Goal: Communication & Community: Ask a question

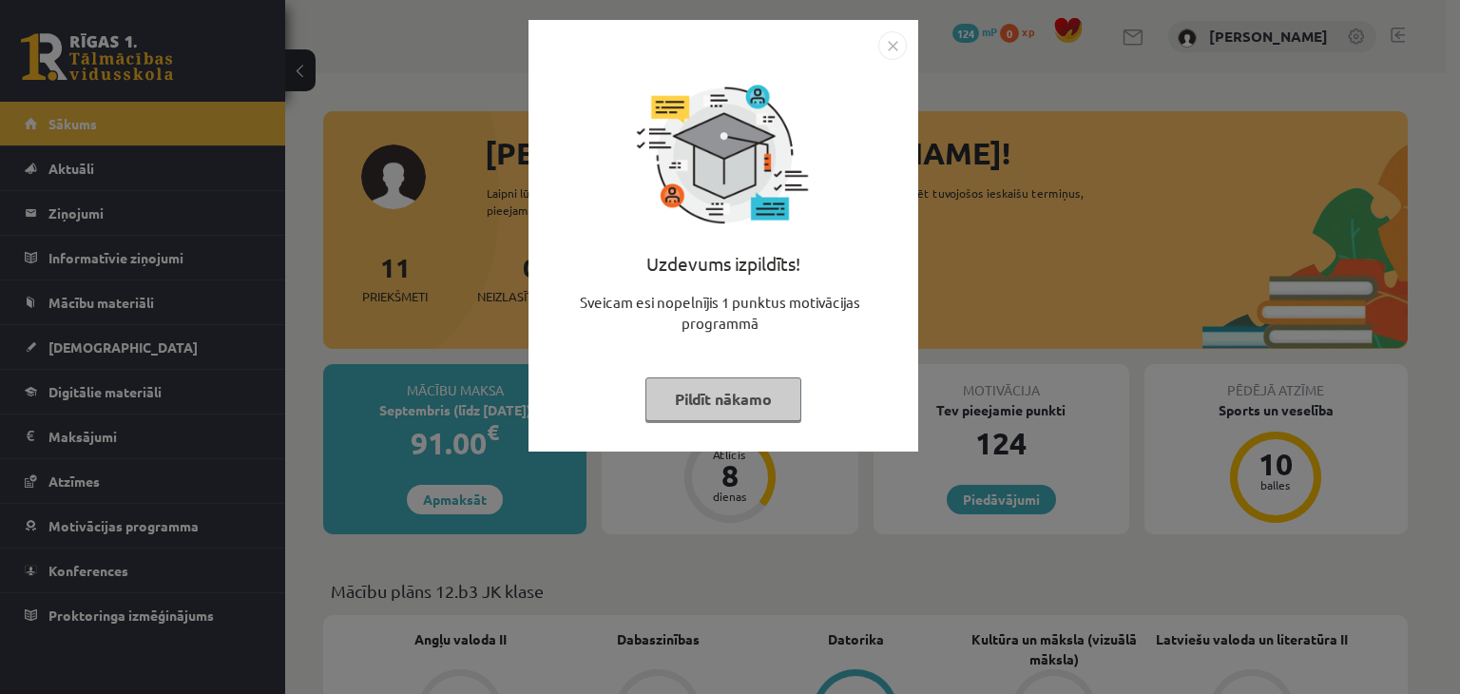
click at [900, 50] on img "Close" at bounding box center [893, 45] width 29 height 29
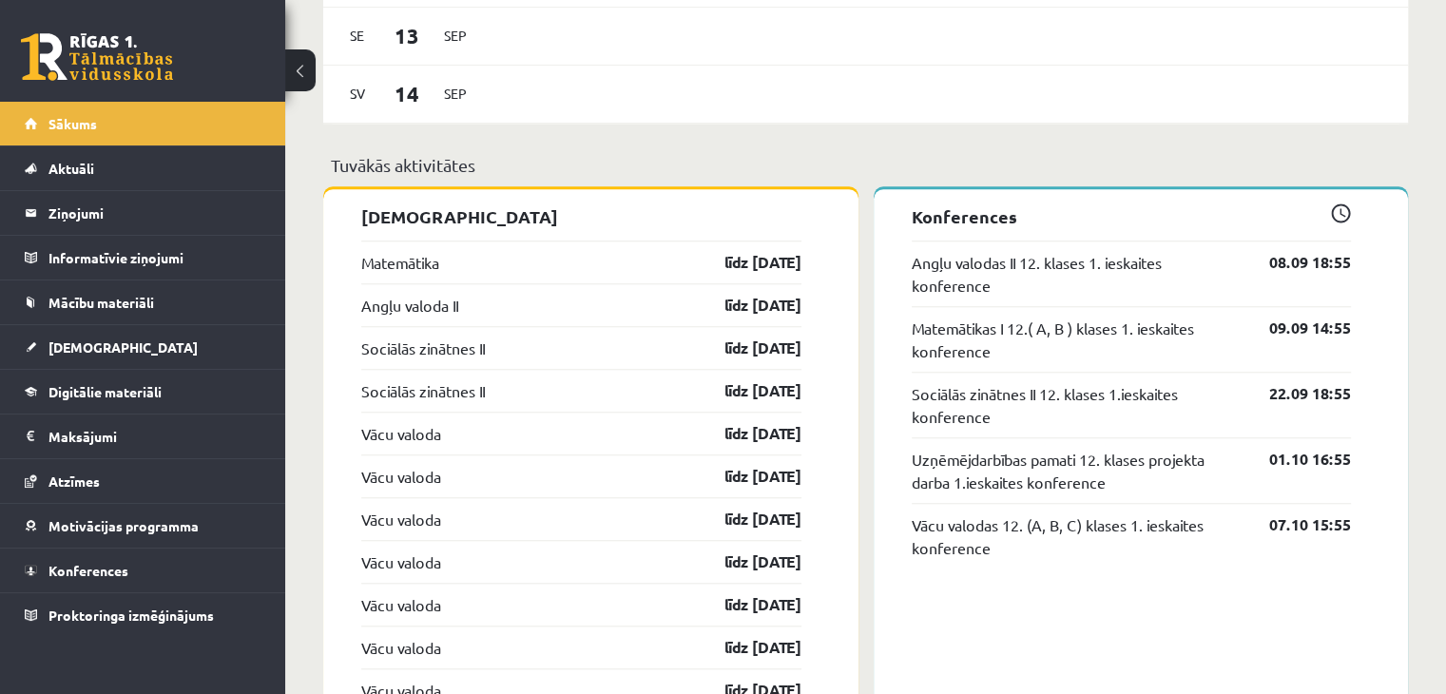
scroll to position [1563, 0]
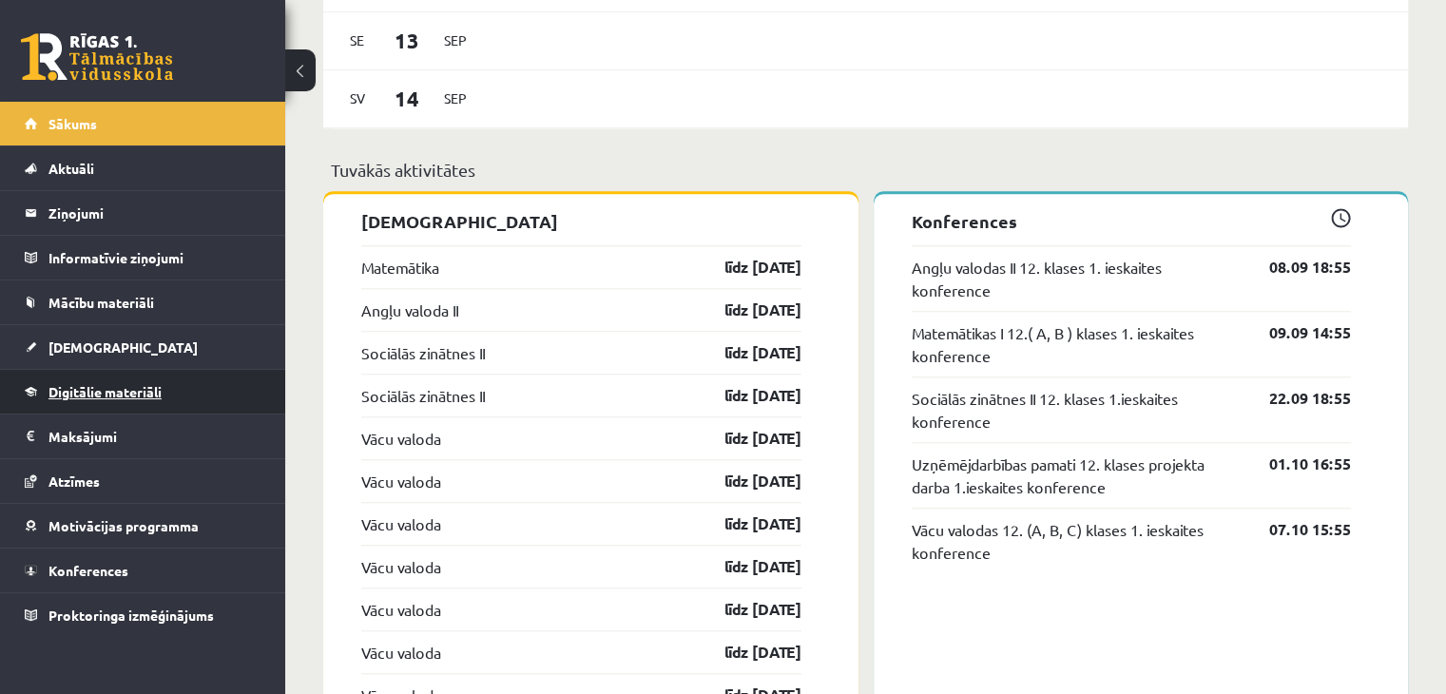
click at [114, 404] on link "Digitālie materiāli" at bounding box center [143, 392] width 237 height 44
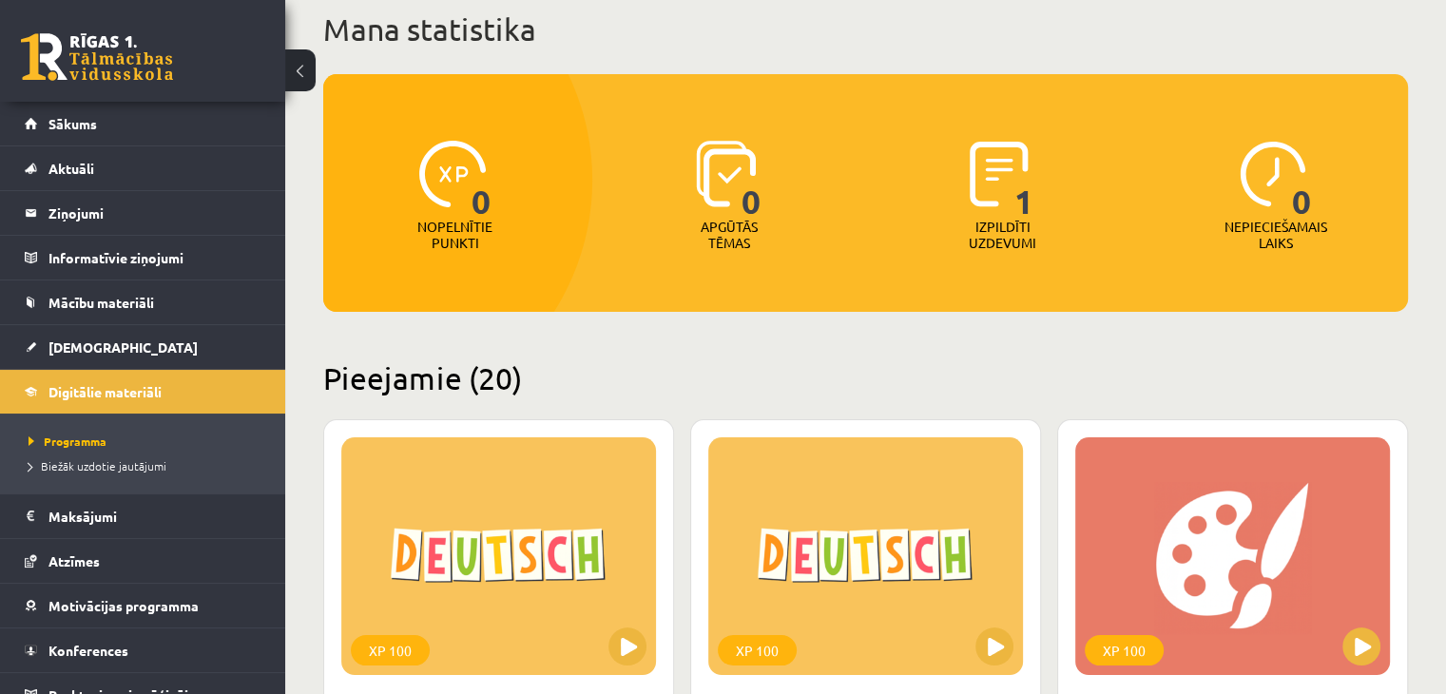
scroll to position [118, 0]
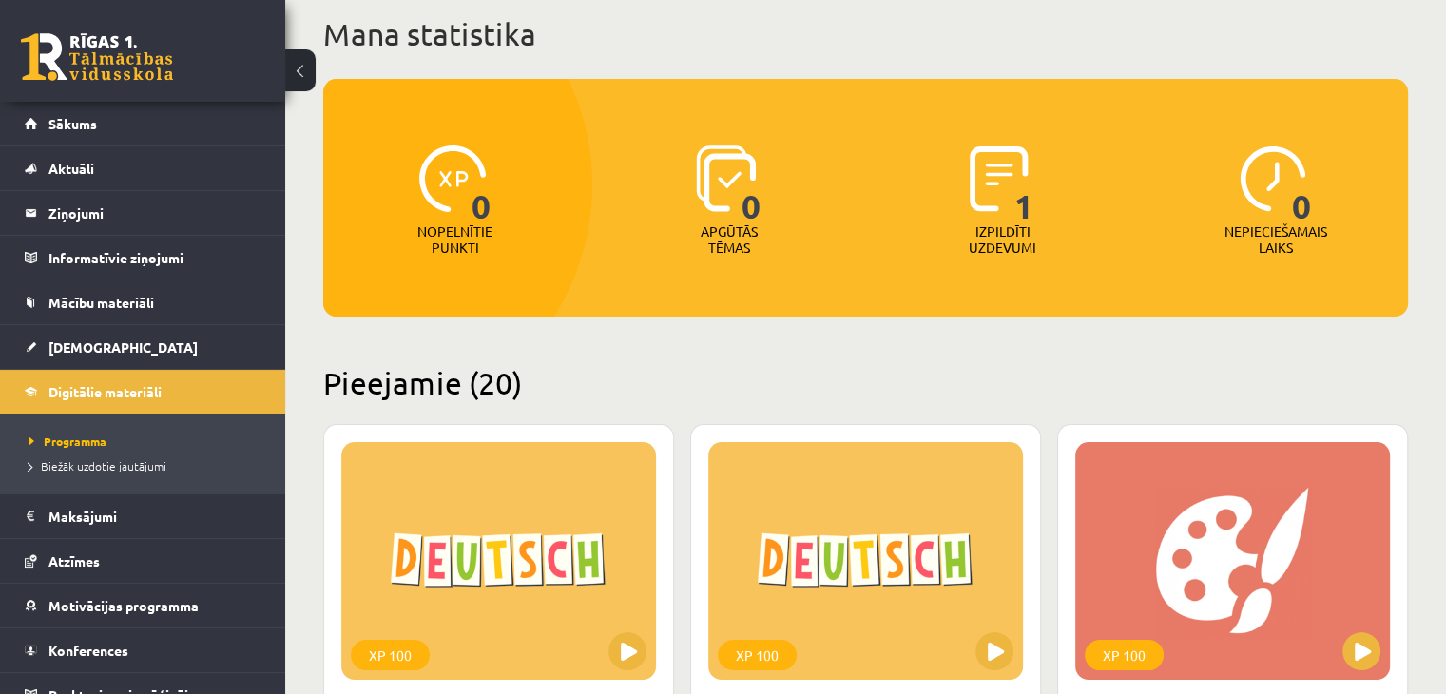
click at [1000, 227] on p "Izpildīti uzdevumi" at bounding box center [1002, 239] width 74 height 32
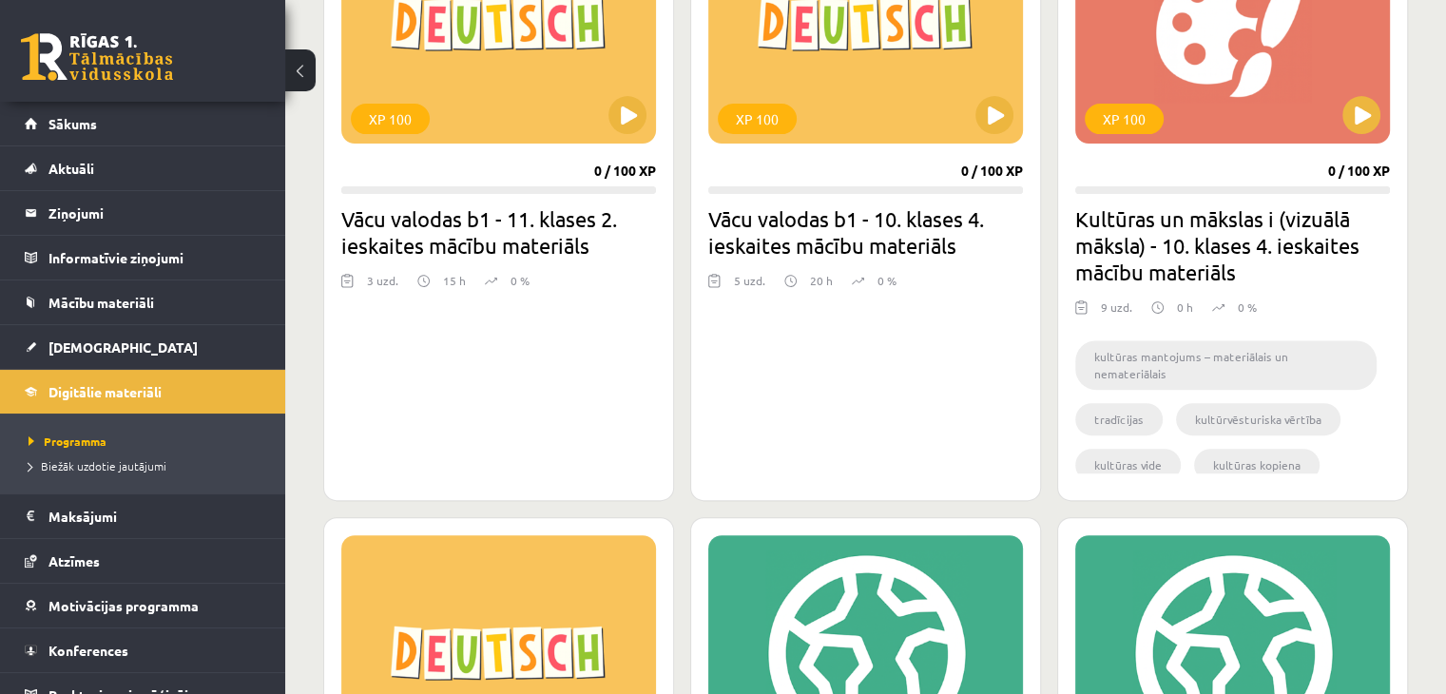
scroll to position [643, 0]
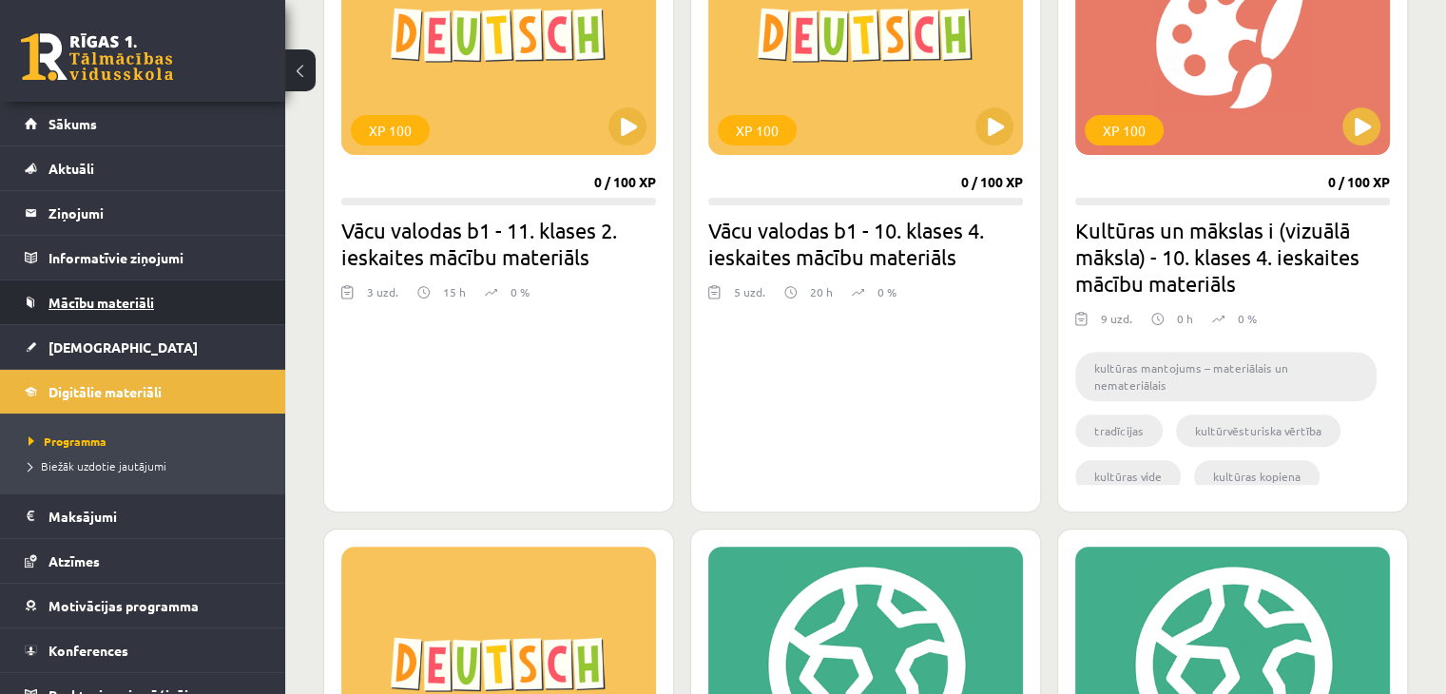
click at [71, 303] on span "Mācību materiāli" at bounding box center [101, 302] width 106 height 17
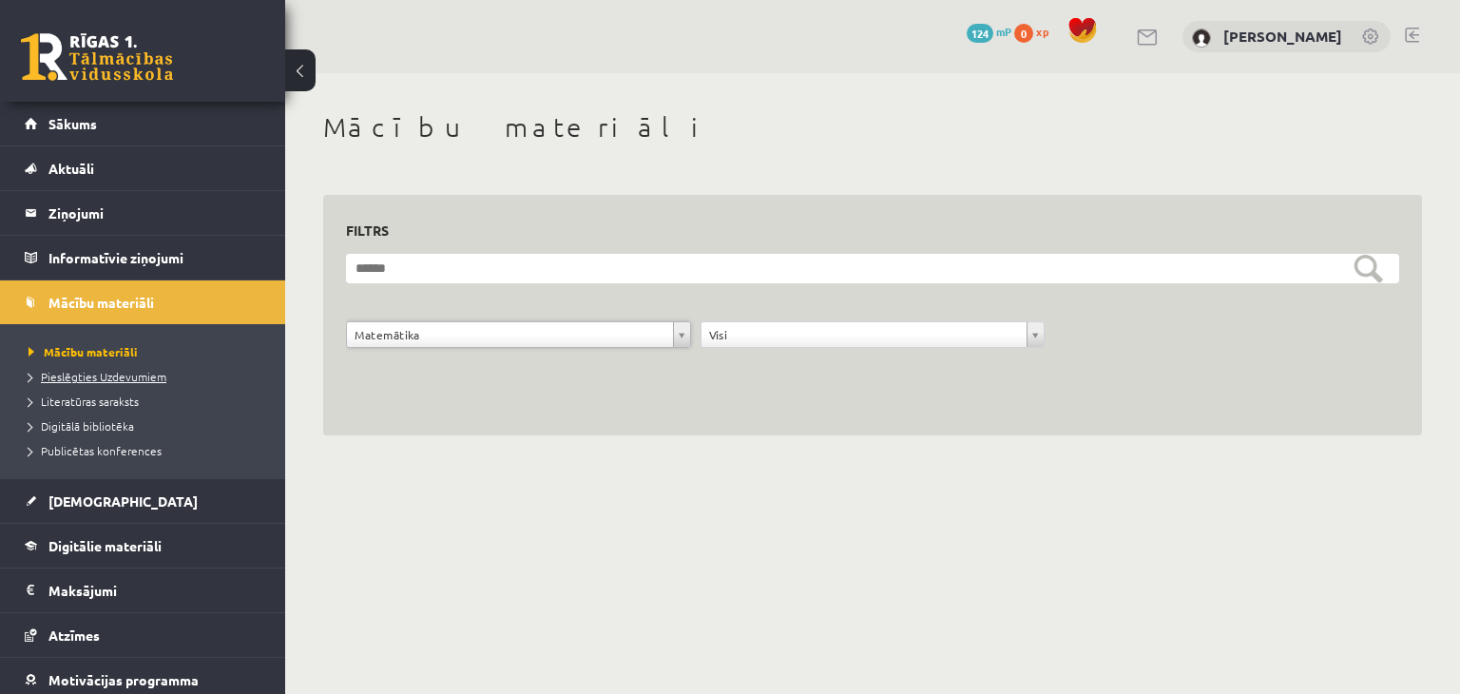
click at [77, 377] on span "Pieslēgties Uzdevumiem" at bounding box center [98, 376] width 138 height 15
drag, startPoint x: 841, startPoint y: 479, endPoint x: 319, endPoint y: 351, distance: 537.6
click at [841, 479] on body "0 Dāvanas 124 mP 0 xp Kristers Zemmers Sākums Aktuāli Kā mācīties eSKOLĀ Kontak…" at bounding box center [730, 347] width 1460 height 694
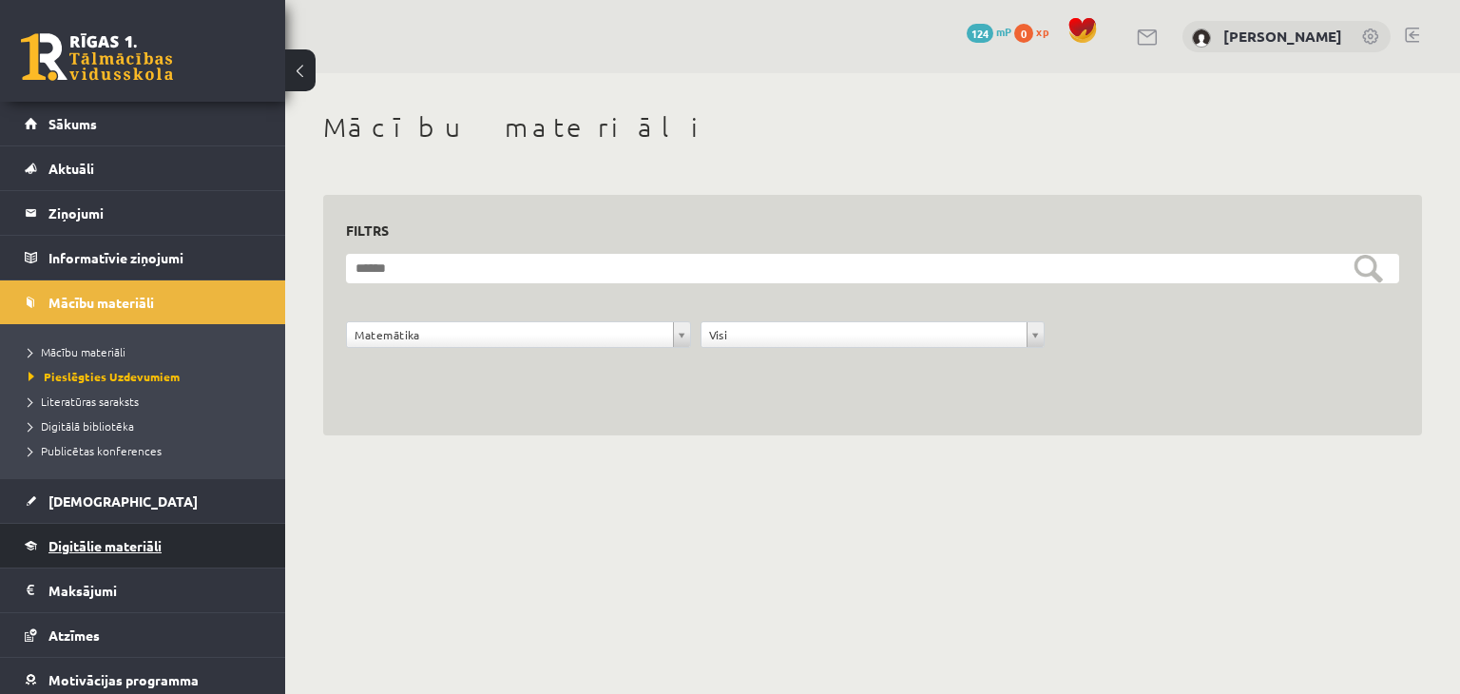
click at [72, 541] on span "Digitālie materiāli" at bounding box center [104, 545] width 113 height 17
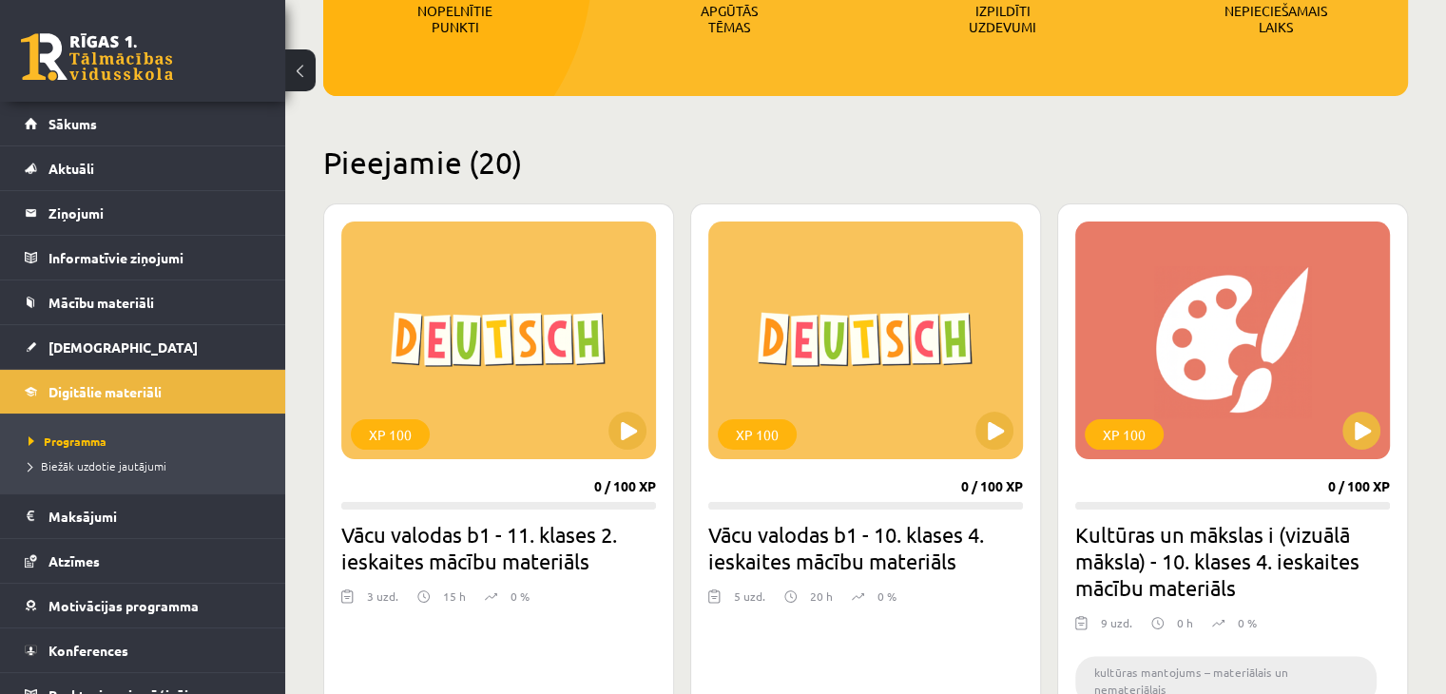
scroll to position [350, 0]
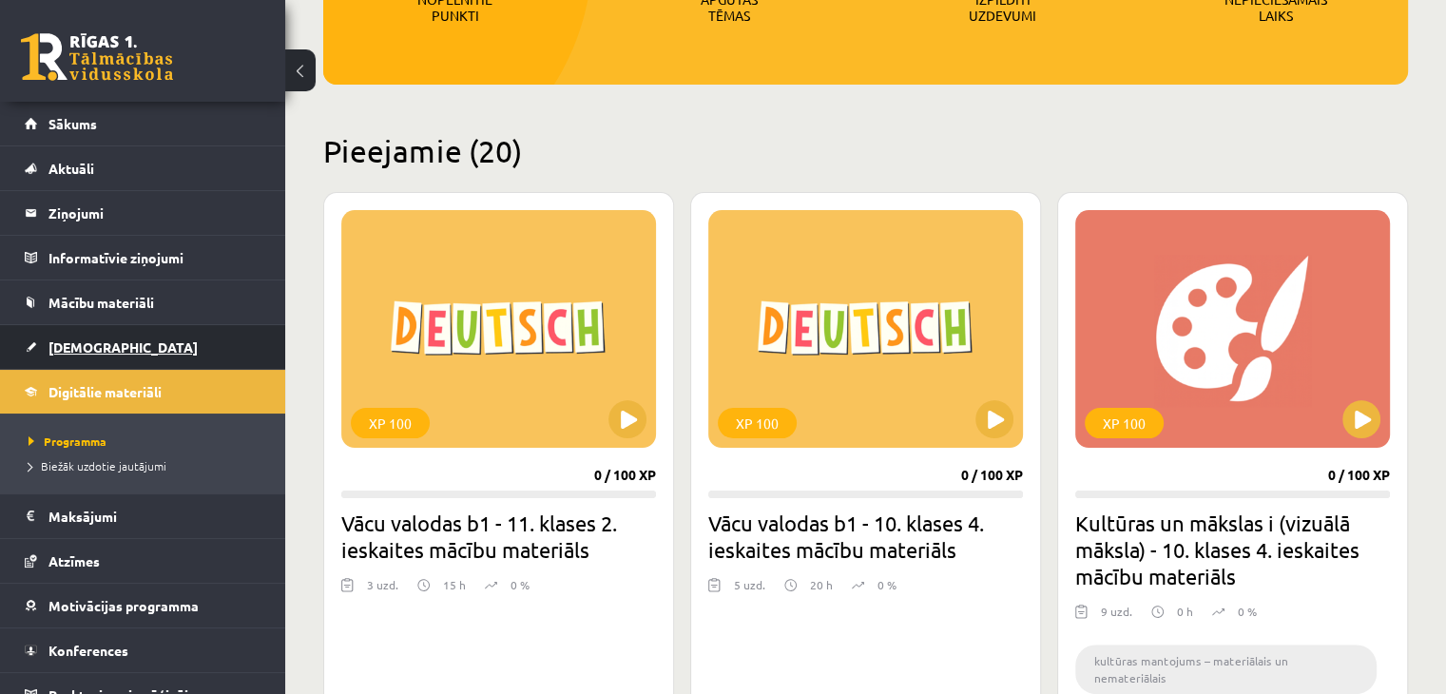
click at [95, 350] on span "[DEMOGRAPHIC_DATA]" at bounding box center [122, 346] width 149 height 17
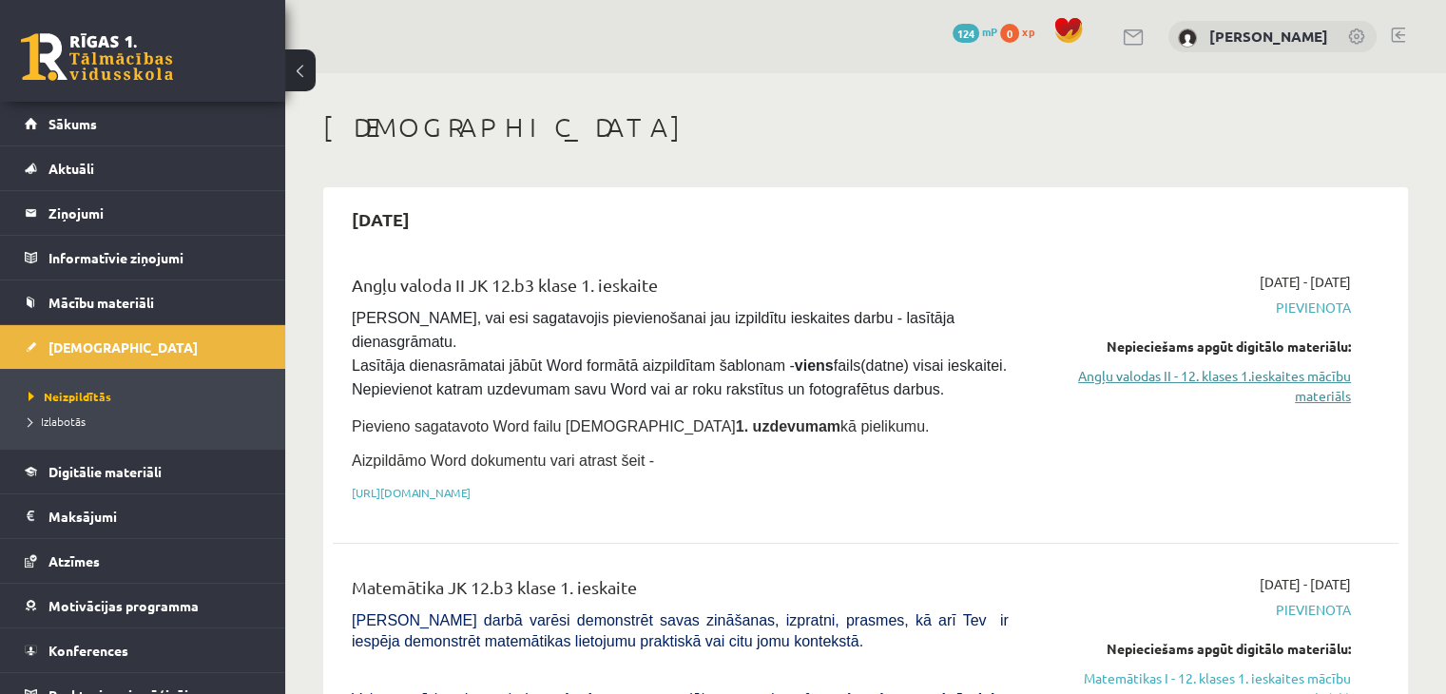
click at [1297, 382] on link "Angļu valodas II - 12. klases 1.ieskaites mācību materiāls" at bounding box center [1194, 386] width 314 height 40
click at [91, 480] on link "Digitālie materiāli" at bounding box center [143, 472] width 237 height 44
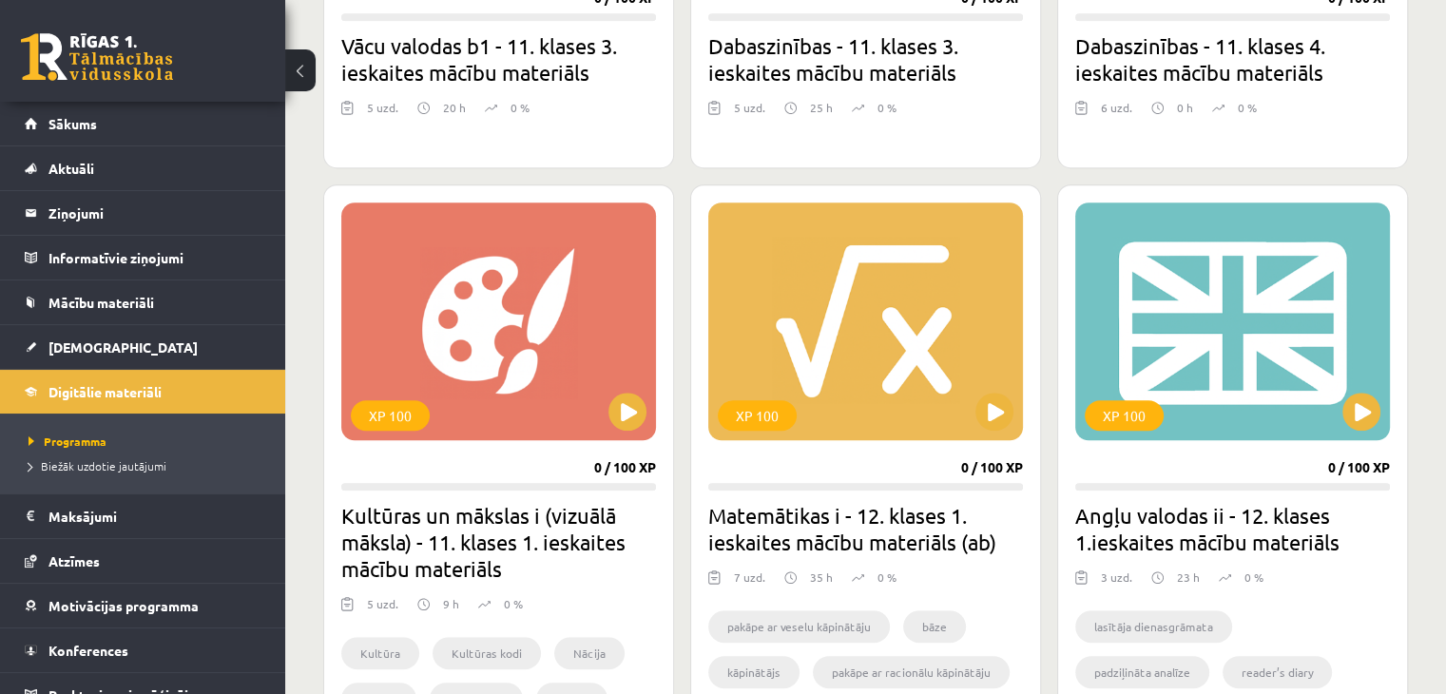
scroll to position [1462, 0]
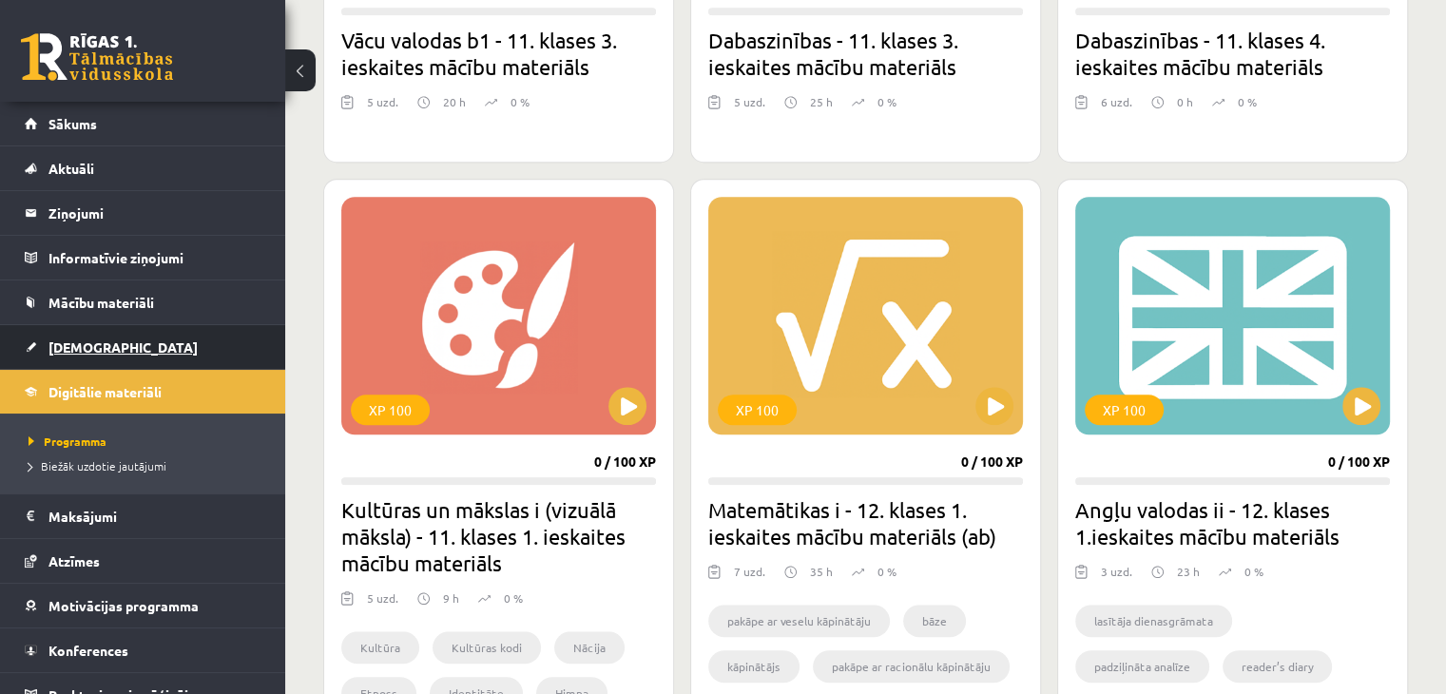
click at [69, 356] on link "[DEMOGRAPHIC_DATA]" at bounding box center [143, 347] width 237 height 44
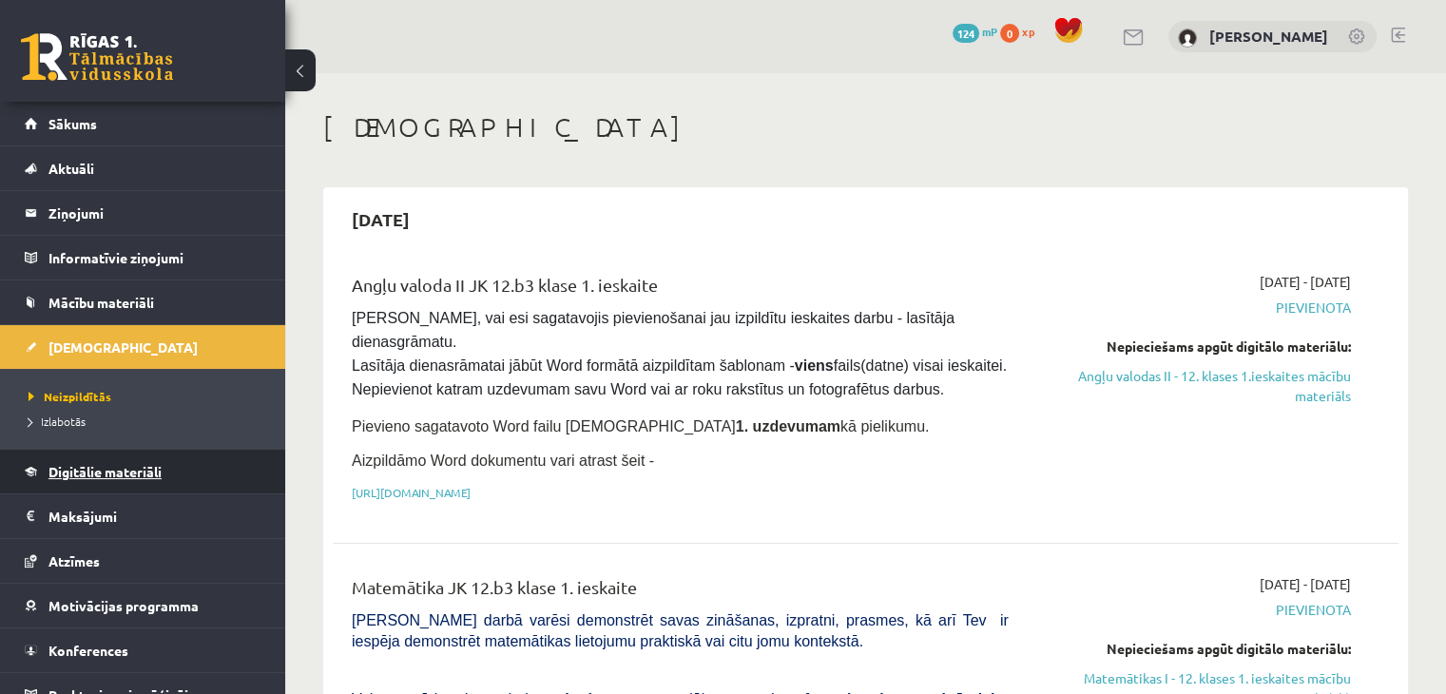
click at [73, 474] on span "Digitālie materiāli" at bounding box center [104, 471] width 113 height 17
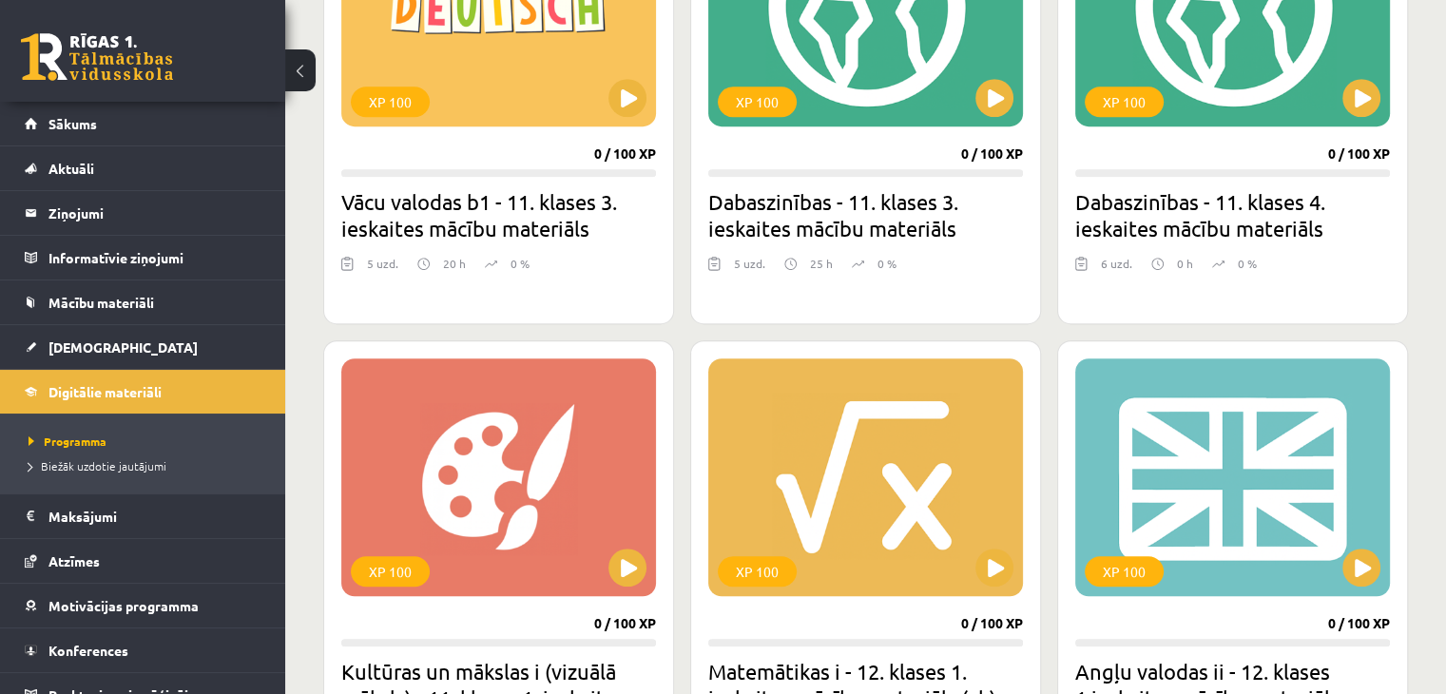
scroll to position [1312, 0]
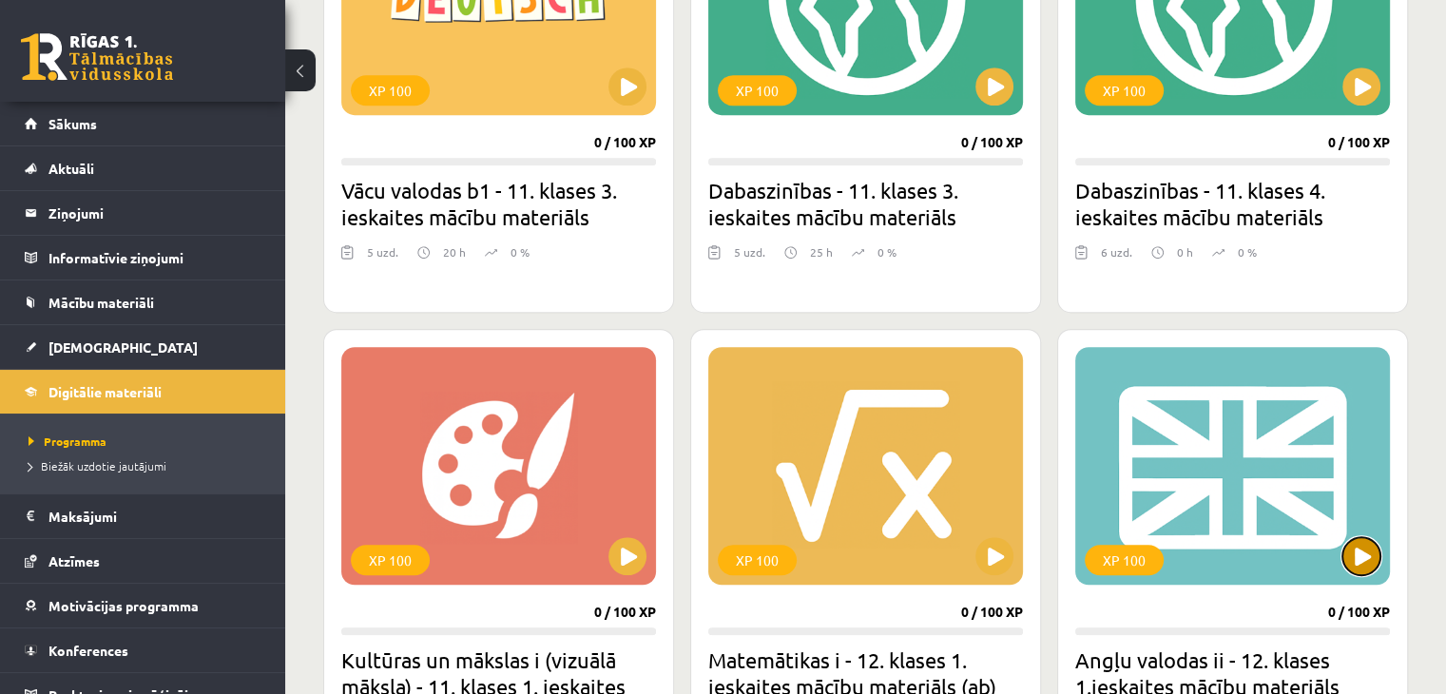
click at [1350, 567] on button at bounding box center [1362, 556] width 38 height 38
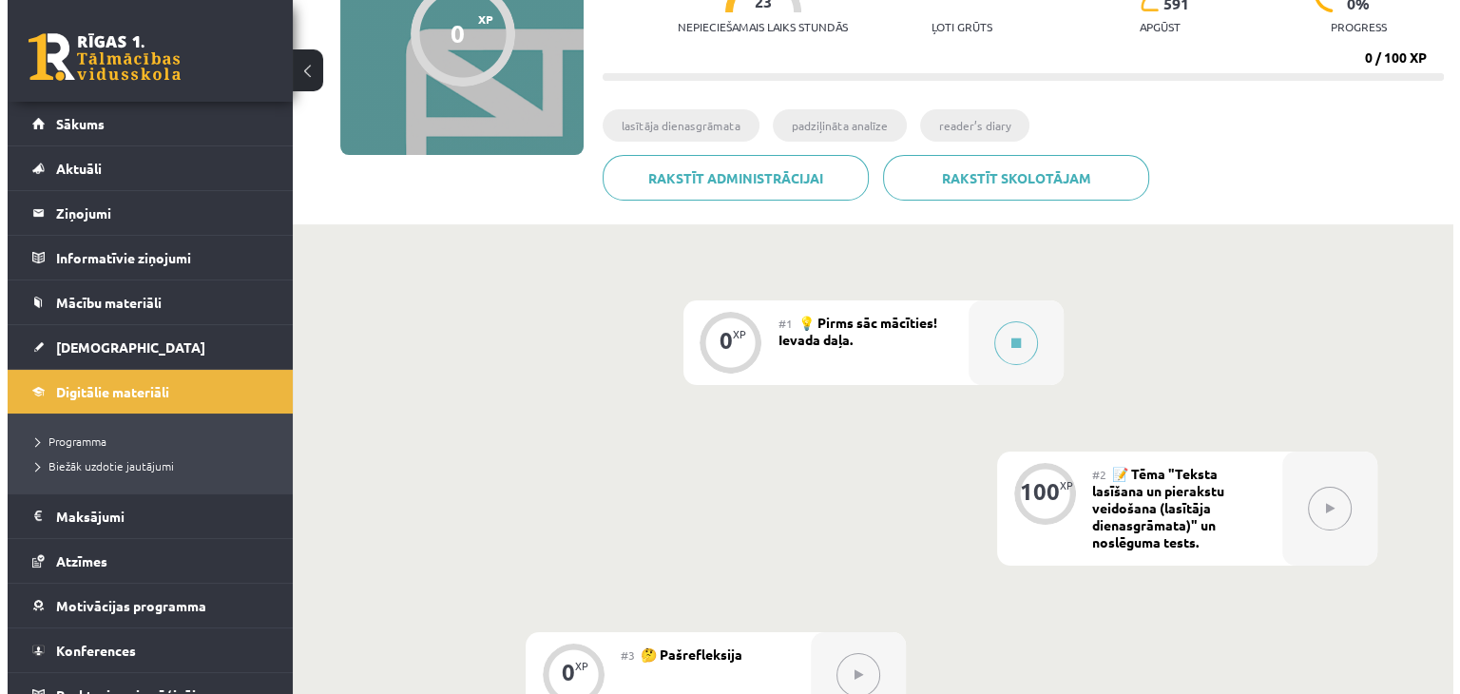
scroll to position [243, 0]
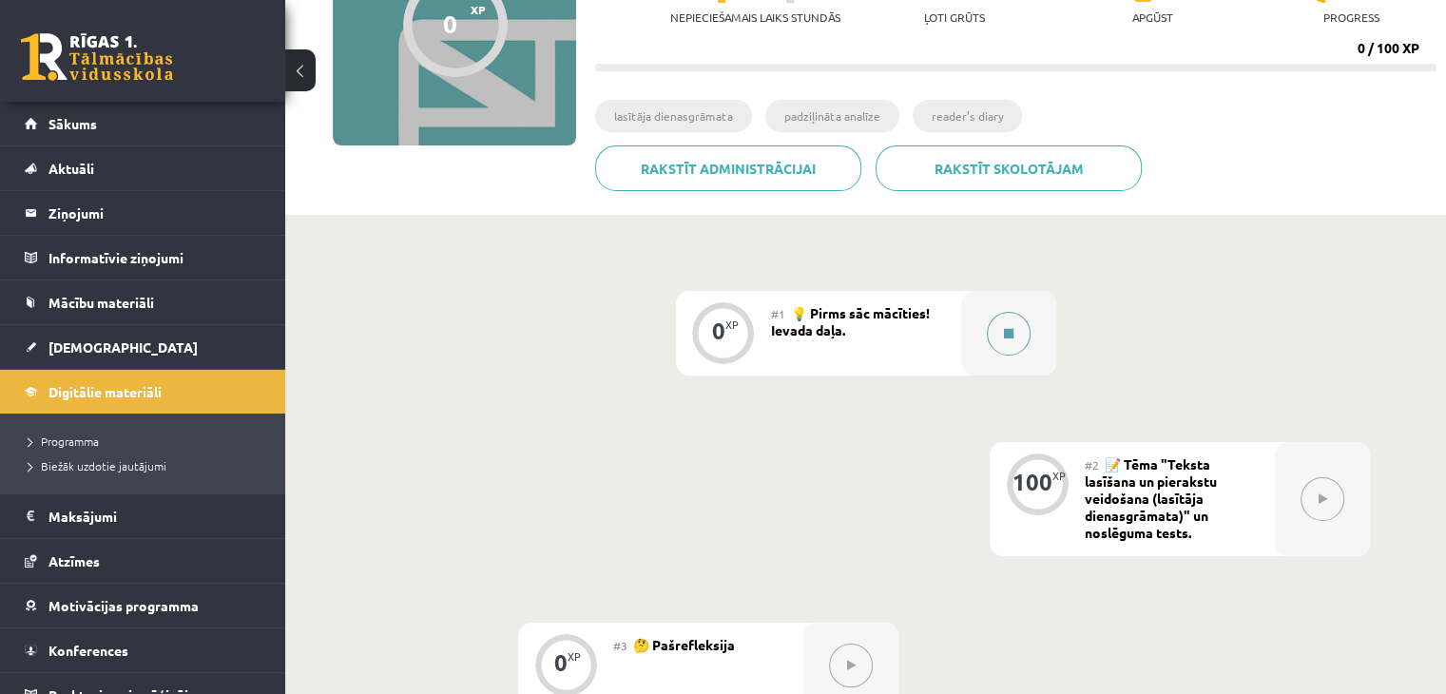
click at [1002, 342] on button at bounding box center [1009, 334] width 44 height 44
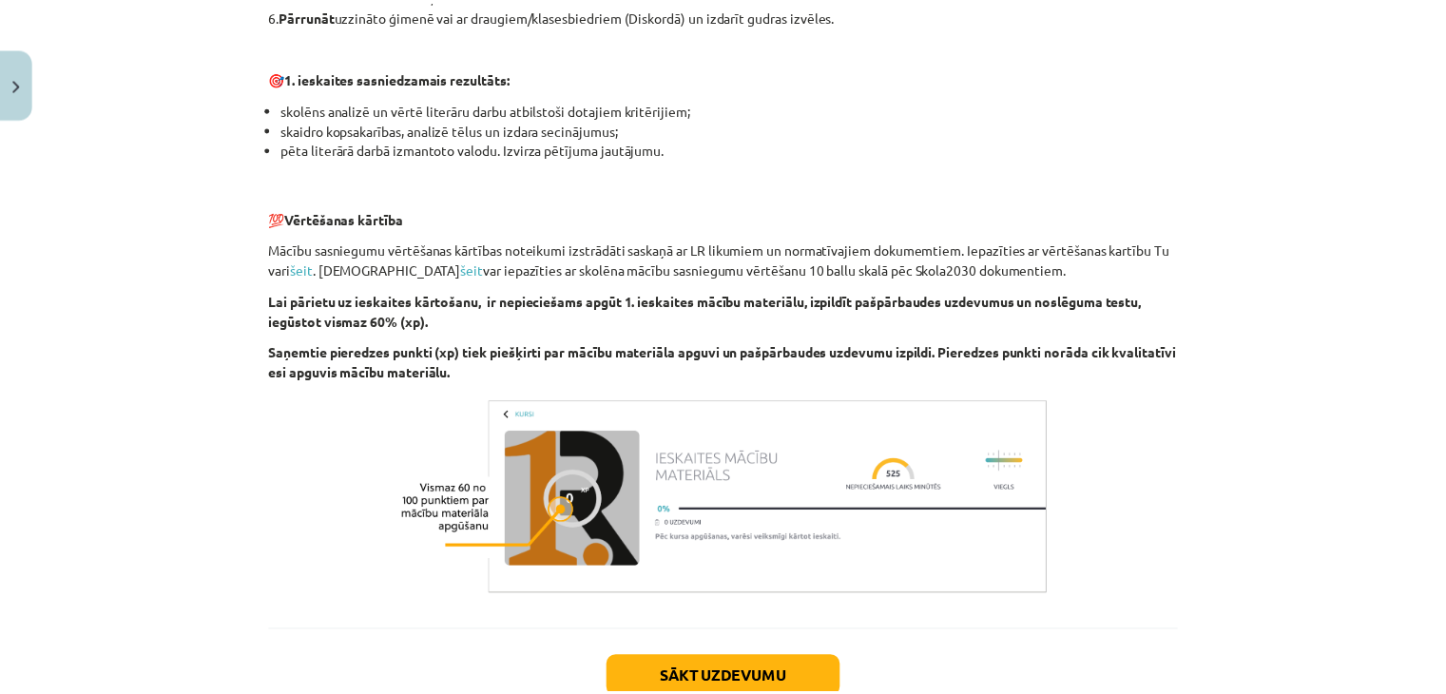
scroll to position [1308, 0]
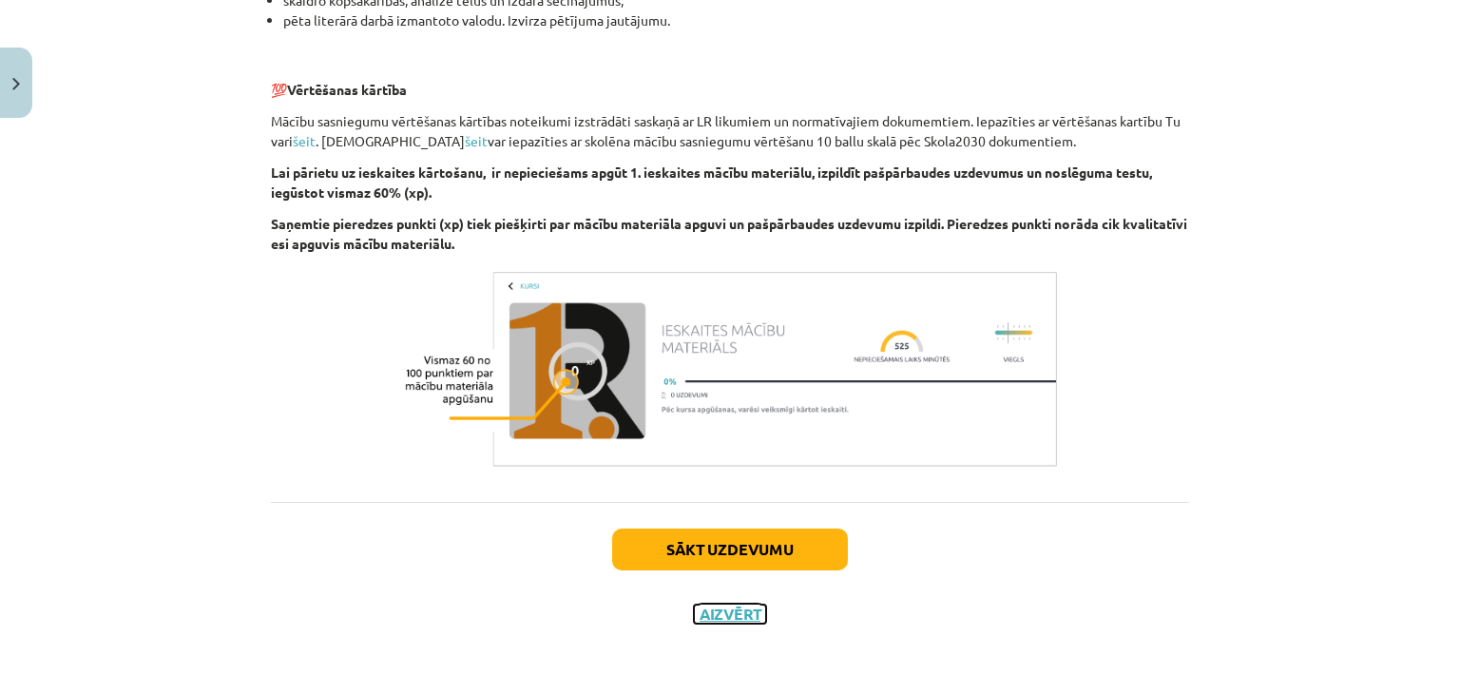
click at [711, 617] on button "Aizvērt" at bounding box center [730, 614] width 72 height 19
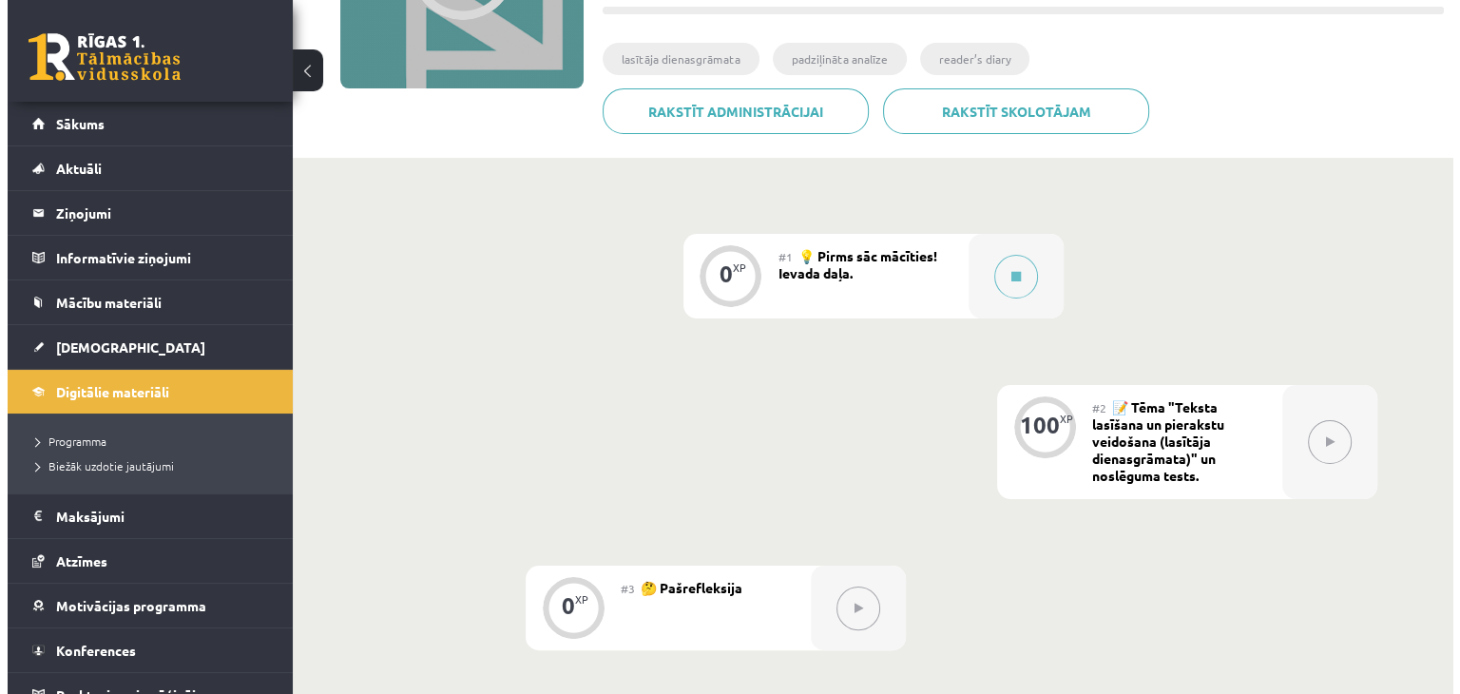
scroll to position [304, 0]
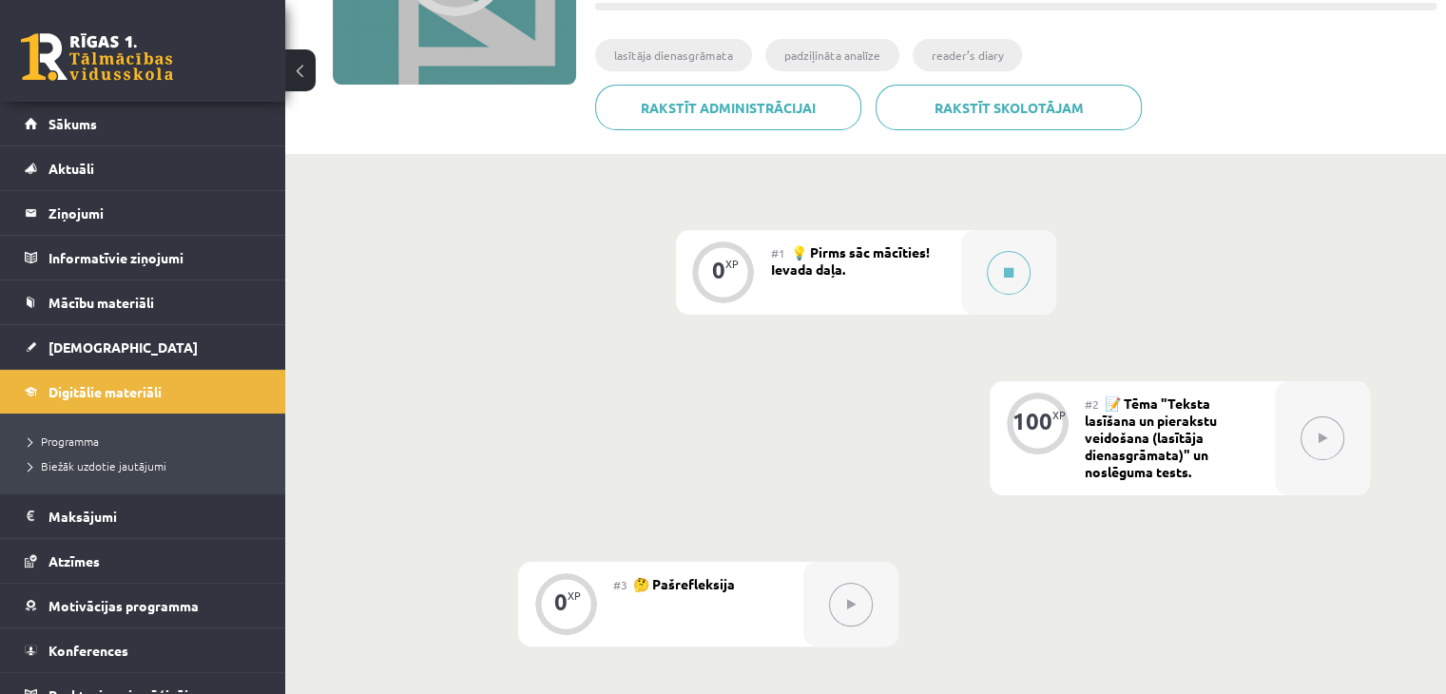
click at [1327, 460] on div at bounding box center [1322, 438] width 95 height 114
click at [909, 295] on div "#1 💡 Pirms sāc mācīties! Ievada daļa." at bounding box center [866, 272] width 190 height 85
click at [1003, 286] on button at bounding box center [1009, 273] width 44 height 44
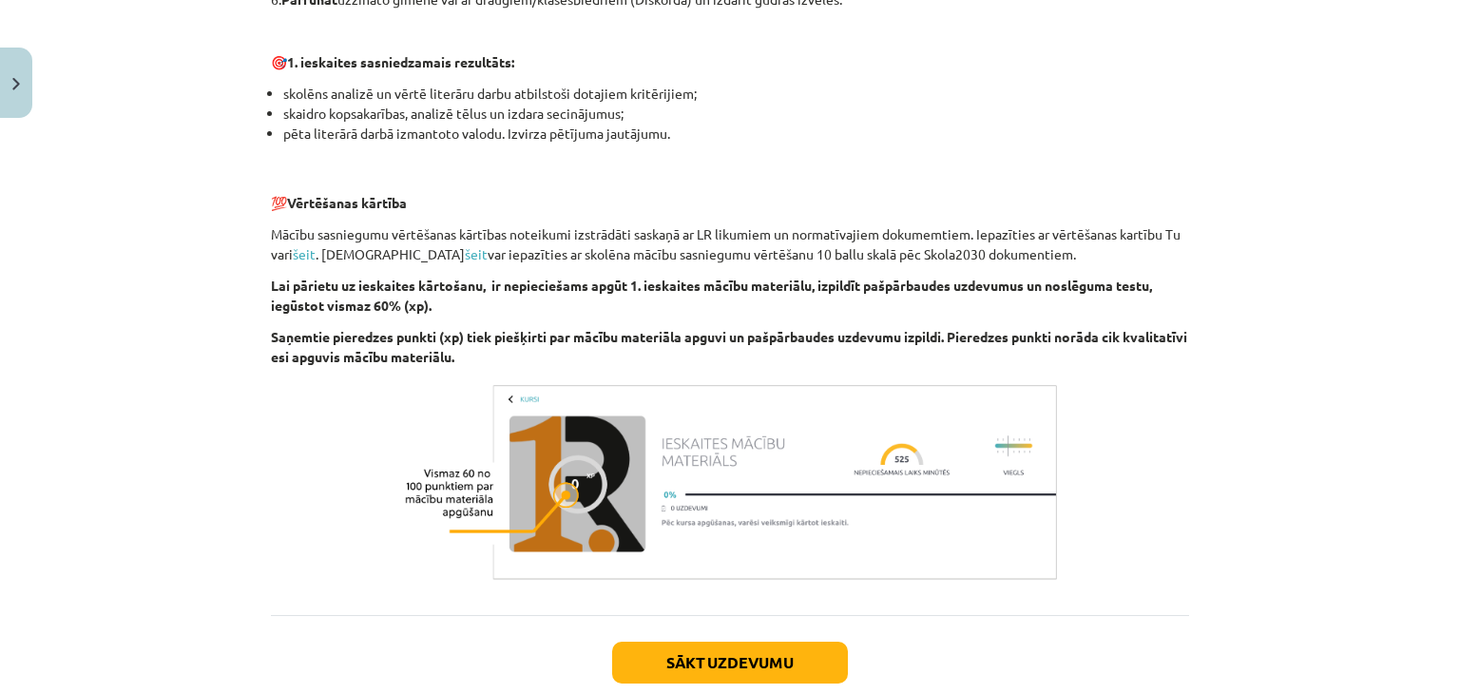
scroll to position [1308, 0]
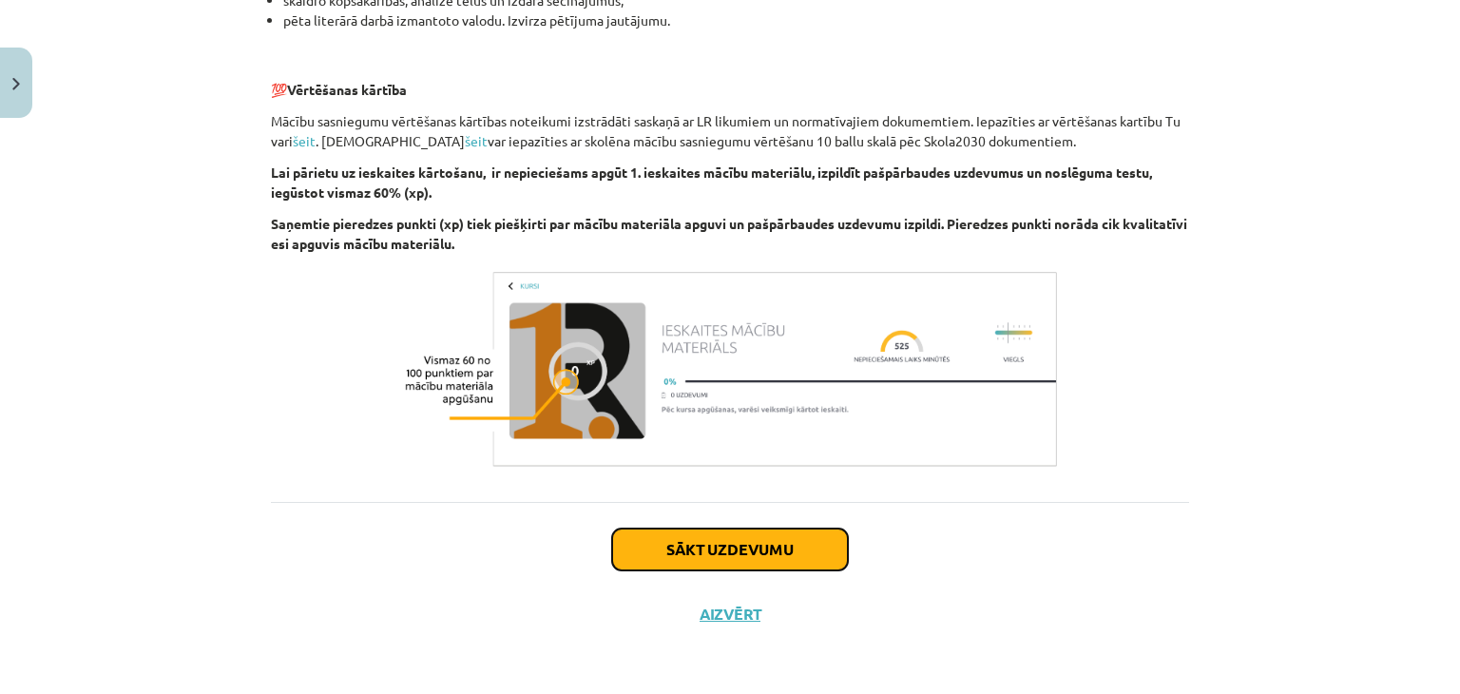
click at [787, 560] on button "Sākt uzdevumu" at bounding box center [730, 550] width 236 height 42
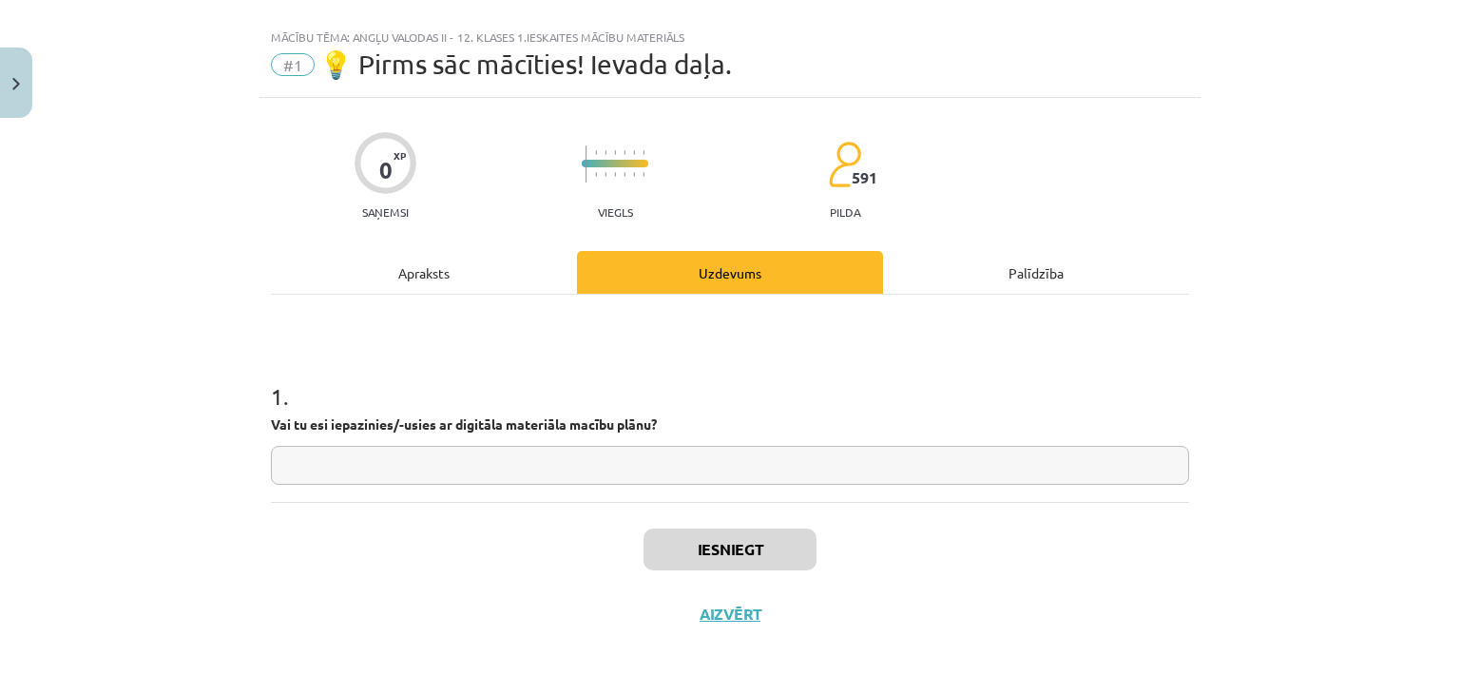
scroll to position [28, 0]
click at [637, 476] on input "text" at bounding box center [730, 466] width 919 height 39
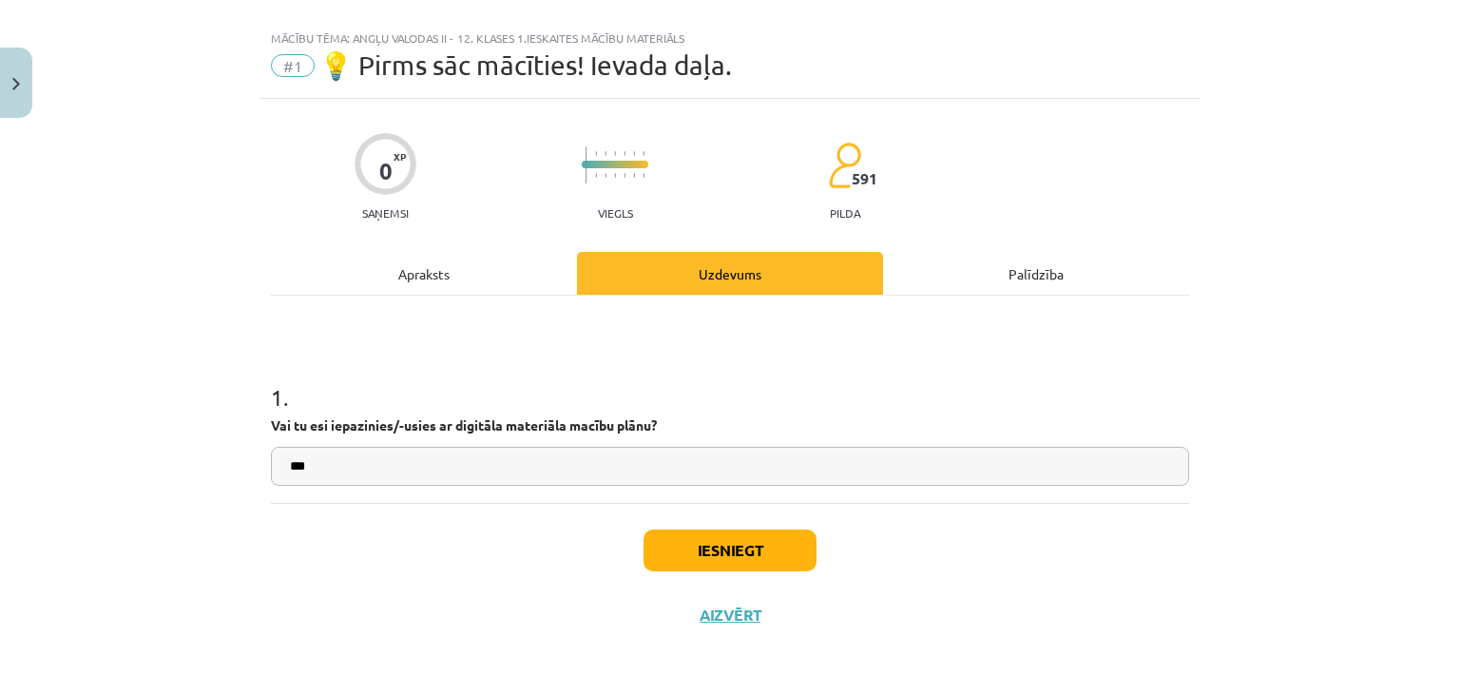
type input "***"
click at [725, 544] on button "Iesniegt" at bounding box center [730, 551] width 173 height 42
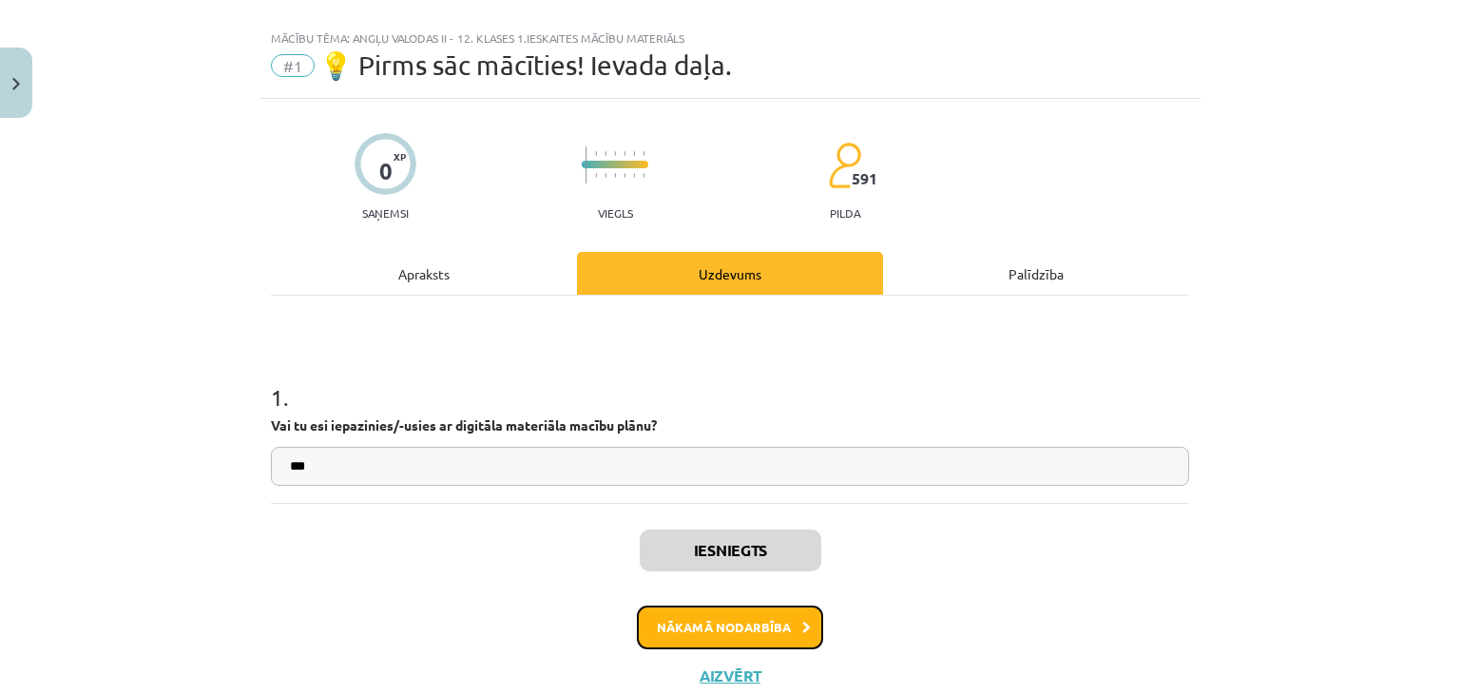
click at [711, 639] on button "Nākamā nodarbība" at bounding box center [730, 628] width 186 height 44
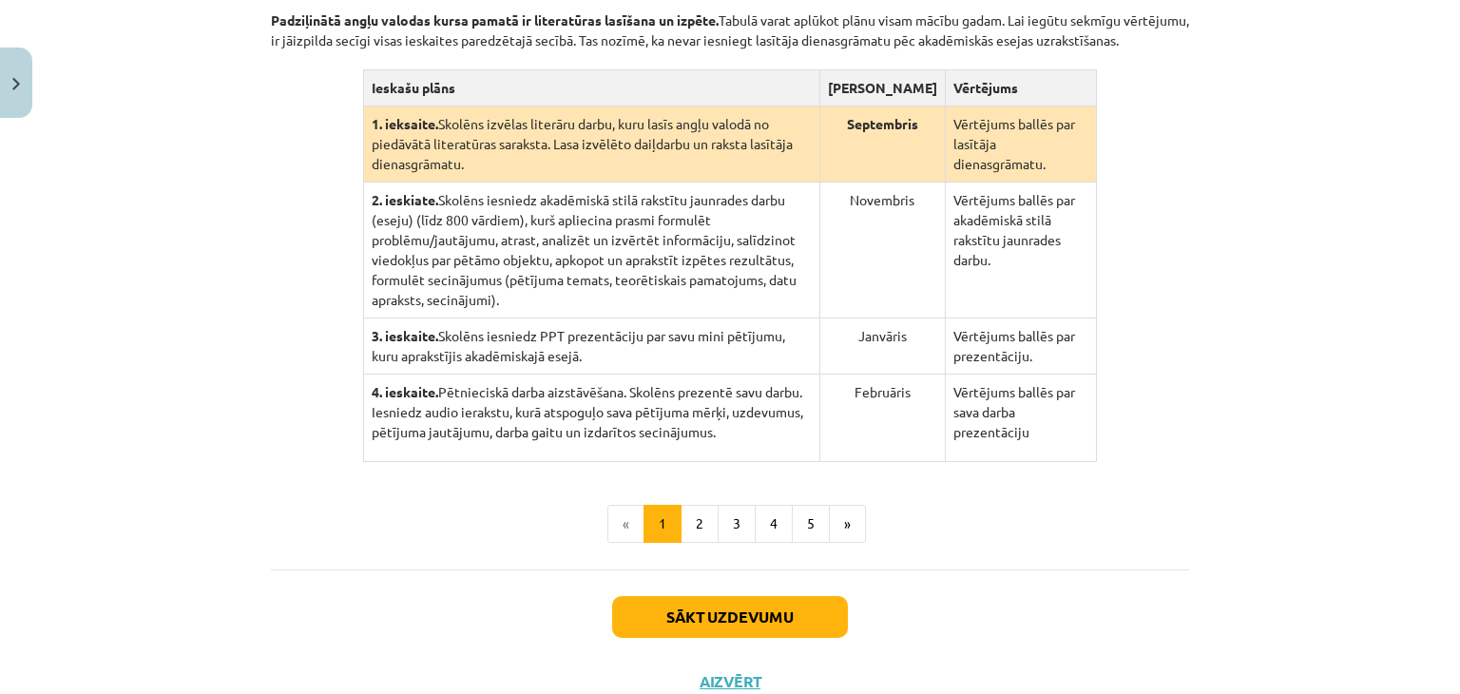
scroll to position [448, 0]
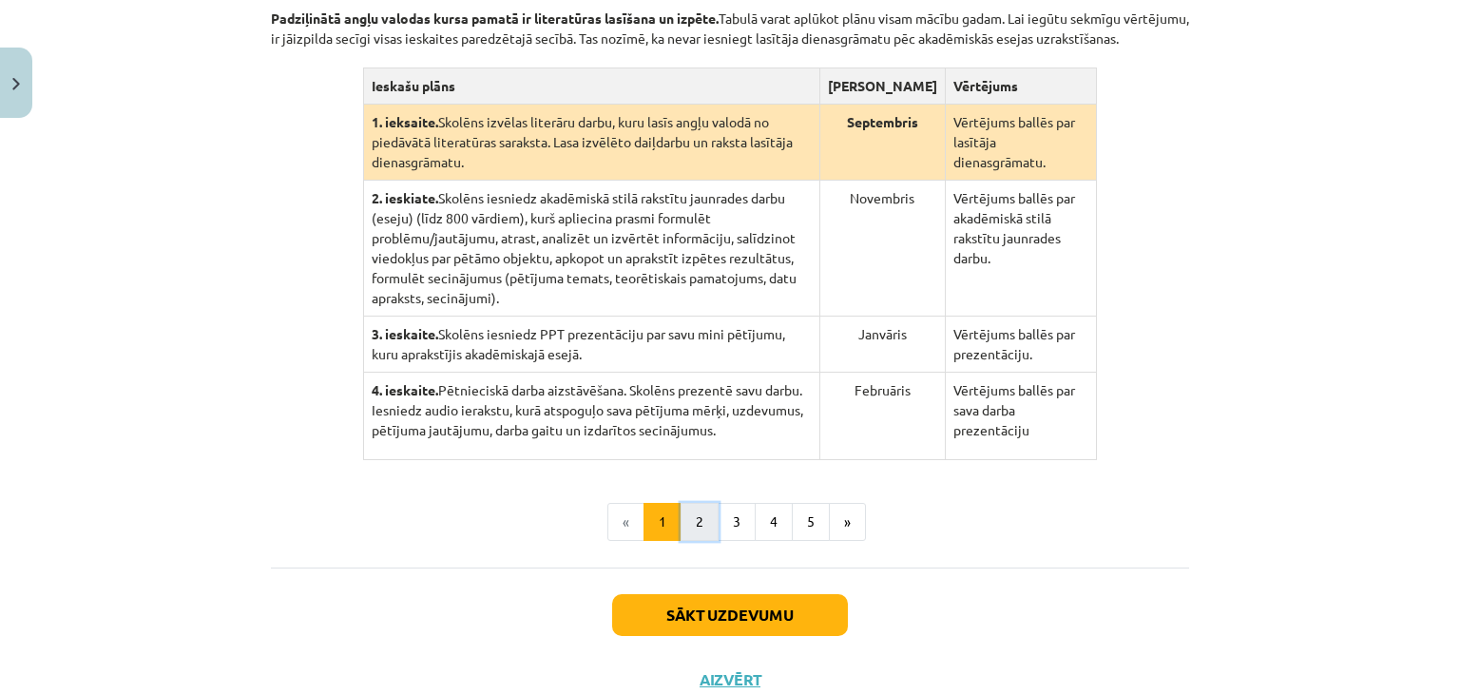
click at [681, 503] on button "2" at bounding box center [700, 522] width 38 height 38
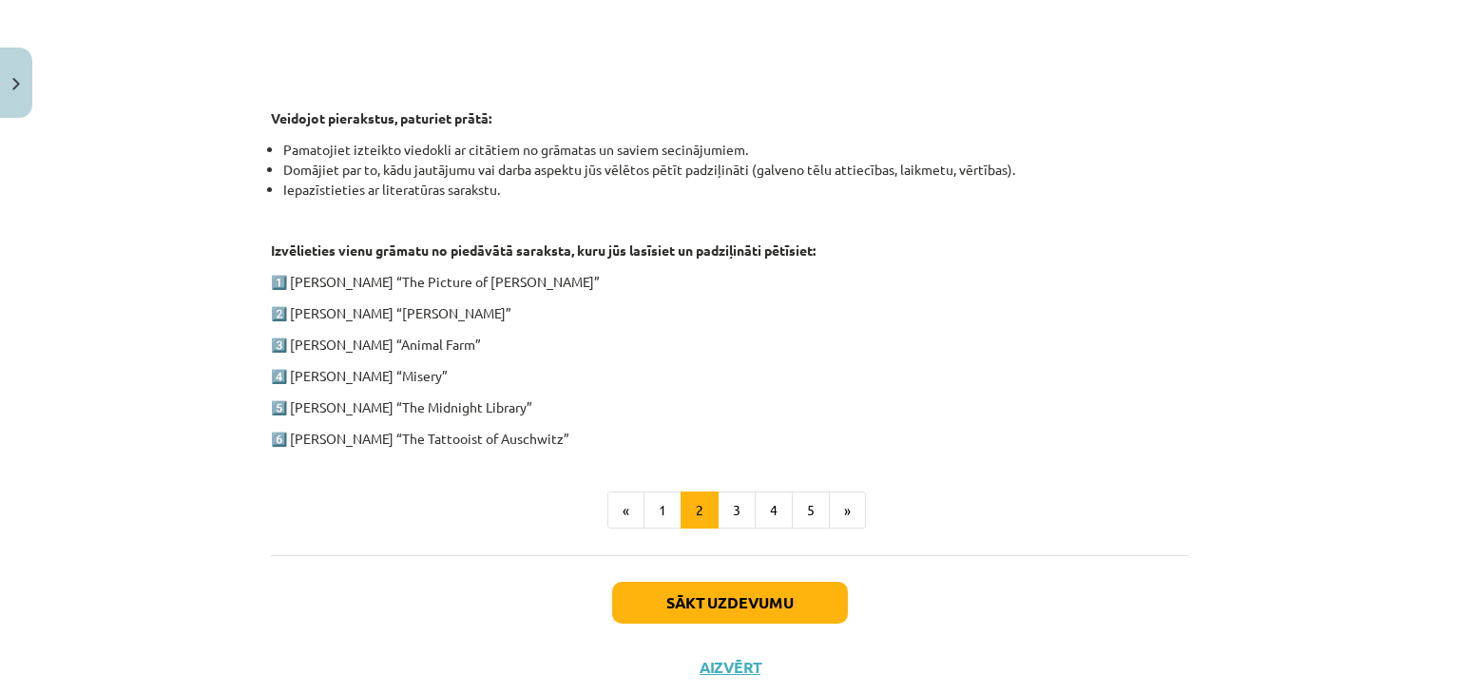
scroll to position [920, 0]
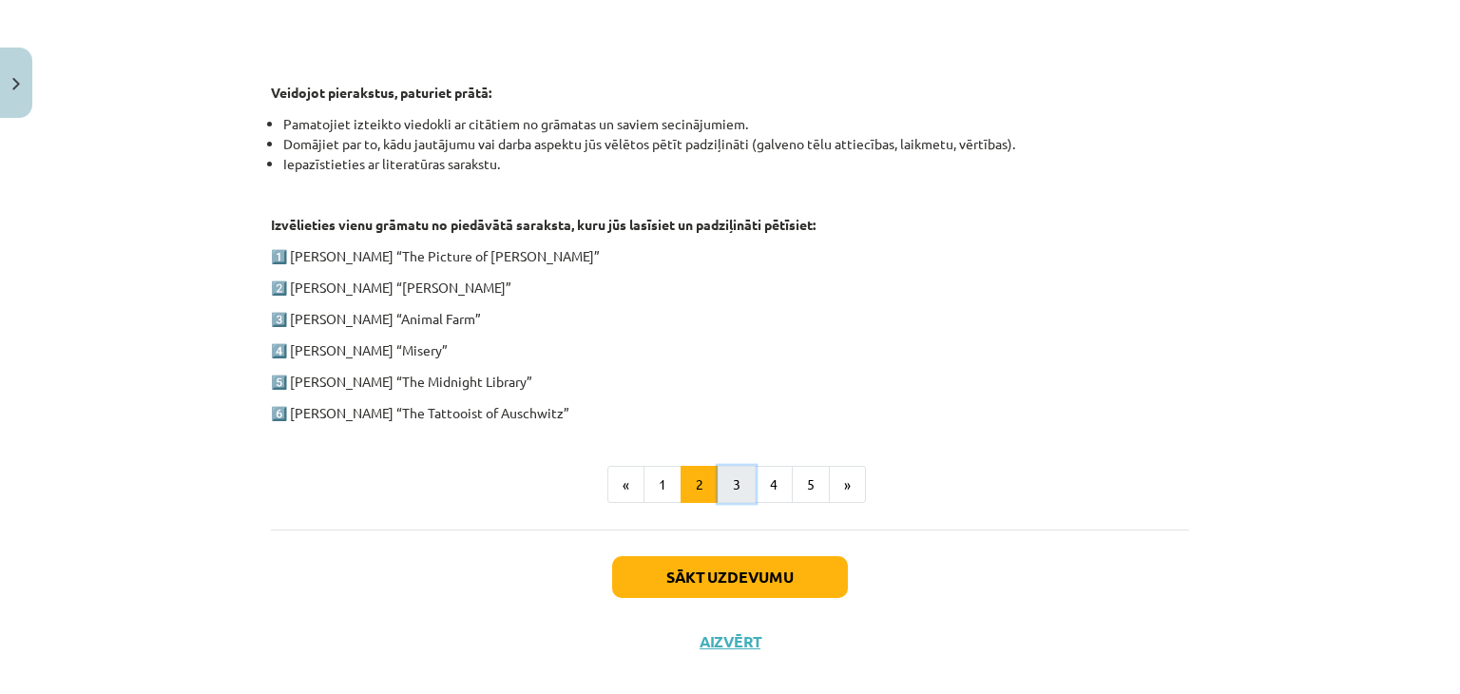
click at [718, 488] on button "3" at bounding box center [737, 485] width 38 height 38
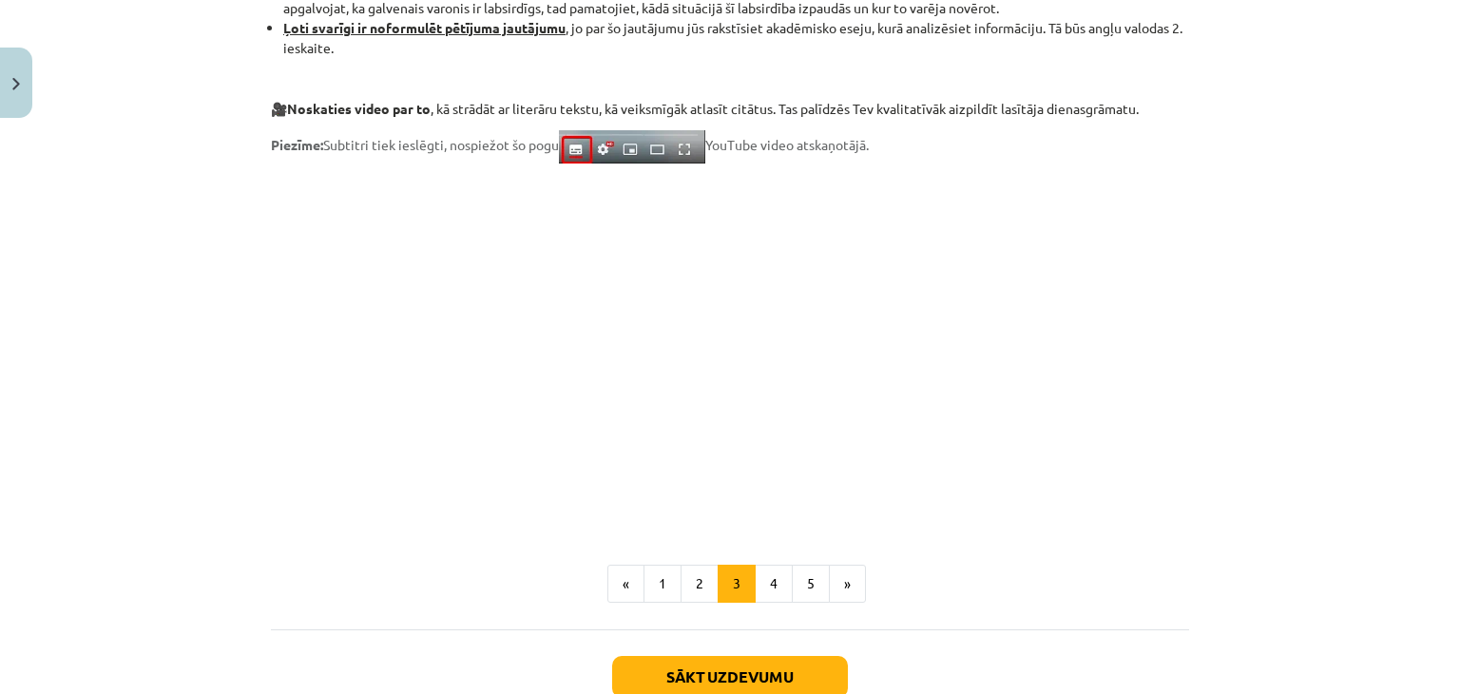
scroll to position [1592, 0]
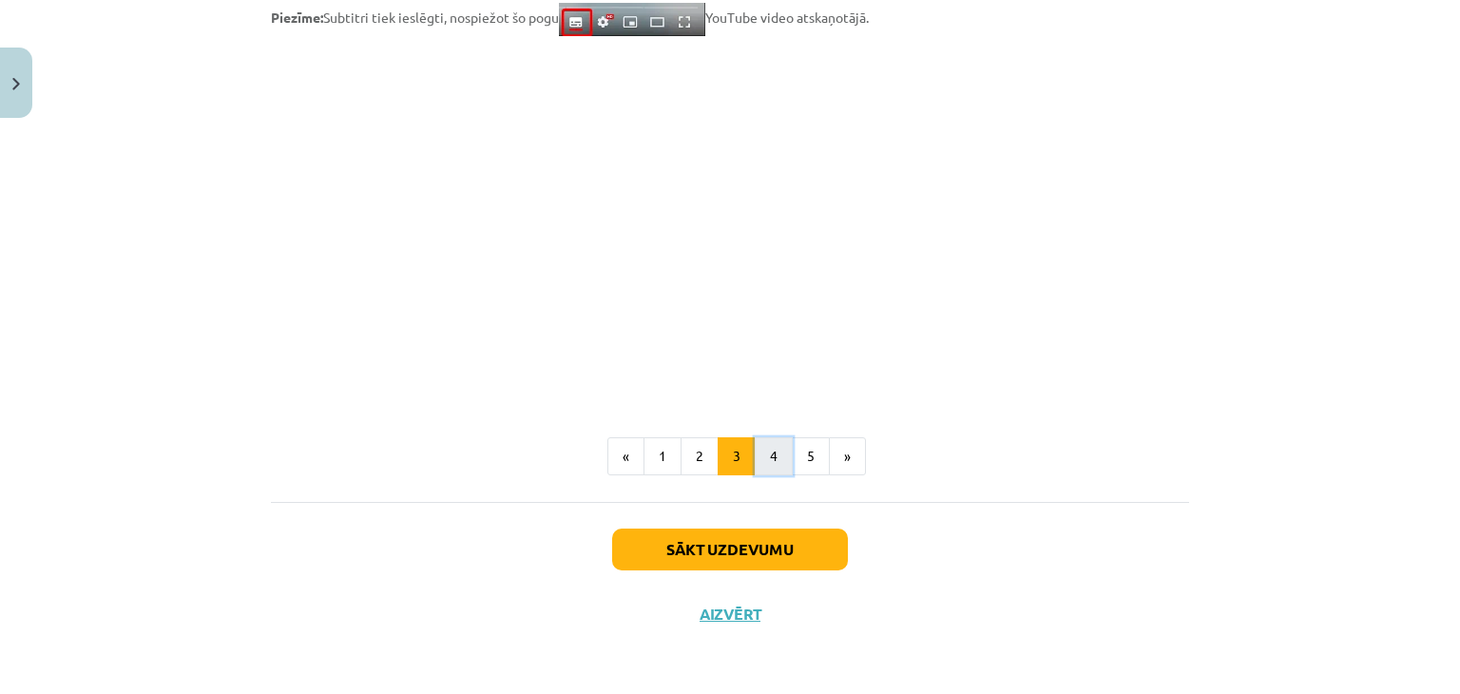
click at [762, 455] on button "4" at bounding box center [774, 456] width 38 height 38
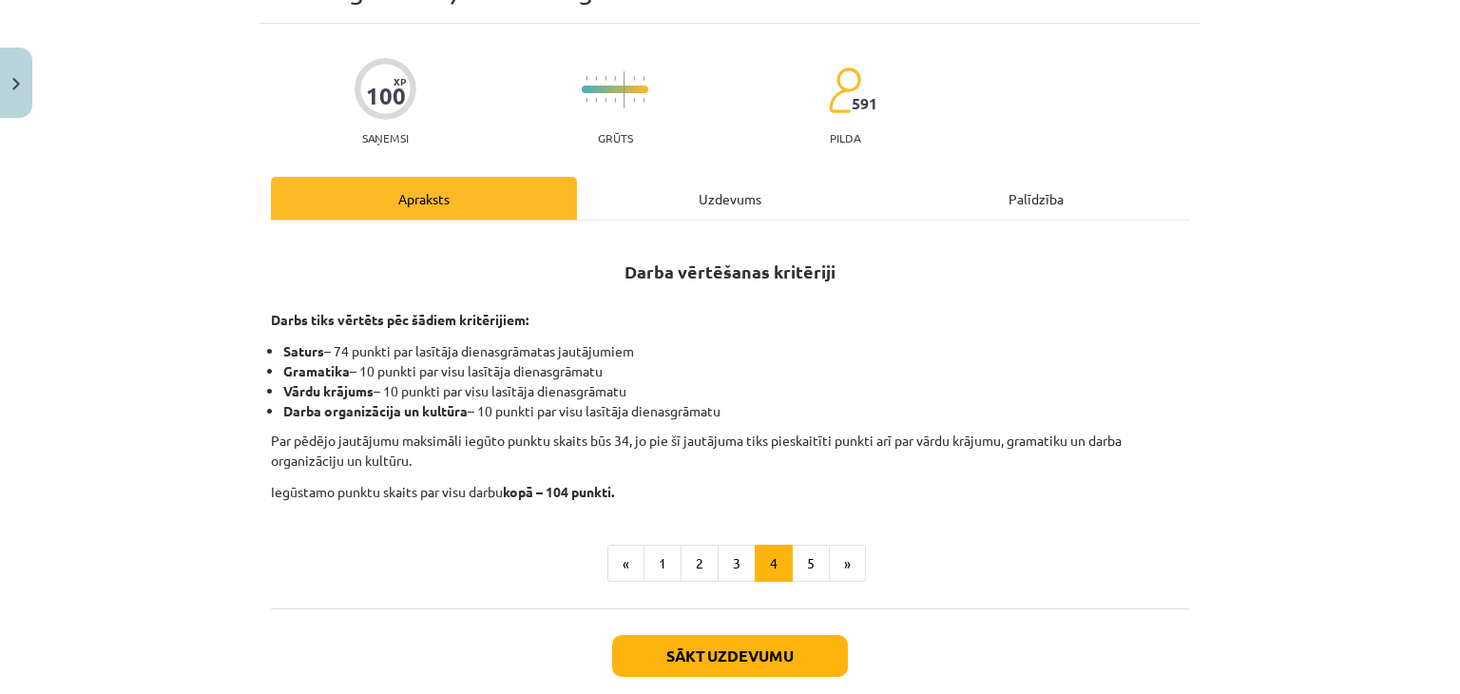
scroll to position [132, 0]
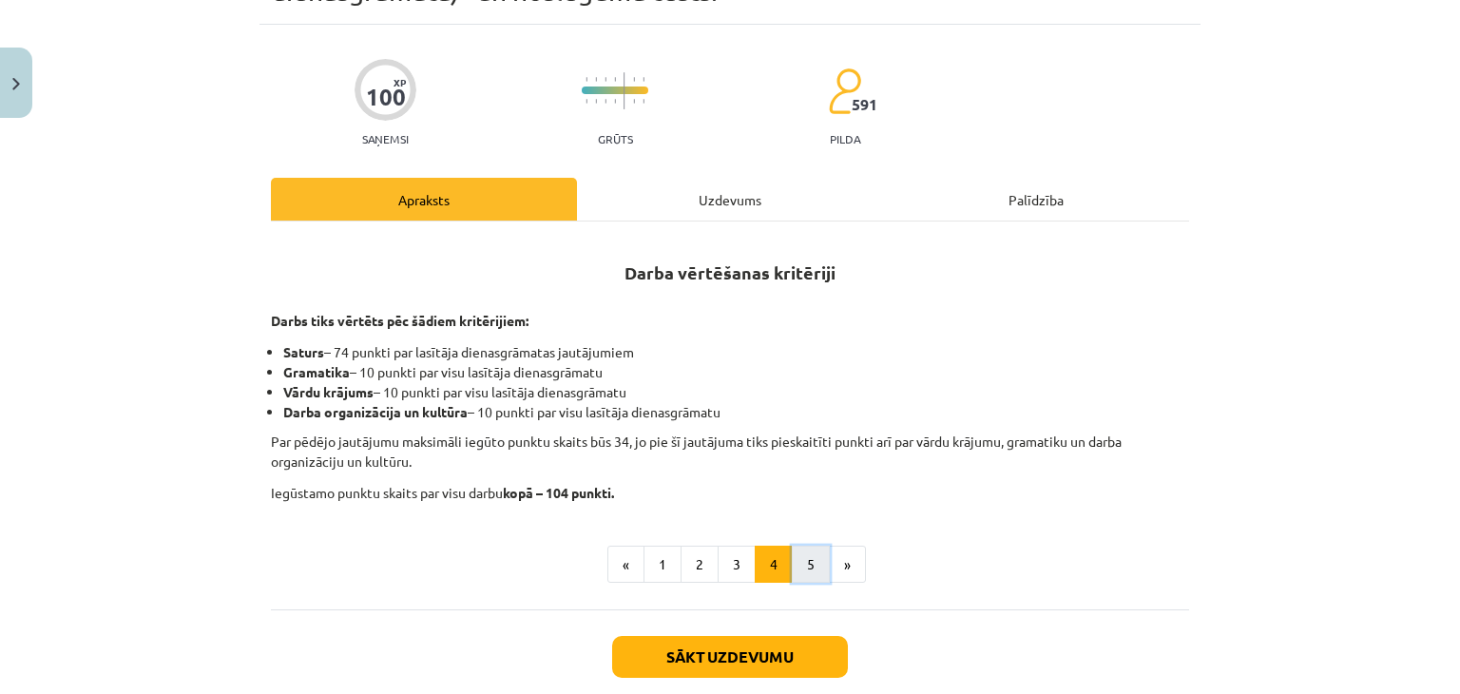
click at [799, 563] on button "5" at bounding box center [811, 565] width 38 height 38
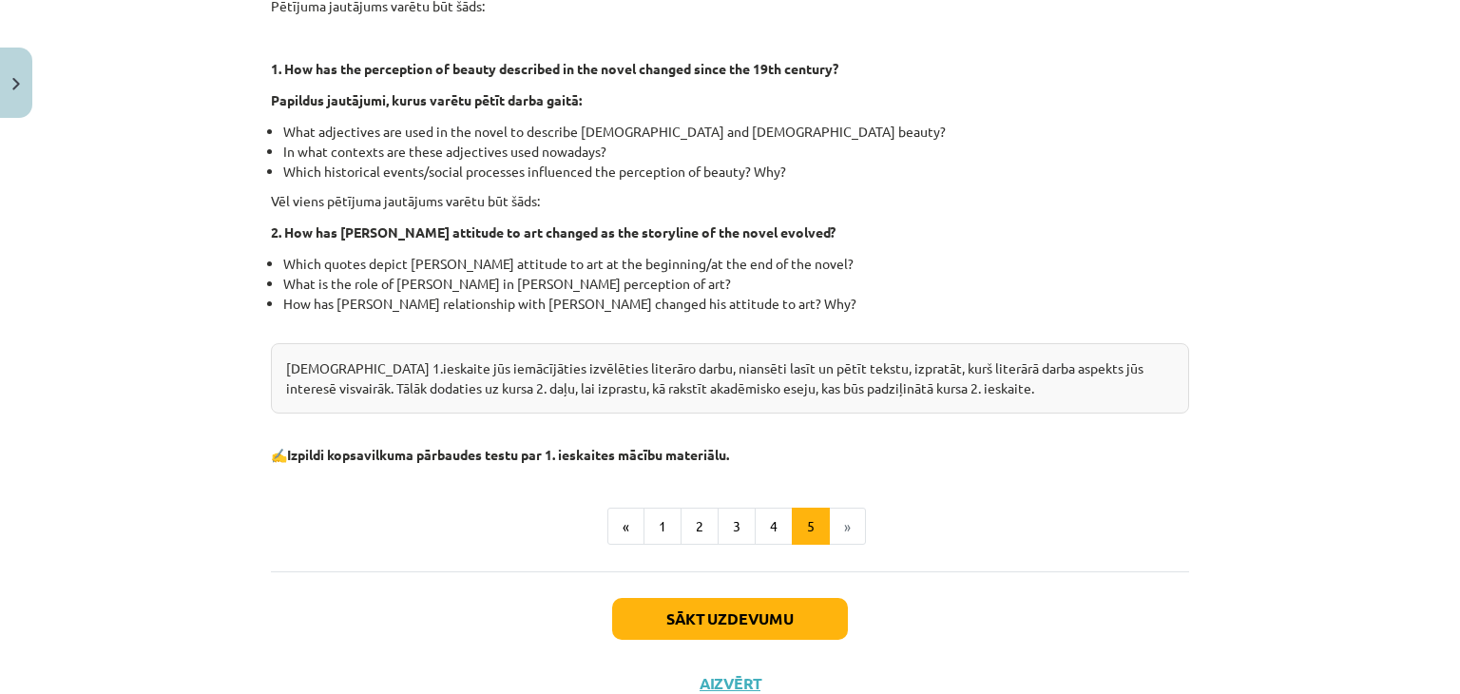
scroll to position [520, 0]
click at [748, 627] on button "Sākt uzdevumu" at bounding box center [730, 617] width 236 height 42
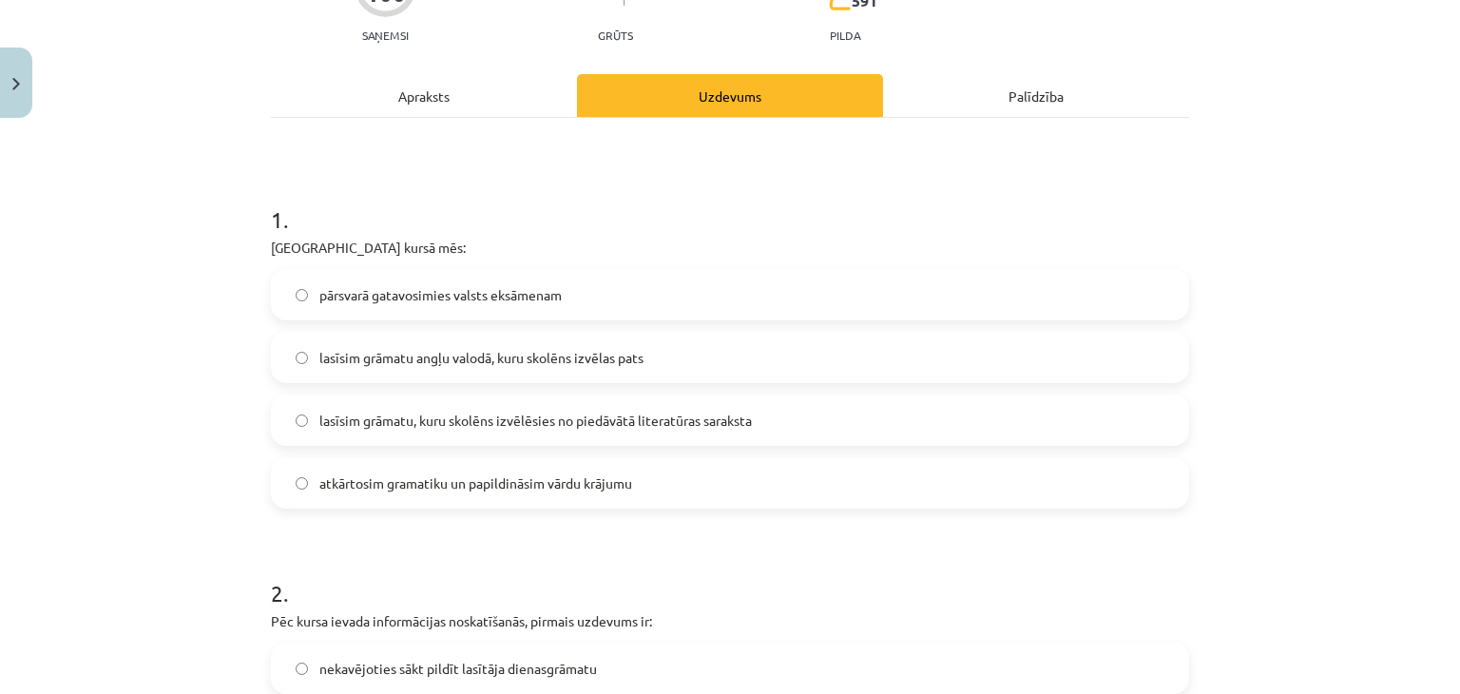
scroll to position [270, 0]
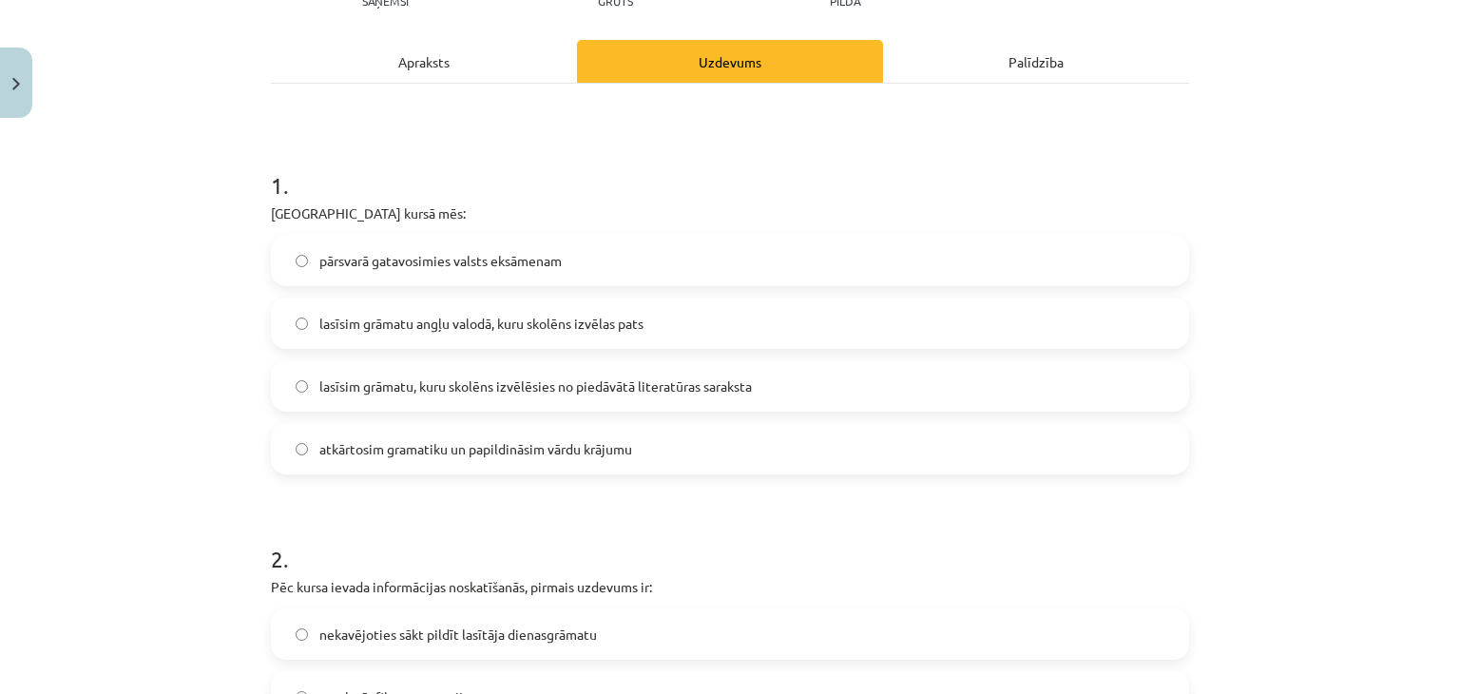
click span "lasīsim grāmatu, kuru skolēns izvēlēsies no piedāvātā literatūras saraksta"
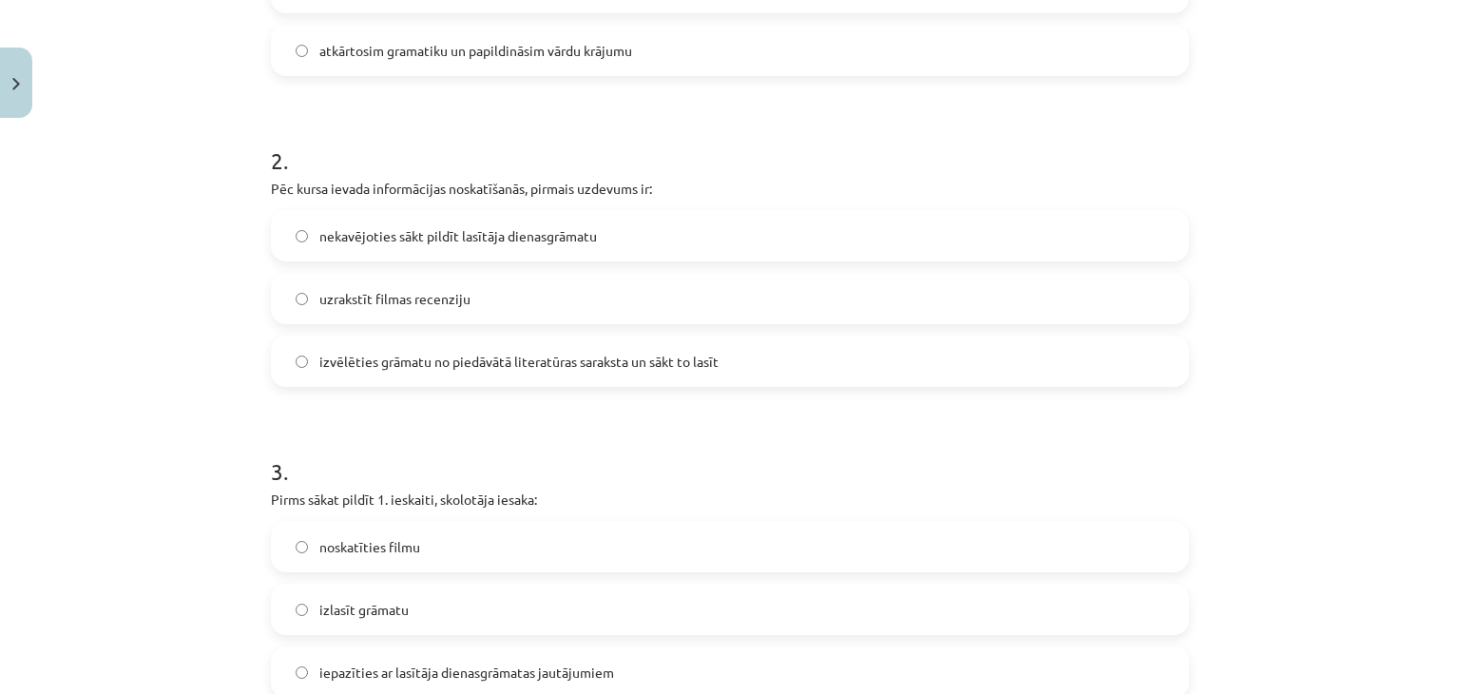
scroll to position [573, 0]
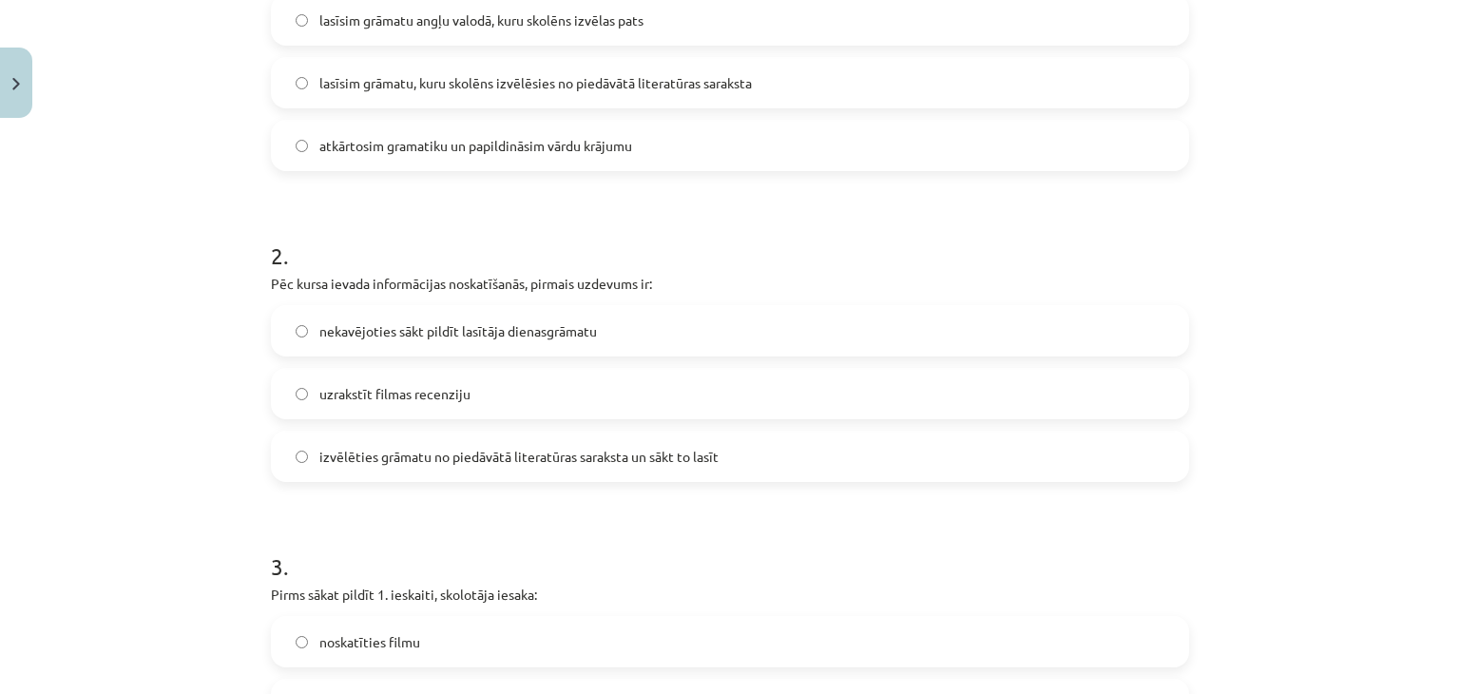
click span "izvēlēties grāmatu no piedāvātā literatūras saraksta un sākt to lasīt"
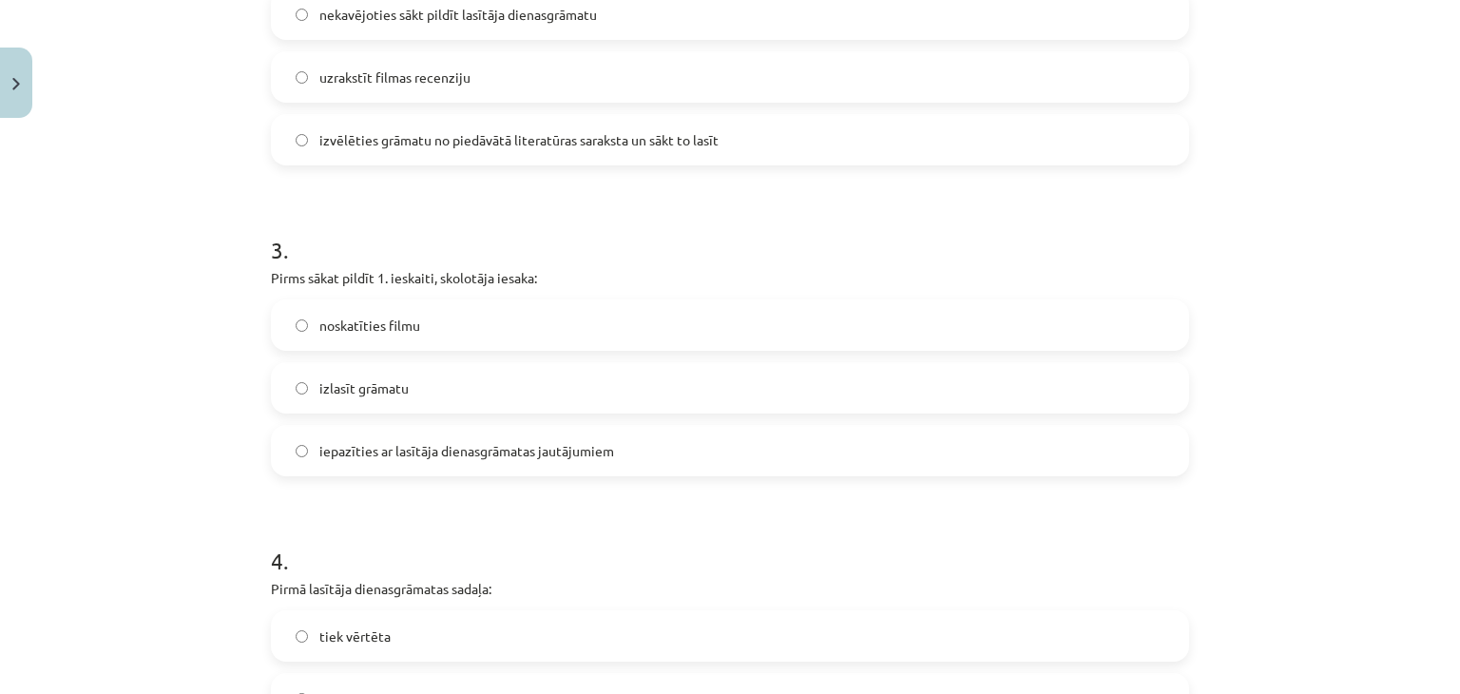
scroll to position [894, 0]
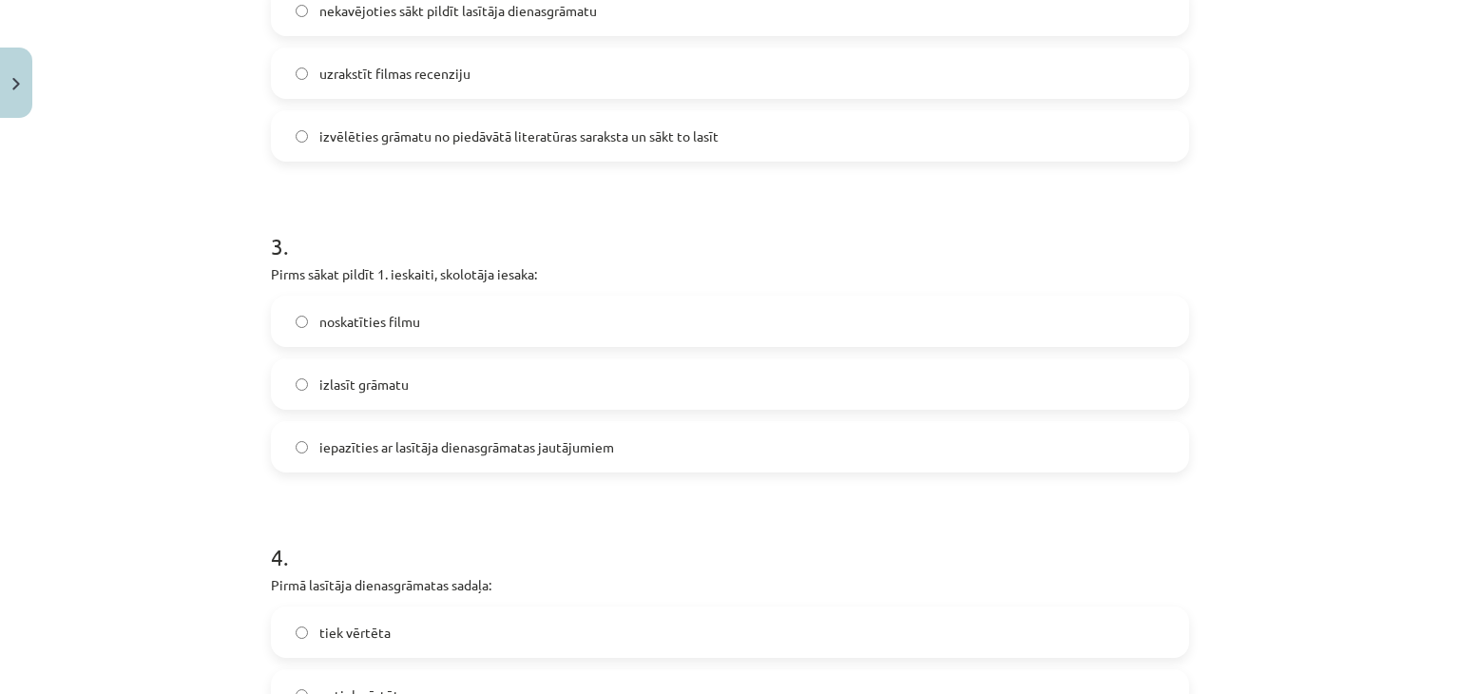
click label "izlasīt grāmatu"
click label "iepazīties ar lasītāja dienasgrāmatas jautājumiem"
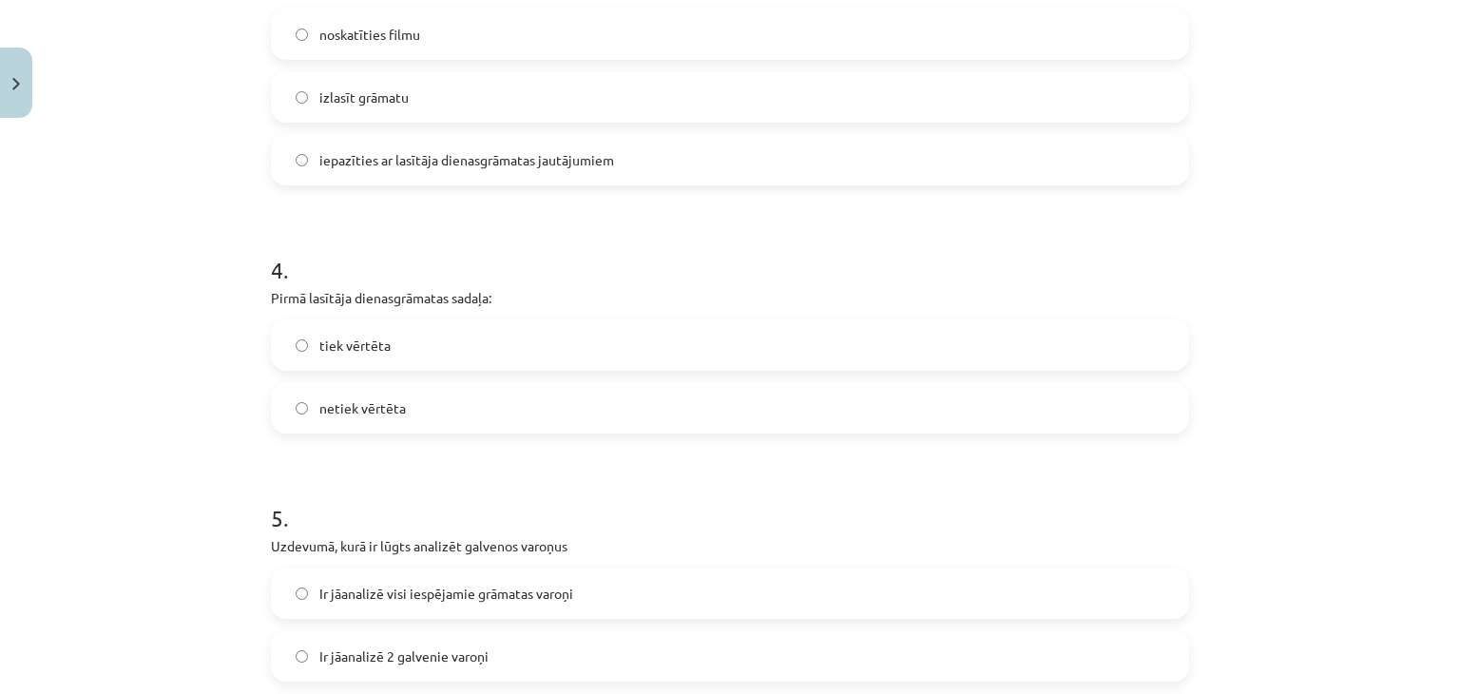
scroll to position [1176, 0]
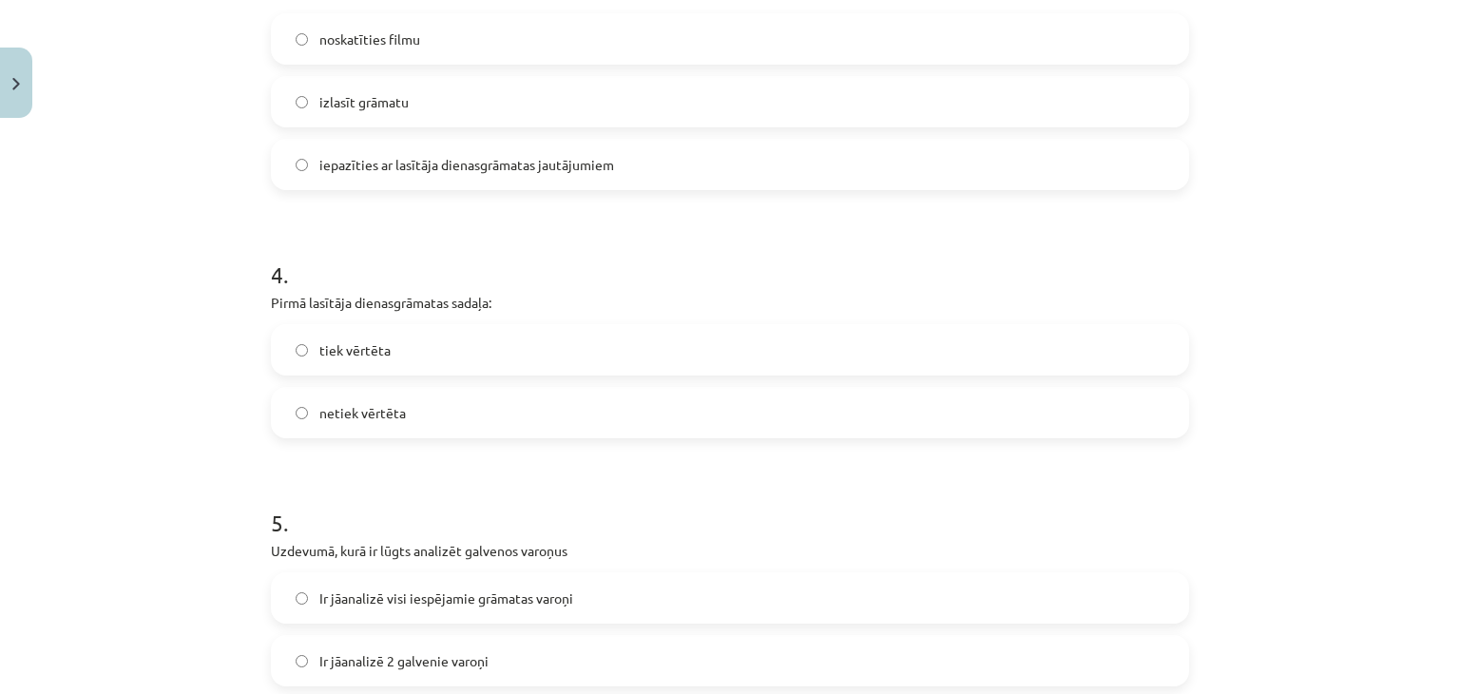
click label "tiek vērtēta"
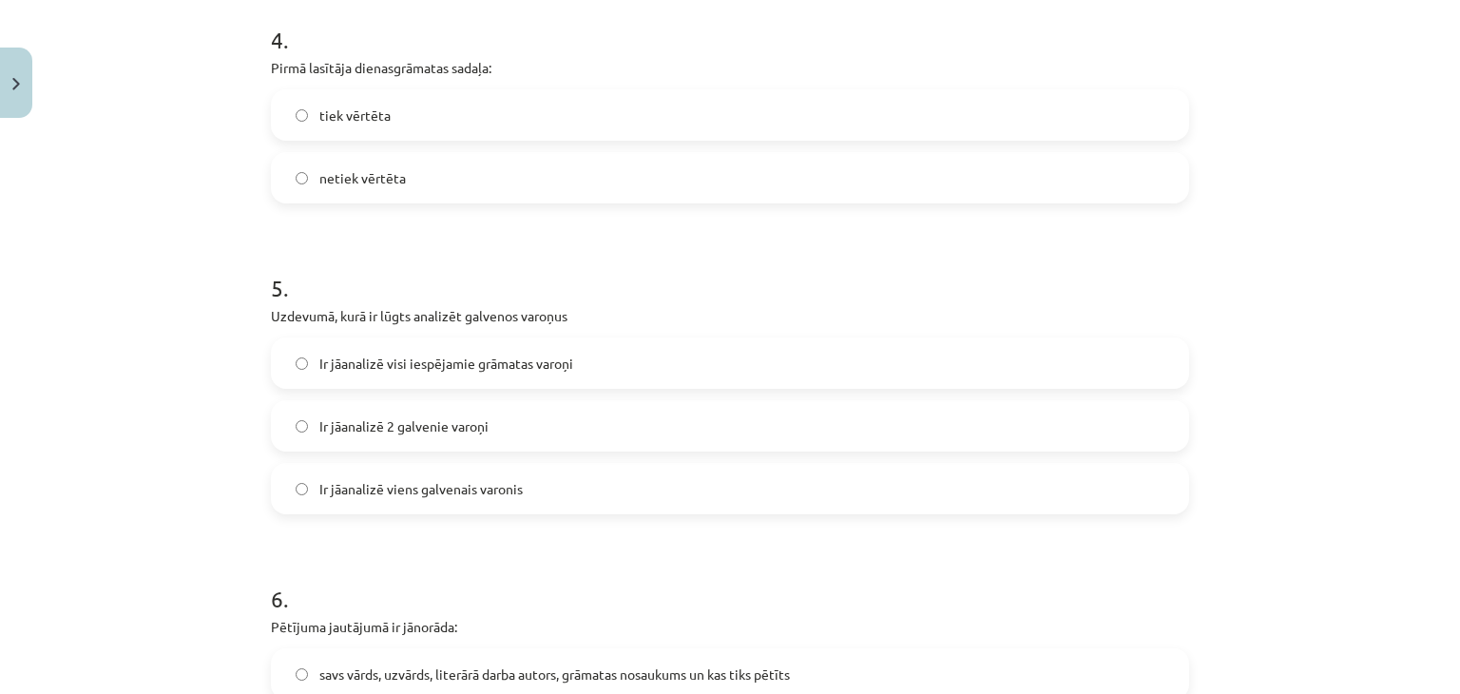
scroll to position [1429, 0]
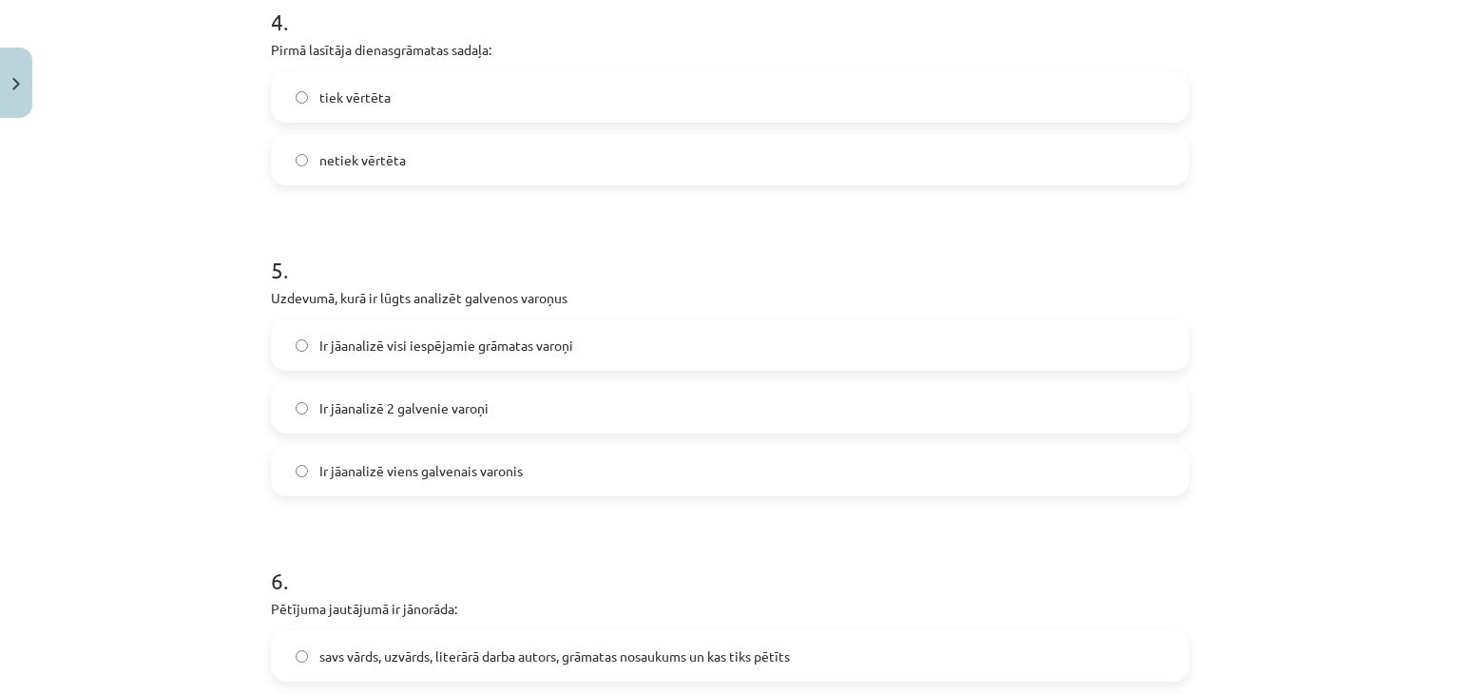
click label "Ir jāanalizē 2 galvenie varoņi"
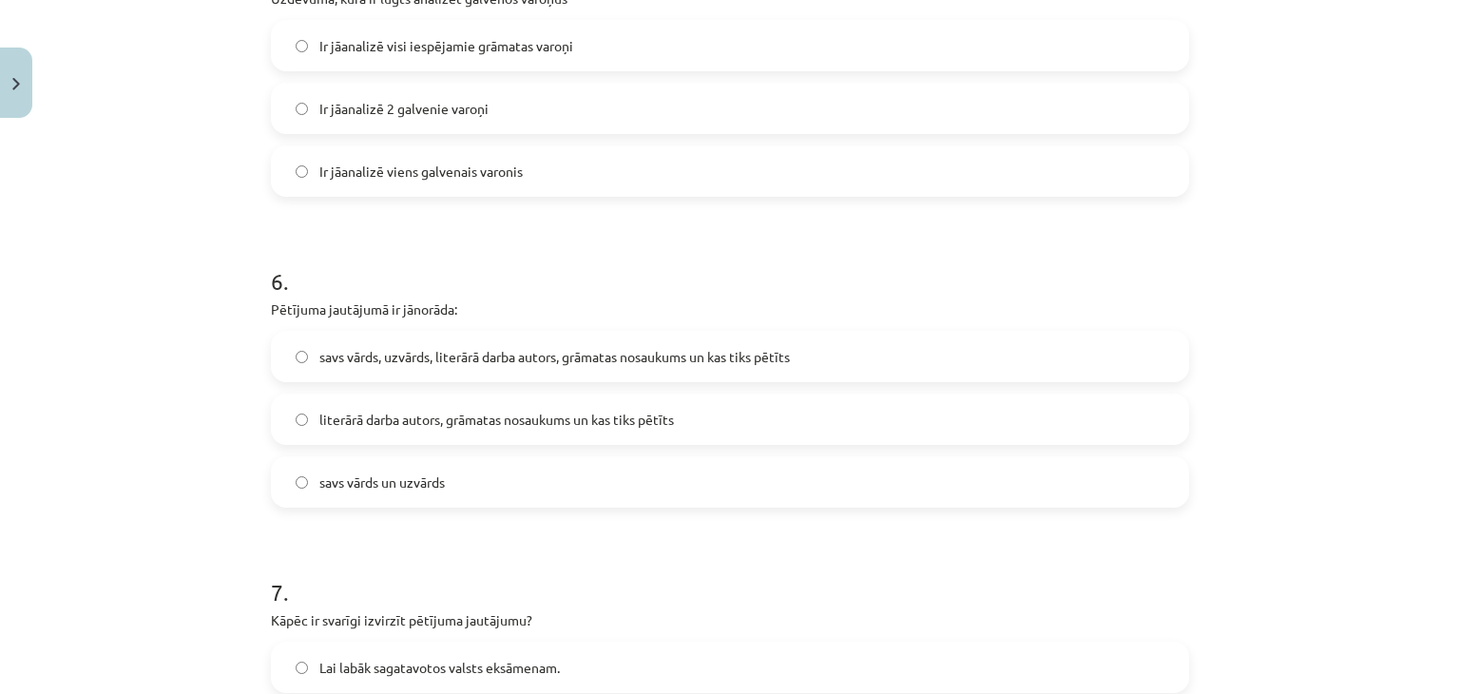
scroll to position [1732, 0]
click span "literārā darba autors, grāmatas nosaukums un kas tiks pētīts"
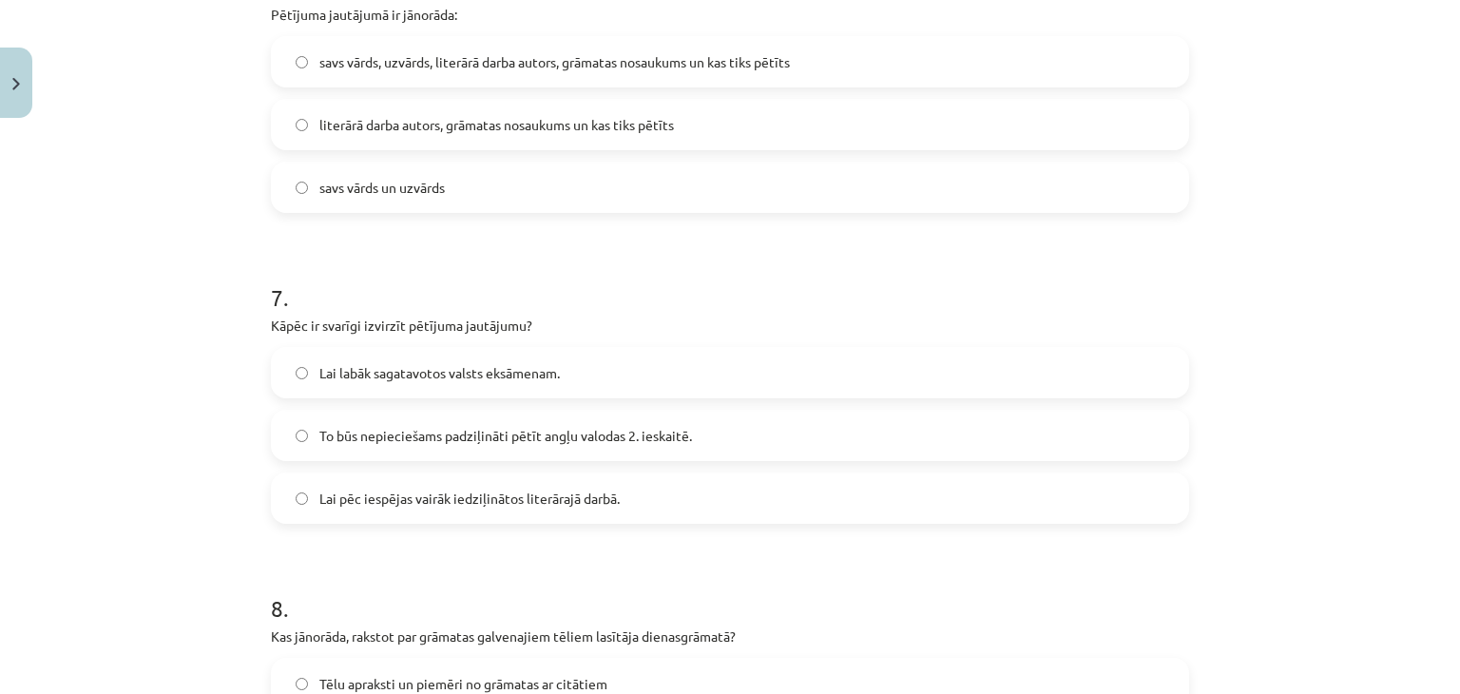
scroll to position [2027, 0]
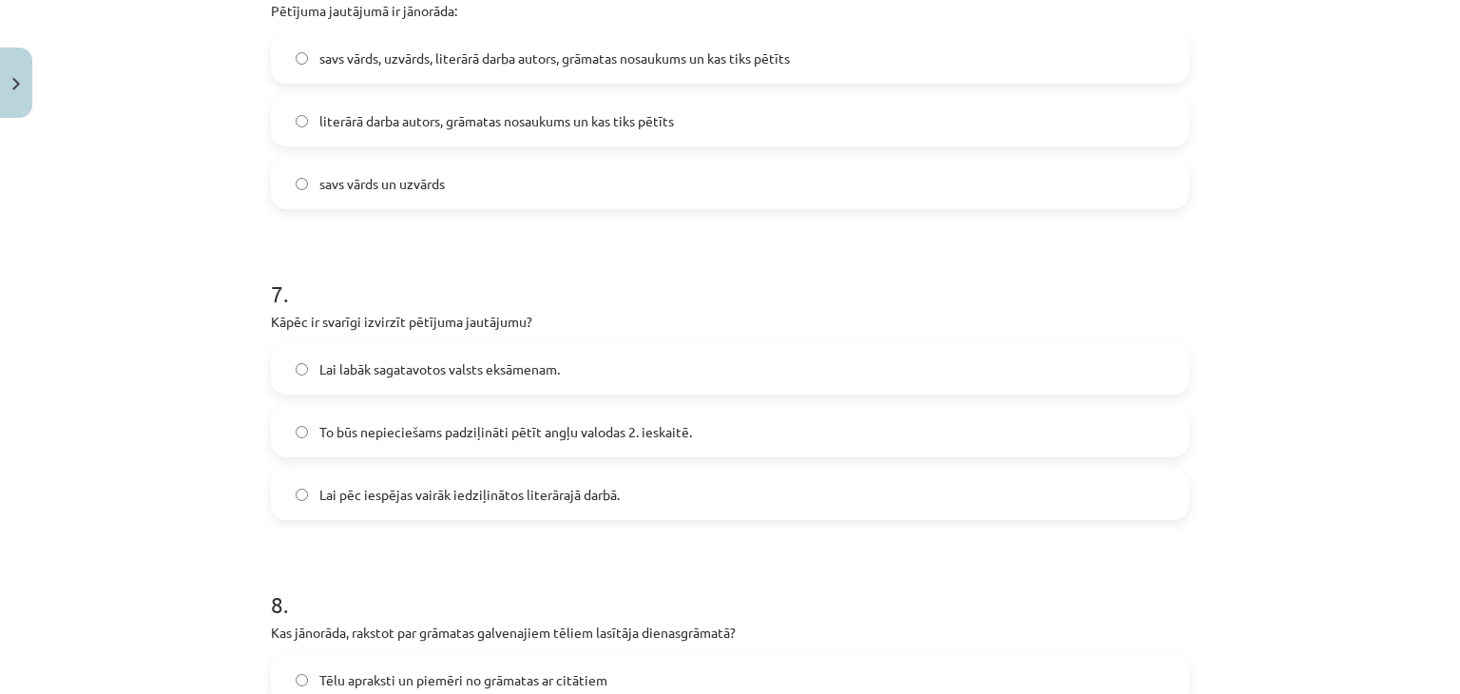
click label "To būs nepieciešams padziļināti pētīt angļu valodas 2. ieskaitē."
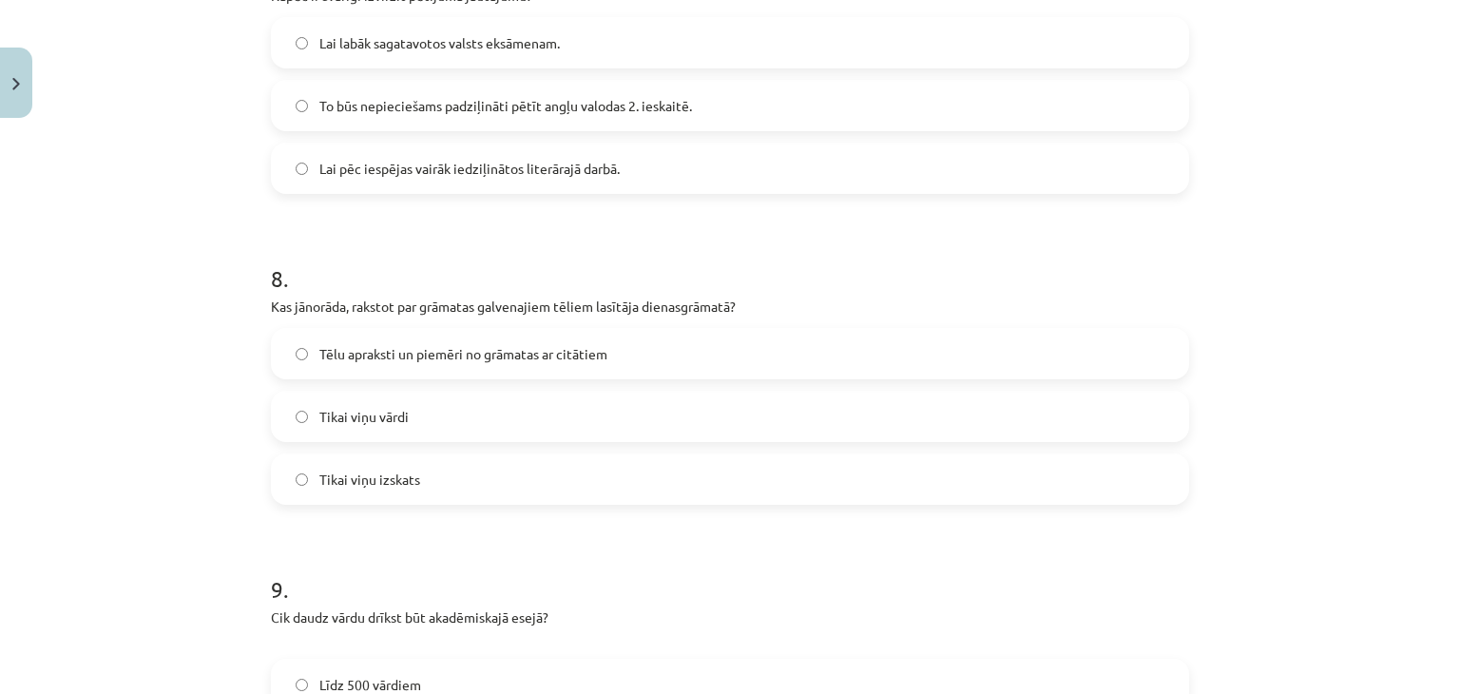
scroll to position [2362, 0]
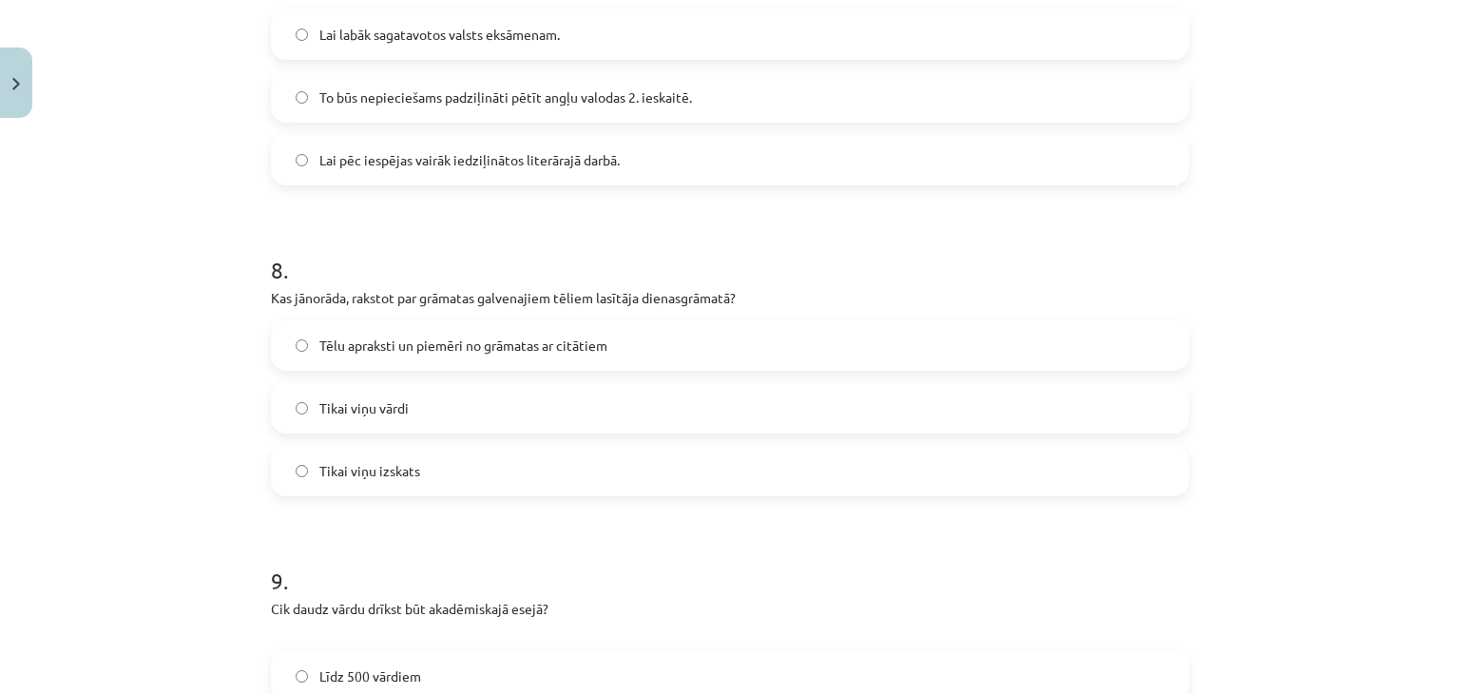
click label "Tēlu apraksti un piemēri no grāmatas ar citātiem"
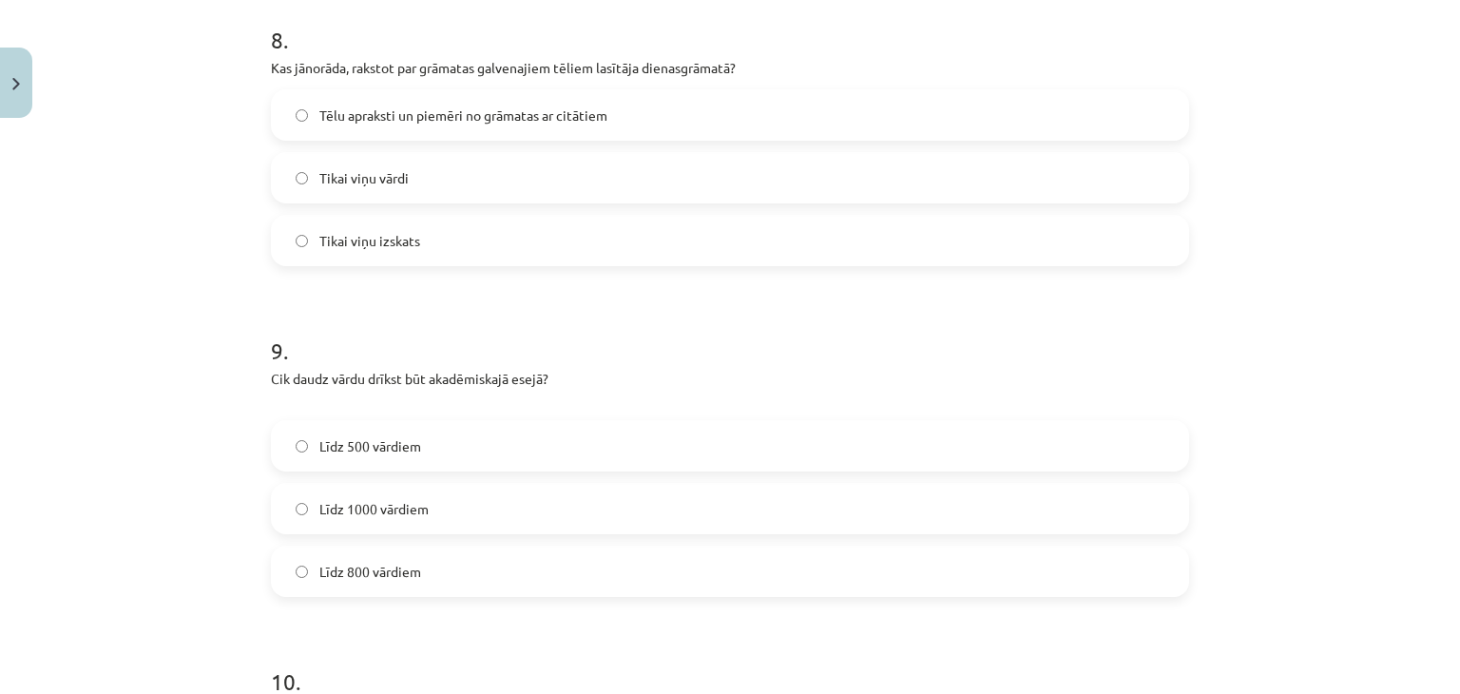
scroll to position [2597, 0]
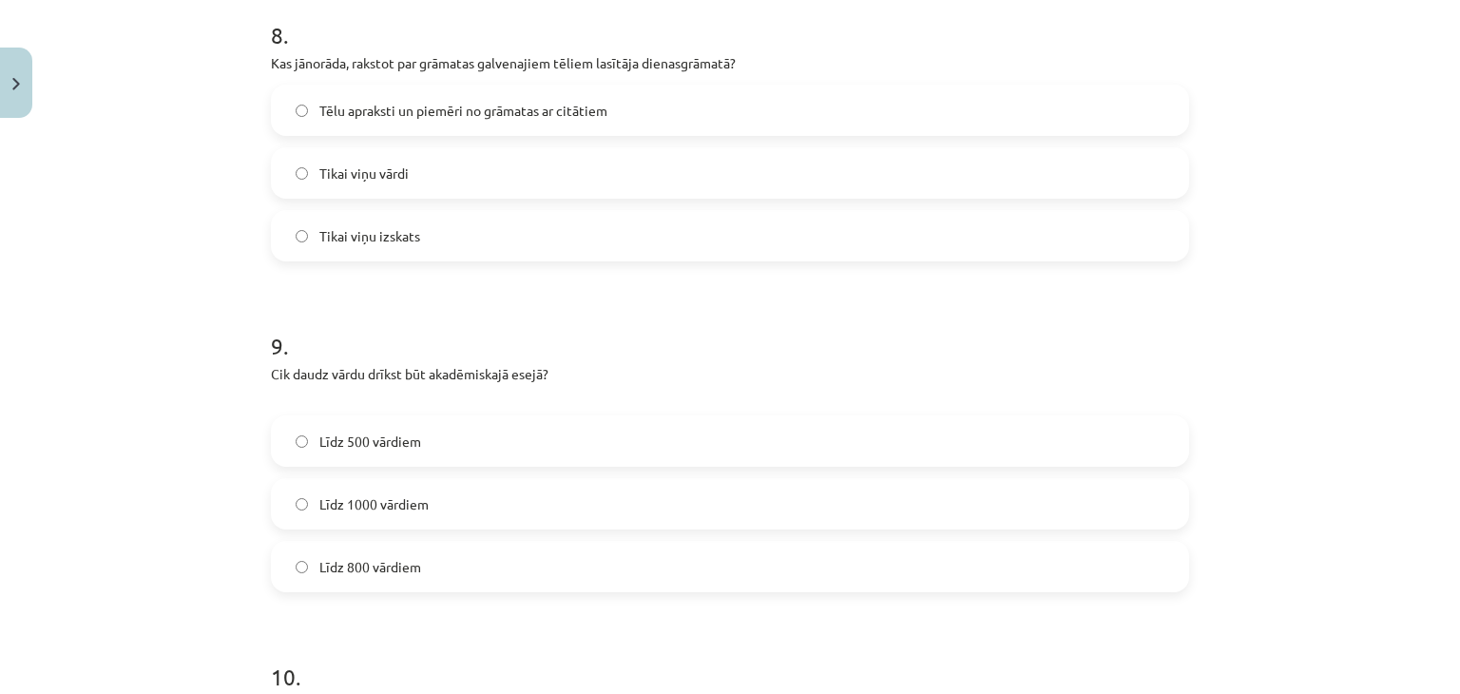
click label "Līdz 800 vārdiem"
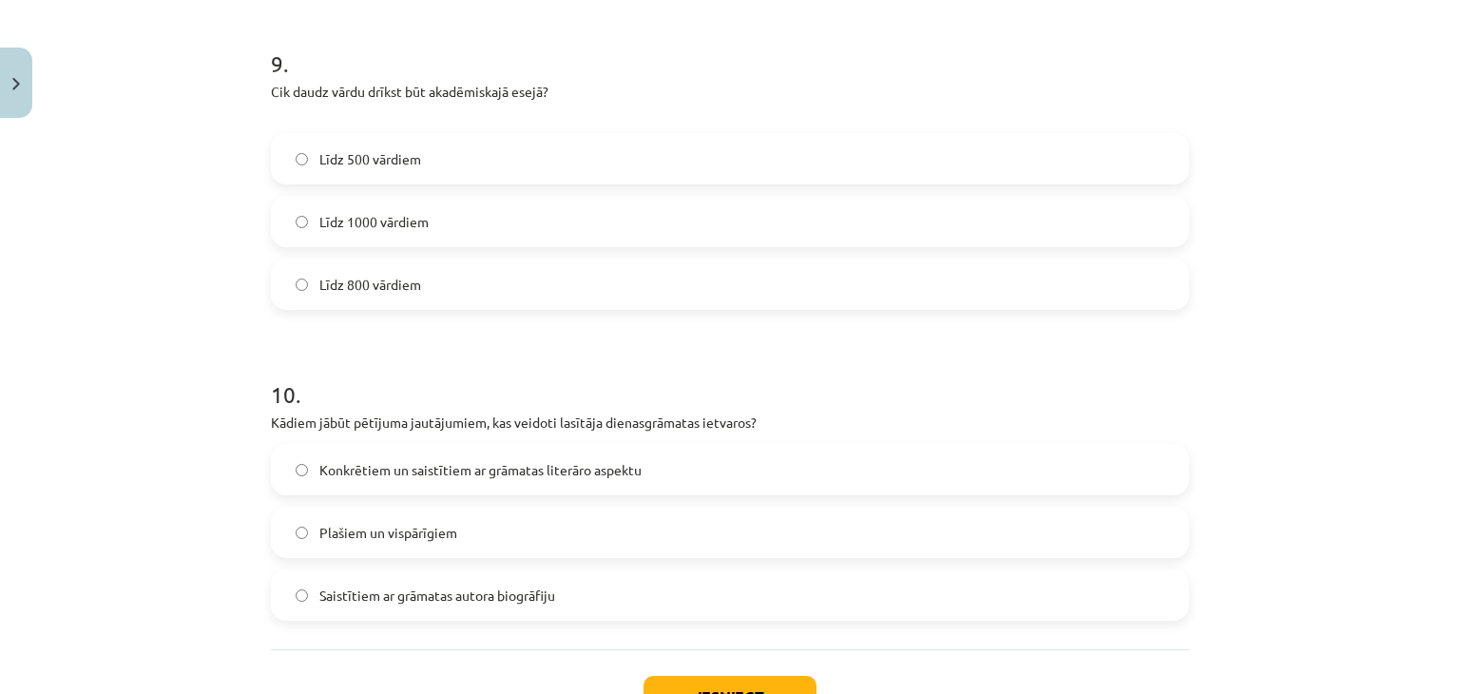
scroll to position [2944, 0]
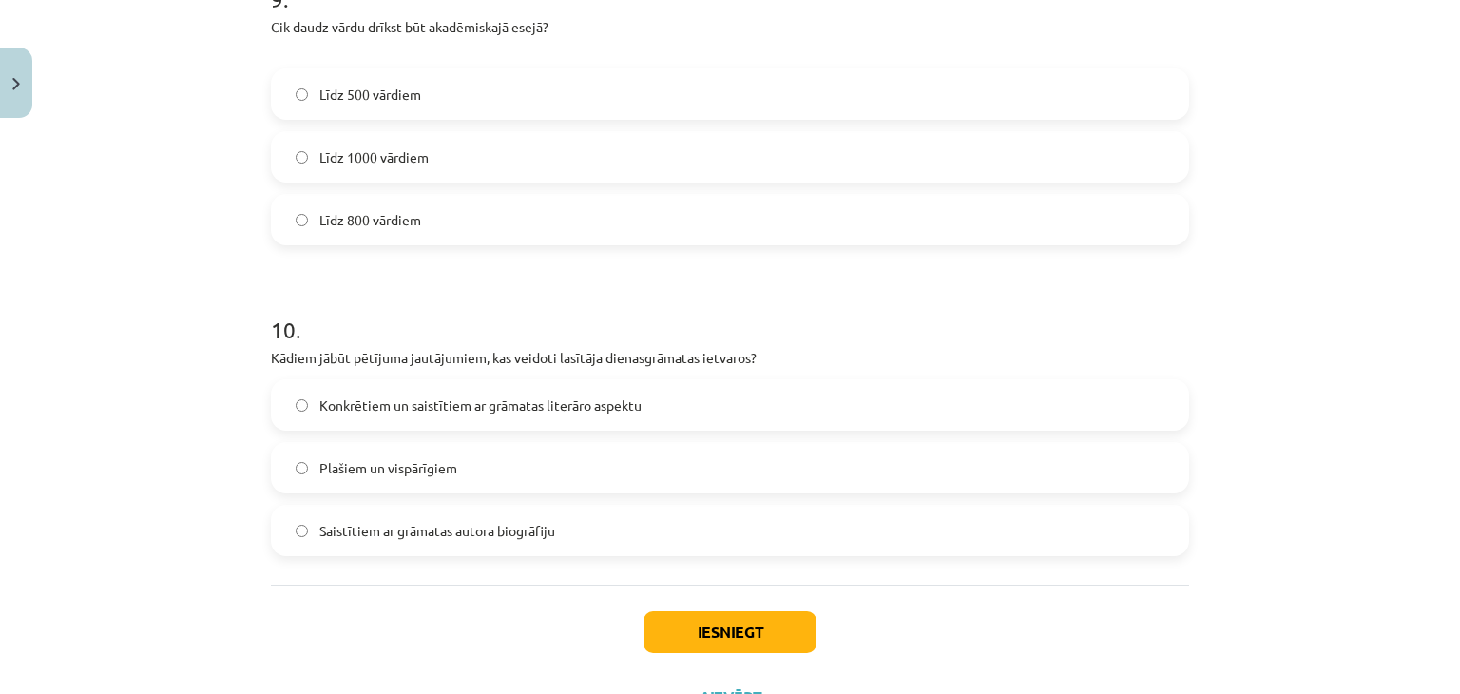
click label "Konkrētiem un saistītiem ar grāmatas literāro aspektu"
click button "Iesniegt"
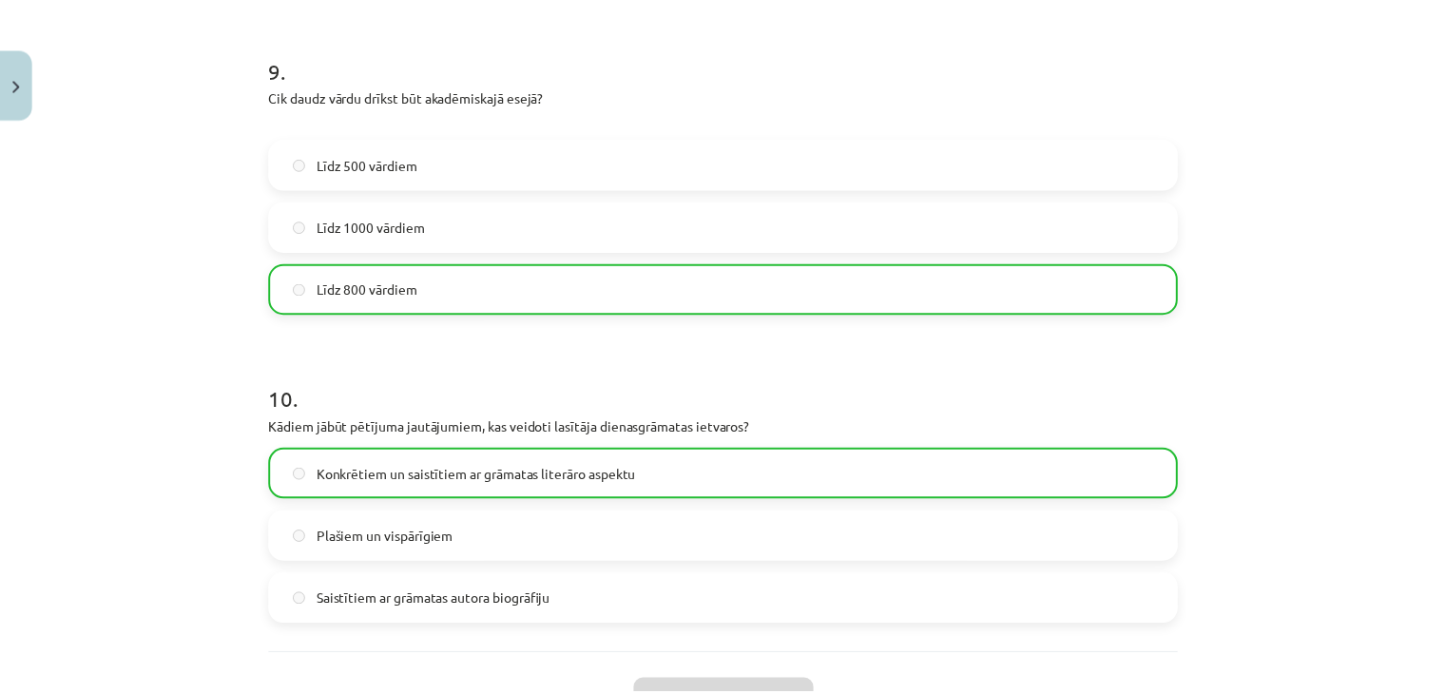
scroll to position [3085, 0]
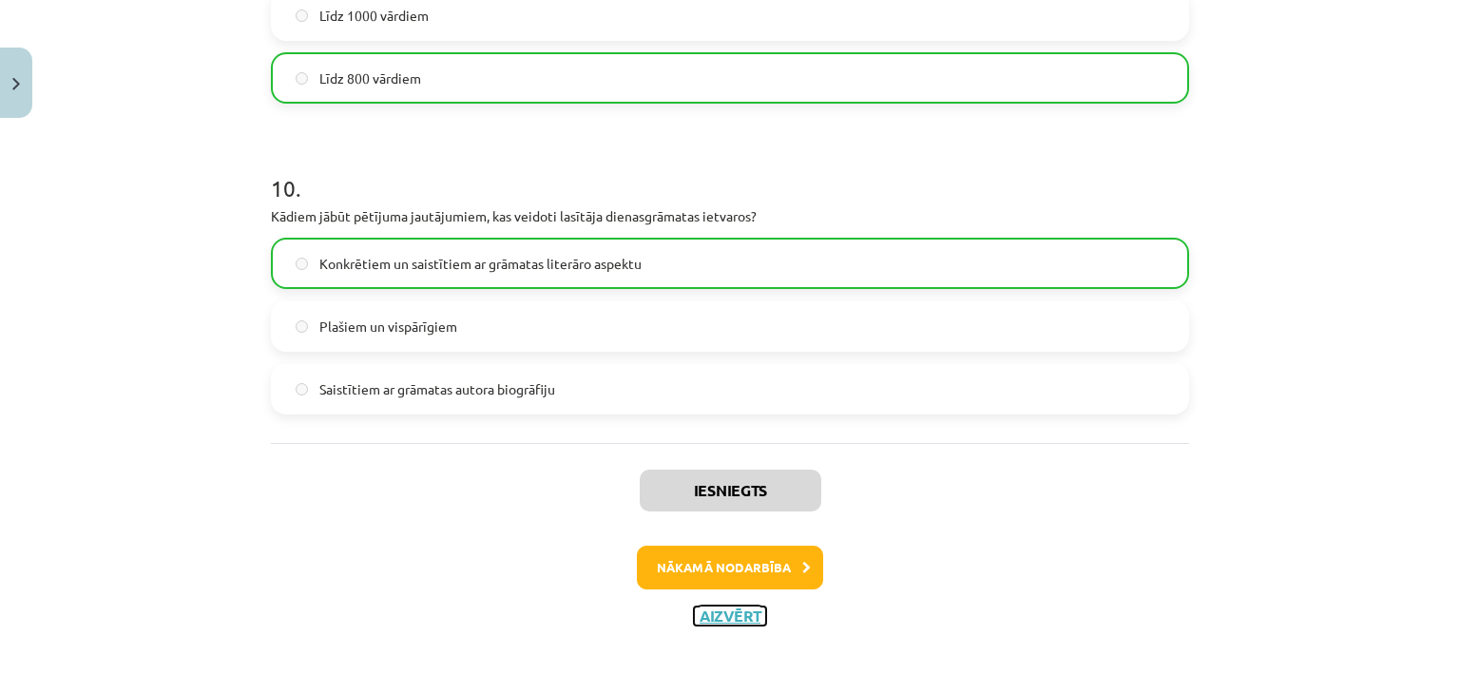
click button "Aizvērt"
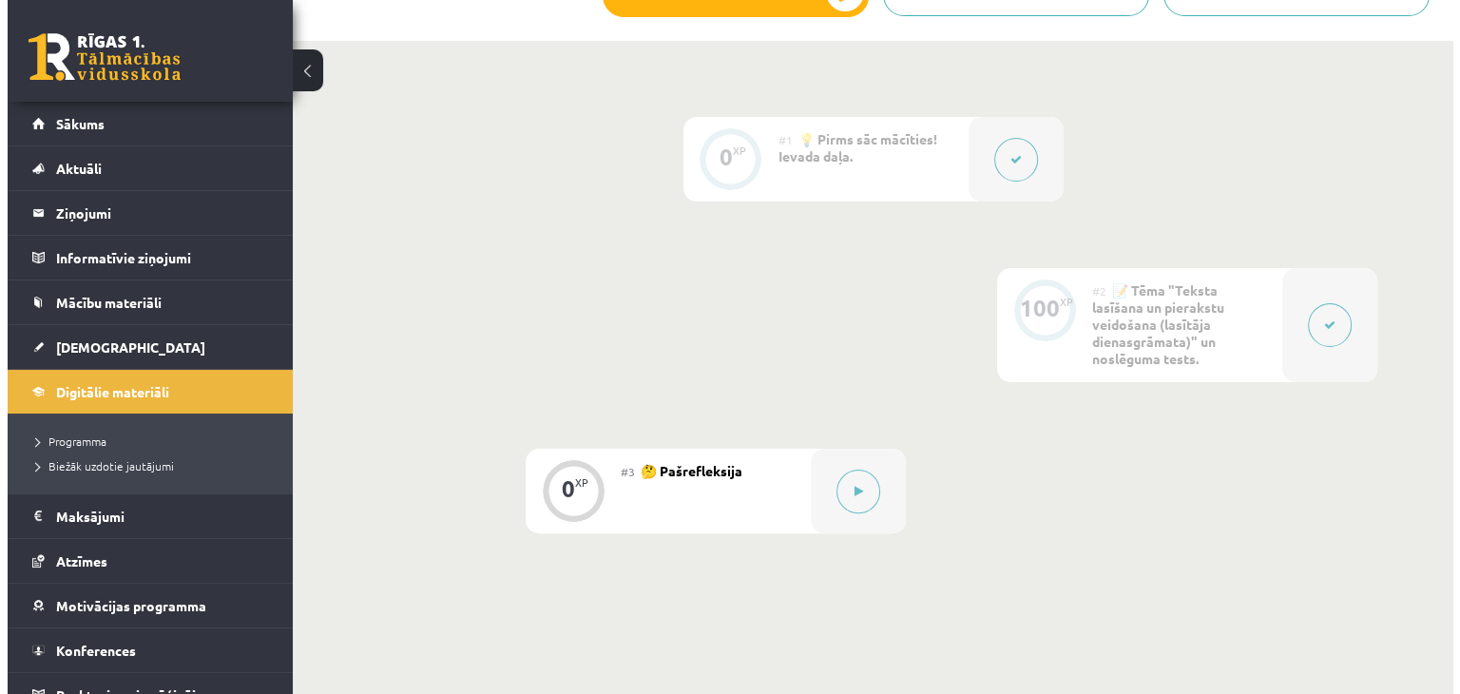
scroll to position [430, 0]
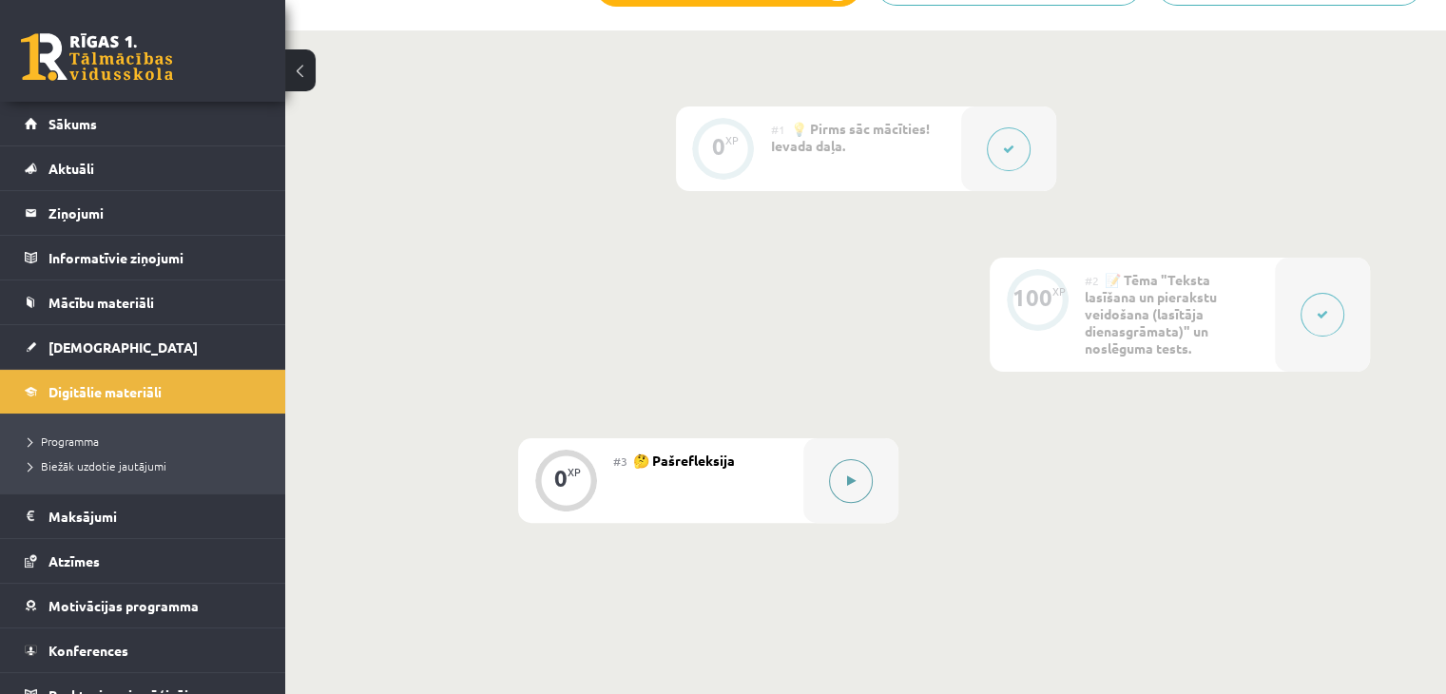
click icon
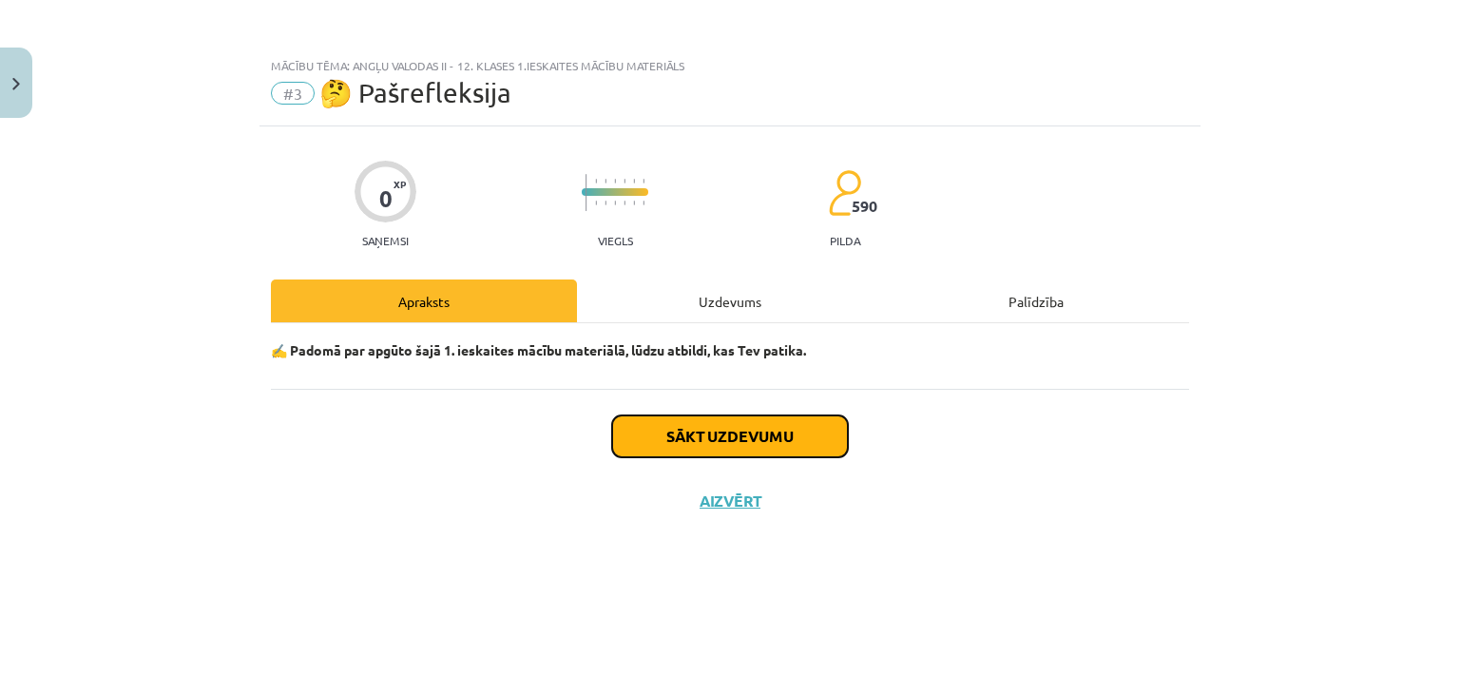
click button "Sākt uzdevumu"
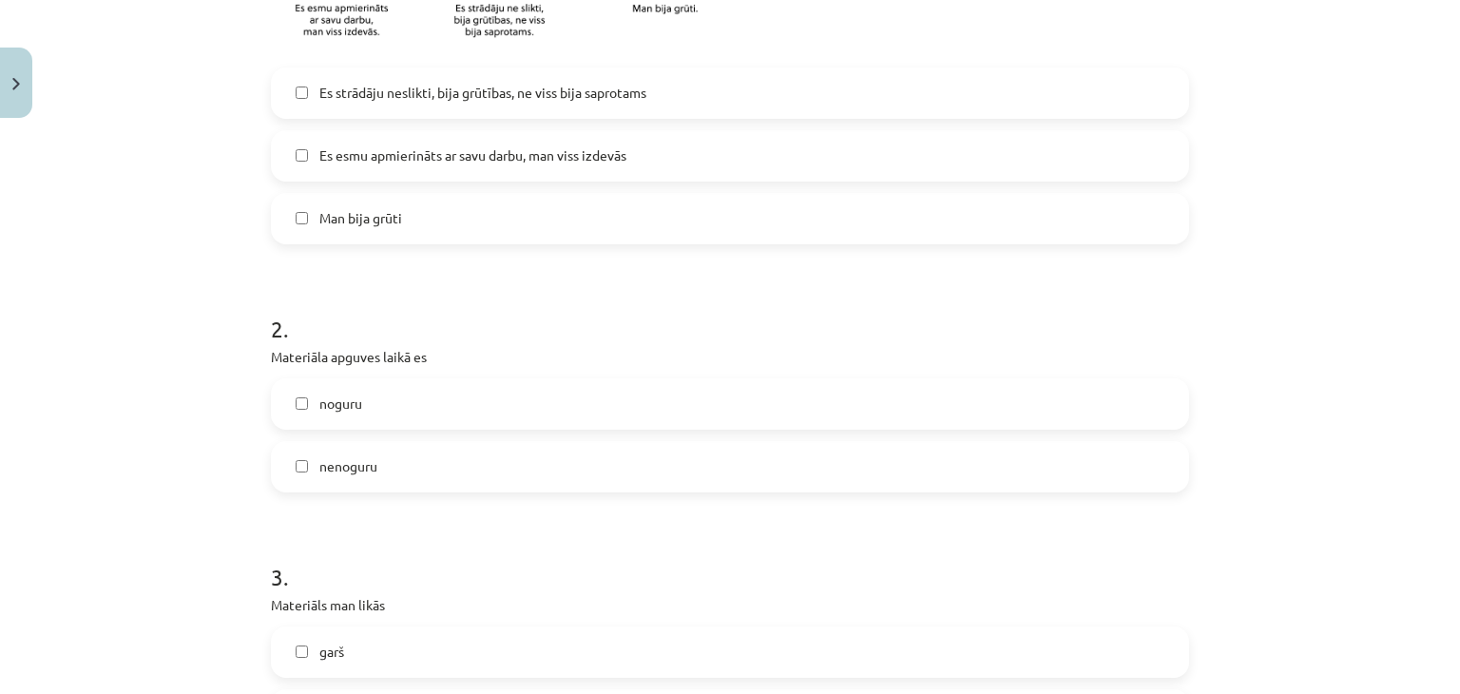
scroll to position [607, 0]
drag, startPoint x: 1422, startPoint y: 322, endPoint x: 1423, endPoint y: 367, distance: 44.7
click div "Mācību tēma: Angļu valodas ii - 12. klases 1.ieskaites mācību materiāls #3 🤔 Pa…"
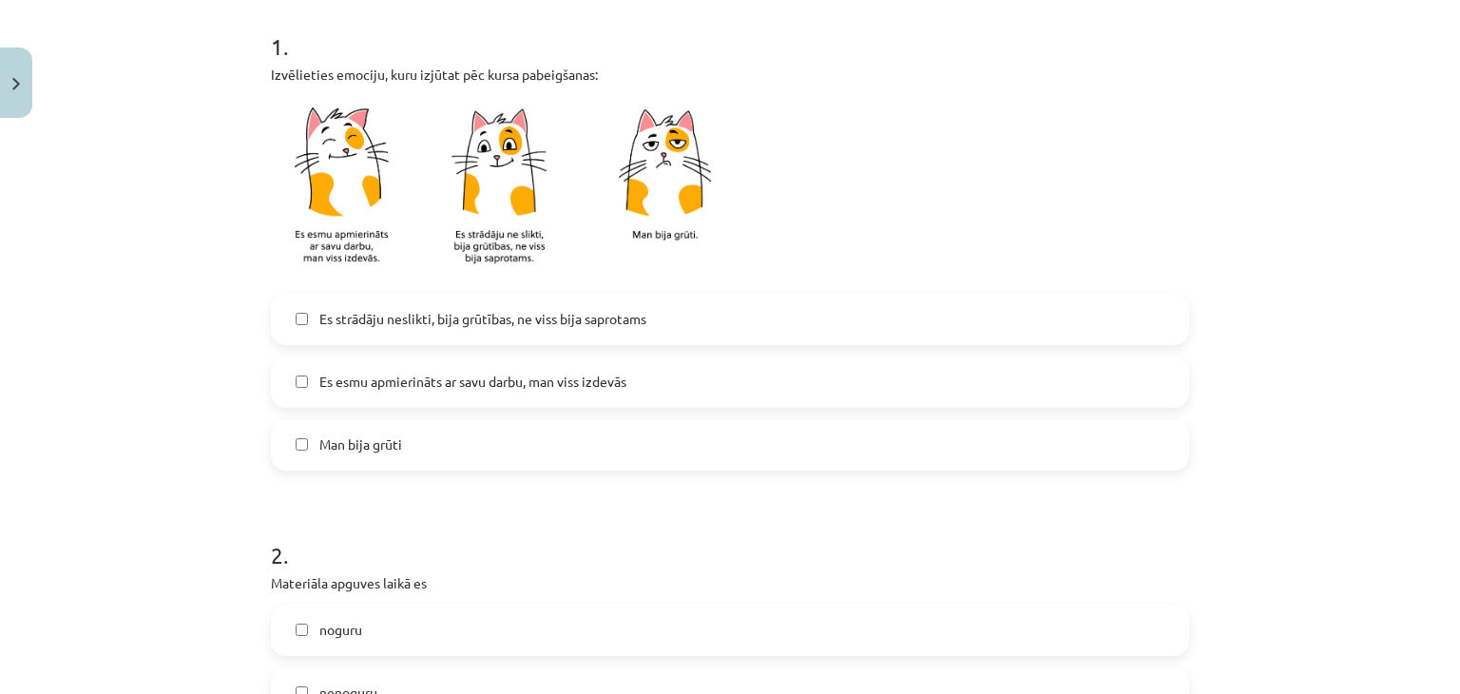
scroll to position [380, 0]
click span "Es strādāju neslikti, bija grūtības, ne viss bija saprotams"
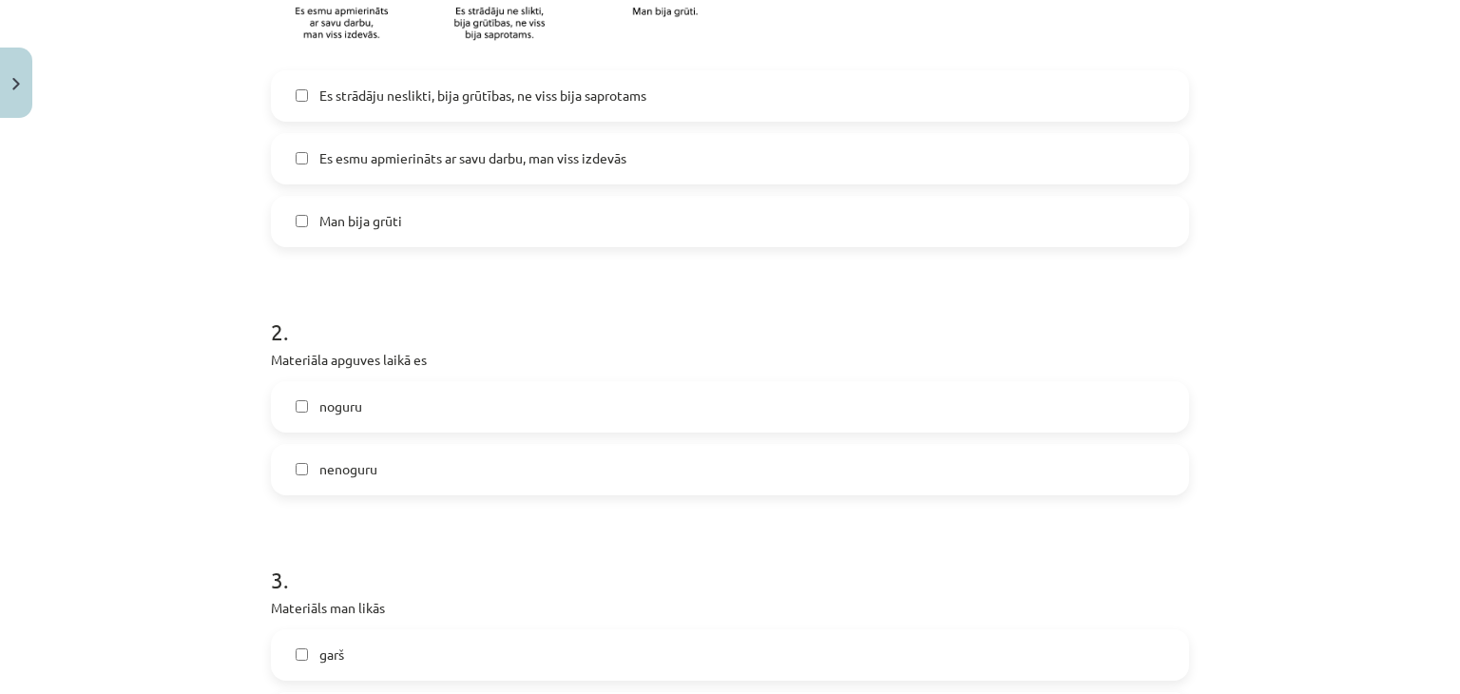
scroll to position [597, 0]
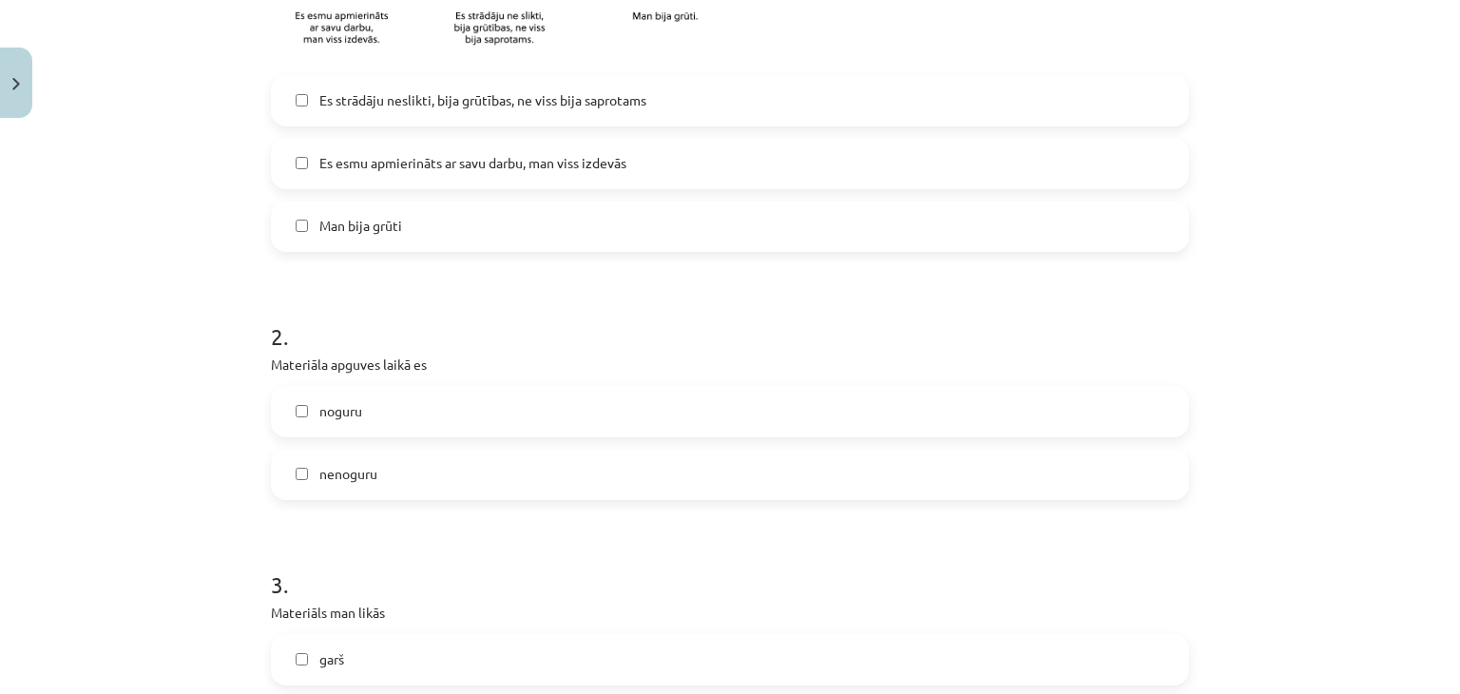
click label "noguru"
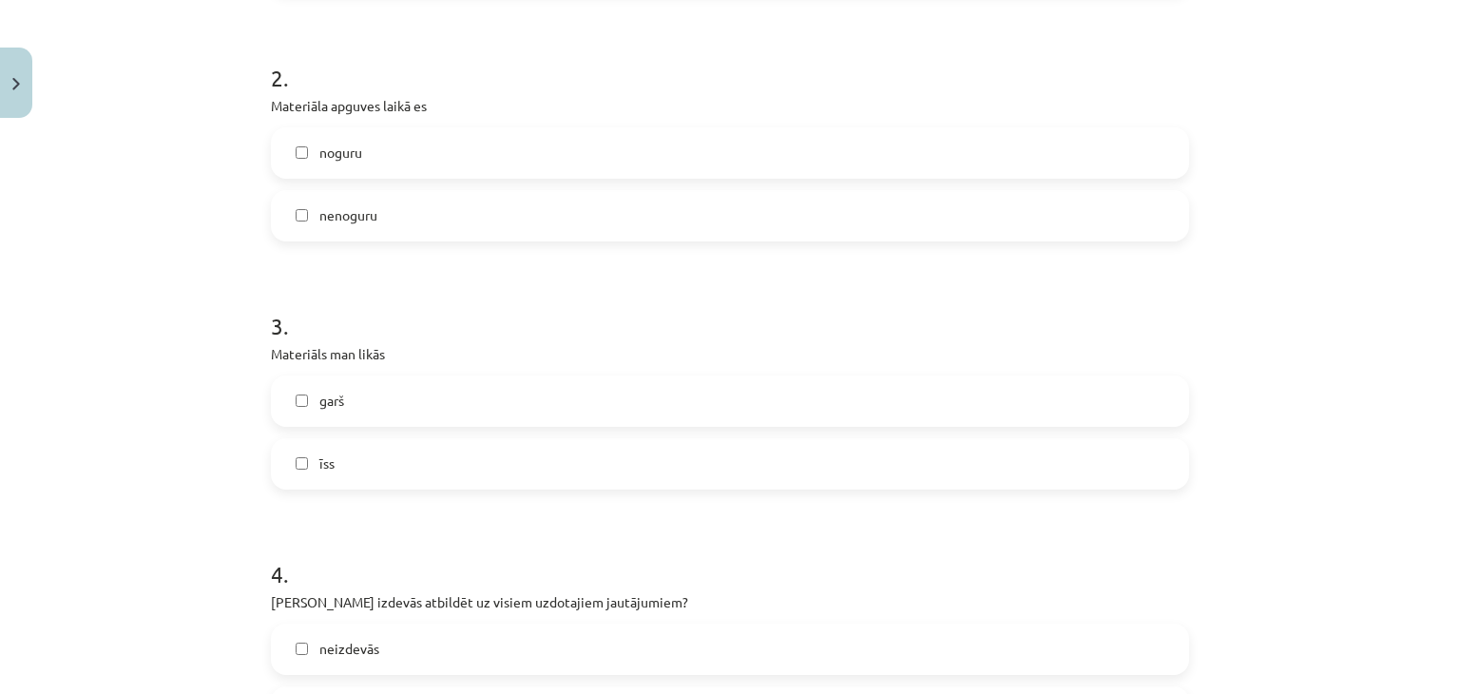
scroll to position [873, 0]
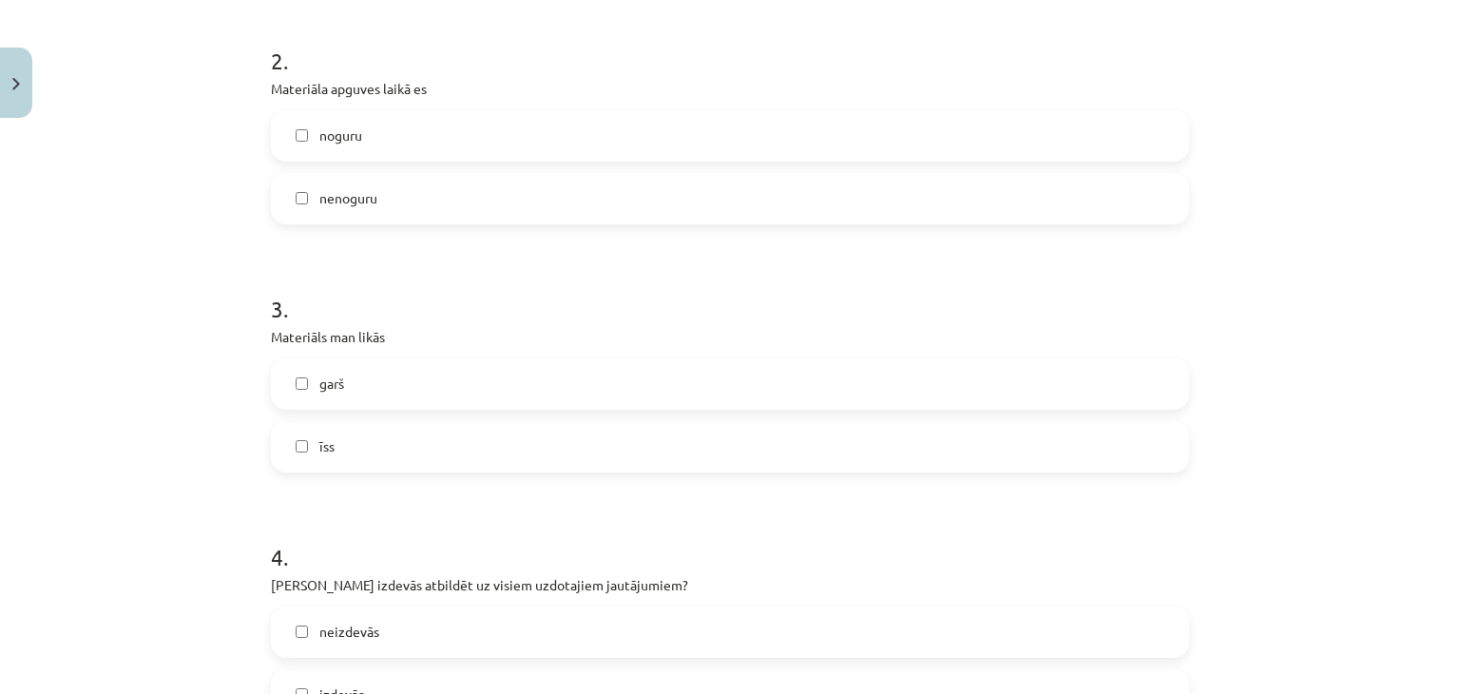
click label "īss"
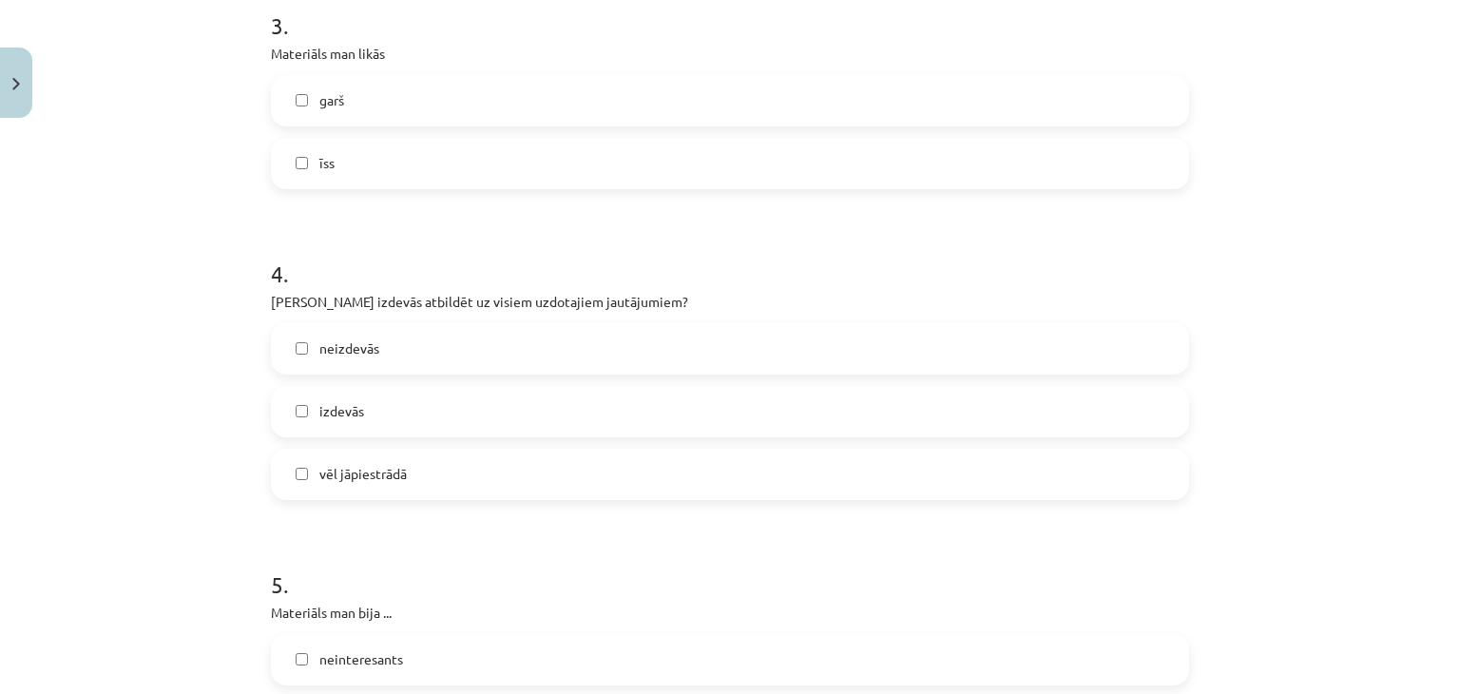
scroll to position [1187, 0]
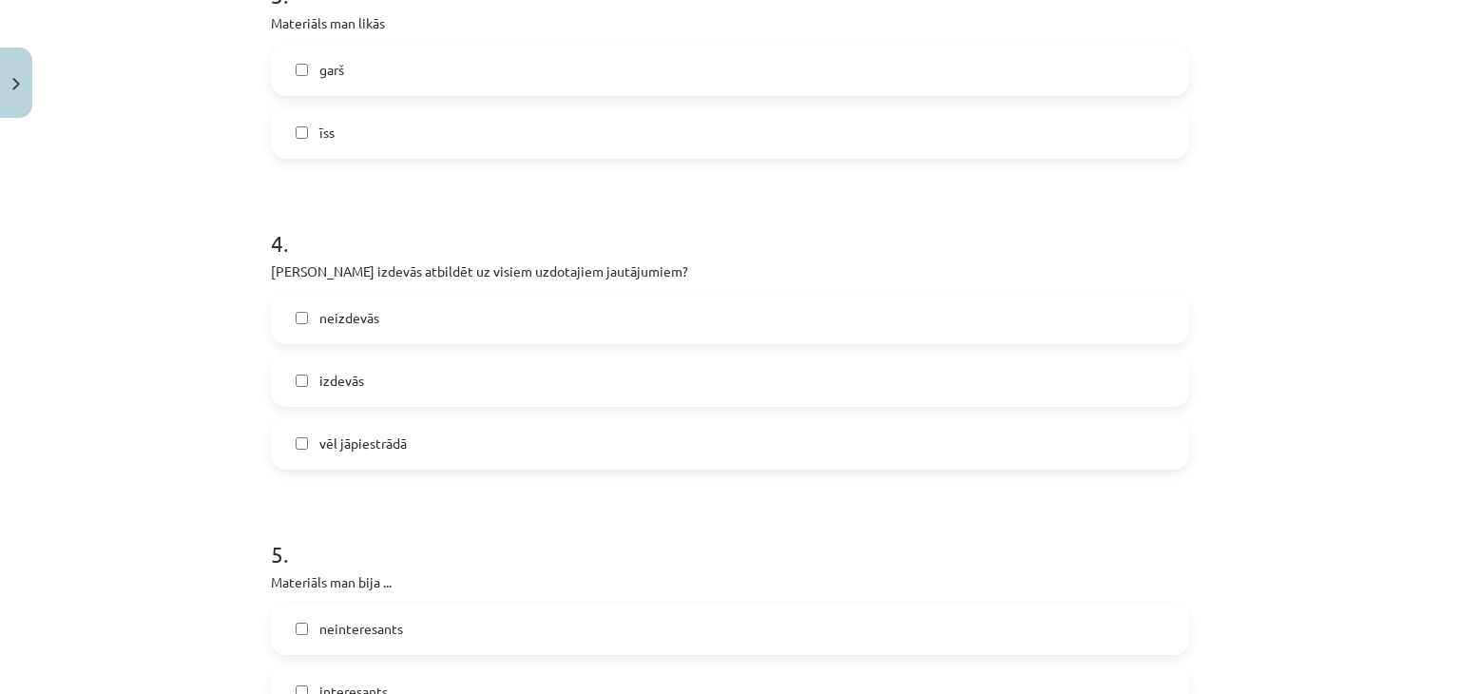
click span "vēl jāpiestrādā"
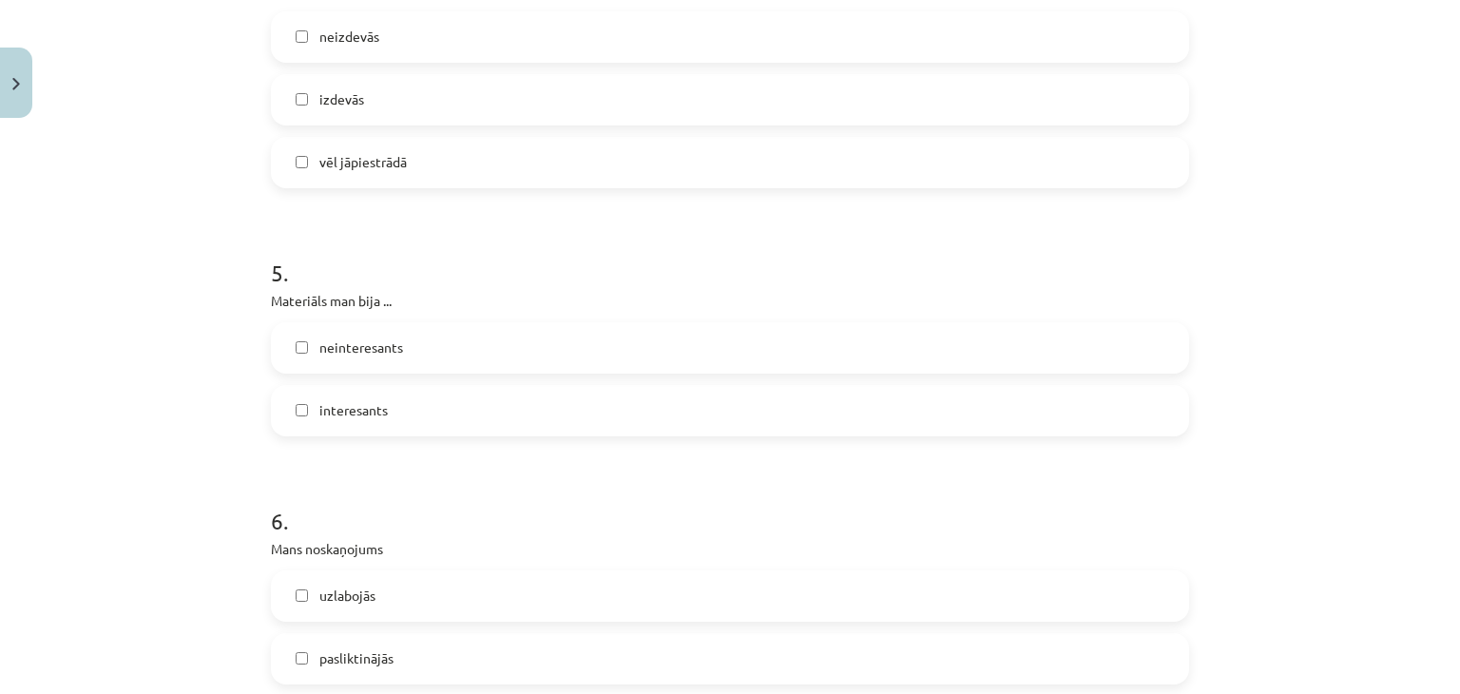
scroll to position [1493, 0]
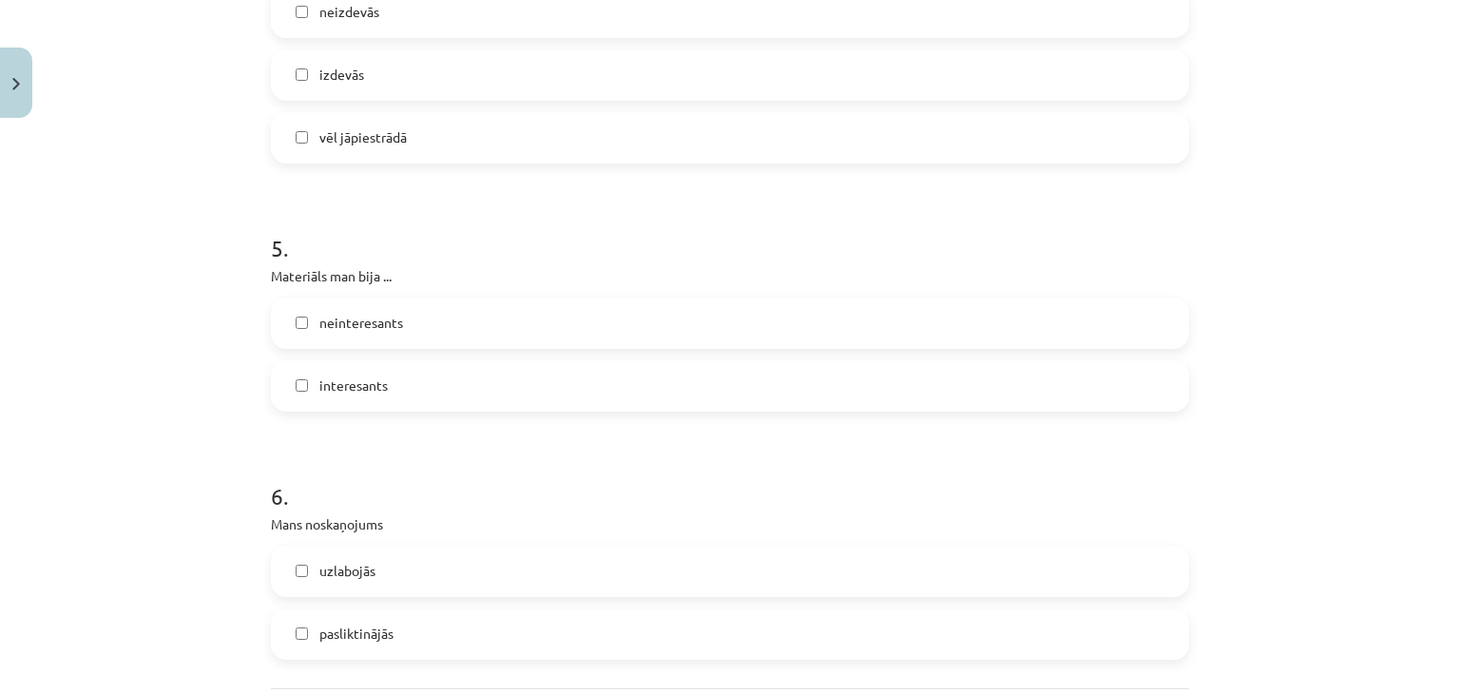
click label "interesants"
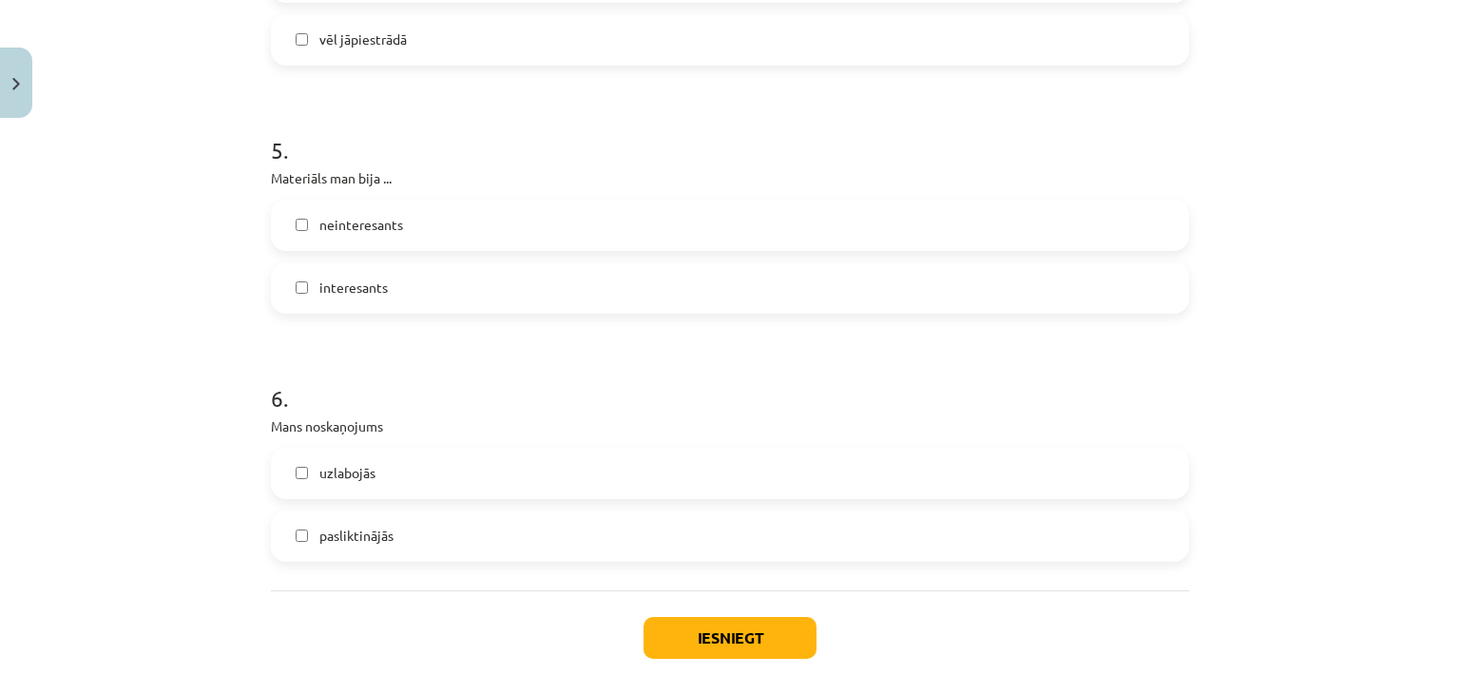
scroll to position [1624, 0]
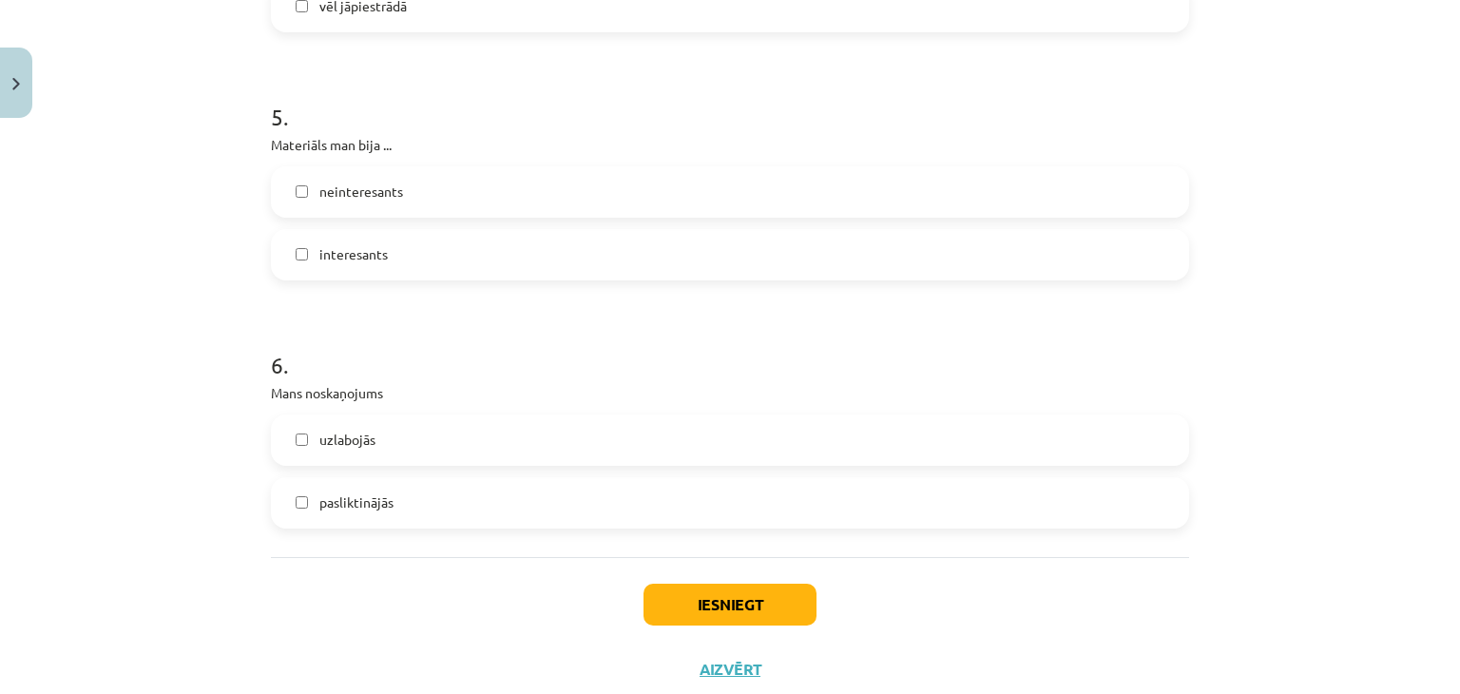
click label "pasliktinājās"
click button "Iesniegt"
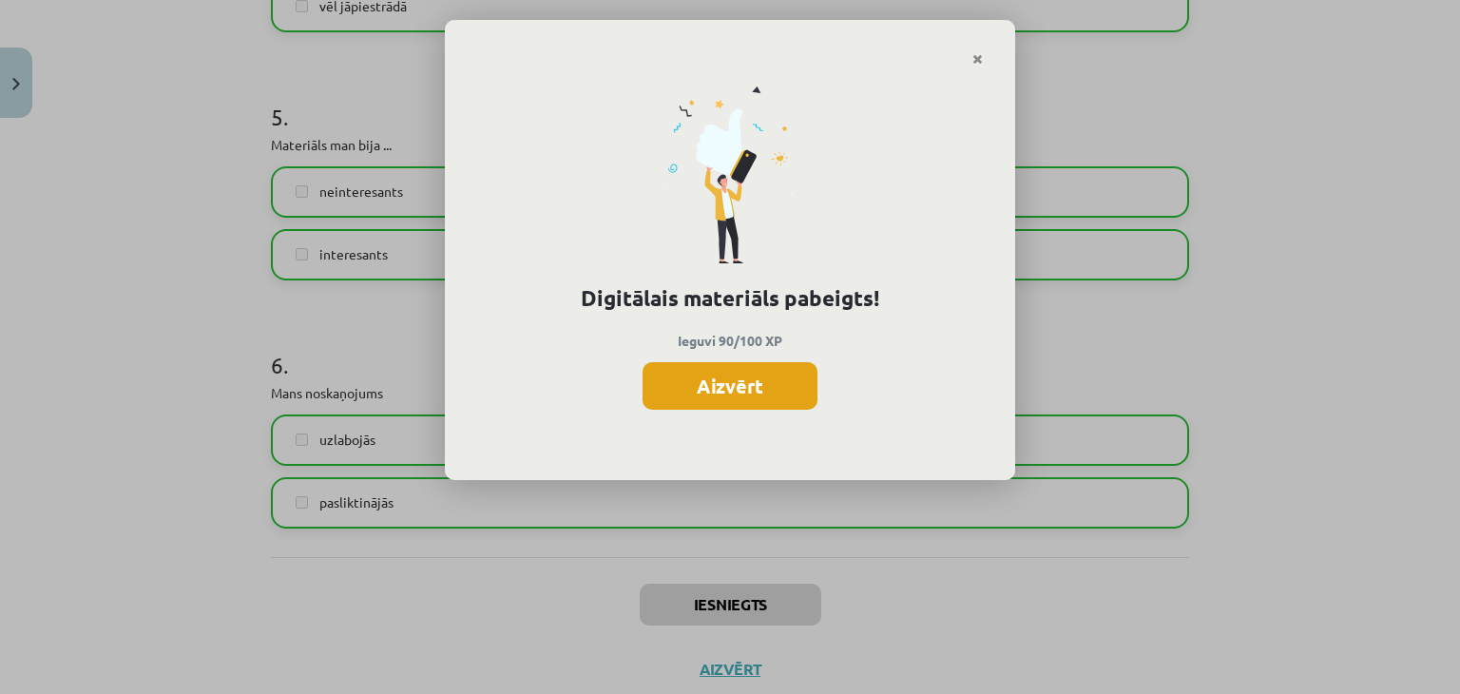
click button "Aizvērt"
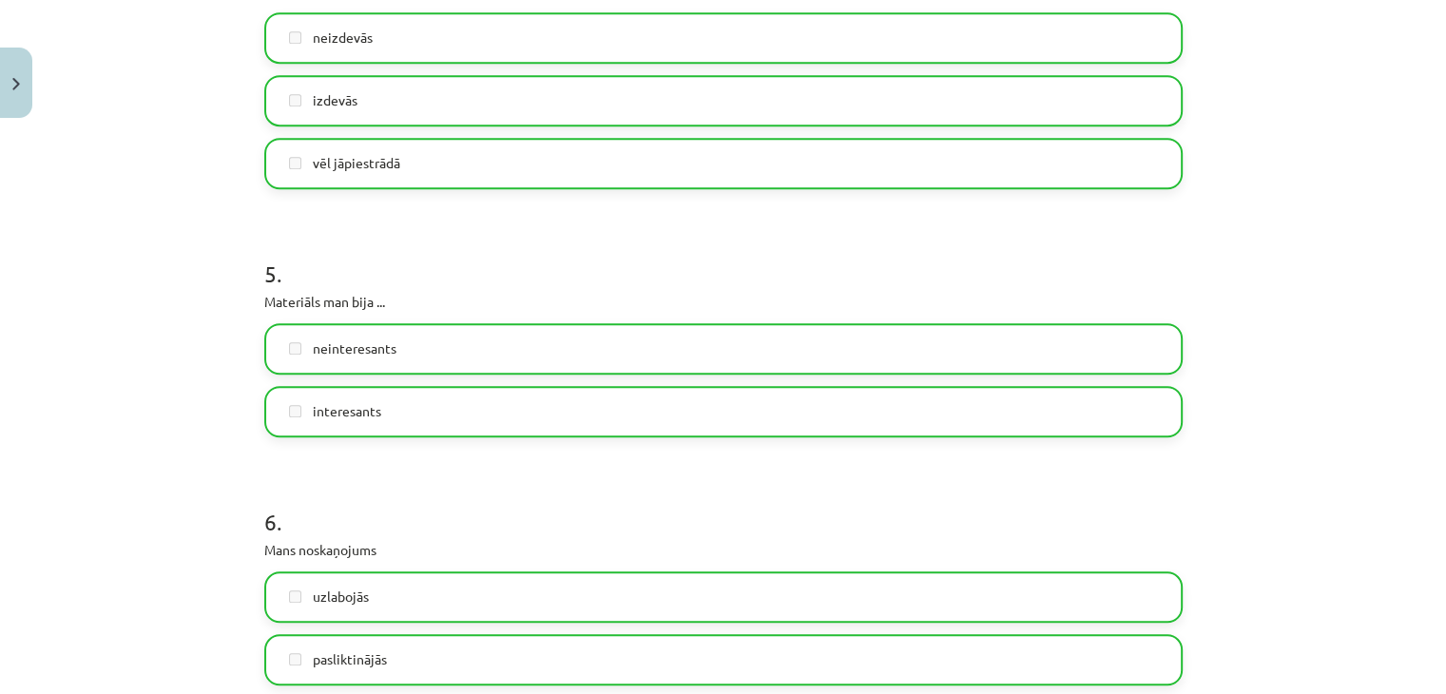
scroll to position [1678, 0]
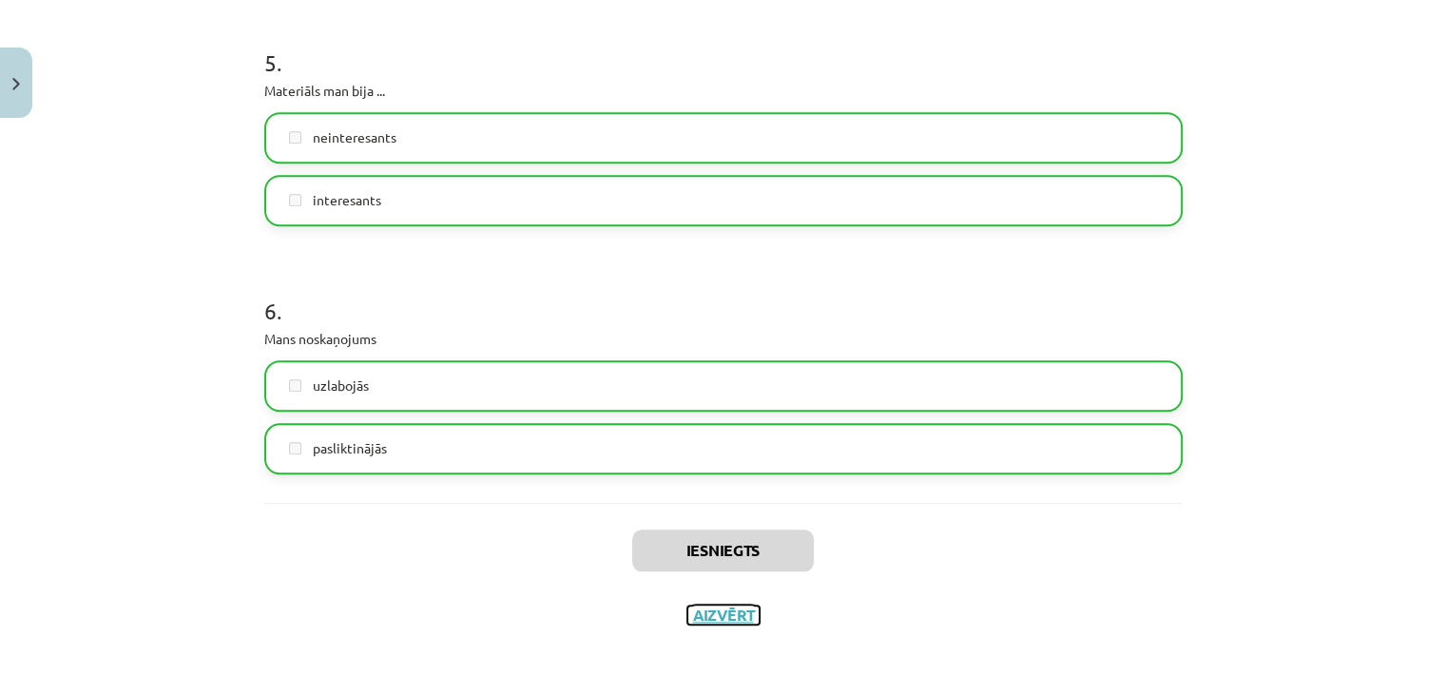
click button "Aizvērt"
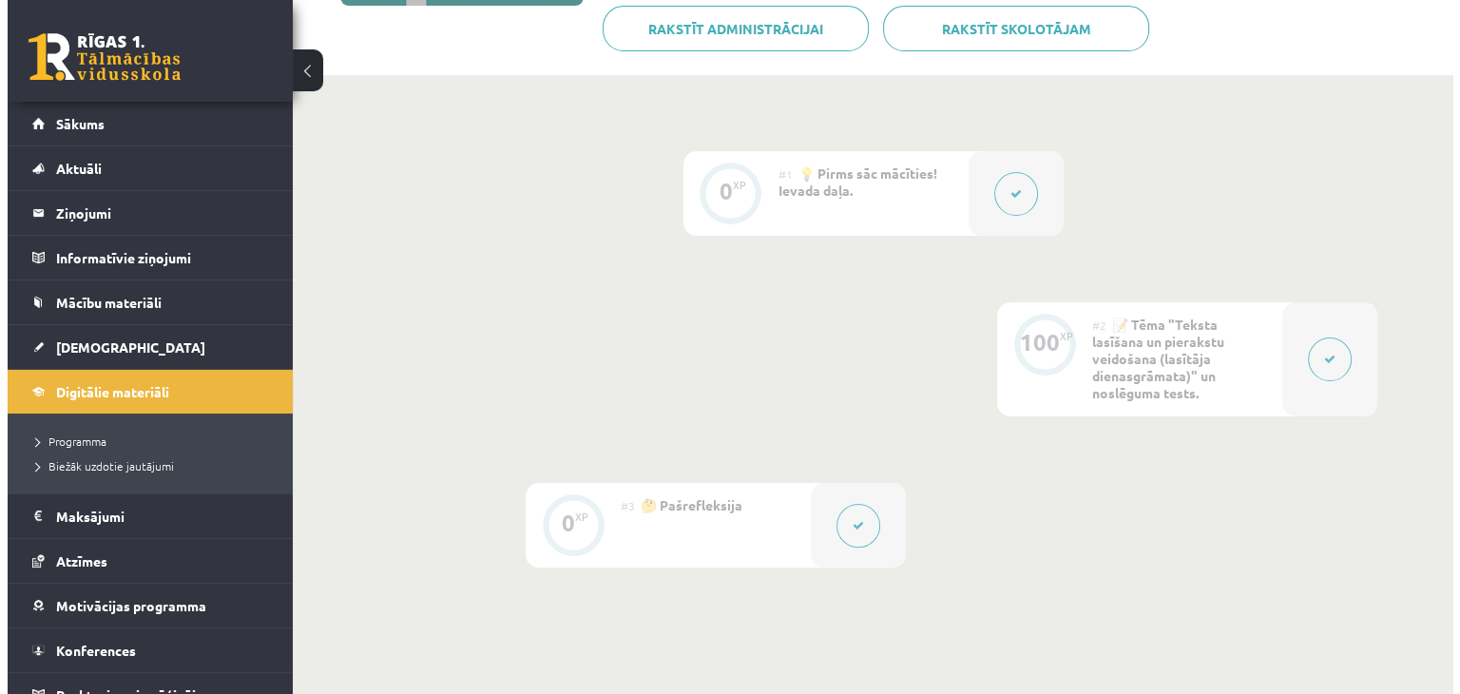
scroll to position [380, 0]
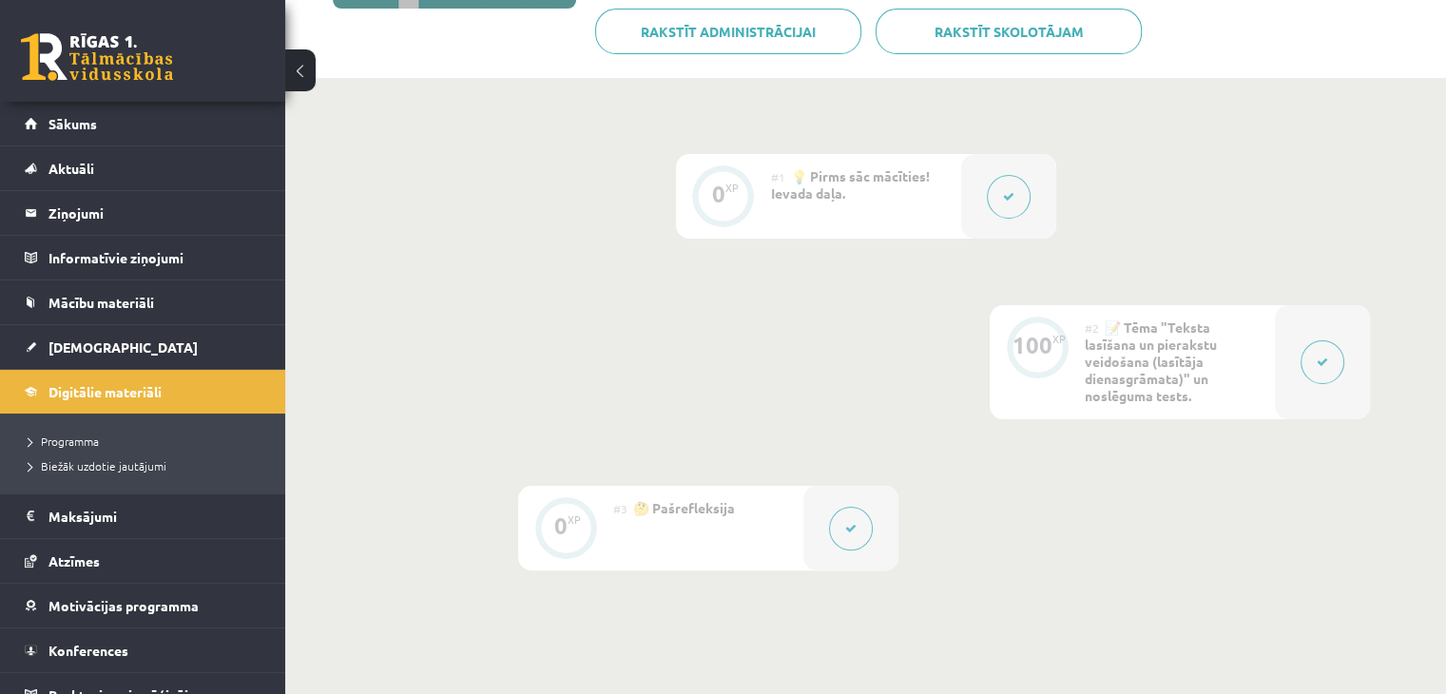
click button
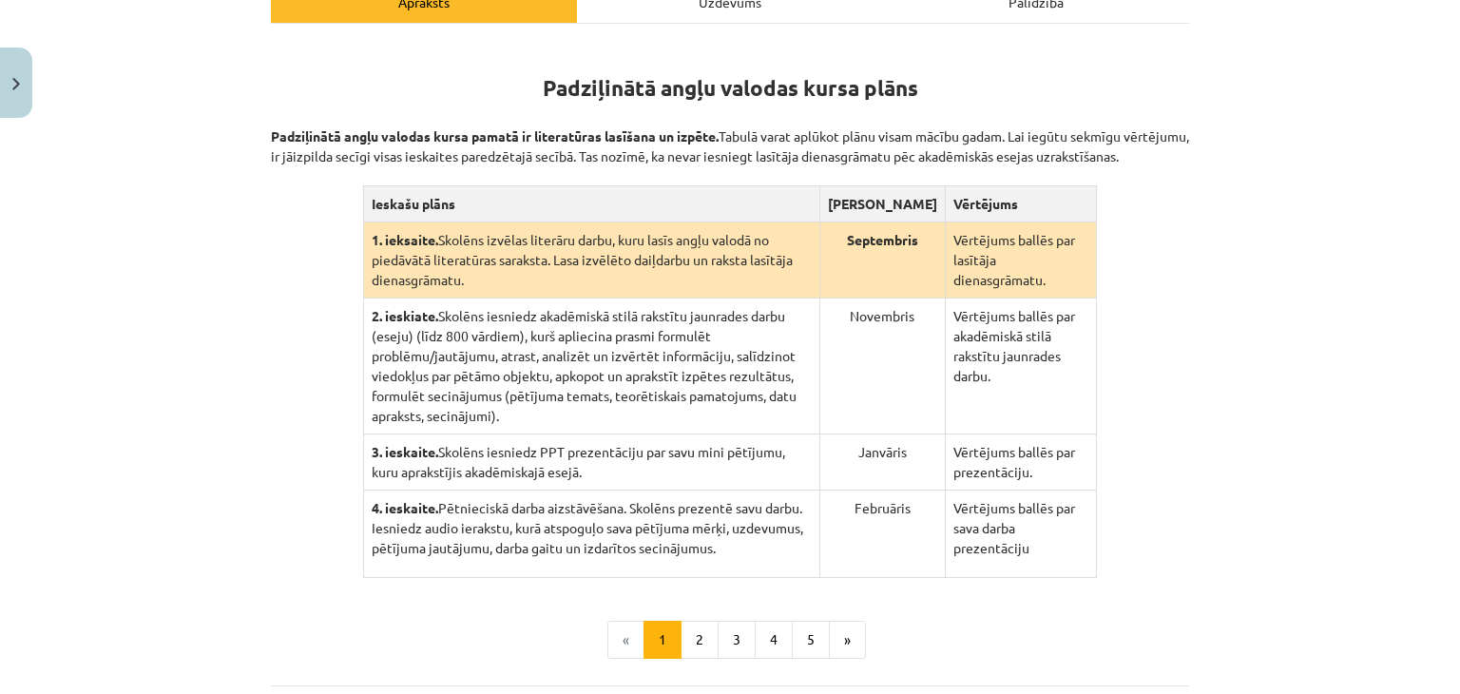
scroll to position [326, 0]
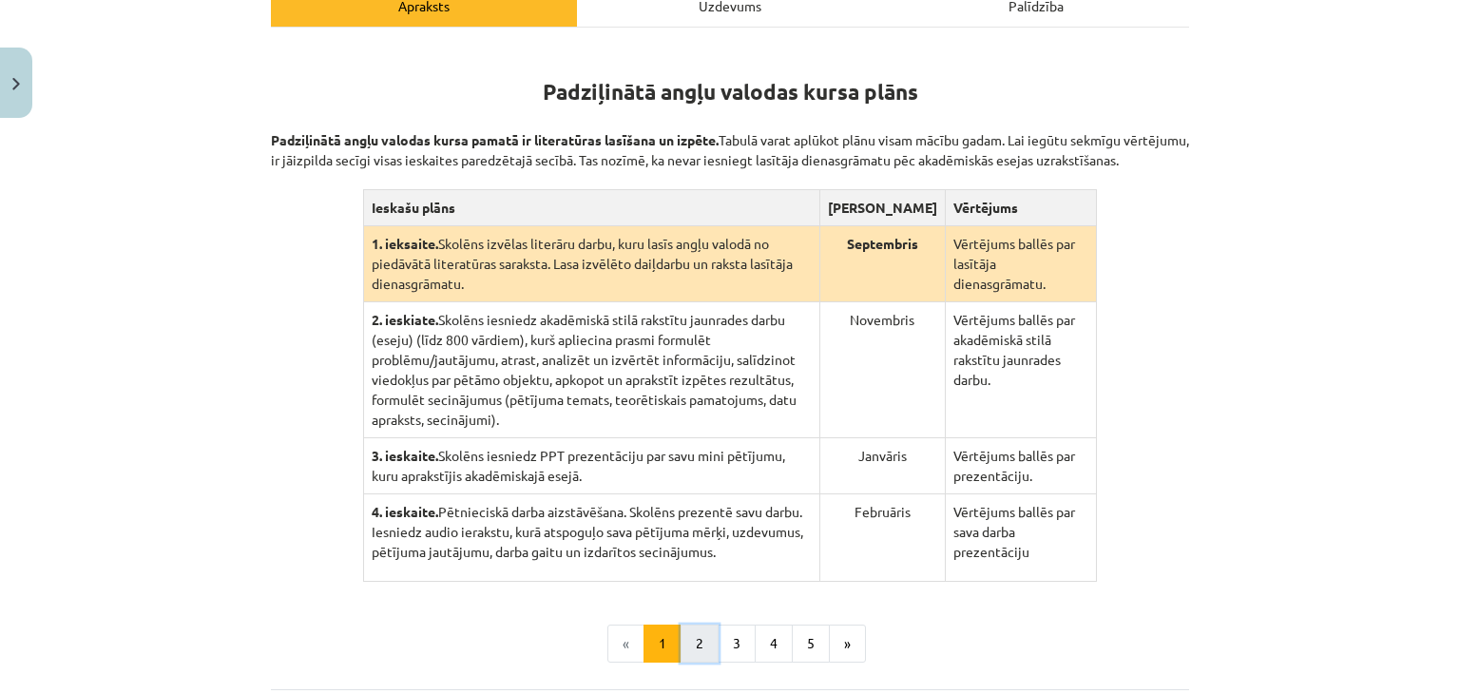
click button "2"
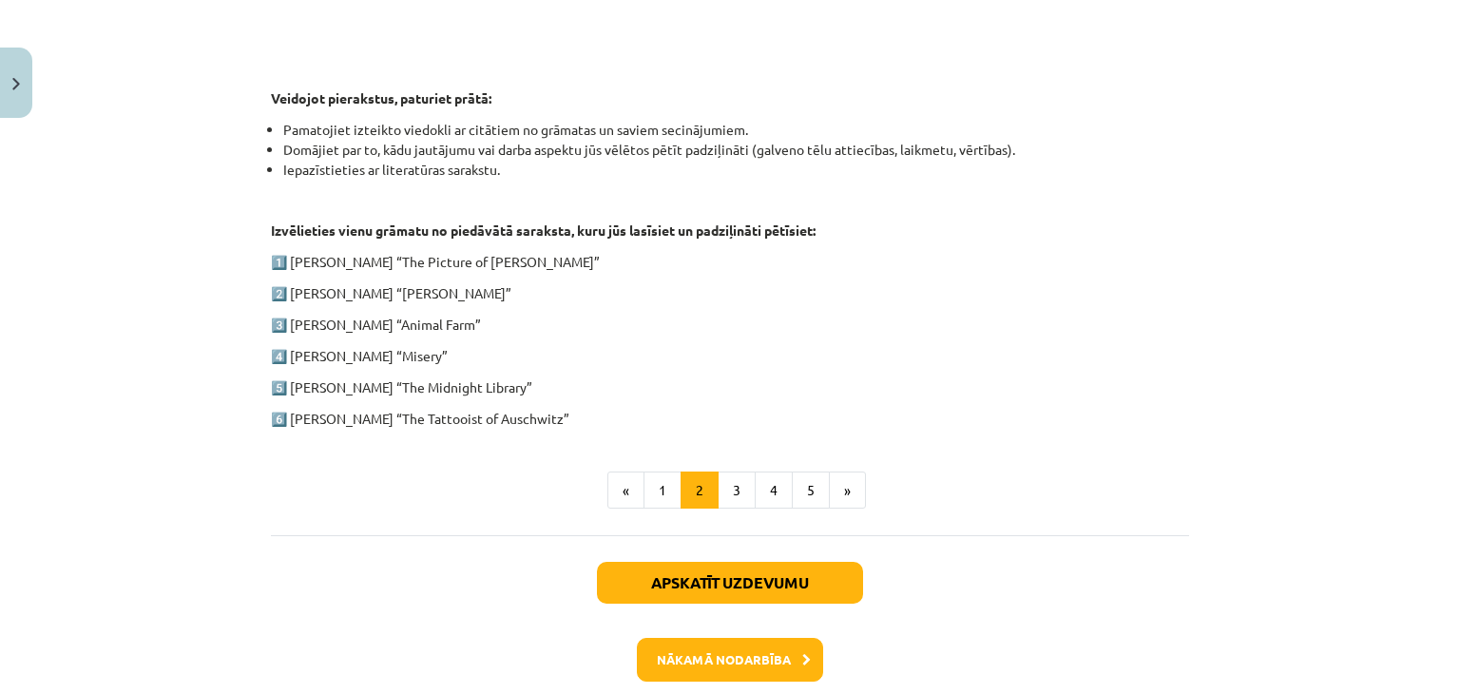
scroll to position [917, 0]
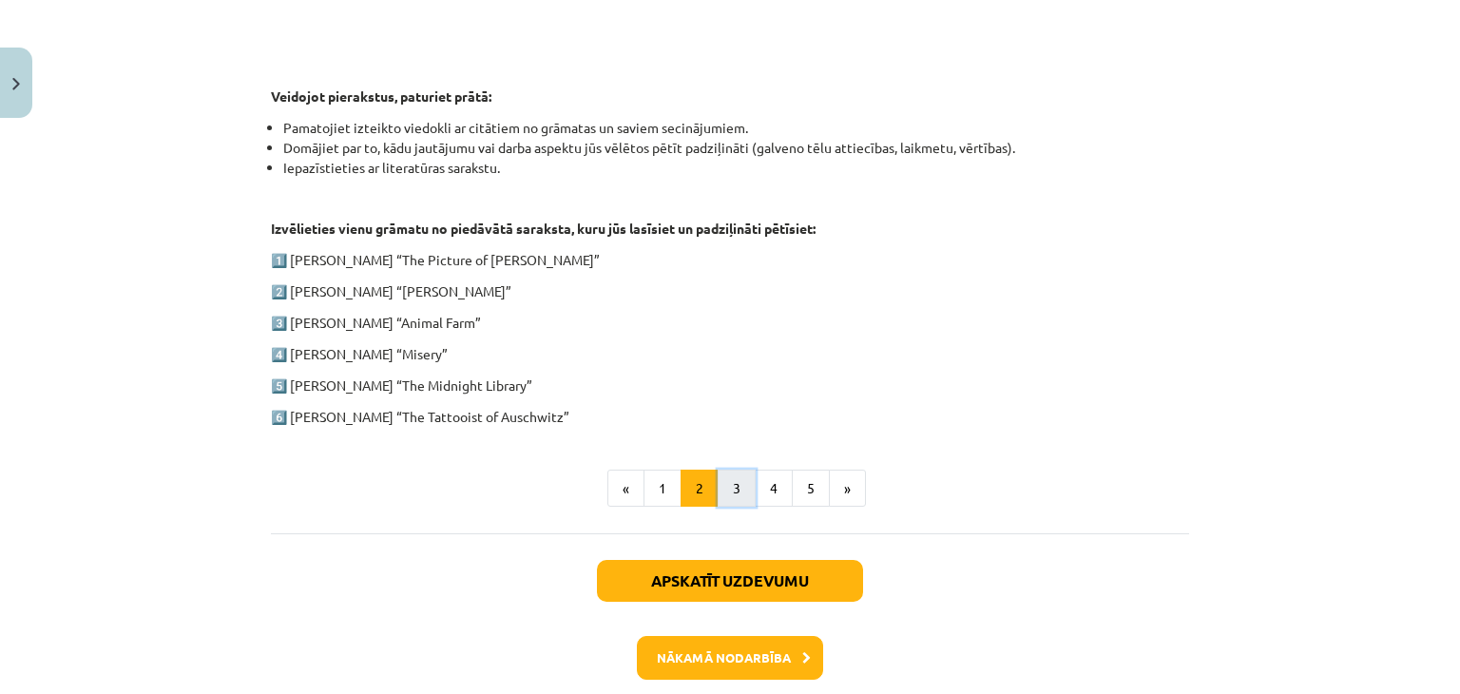
click button "3"
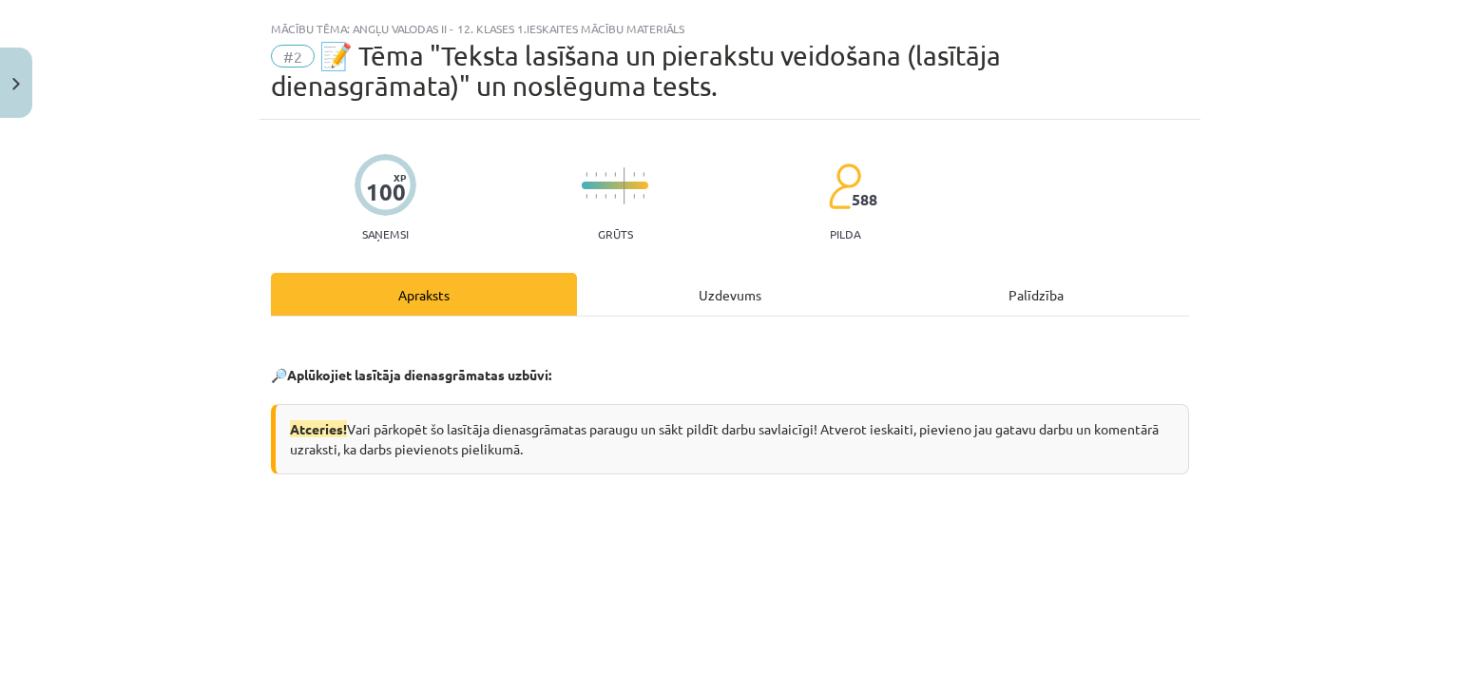
scroll to position [0, 0]
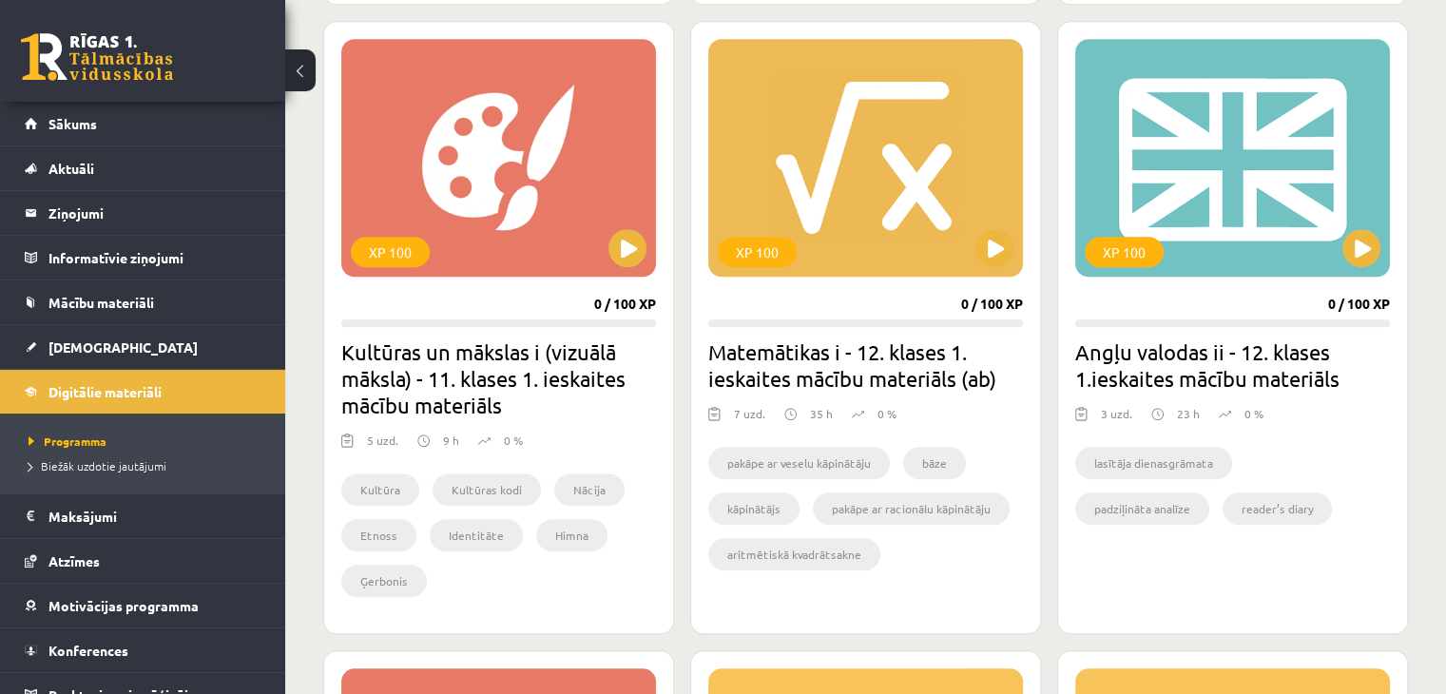
scroll to position [1591, 0]
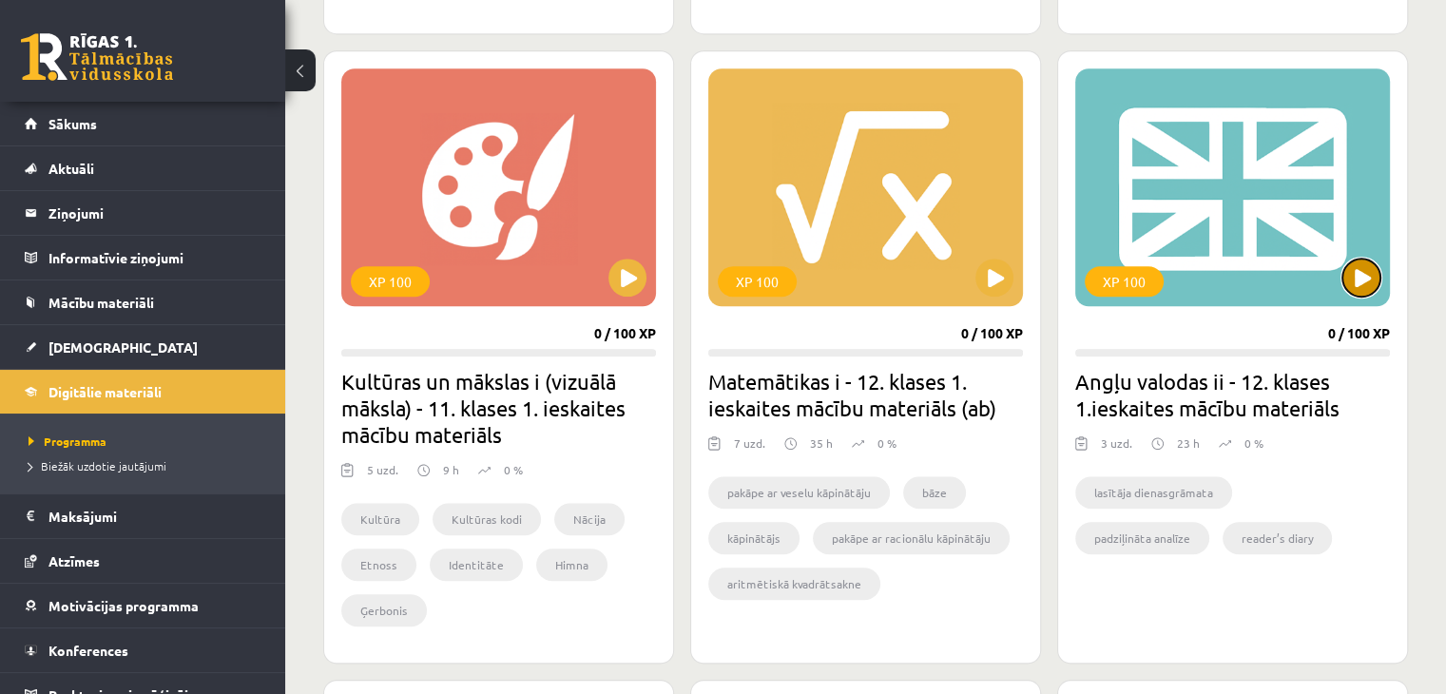
click at [1348, 282] on button at bounding box center [1362, 278] width 38 height 38
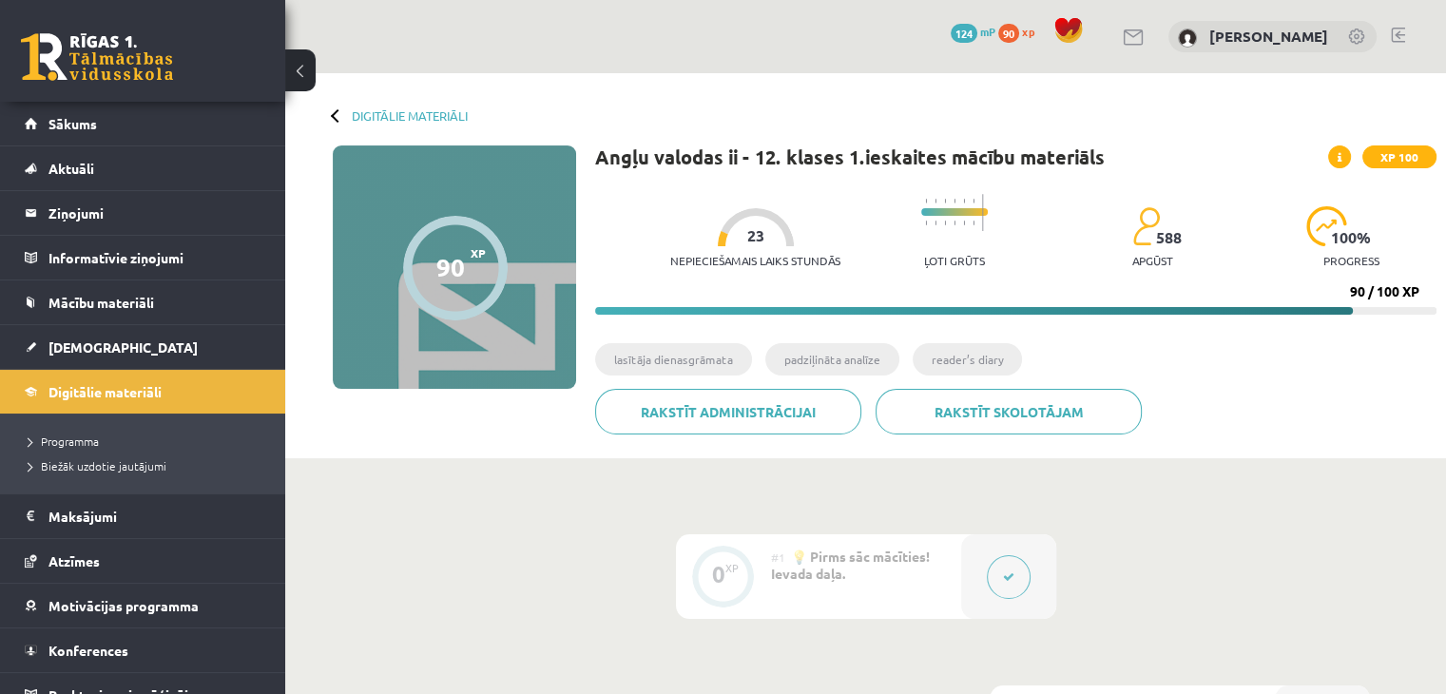
click at [336, 109] on div at bounding box center [337, 114] width 13 height 13
click at [378, 116] on link "Digitālie materiāli" at bounding box center [410, 115] width 116 height 14
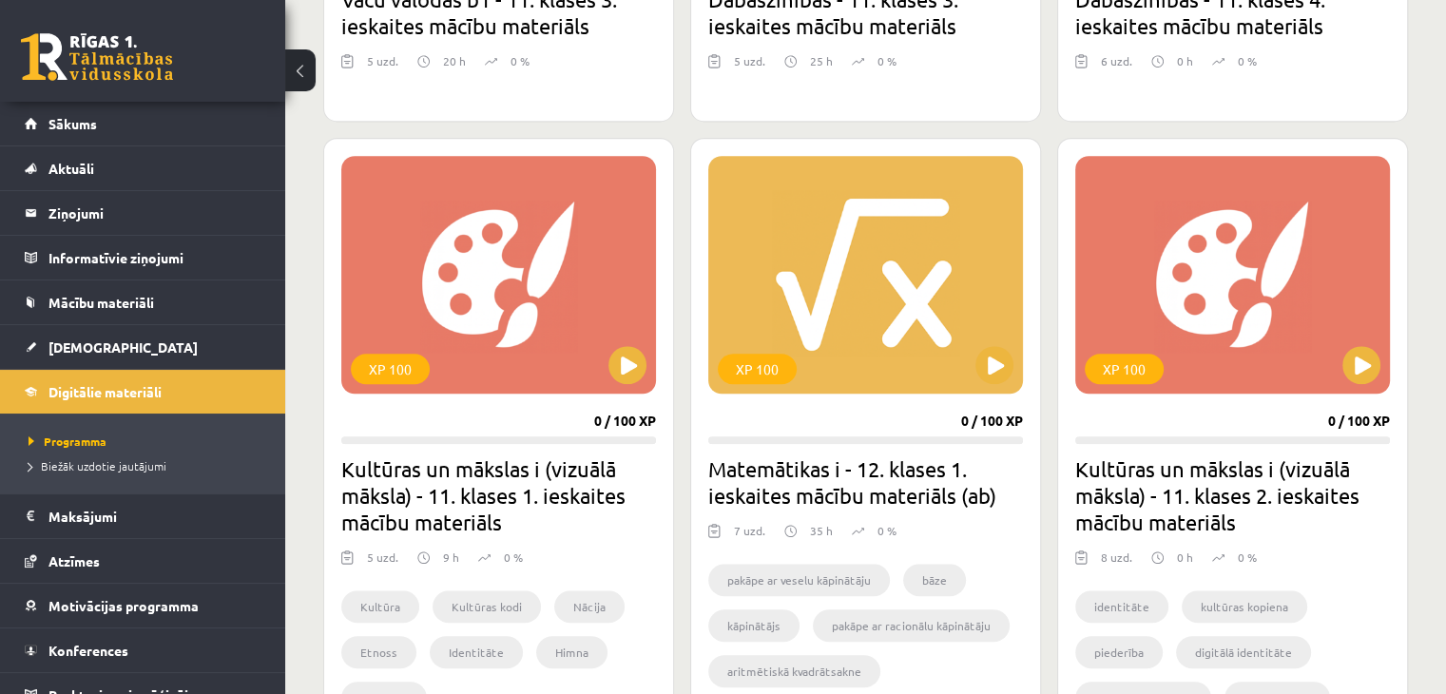
scroll to position [1554, 0]
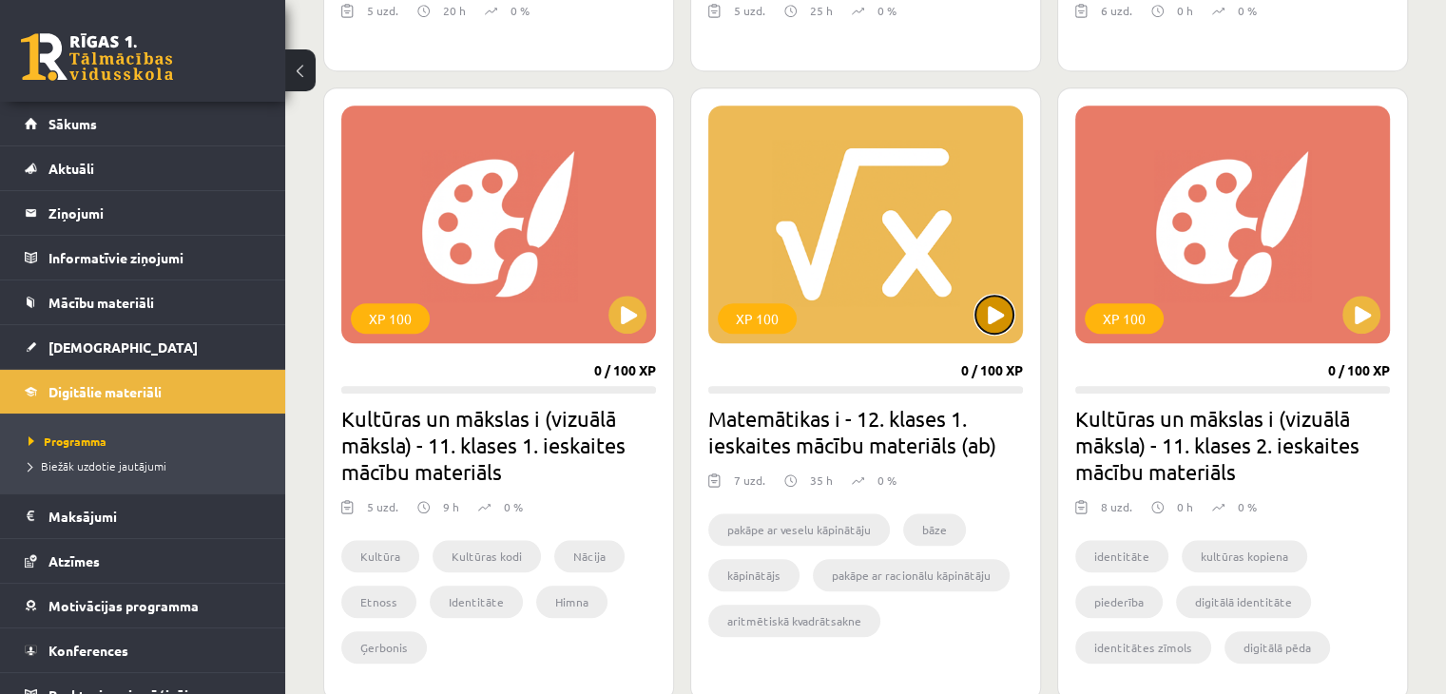
click at [997, 321] on button at bounding box center [995, 315] width 38 height 38
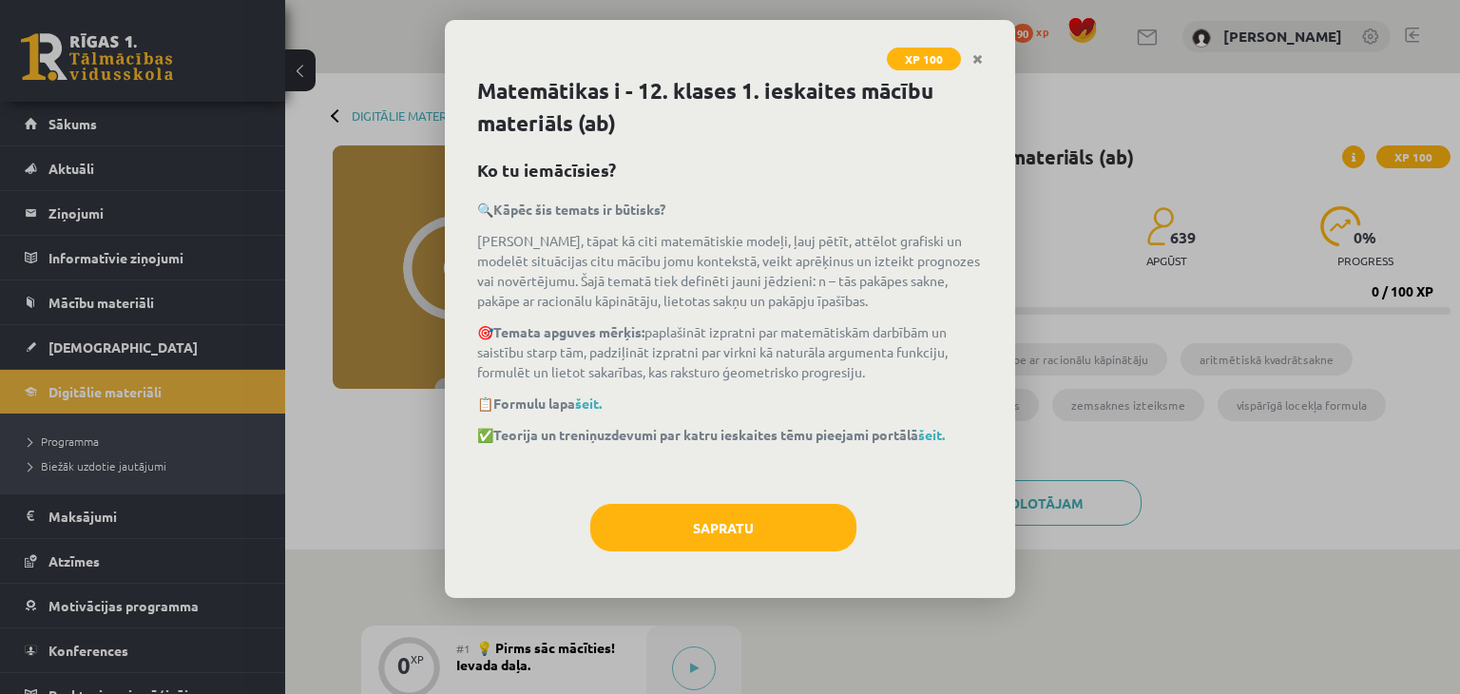
click at [904, 450] on div "🔍 Kāpēc šis temats ir būtisks? Virknes, tāpat kā citi matemātiskie modeļi, ļauj…" at bounding box center [730, 342] width 506 height 285
click at [945, 431] on link "šeit." at bounding box center [932, 434] width 27 height 17
click at [590, 396] on link "šeit." at bounding box center [588, 403] width 27 height 17
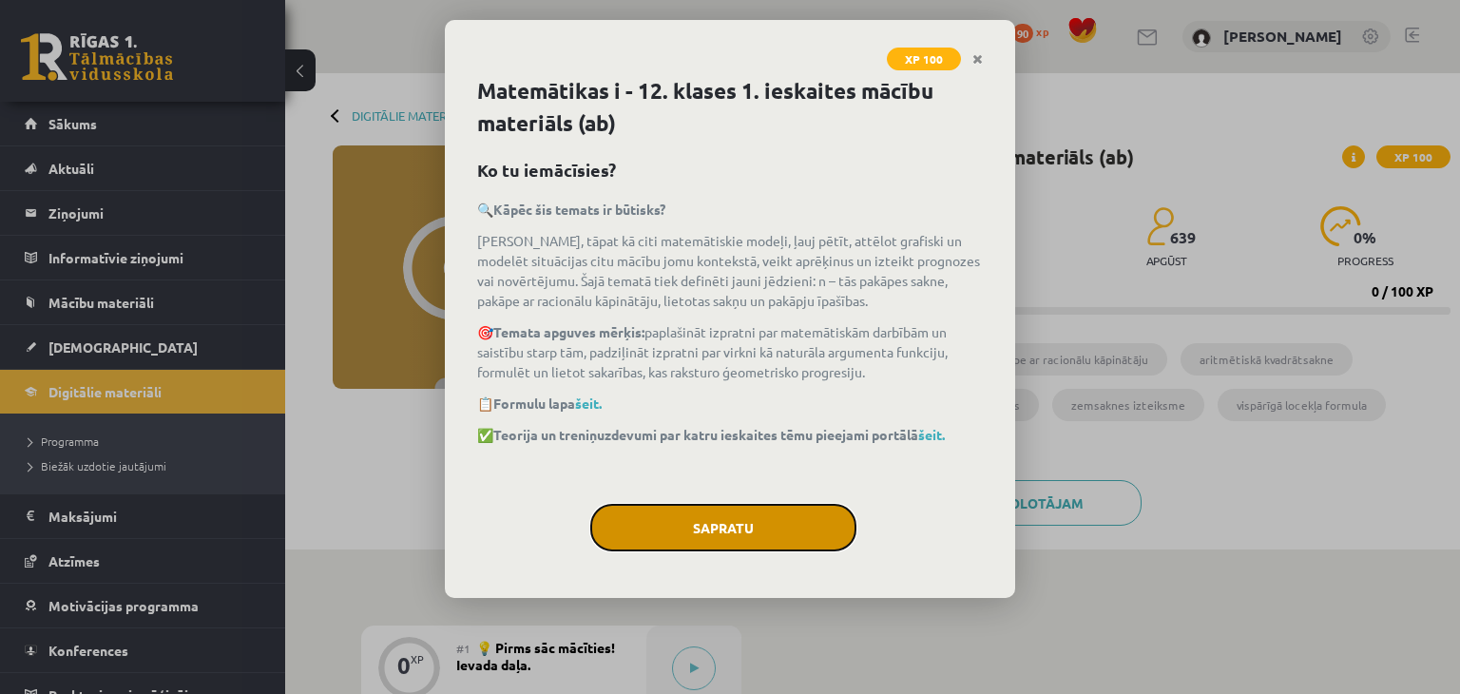
click at [822, 533] on button "Sapratu" at bounding box center [723, 528] width 266 height 48
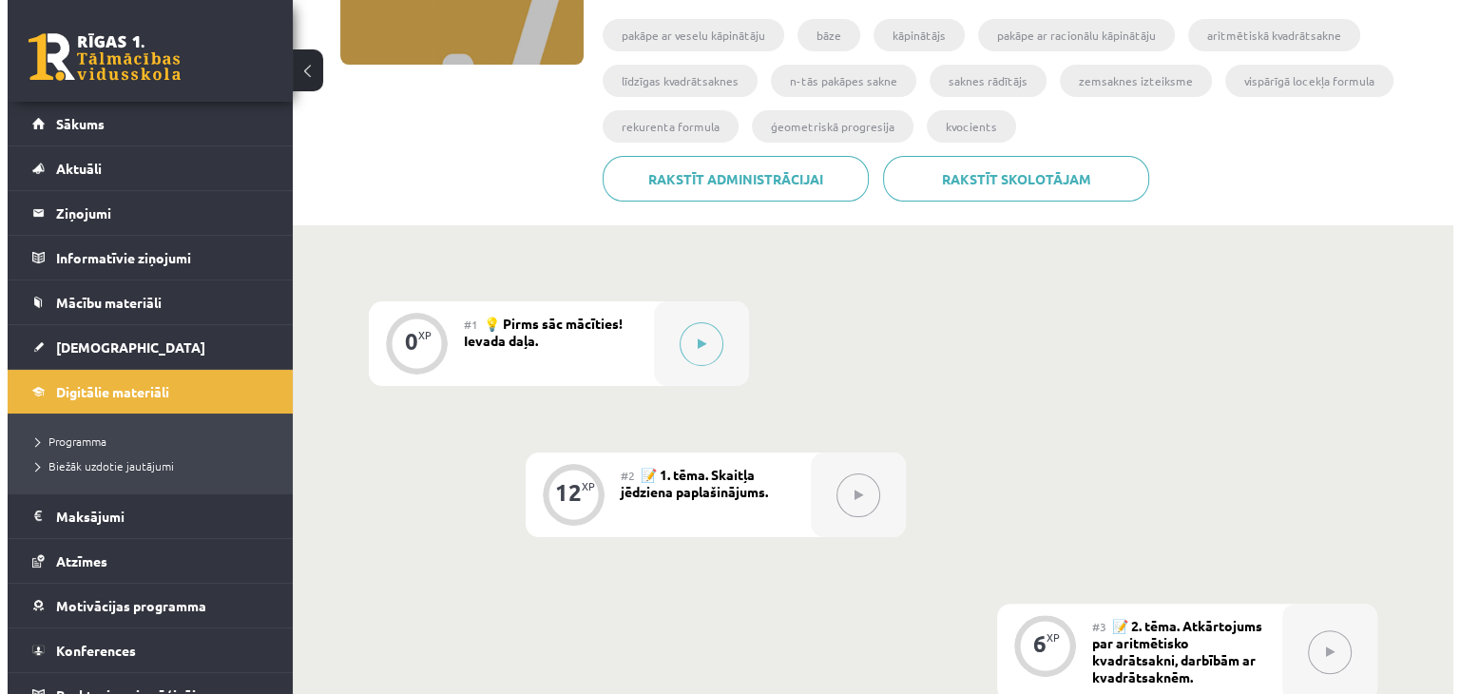
scroll to position [357, 0]
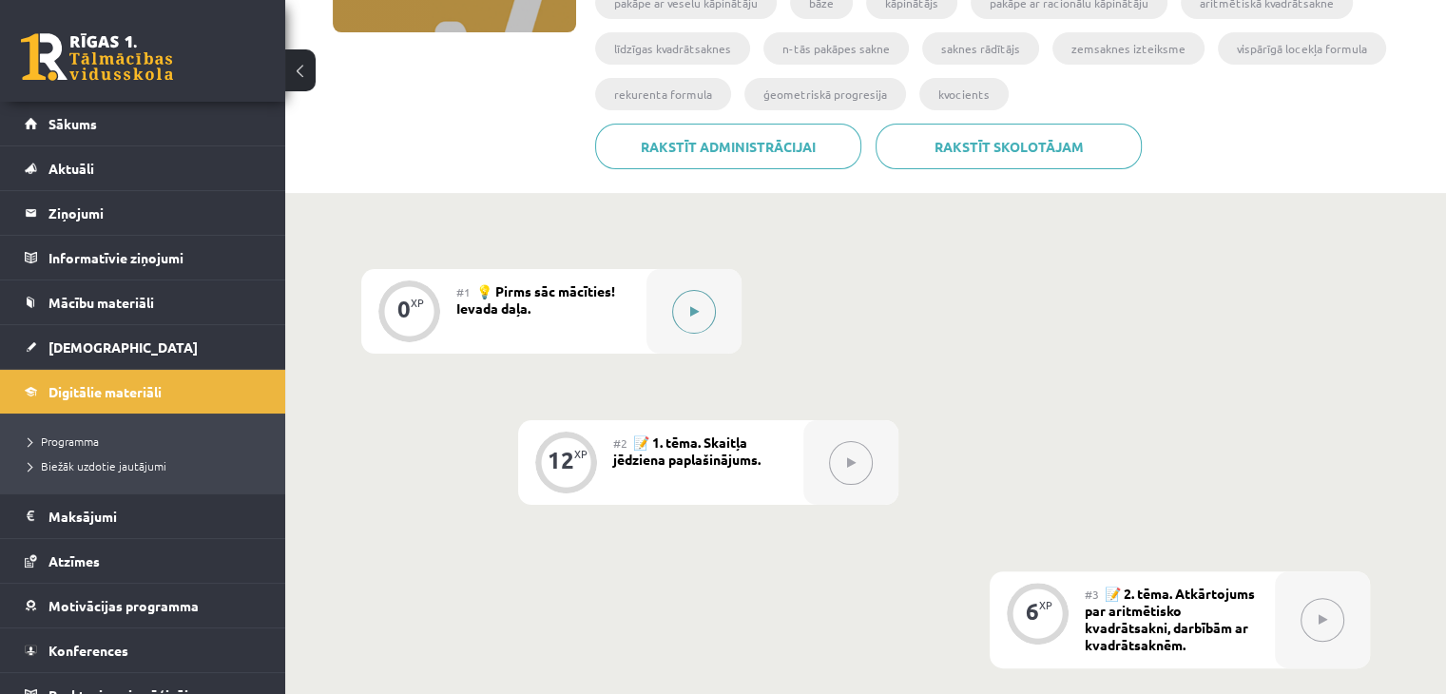
click at [683, 300] on button at bounding box center [694, 312] width 44 height 44
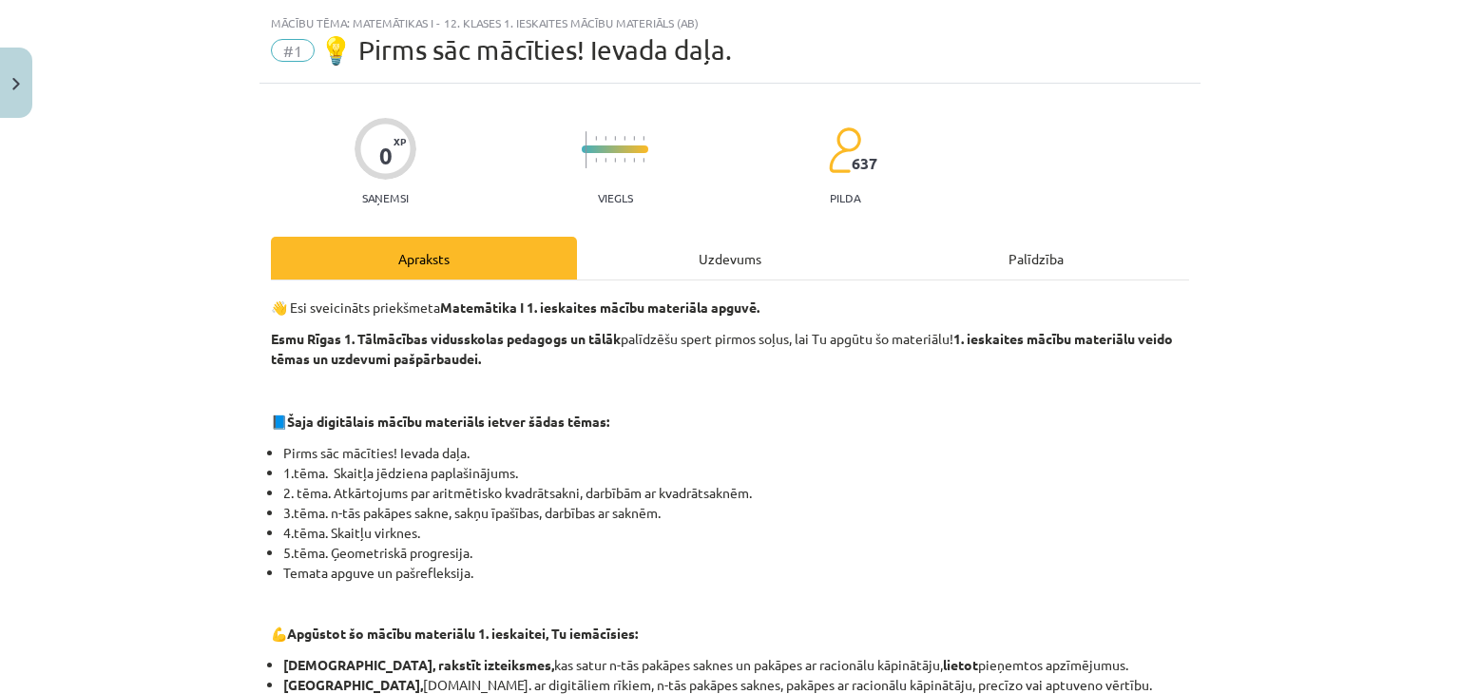
scroll to position [46, 0]
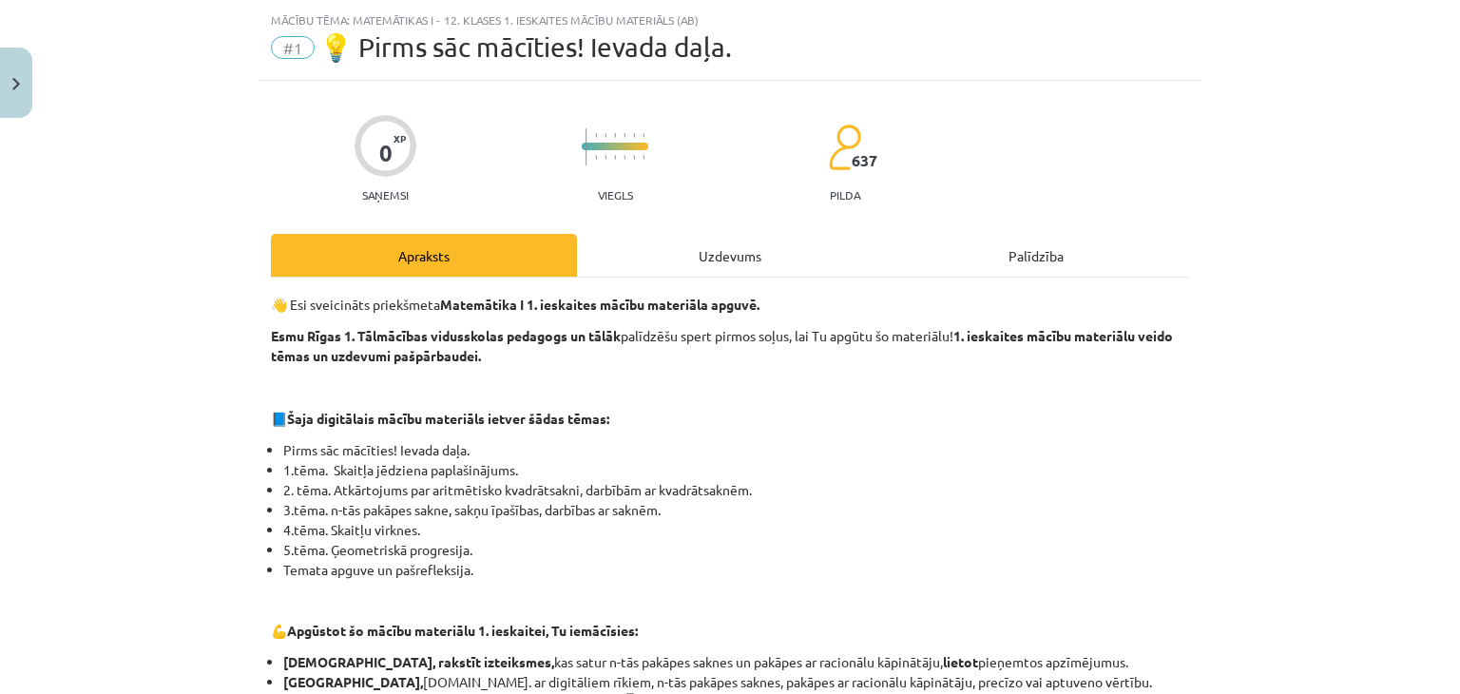
click at [764, 257] on div "Uzdevums" at bounding box center [730, 255] width 306 height 43
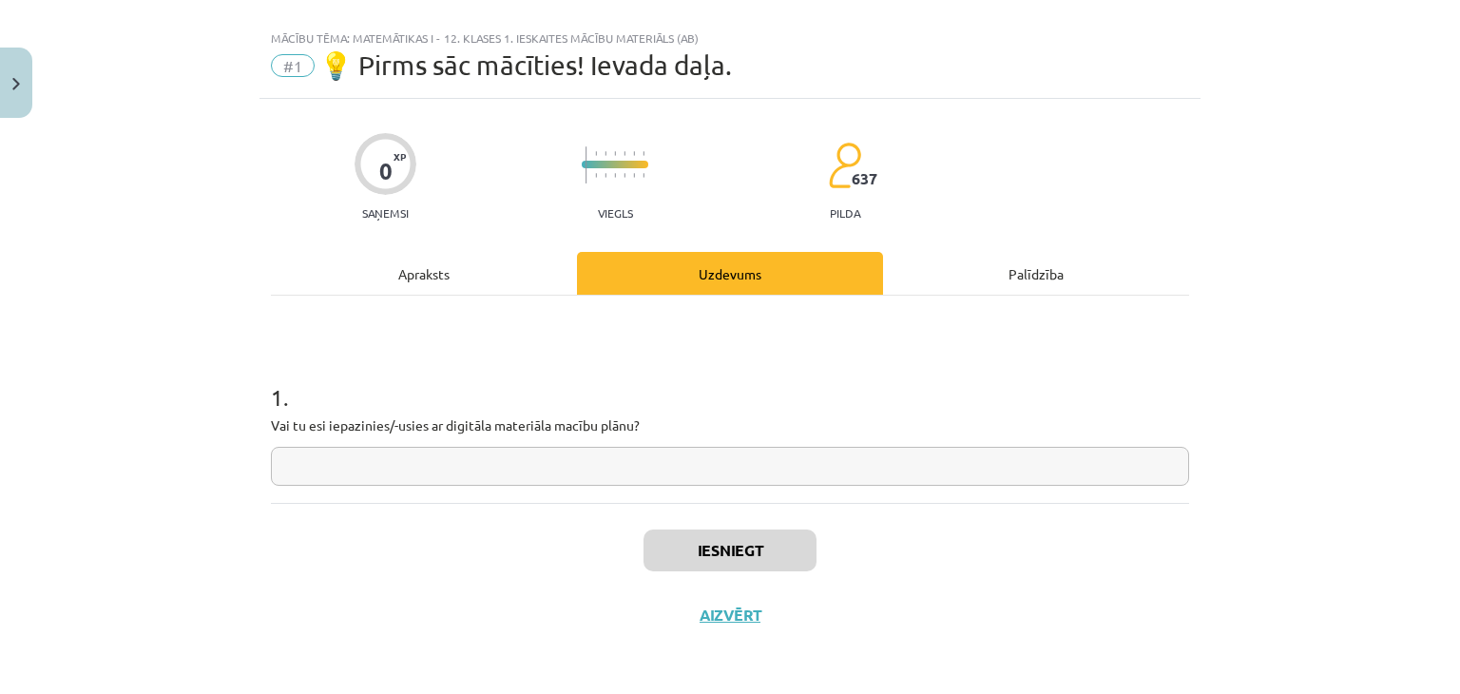
click at [476, 270] on div "Apraksts" at bounding box center [424, 273] width 306 height 43
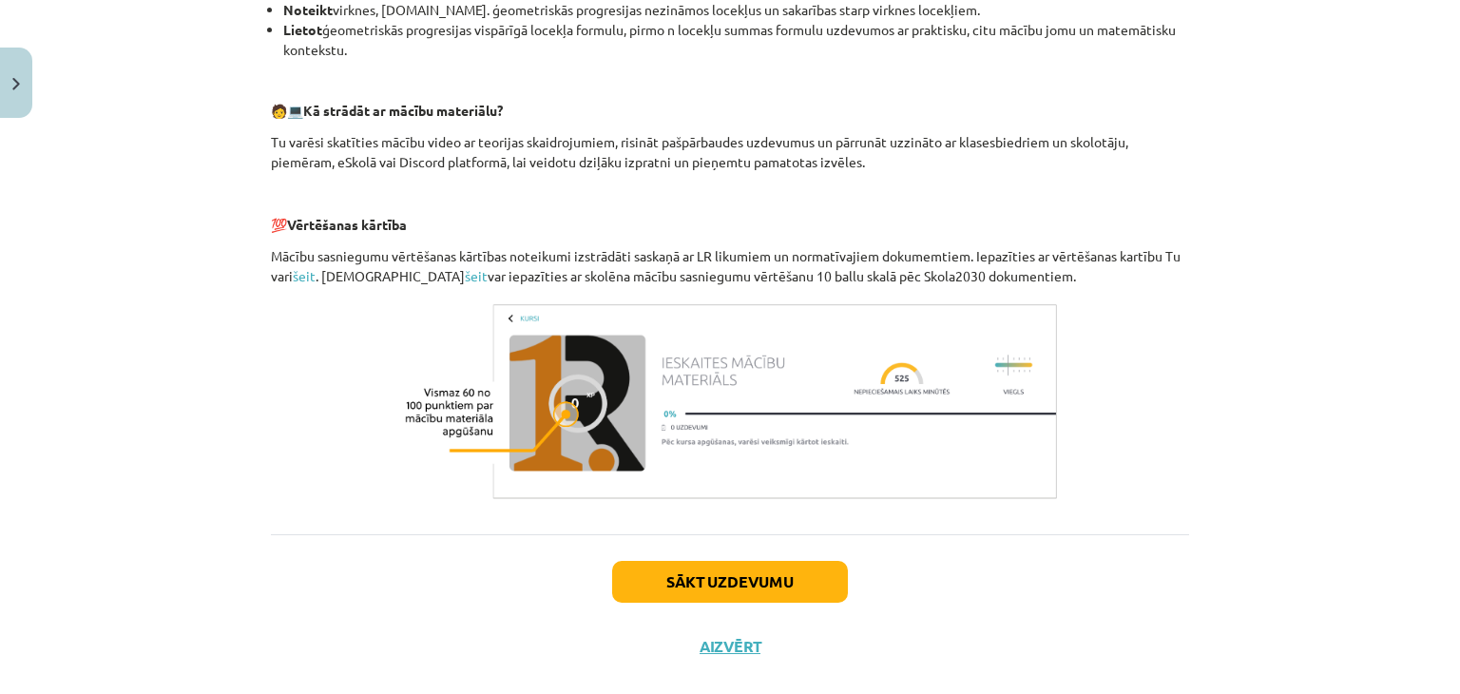
scroll to position [834, 0]
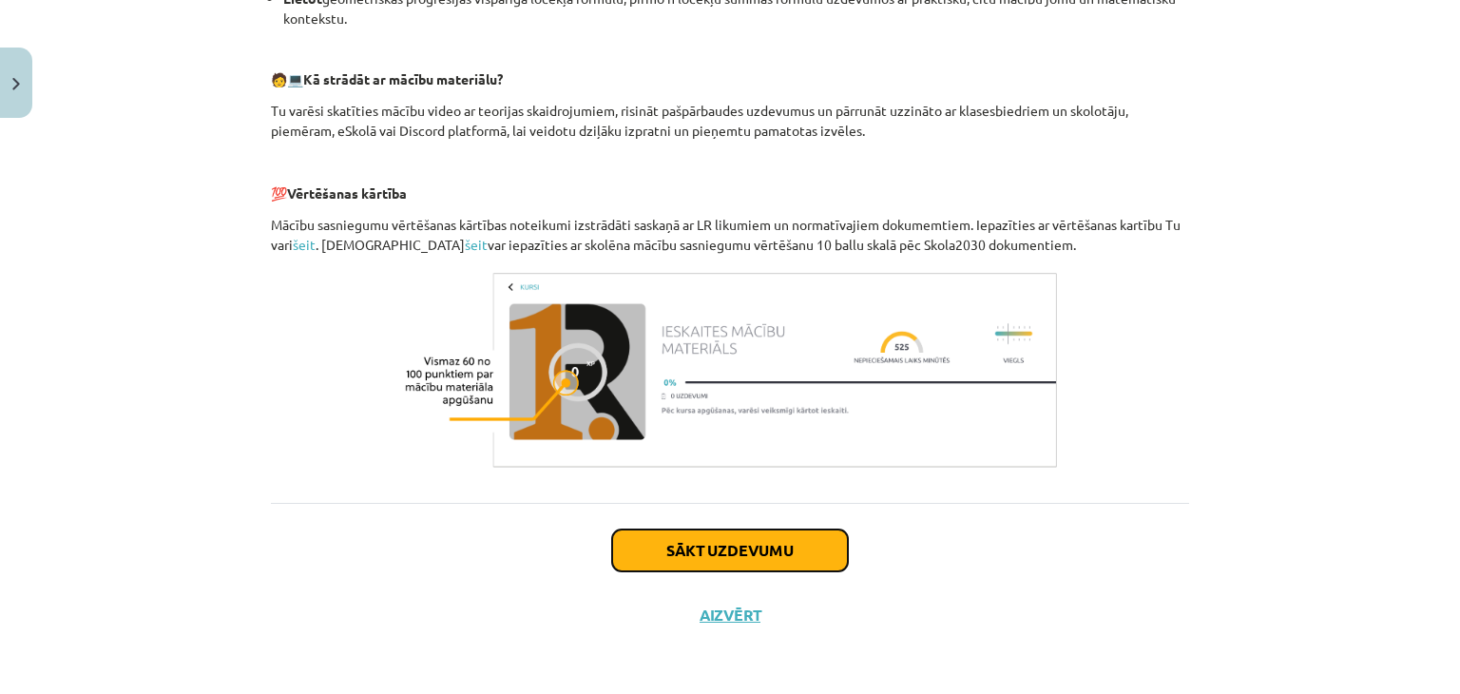
click at [806, 555] on button "Sākt uzdevumu" at bounding box center [730, 551] width 236 height 42
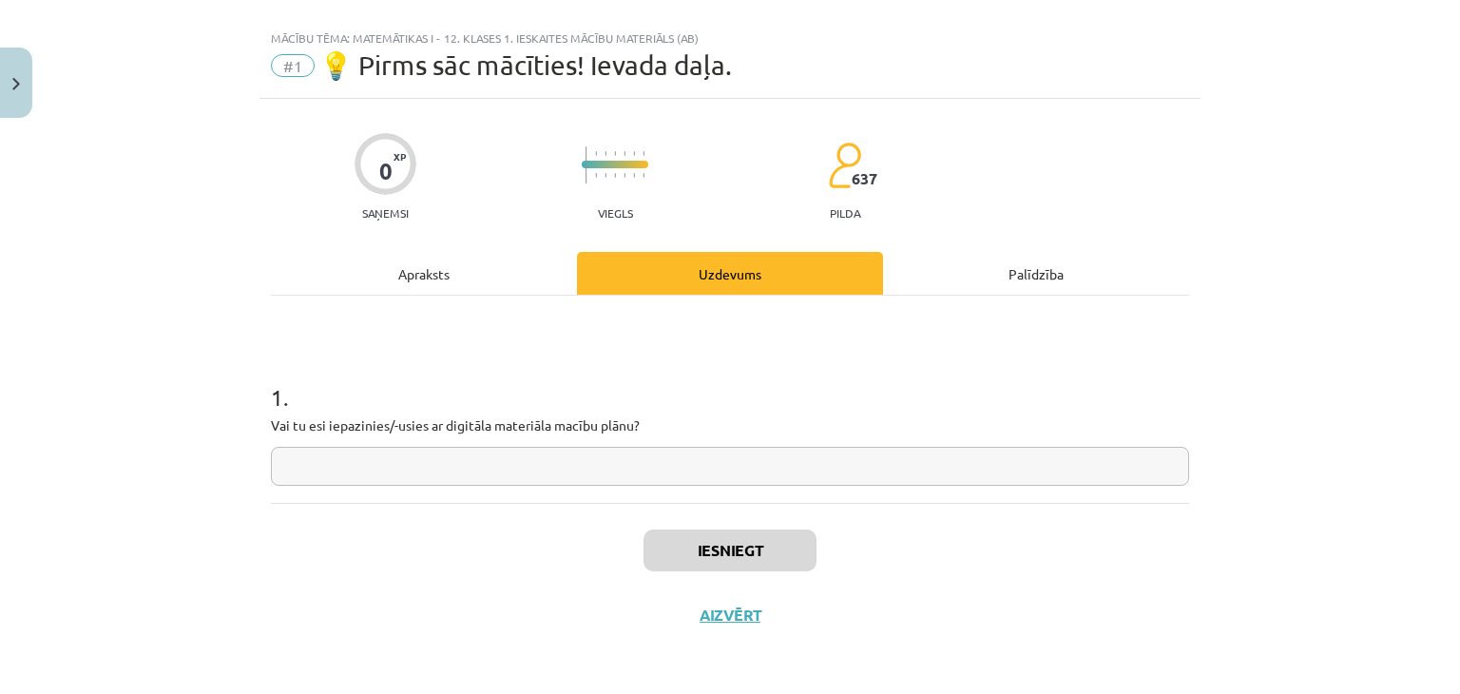
click at [748, 474] on input "text" at bounding box center [730, 466] width 919 height 39
type input "***"
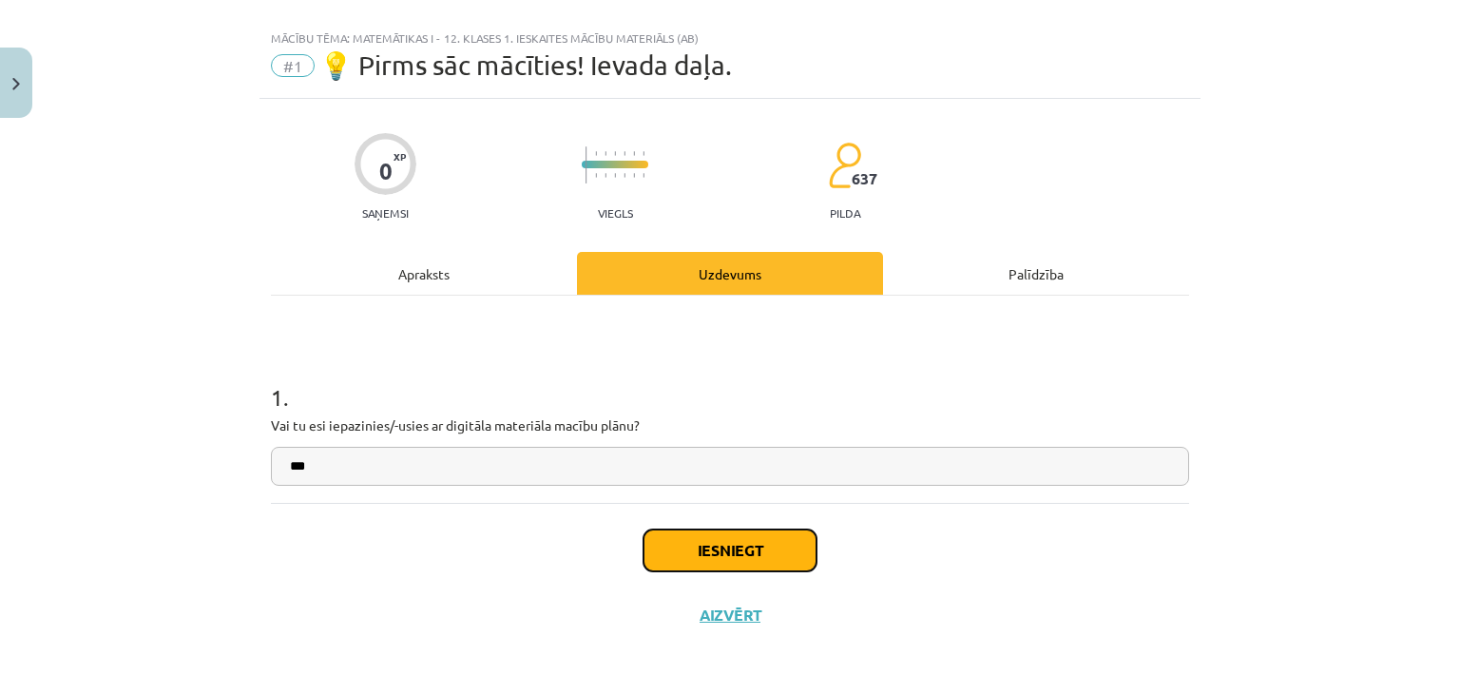
click at [768, 552] on button "Iesniegt" at bounding box center [730, 551] width 173 height 42
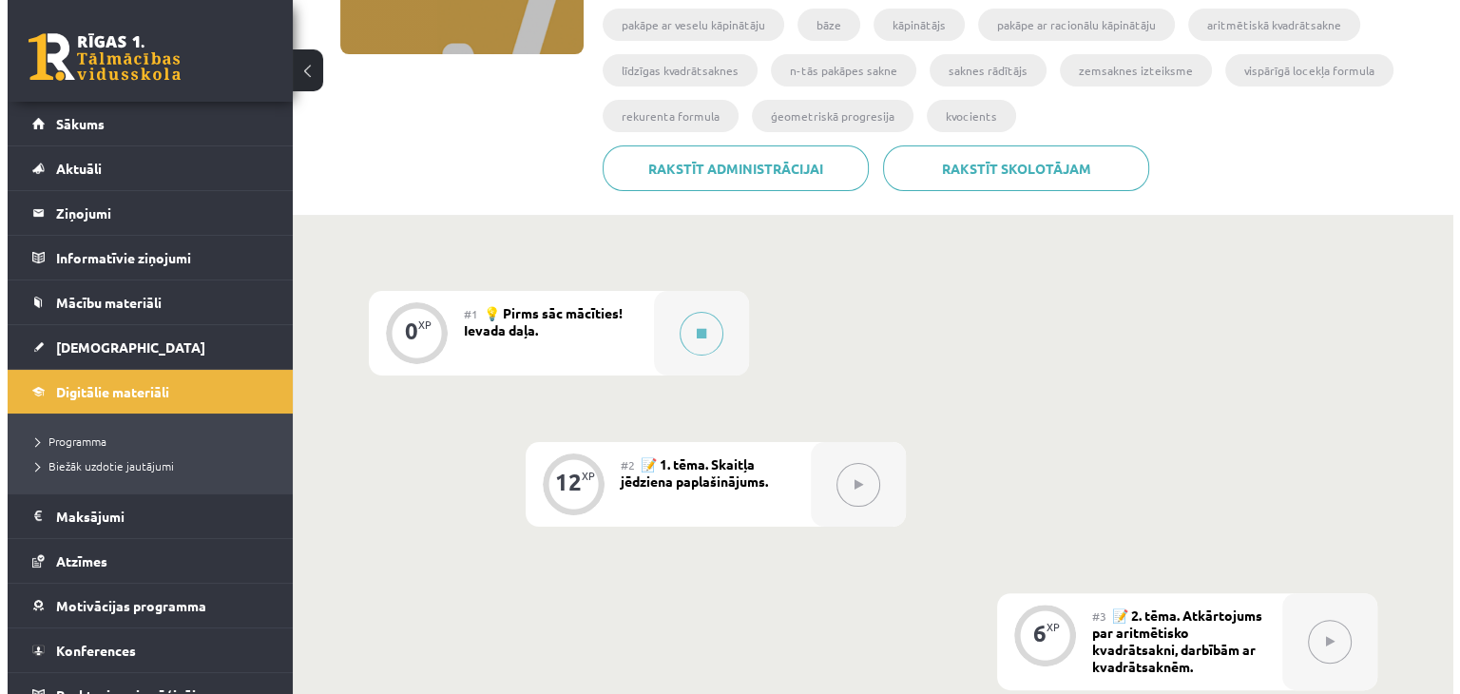
scroll to position [350, 0]
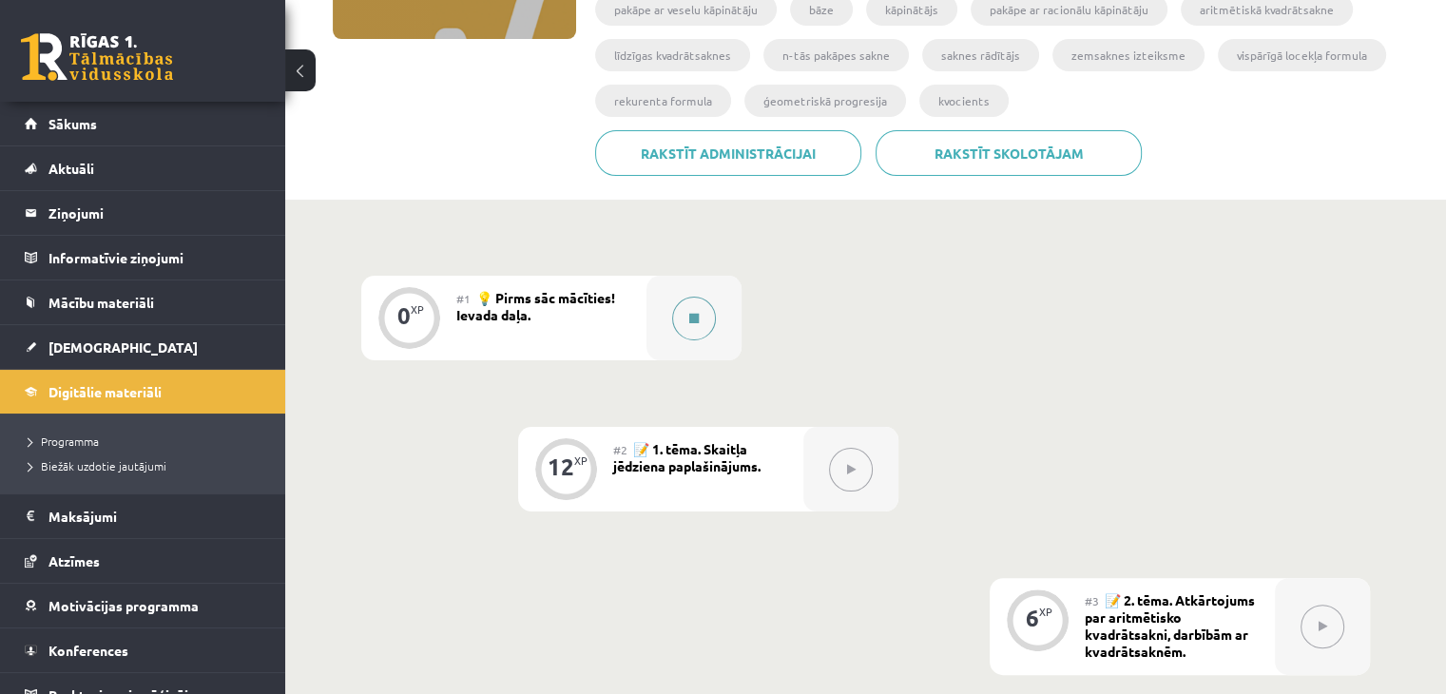
click at [692, 304] on button at bounding box center [694, 319] width 44 height 44
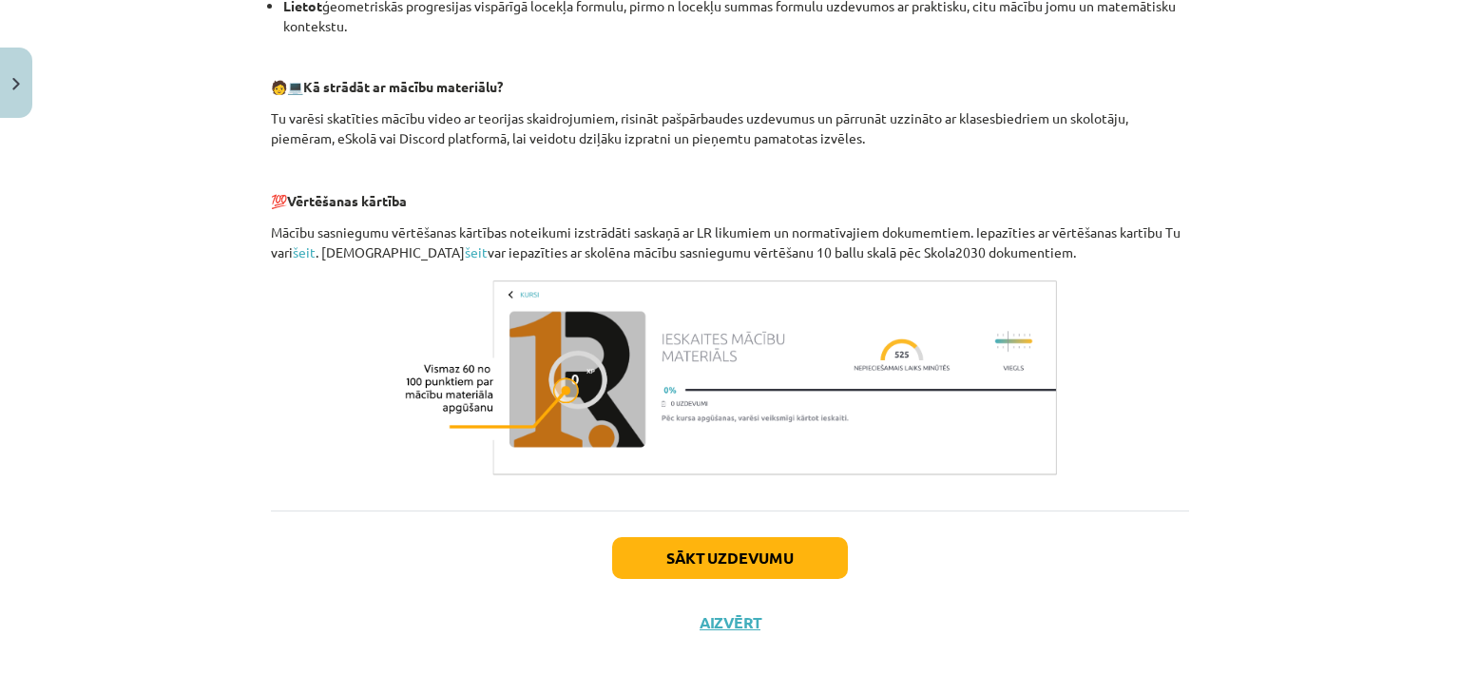
scroll to position [834, 0]
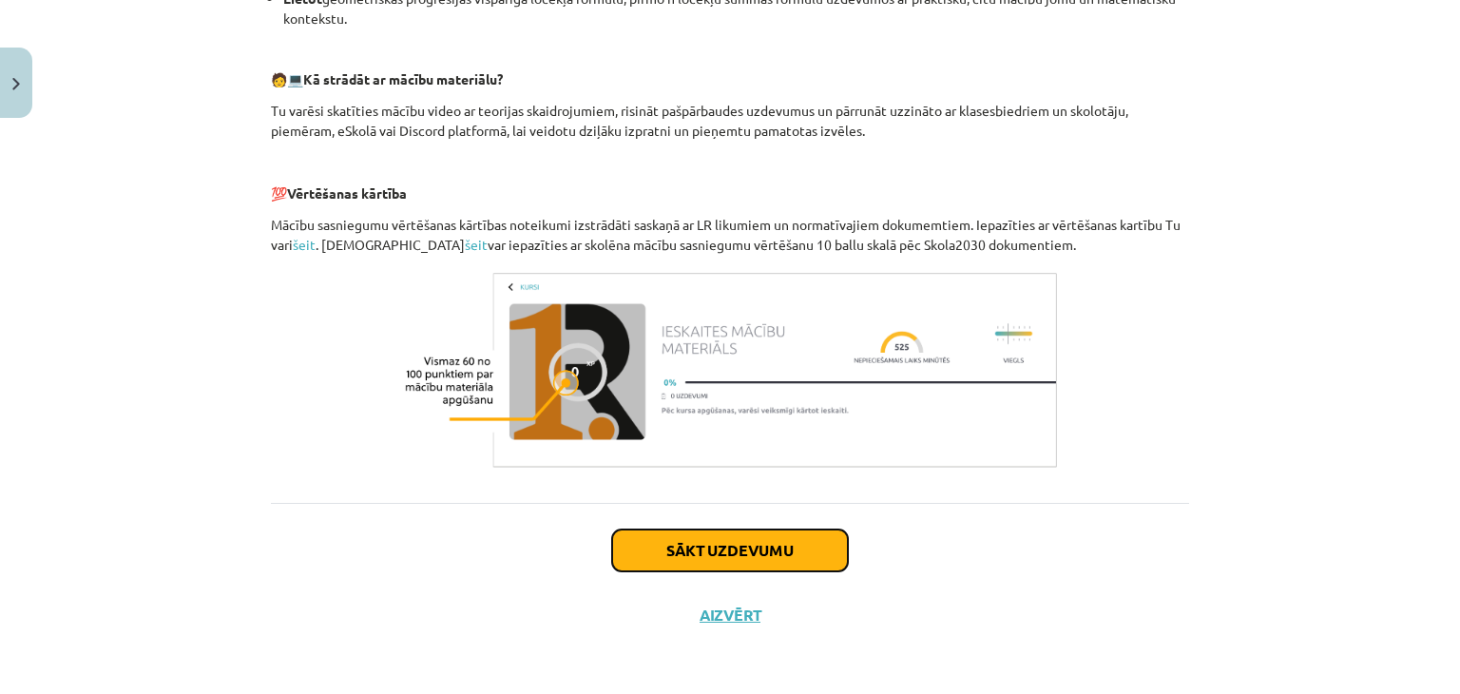
click at [797, 549] on button "Sākt uzdevumu" at bounding box center [730, 551] width 236 height 42
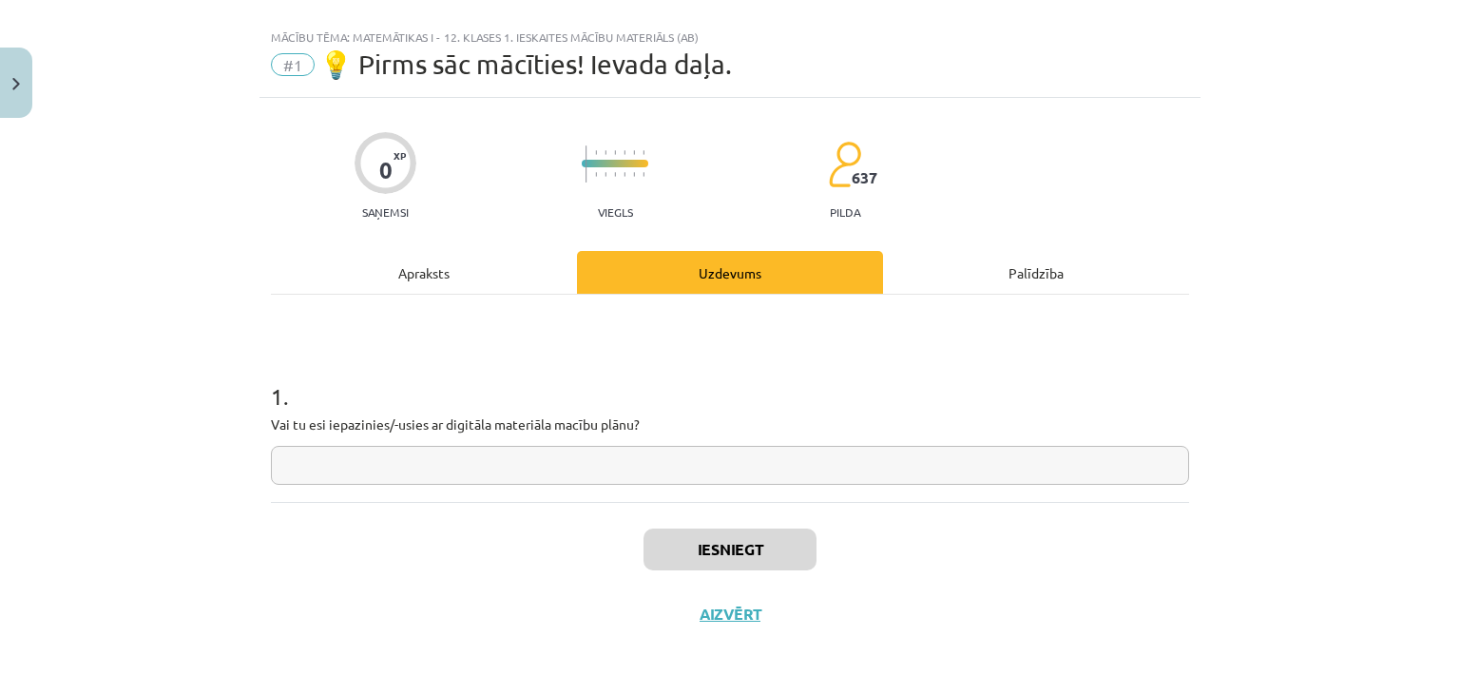
scroll to position [28, 0]
click at [822, 469] on input "text" at bounding box center [730, 466] width 919 height 39
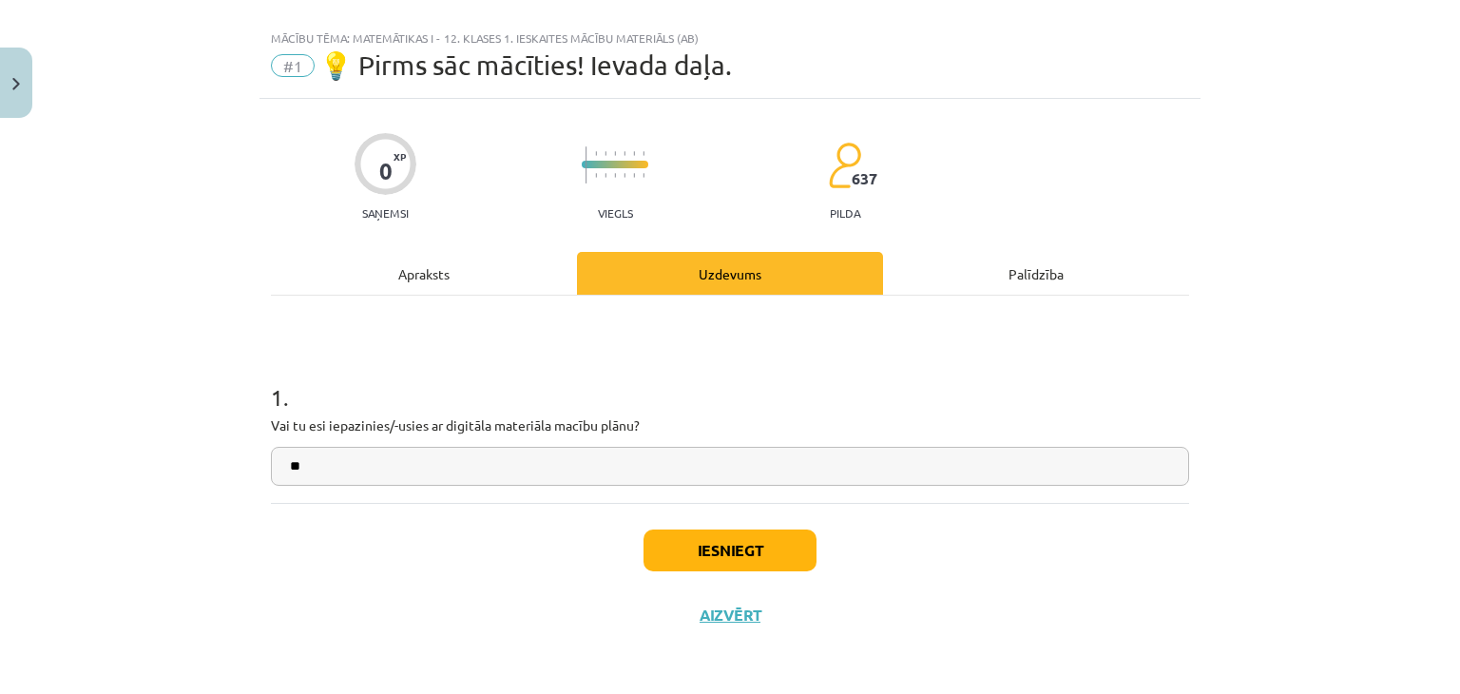
type input "**"
click at [768, 590] on div "Iesniegt Aizvērt" at bounding box center [730, 569] width 919 height 133
click at [790, 550] on button "Iesniegt" at bounding box center [730, 551] width 173 height 42
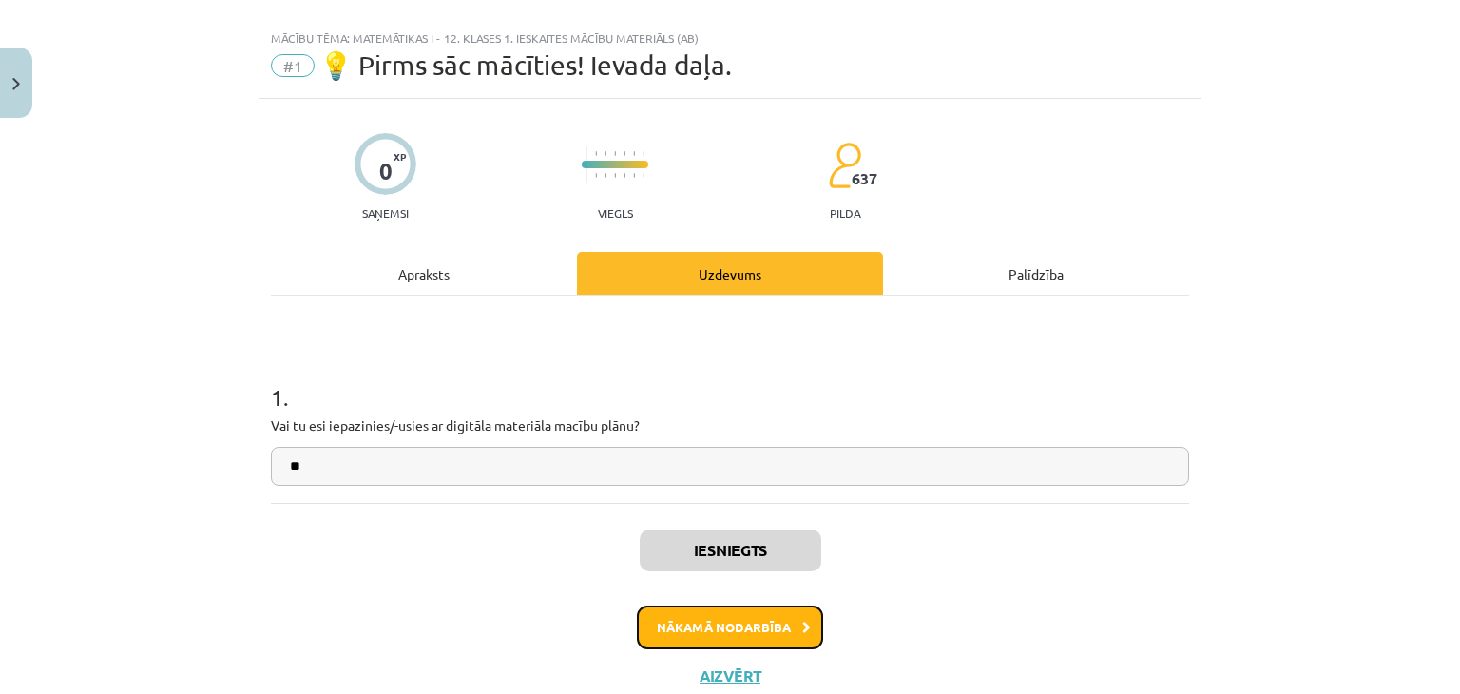
click at [774, 632] on button "Nākamā nodarbība" at bounding box center [730, 628] width 186 height 44
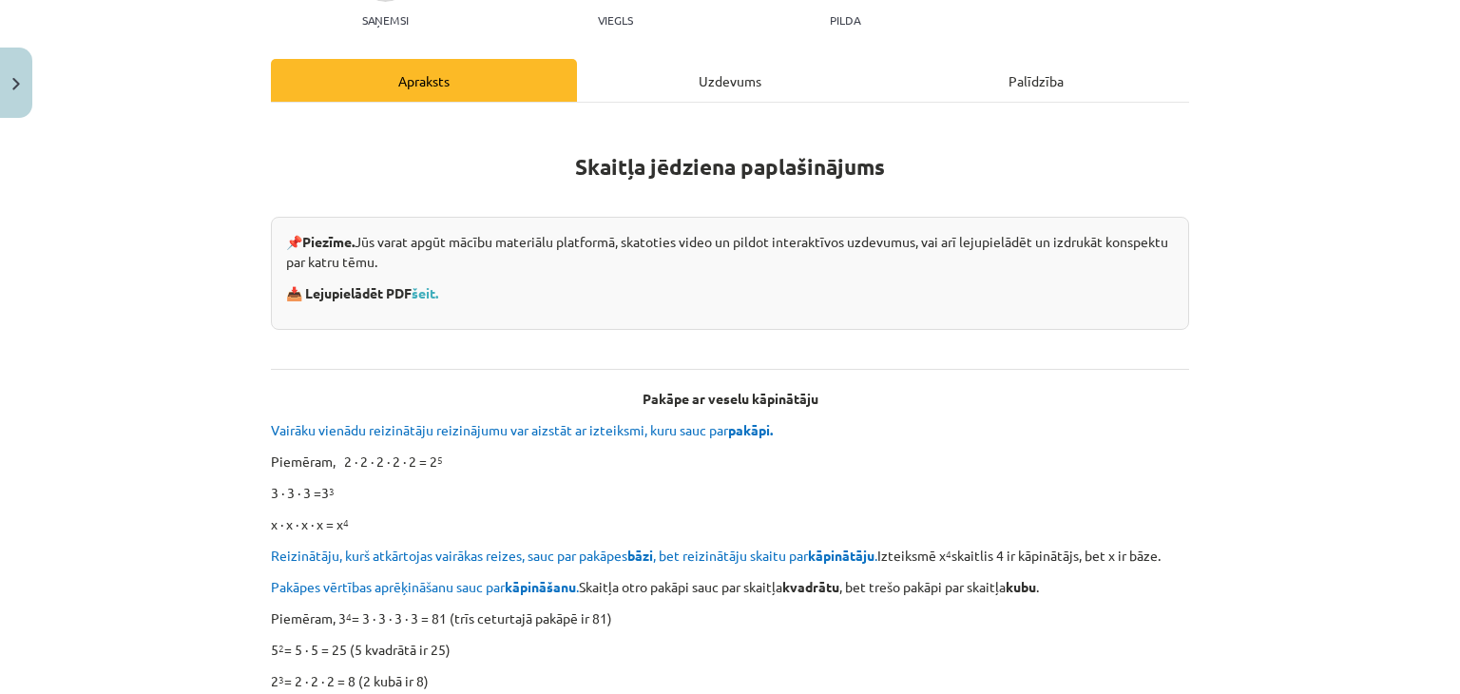
scroll to position [218, 0]
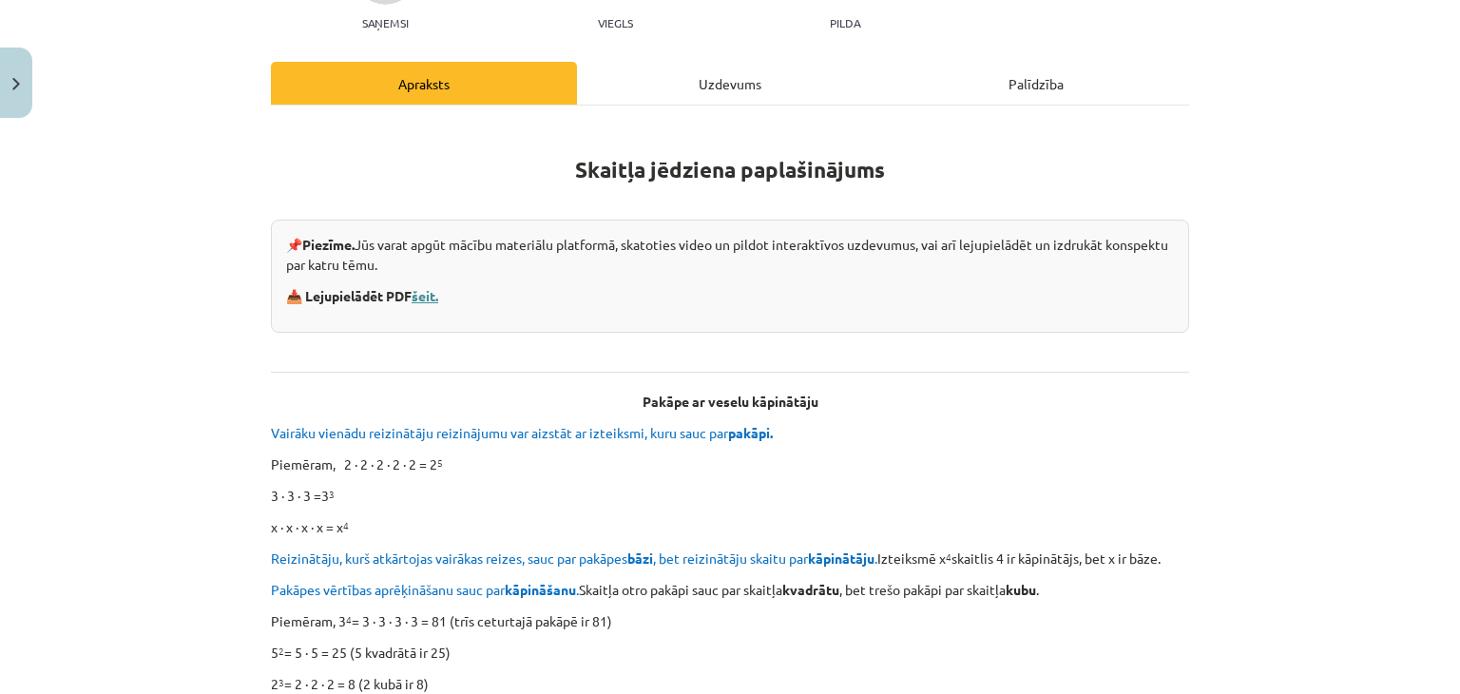
click at [422, 300] on link "šeit." at bounding box center [425, 295] width 27 height 17
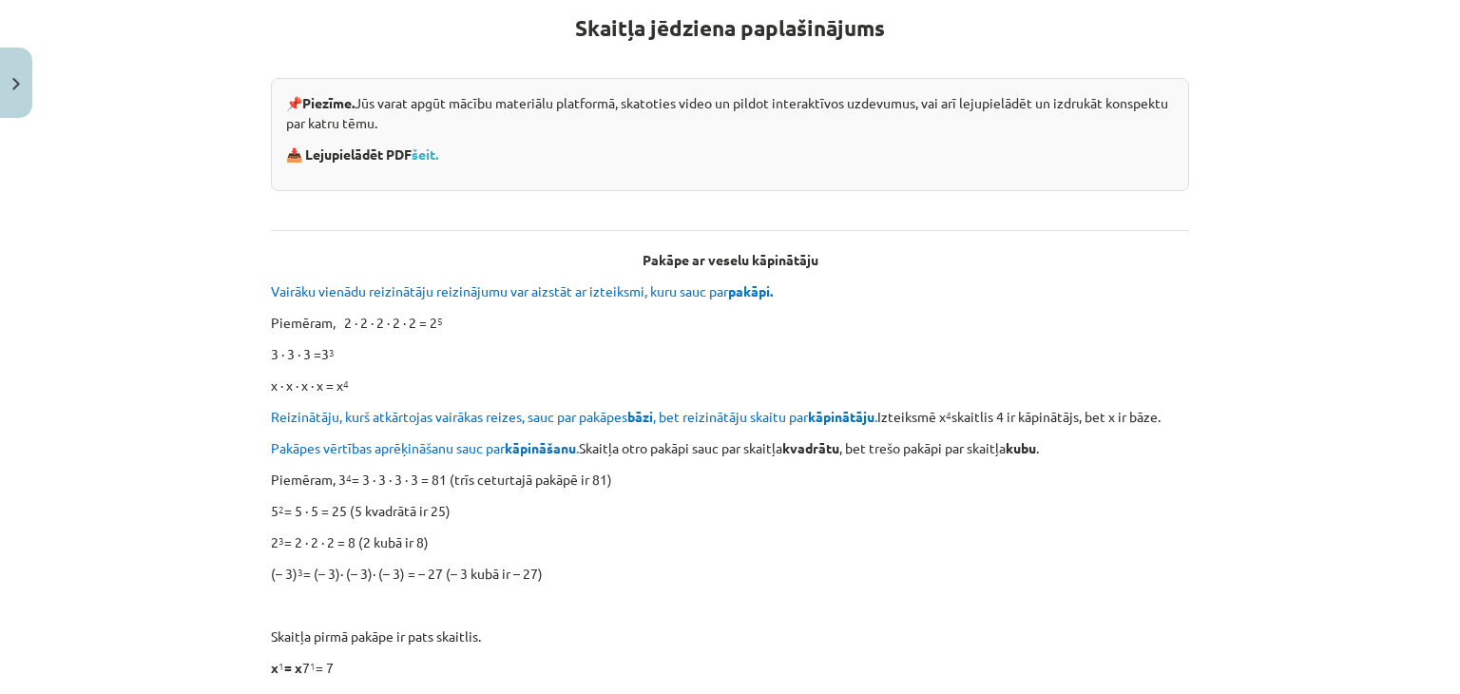
scroll to position [153, 0]
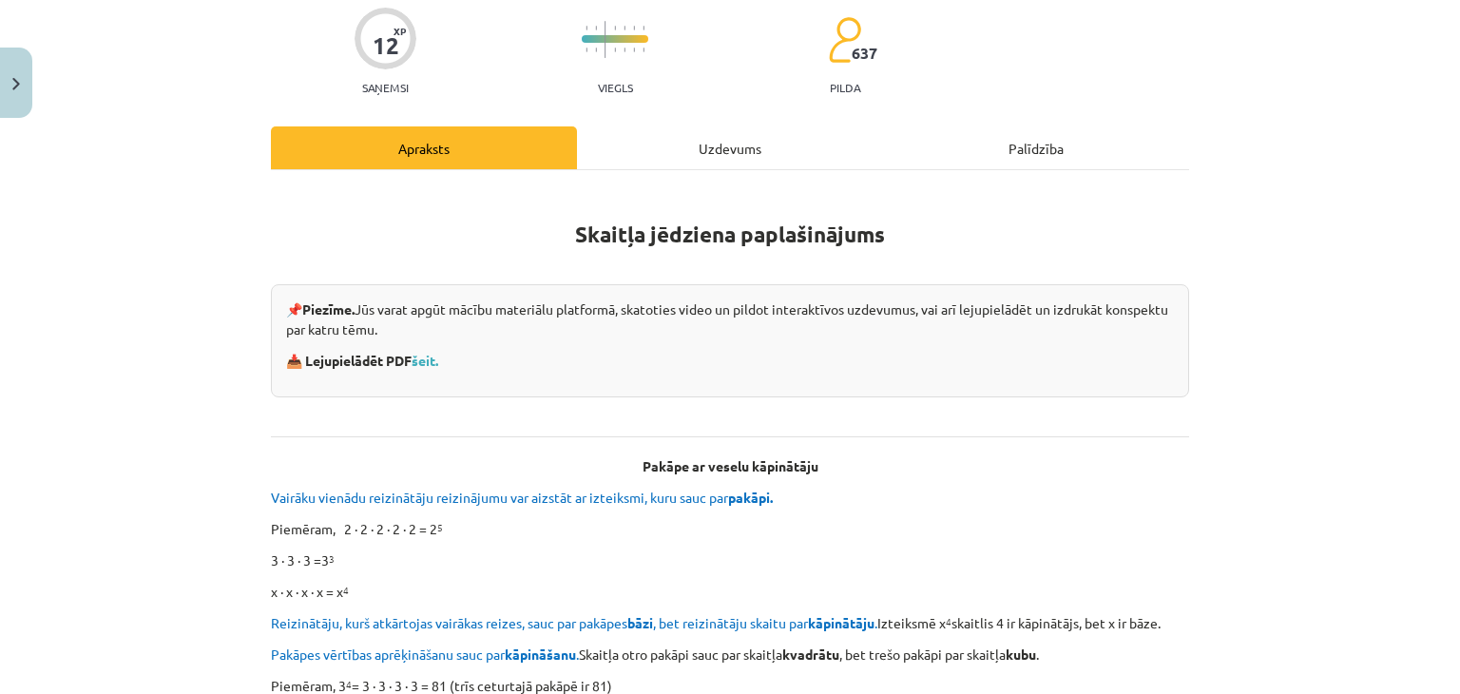
click at [714, 137] on div "Uzdevums" at bounding box center [730, 147] width 306 height 43
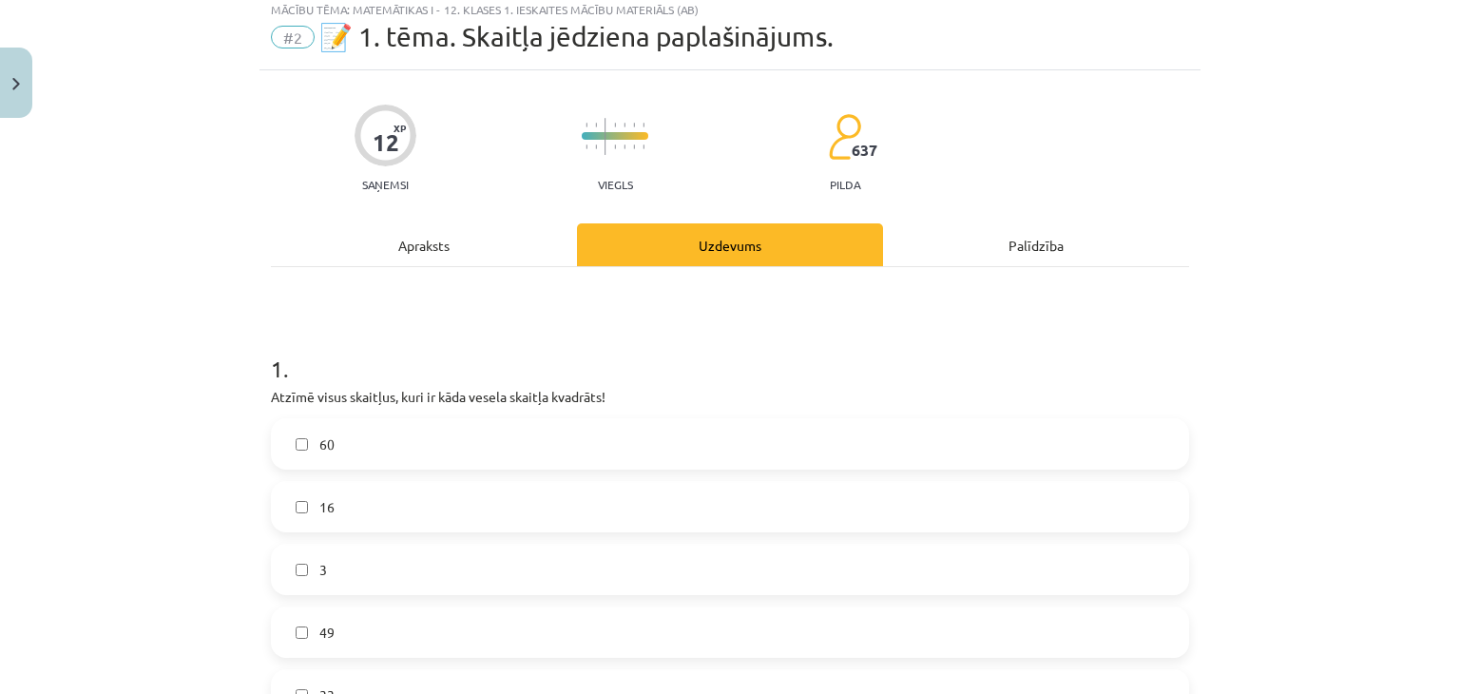
scroll to position [48, 0]
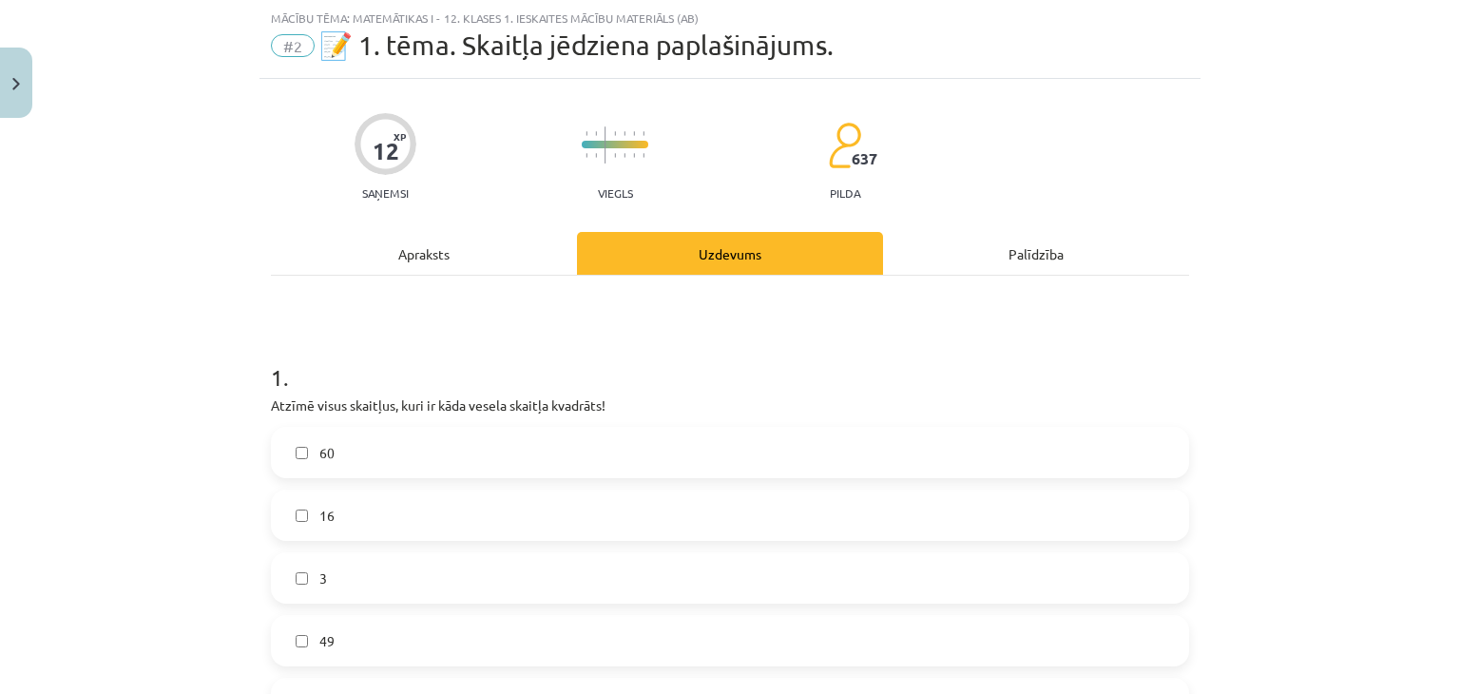
click at [1017, 265] on div "Palīdzība" at bounding box center [1036, 253] width 306 height 43
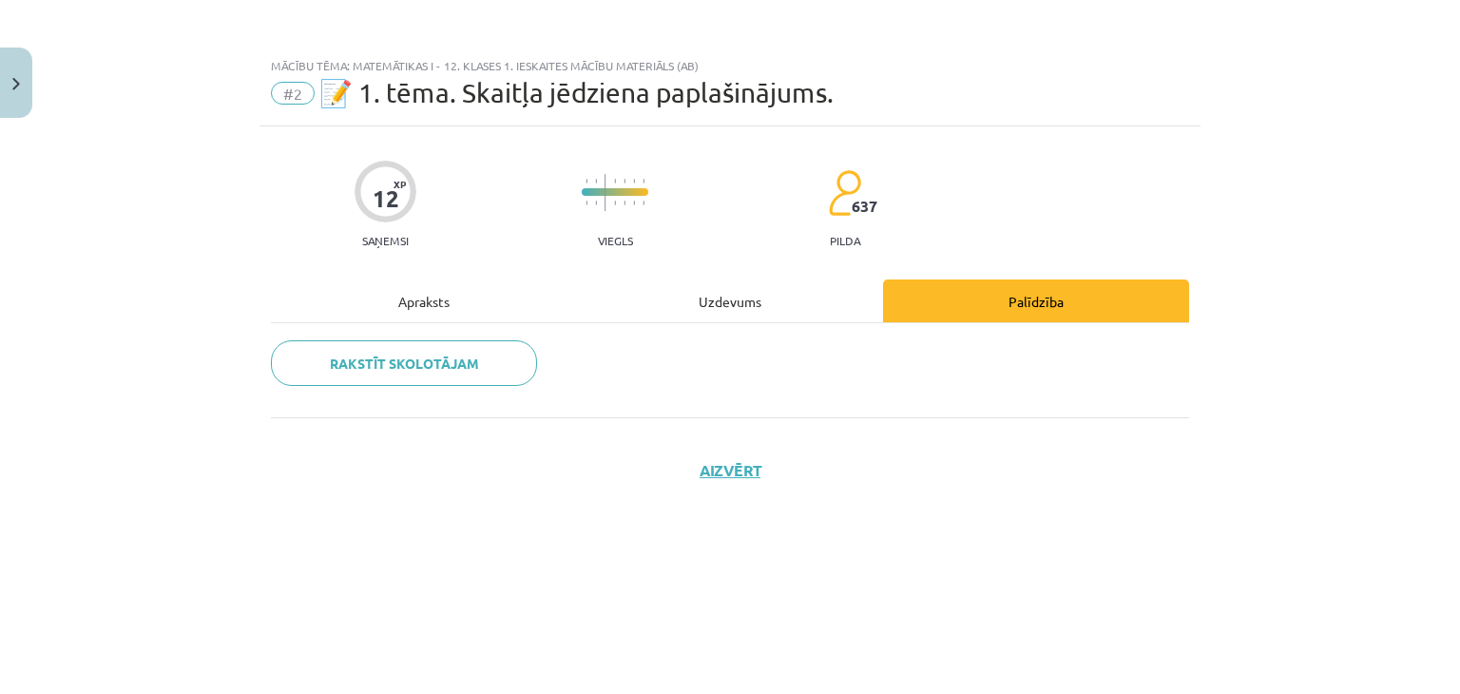
scroll to position [0, 0]
click at [484, 294] on div "Apraksts" at bounding box center [424, 301] width 306 height 43
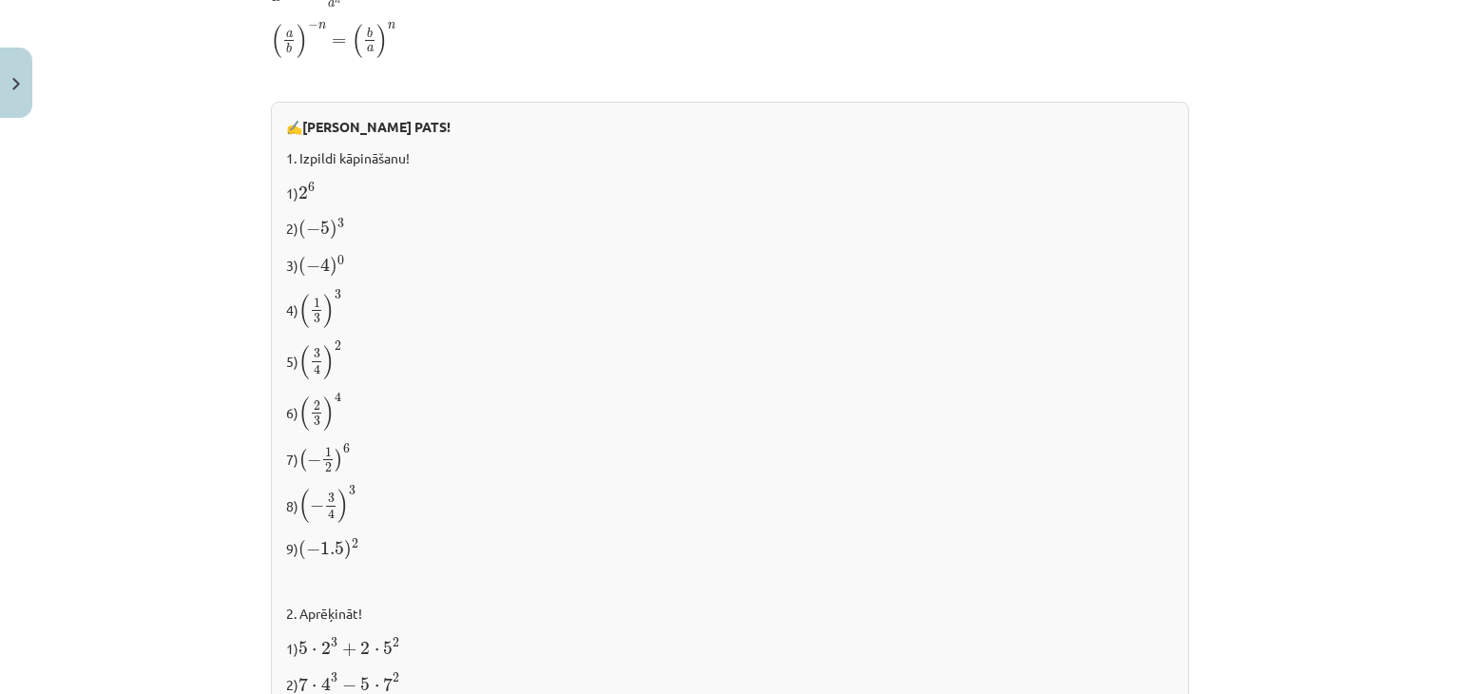
scroll to position [1506, 0]
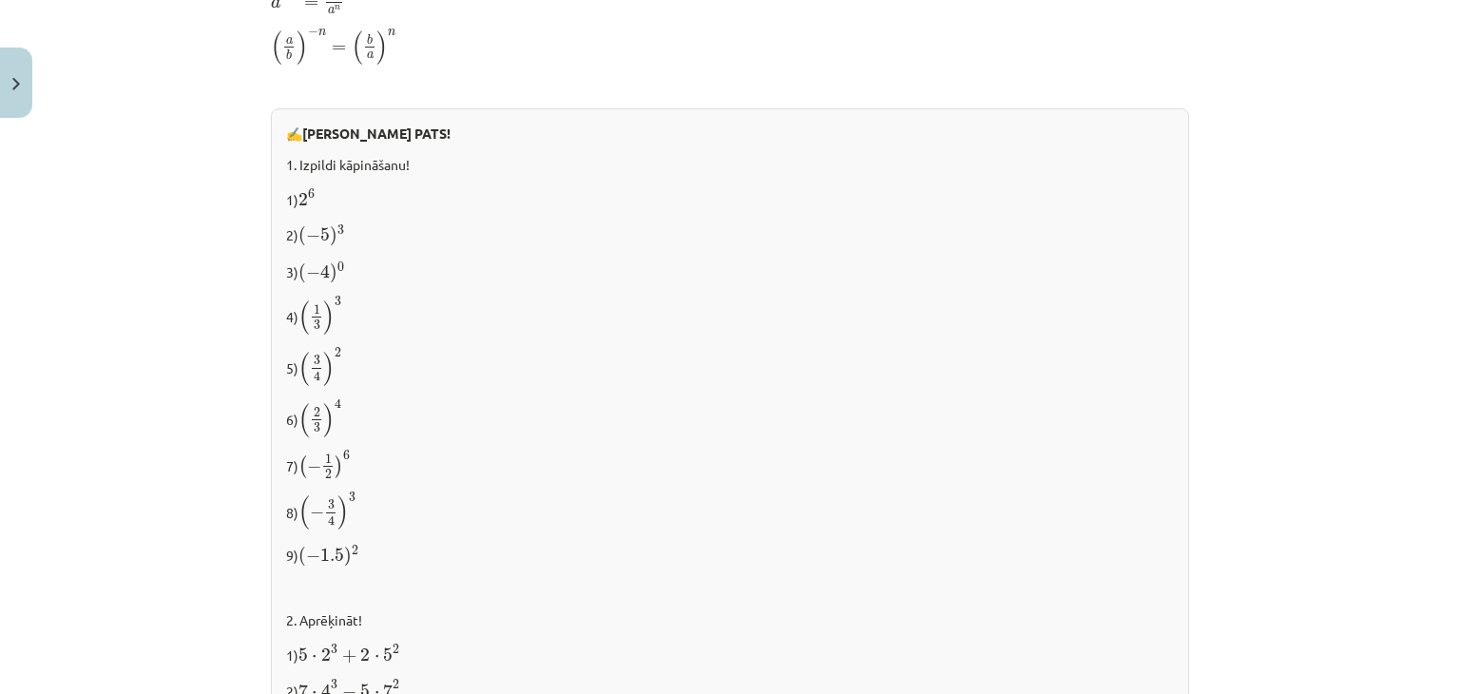
click at [322, 195] on p "1) 2 6 2 6" at bounding box center [730, 198] width 888 height 24
click at [308, 193] on span "6" at bounding box center [311, 194] width 7 height 10
click at [316, 193] on p "1) 2 6 2 6" at bounding box center [730, 198] width 888 height 24
click at [435, 247] on div "✍️ RISINI PATS! 1. Izpildi kāpināšanu! 1) 2 6 2 6 2) ( − 5 ) 3 ( − 5 ) 3 3) ( −…" at bounding box center [730, 504] width 919 height 793
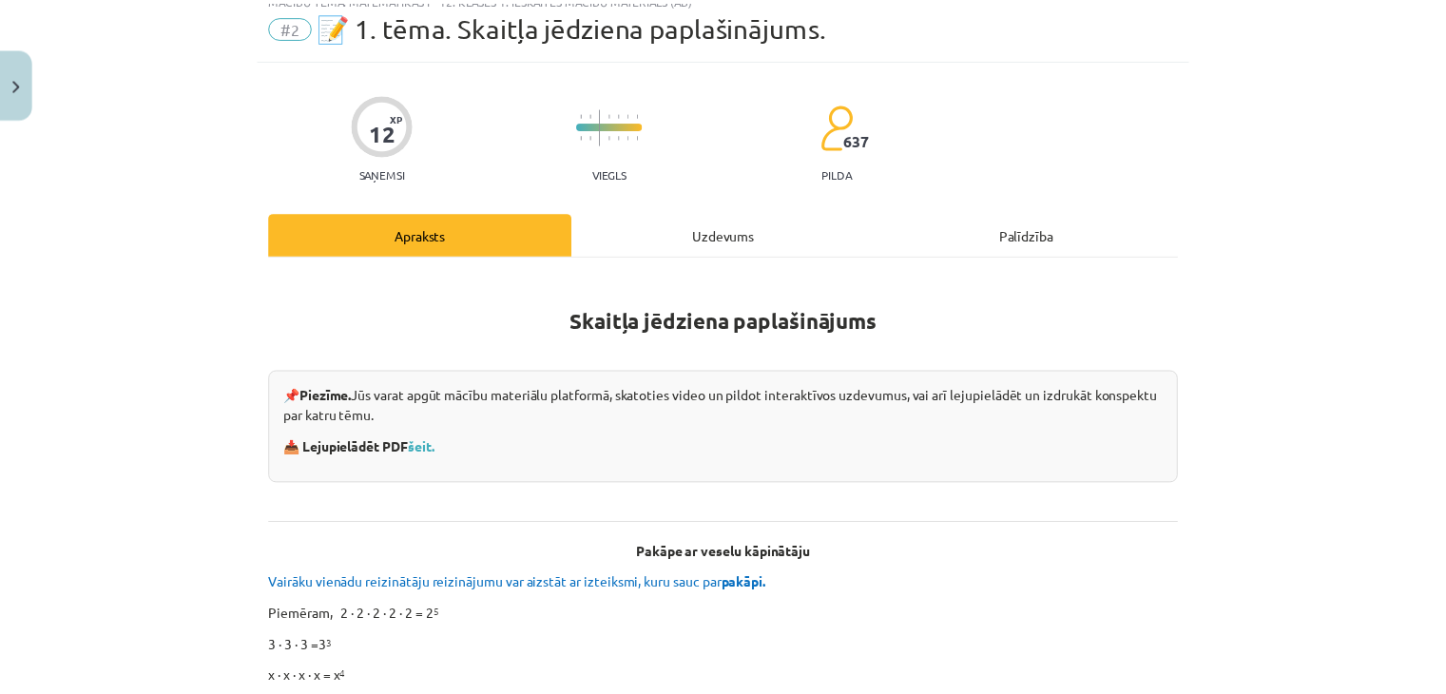
scroll to position [0, 0]
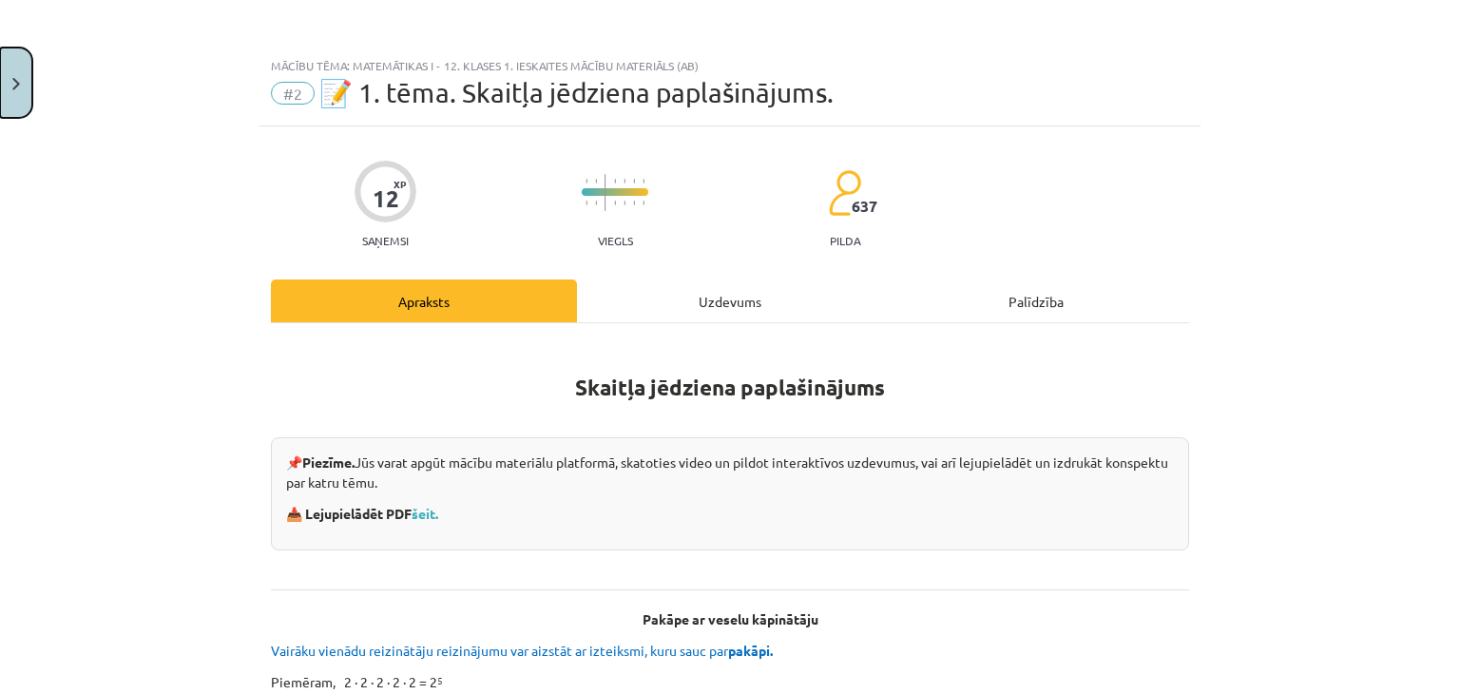
click at [8, 83] on button "Close" at bounding box center [16, 83] width 32 height 70
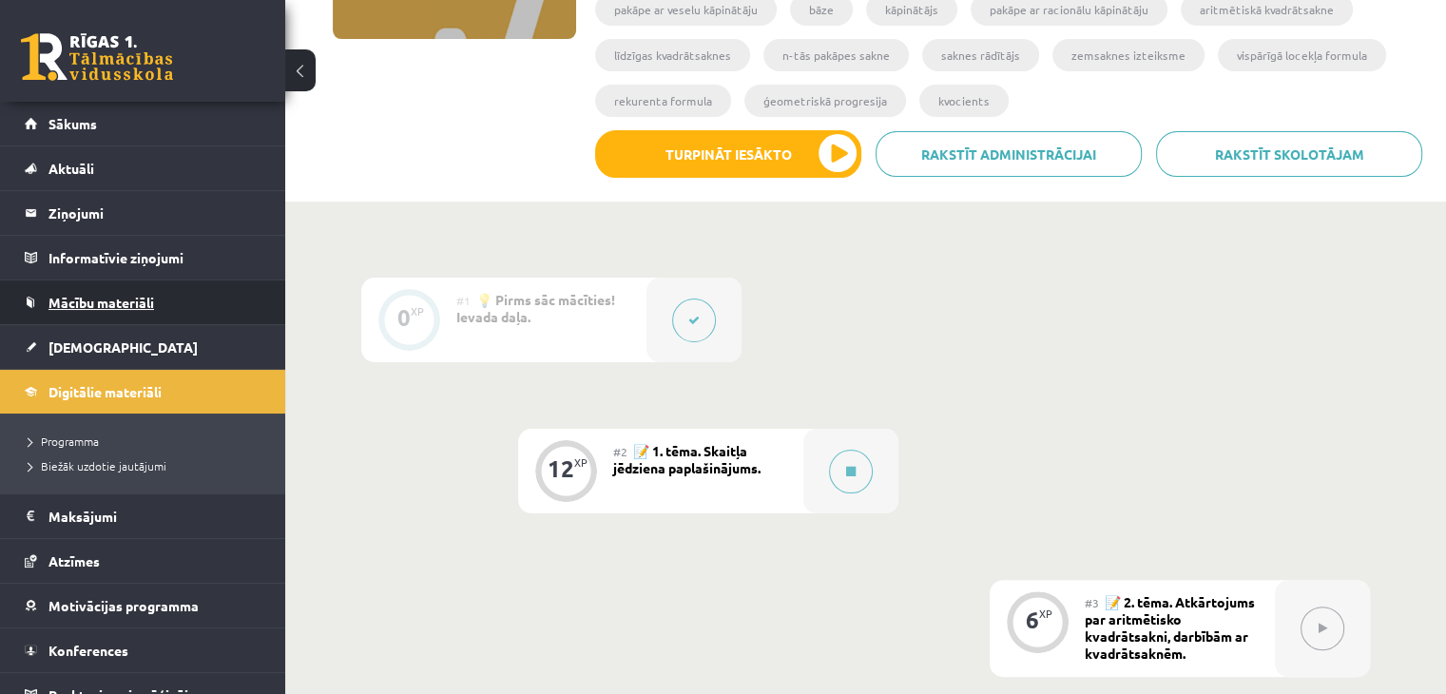
click at [125, 308] on span "Mācību materiāli" at bounding box center [101, 302] width 106 height 17
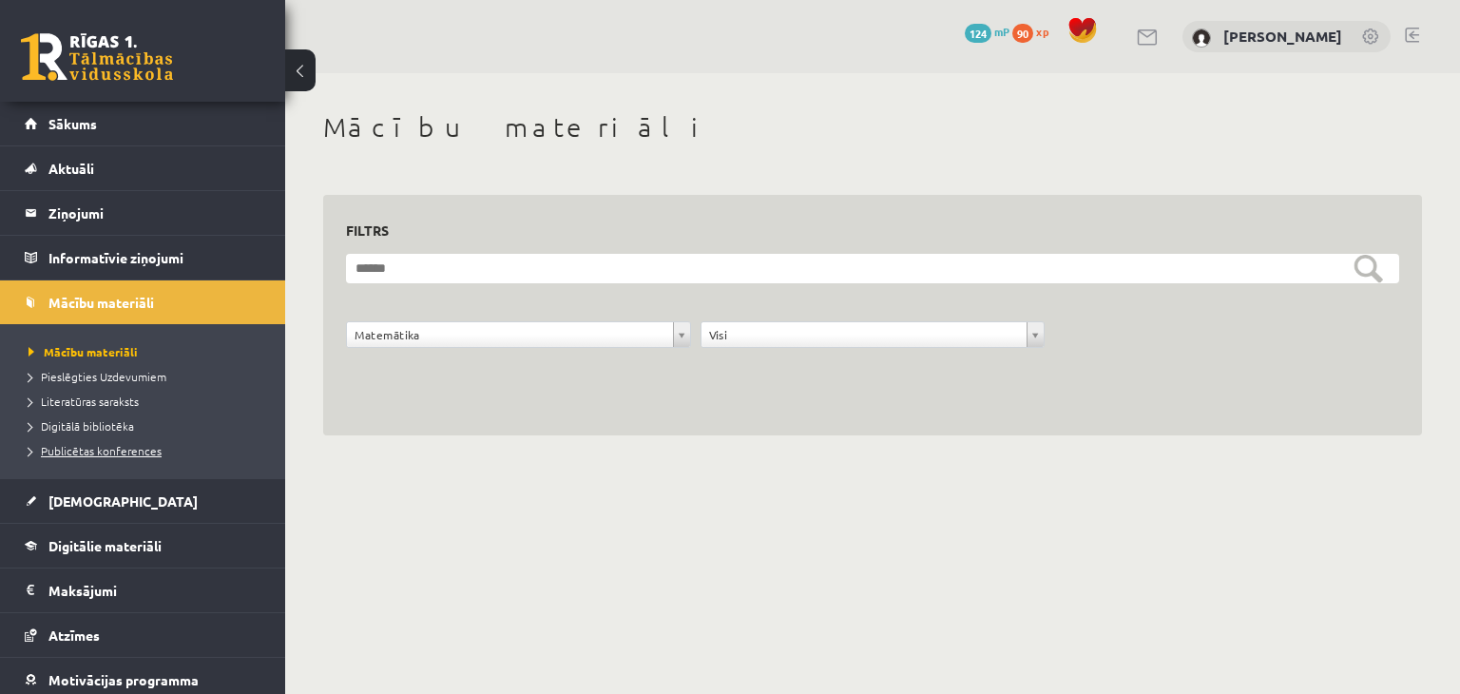
click at [154, 450] on span "Publicētas konferences" at bounding box center [95, 450] width 133 height 15
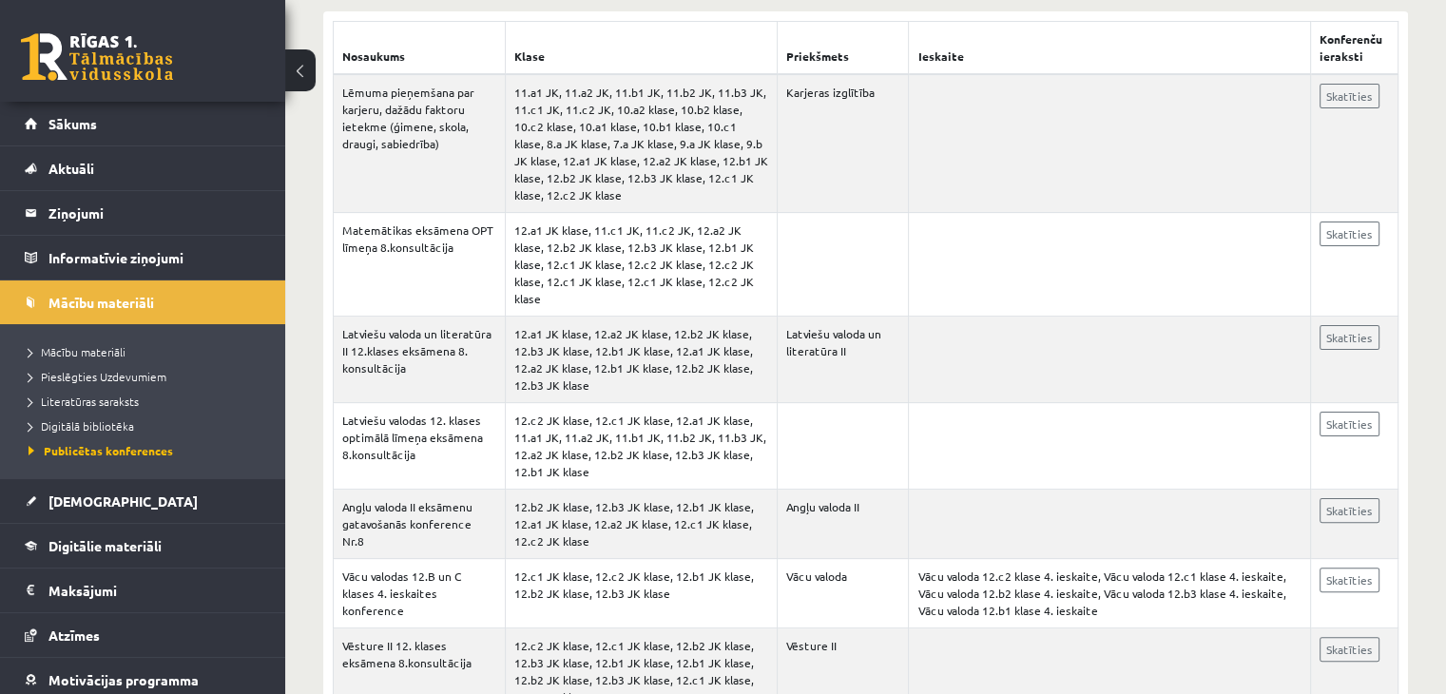
scroll to position [255, 0]
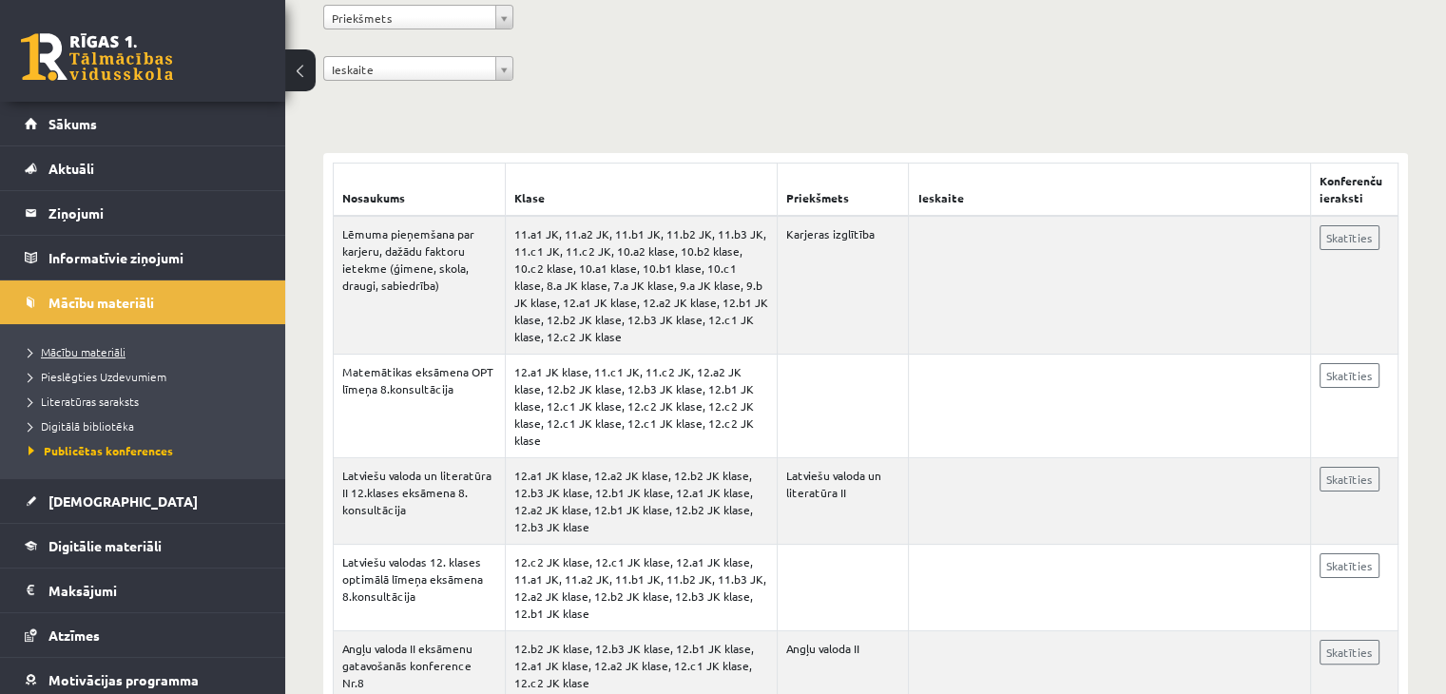
click at [76, 351] on span "Mācību materiāli" at bounding box center [77, 351] width 97 height 15
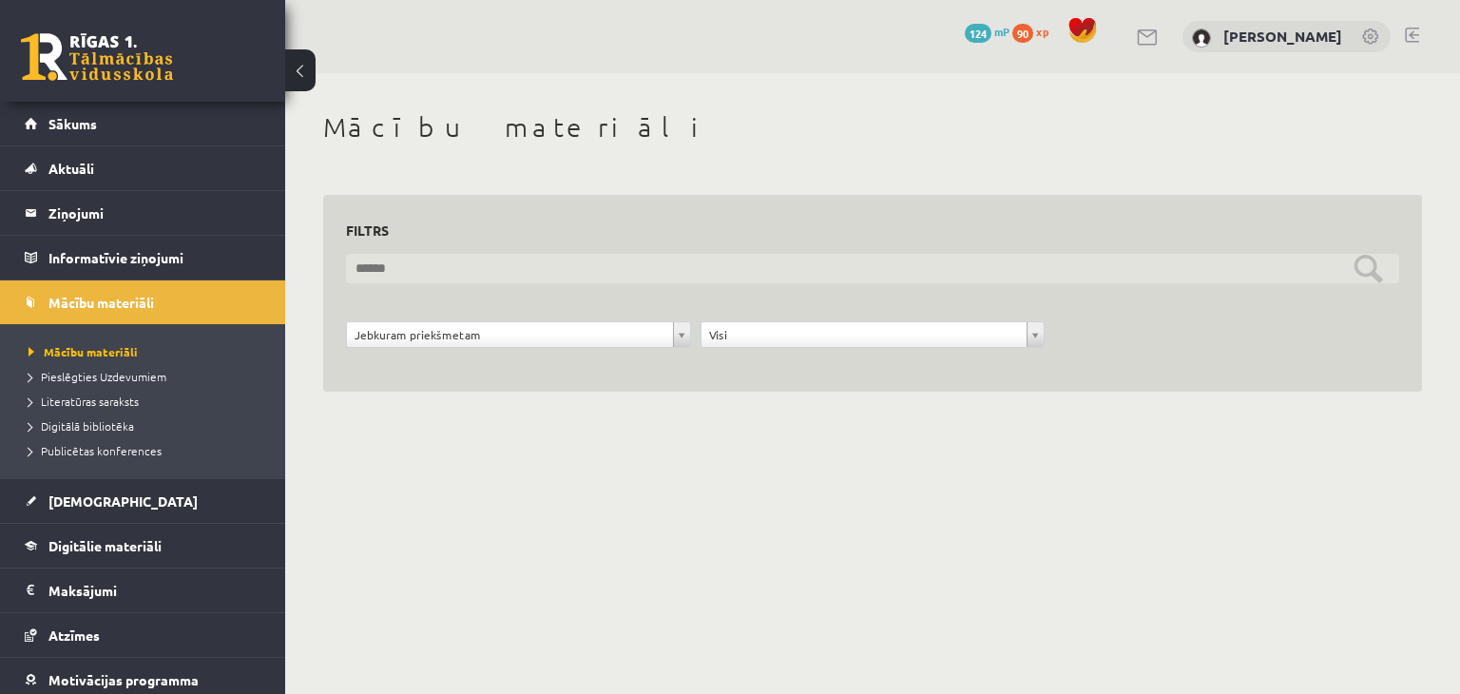
click at [626, 276] on input "text" at bounding box center [873, 268] width 1054 height 29
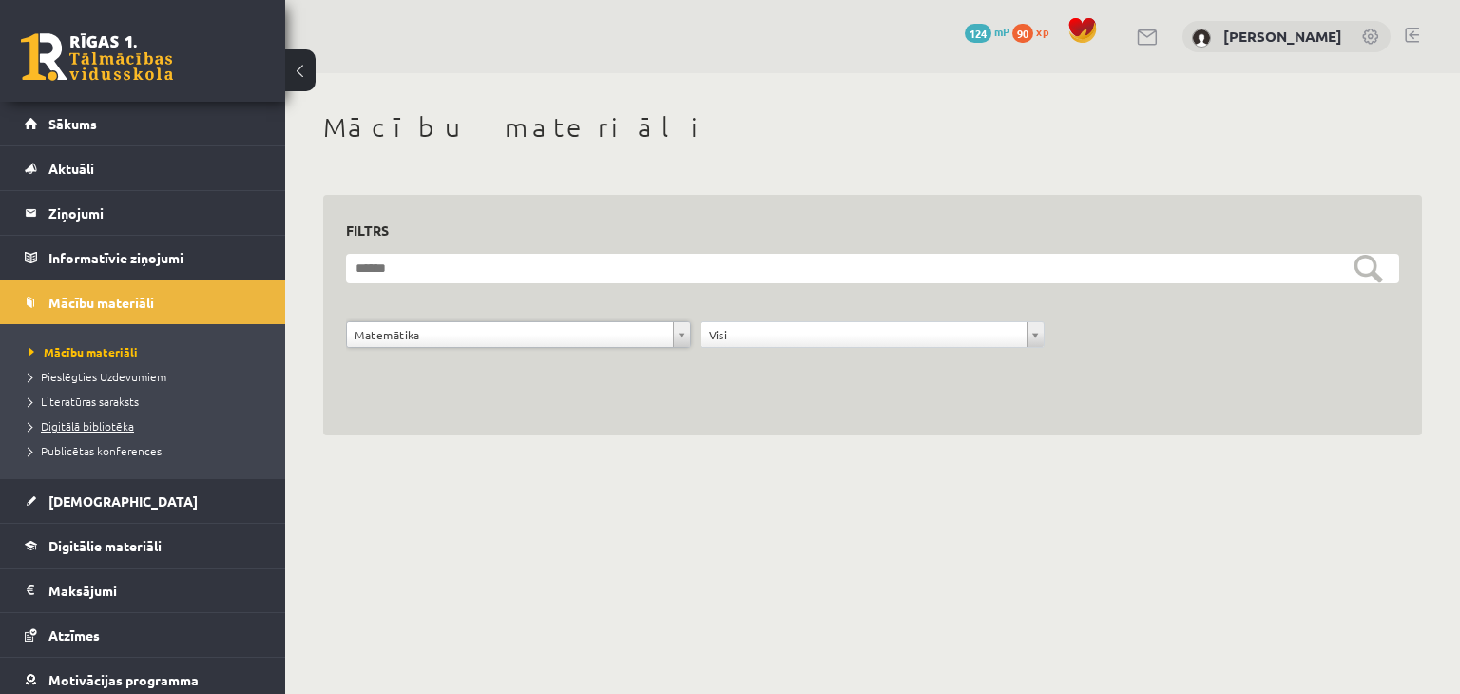
click at [72, 427] on span "Digitālā bibliotēka" at bounding box center [82, 425] width 106 height 15
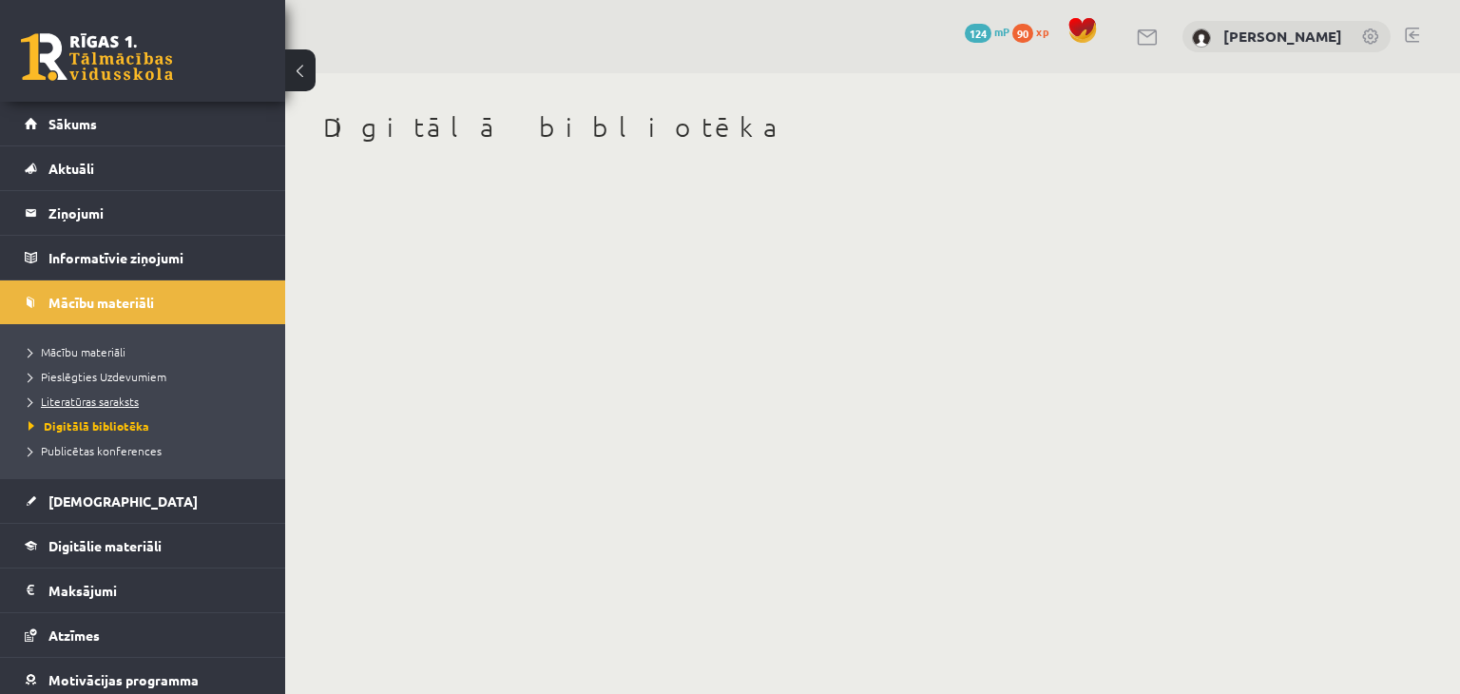
click at [80, 408] on link "Literatūras saraksts" at bounding box center [148, 401] width 238 height 17
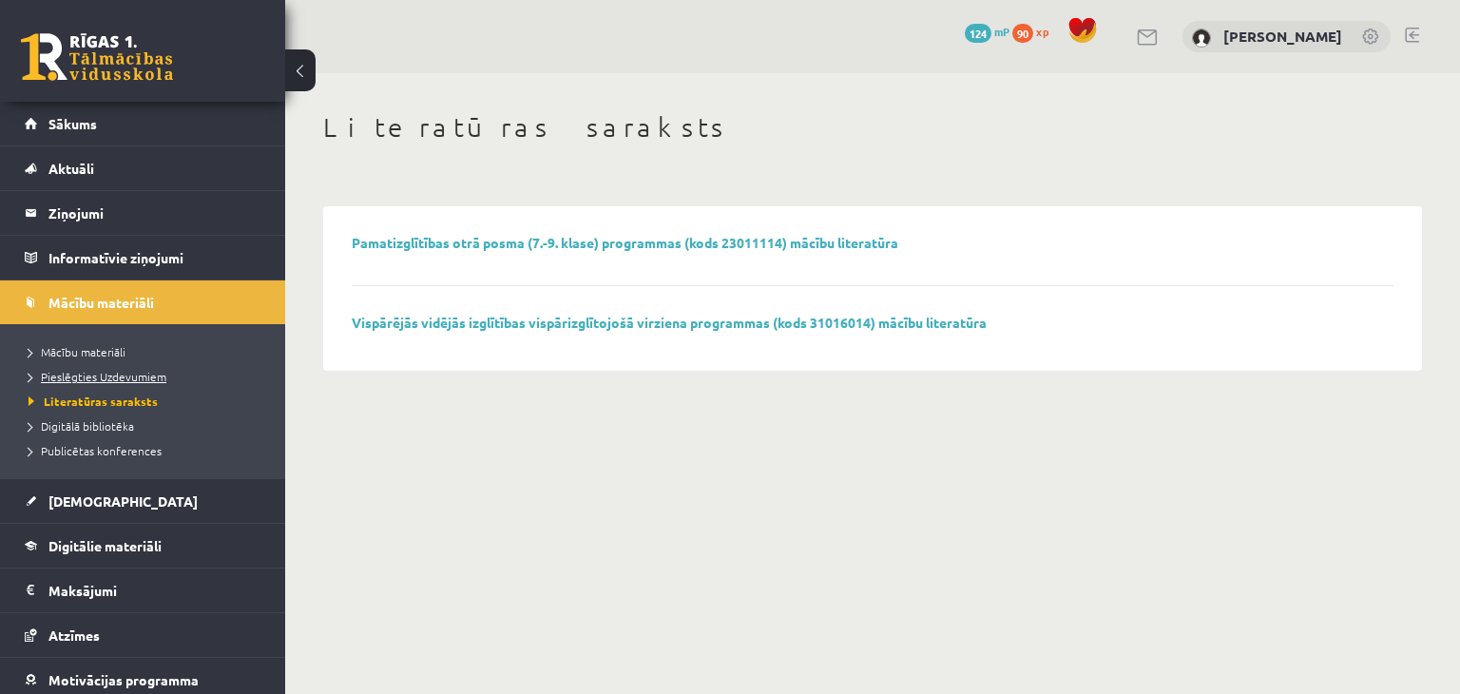
click at [145, 375] on span "Pieslēgties Uzdevumiem" at bounding box center [98, 376] width 138 height 15
click at [62, 398] on span "Literatūras saraksts" at bounding box center [84, 401] width 110 height 15
click at [73, 431] on span "Digitālā bibliotēka" at bounding box center [82, 425] width 106 height 15
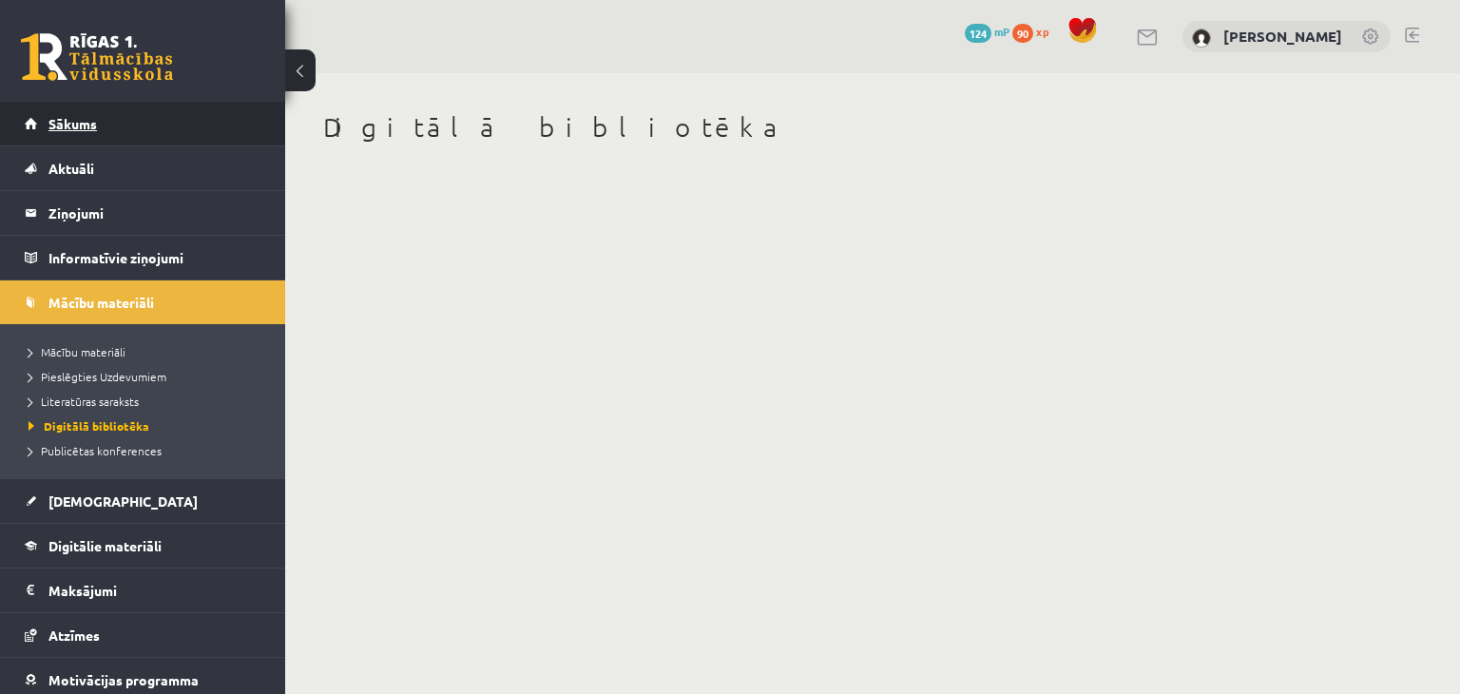
click at [60, 126] on span "Sākums" at bounding box center [72, 123] width 48 height 17
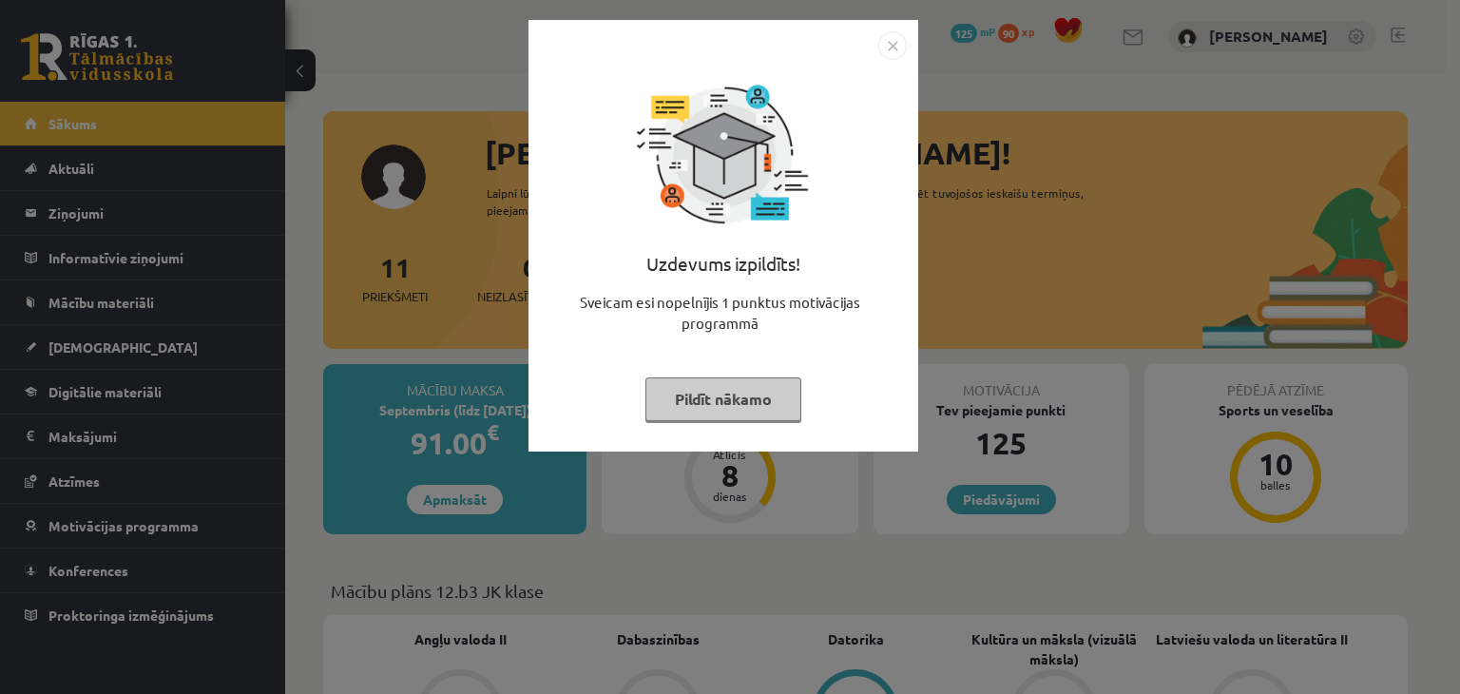
click at [734, 396] on button "Pildīt nākamo" at bounding box center [724, 399] width 156 height 44
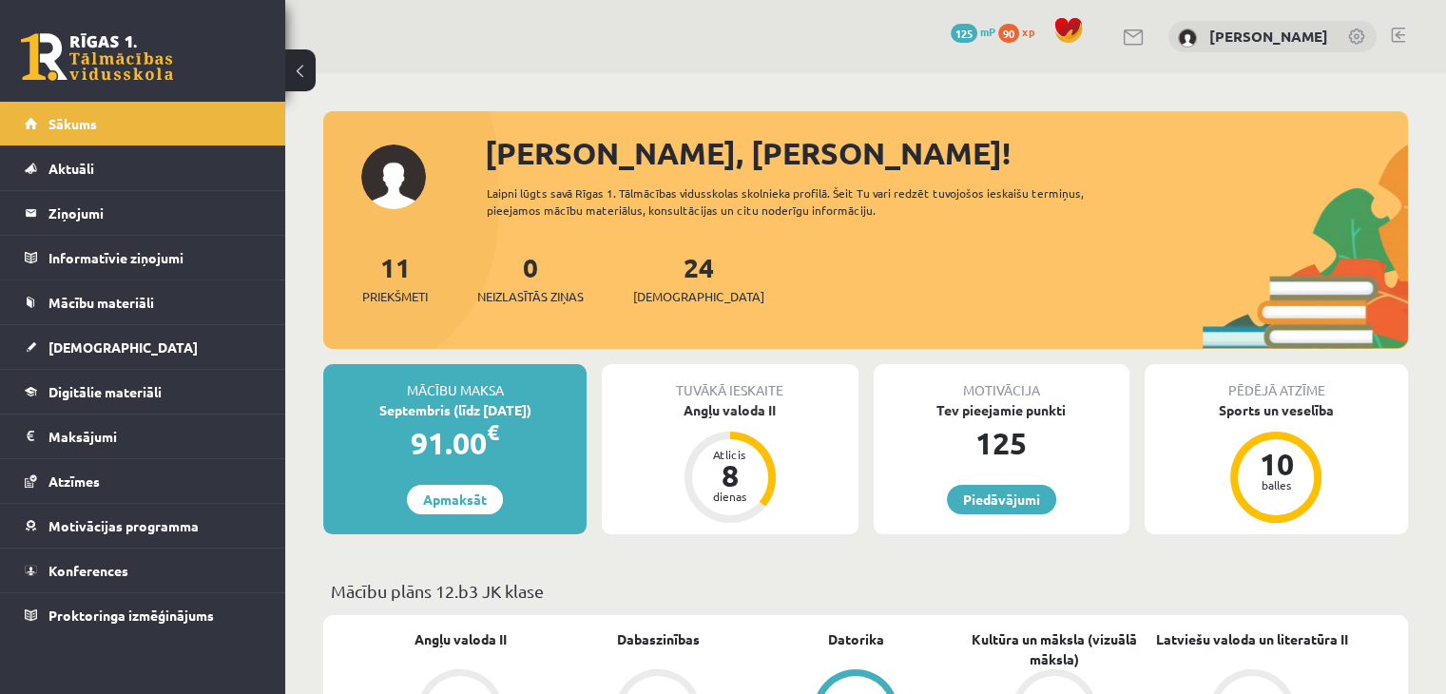
click at [1134, 43] on link at bounding box center [1134, 37] width 23 height 16
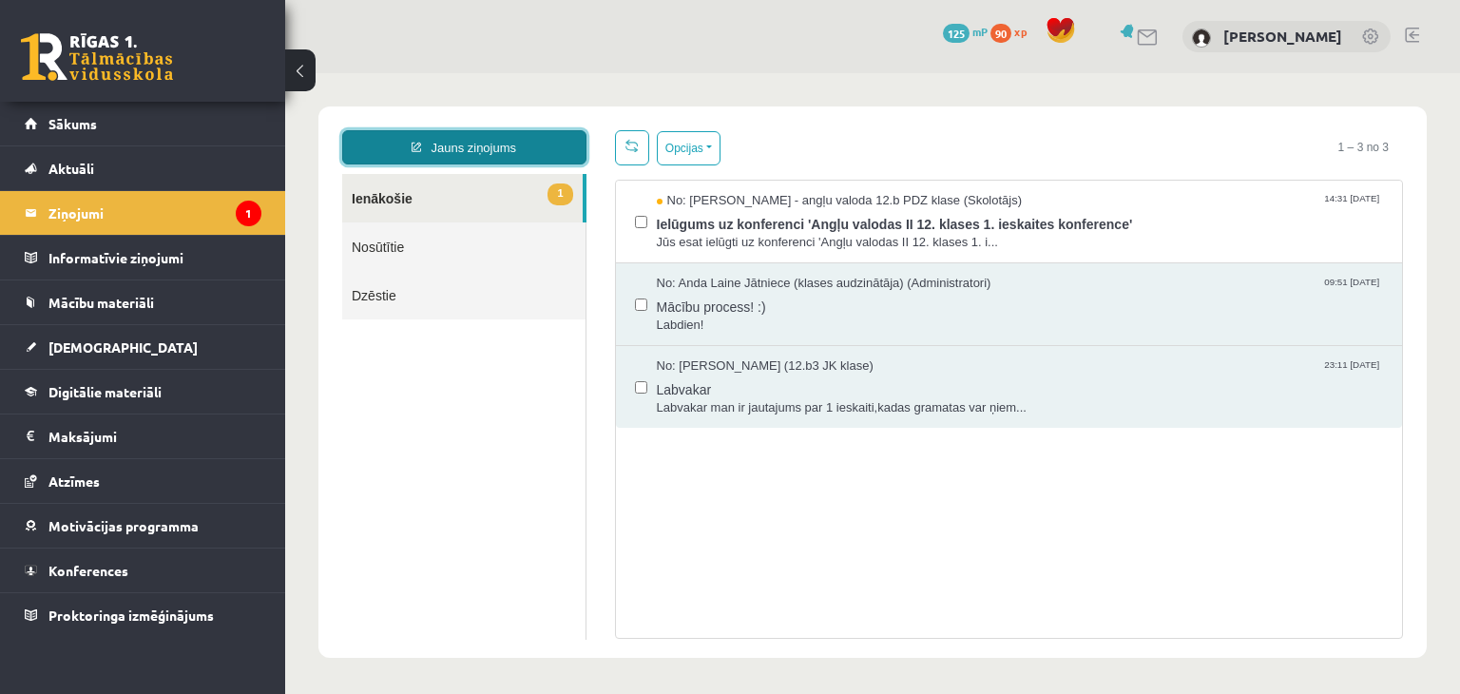
click at [502, 153] on link "Jauns ziņojums" at bounding box center [464, 147] width 244 height 34
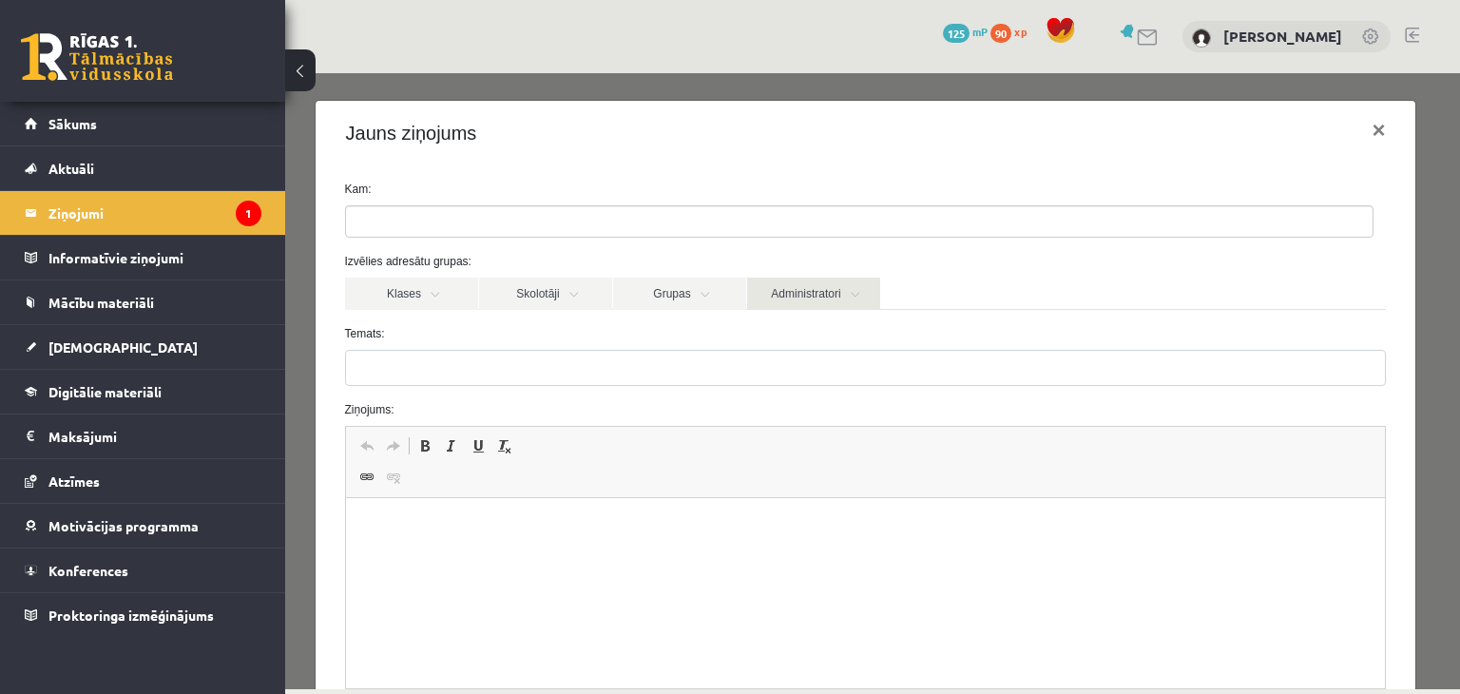
click at [844, 282] on link "Administratori" at bounding box center [813, 294] width 133 height 32
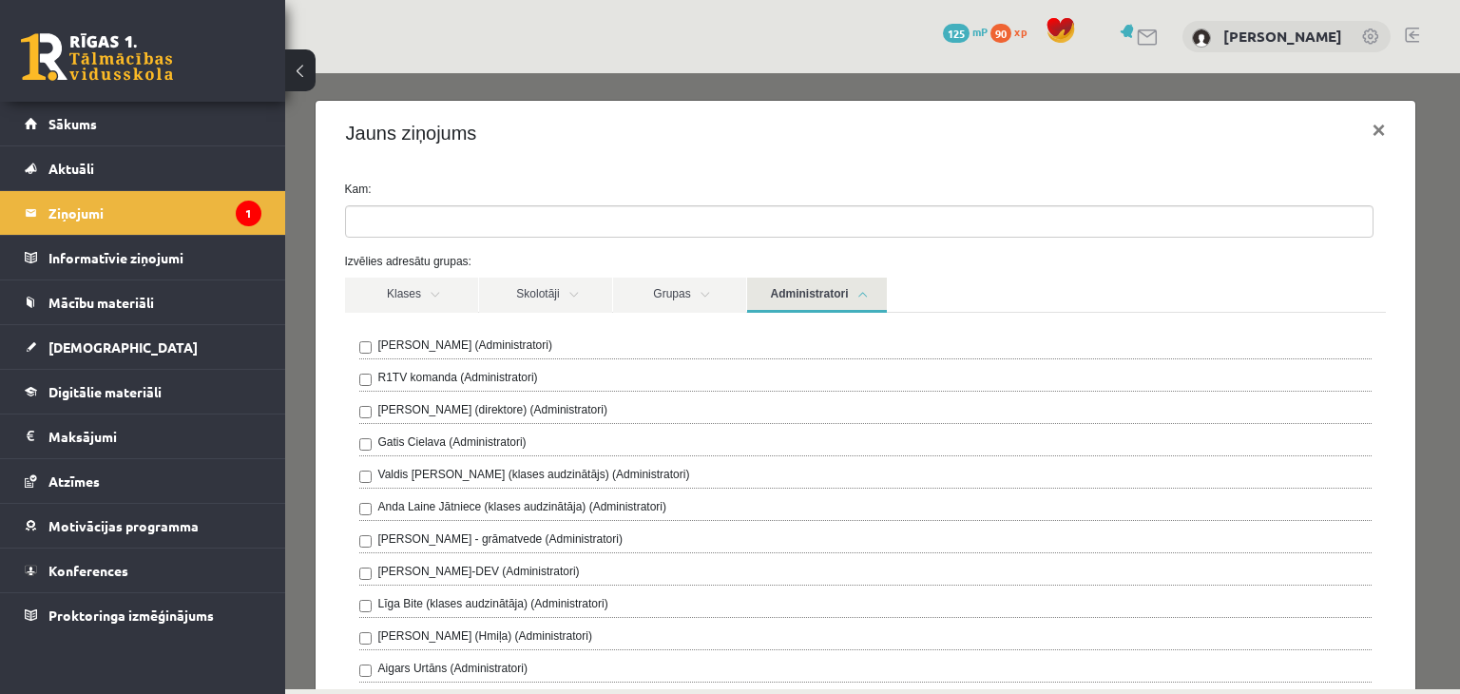
click at [844, 282] on link "Administratori" at bounding box center [817, 295] width 140 height 35
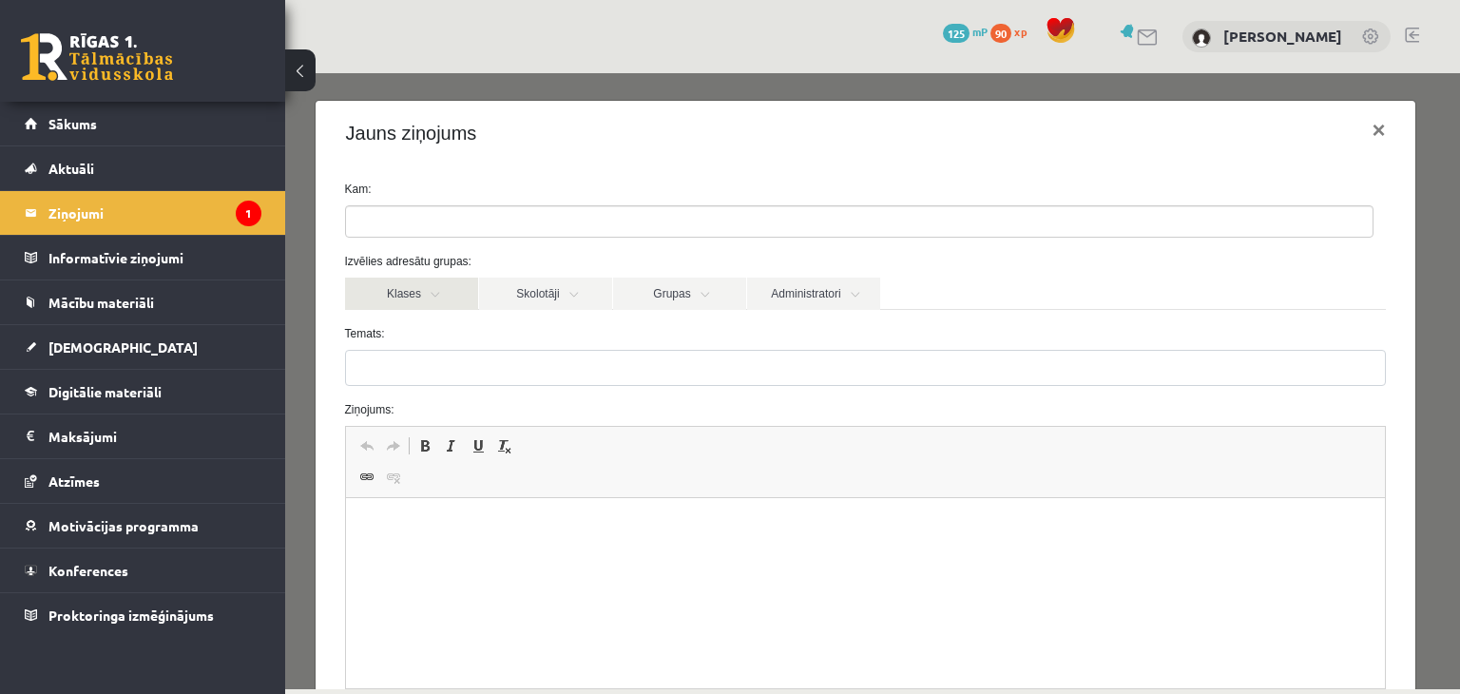
click at [429, 293] on link "Klases" at bounding box center [411, 294] width 133 height 32
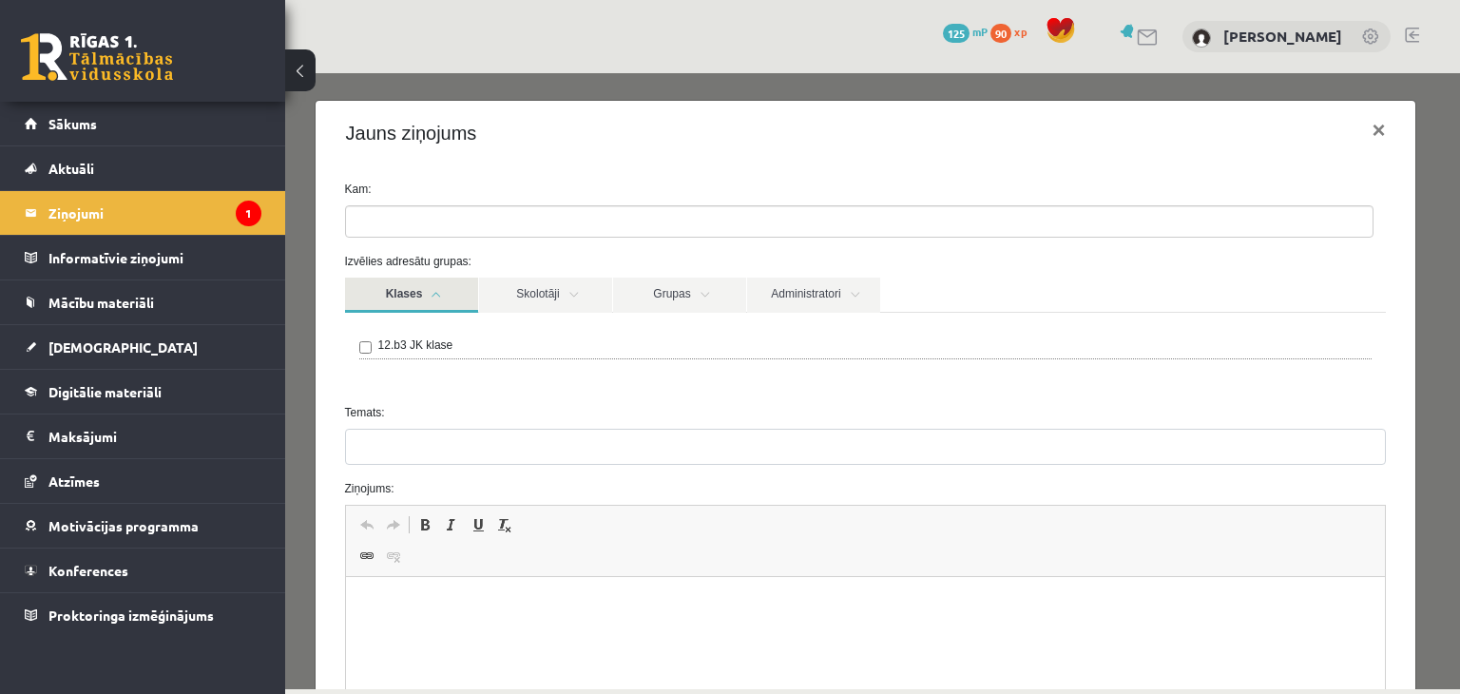
click at [429, 293] on link "Klases" at bounding box center [411, 295] width 133 height 35
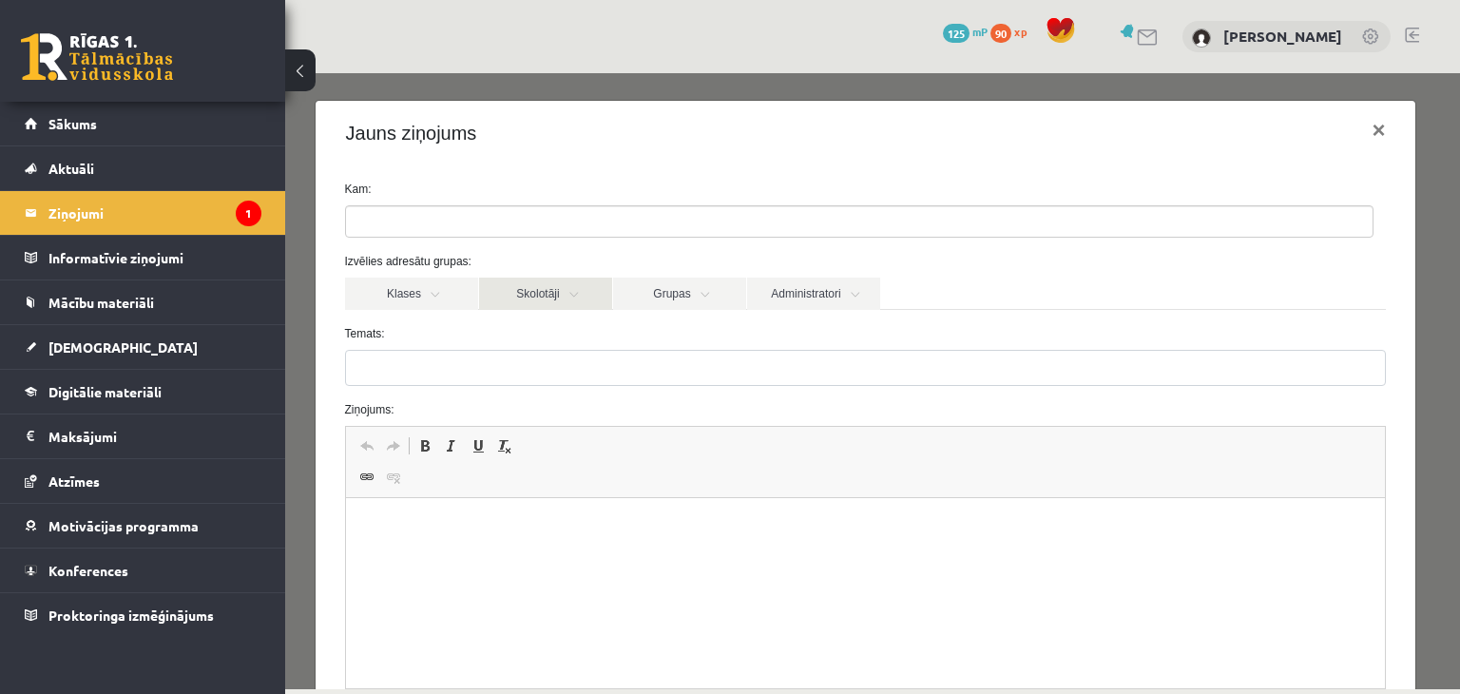
click at [572, 283] on link "Skolotāji" at bounding box center [545, 294] width 133 height 32
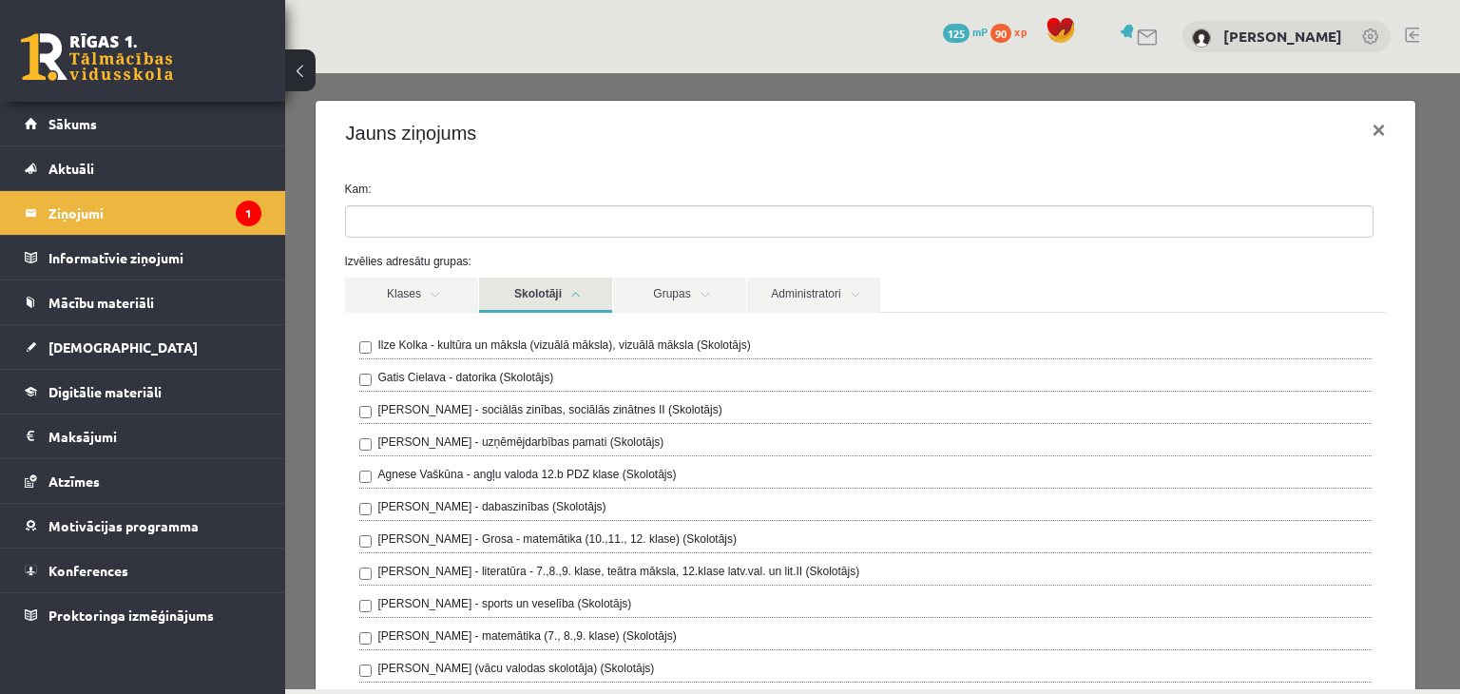
click at [572, 286] on link "Skolotāji" at bounding box center [545, 295] width 133 height 35
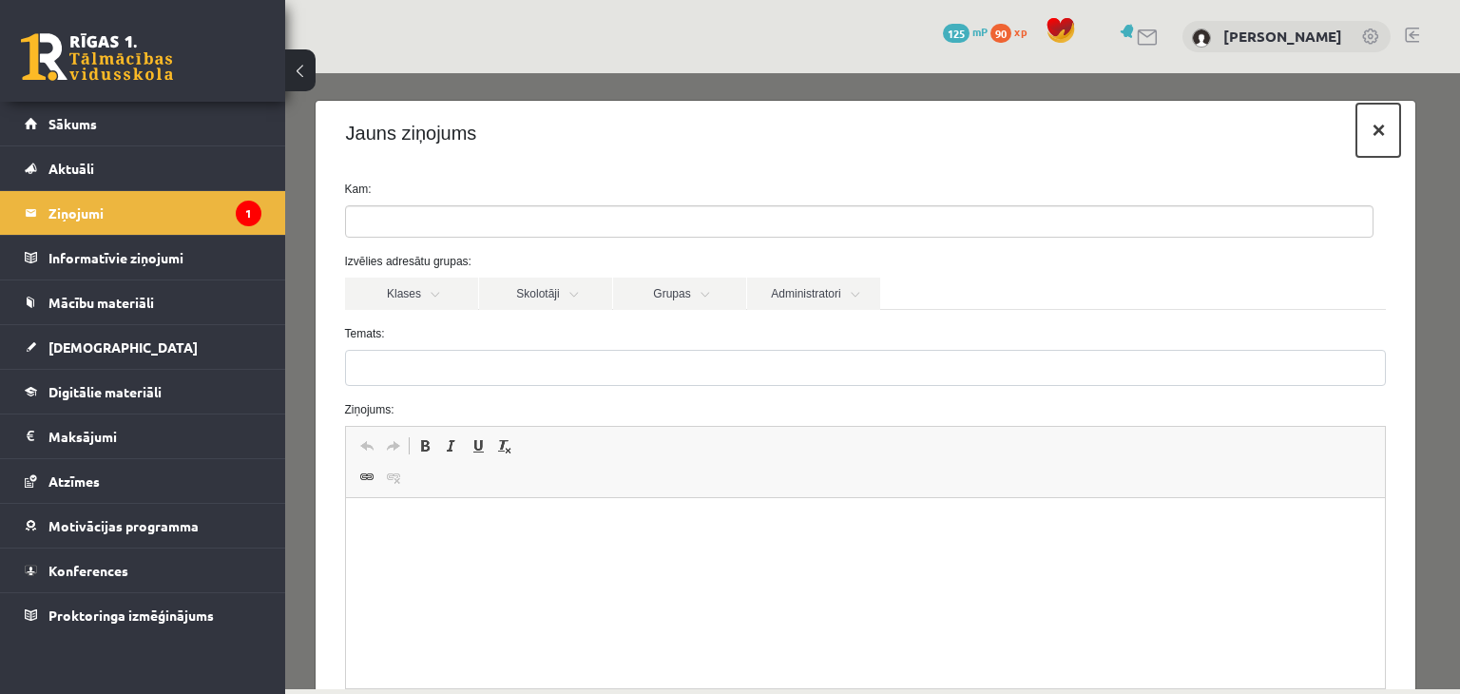
click at [1368, 133] on button "×" at bounding box center [1379, 130] width 44 height 53
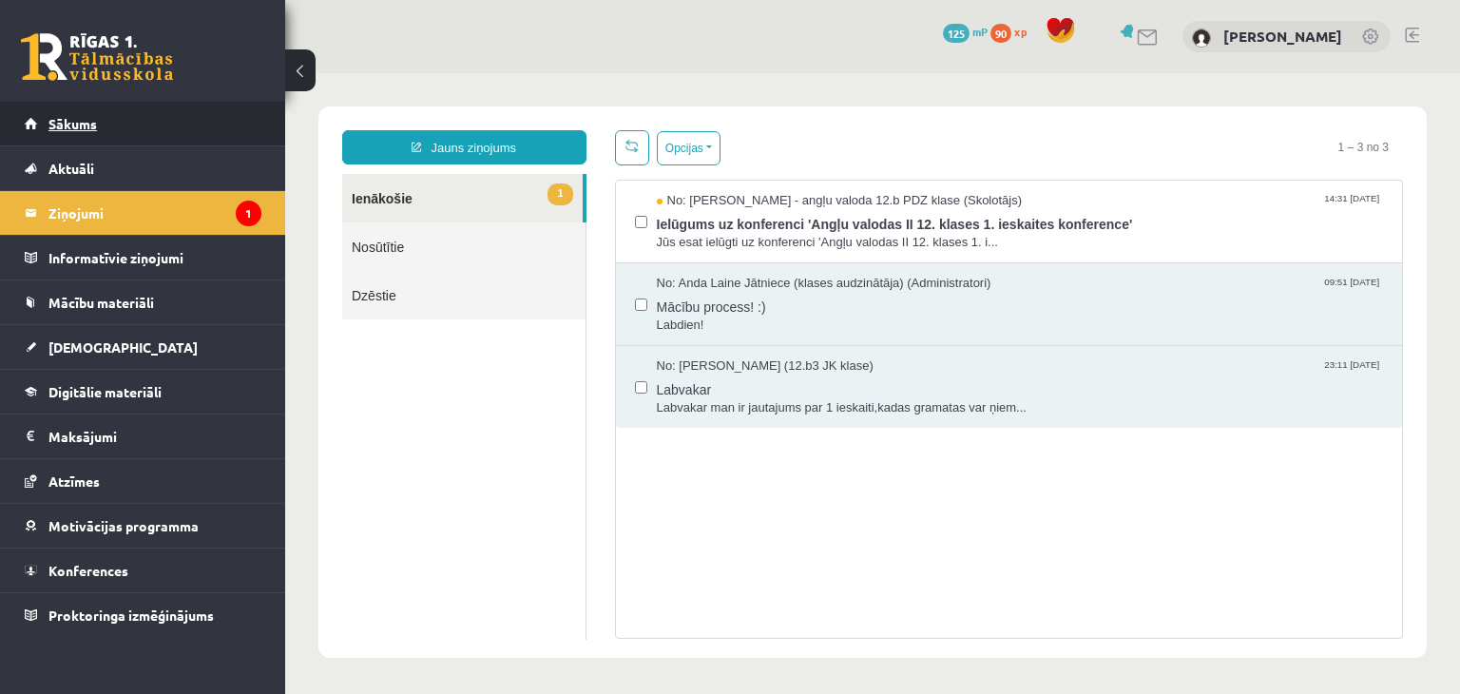
click at [77, 127] on span "Sākums" at bounding box center [72, 123] width 48 height 17
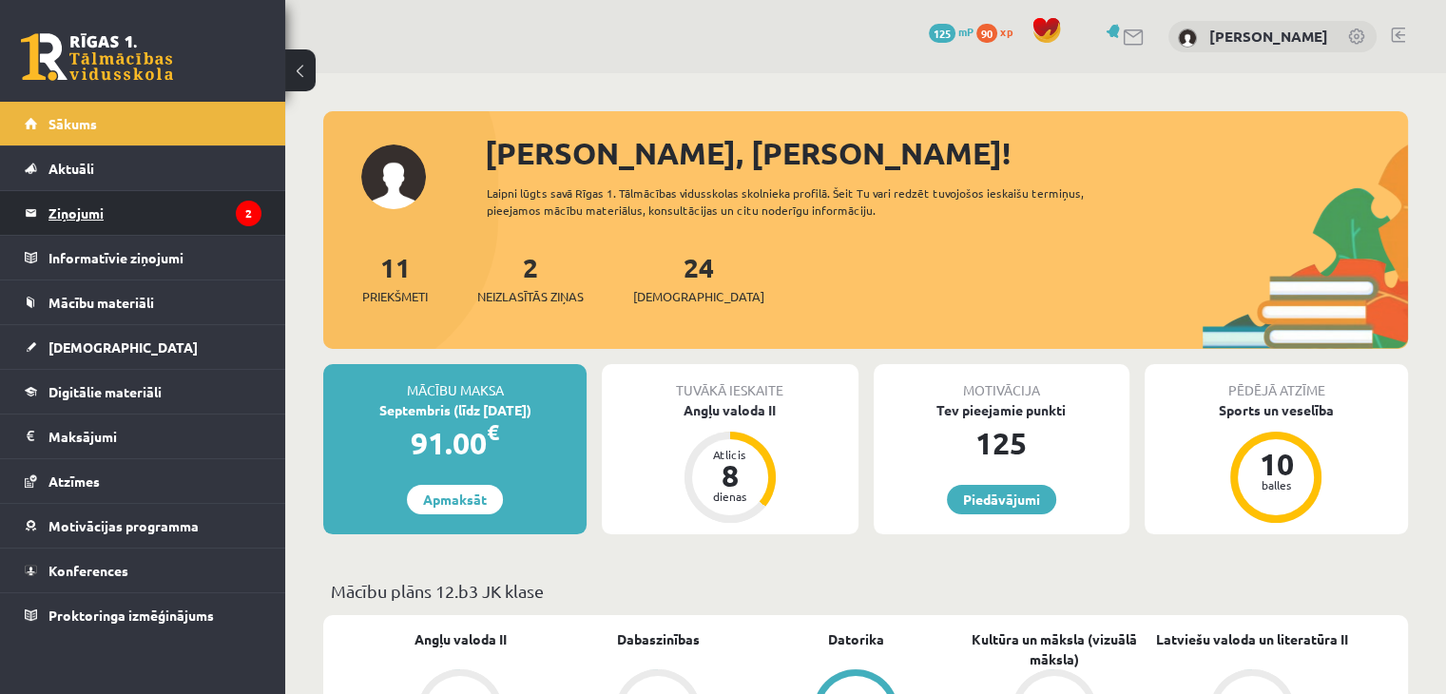
click at [203, 222] on legend "Ziņojumi 2" at bounding box center [154, 213] width 213 height 44
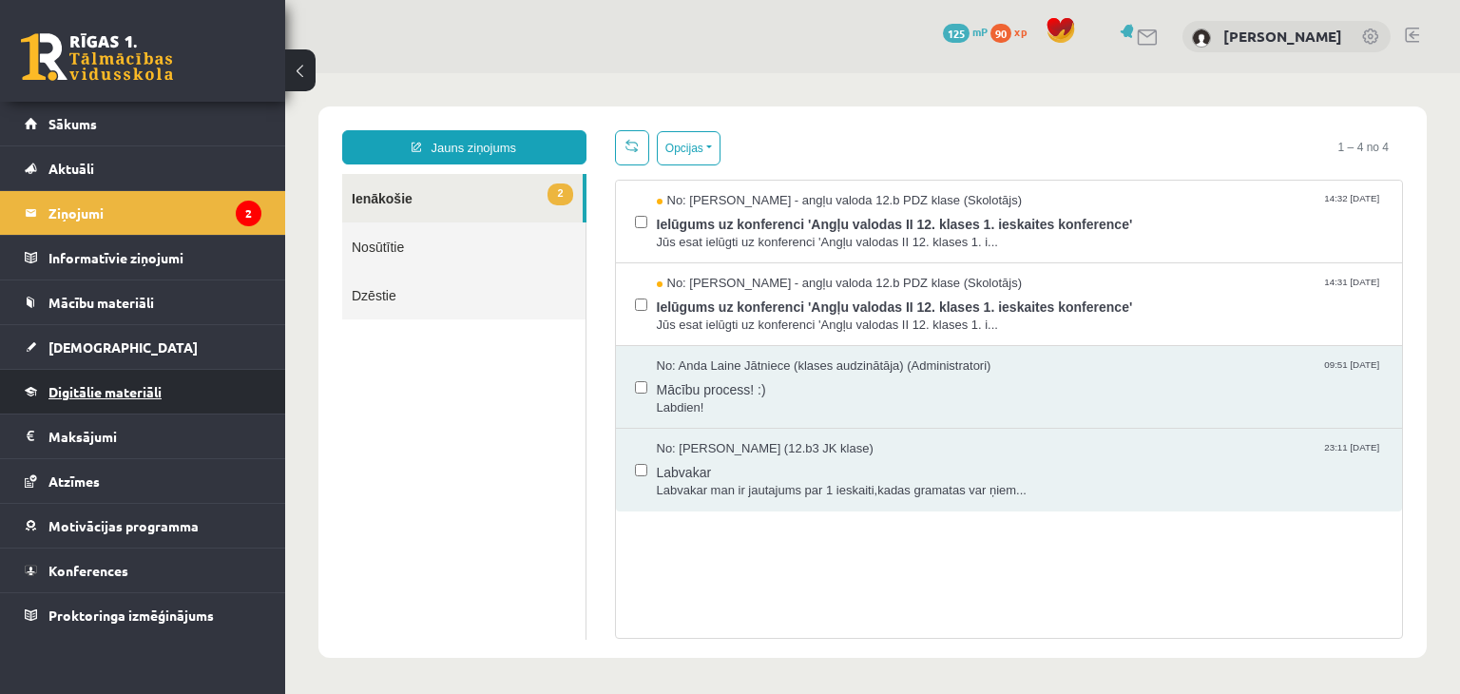
click at [147, 374] on link "Digitālie materiāli" at bounding box center [143, 392] width 237 height 44
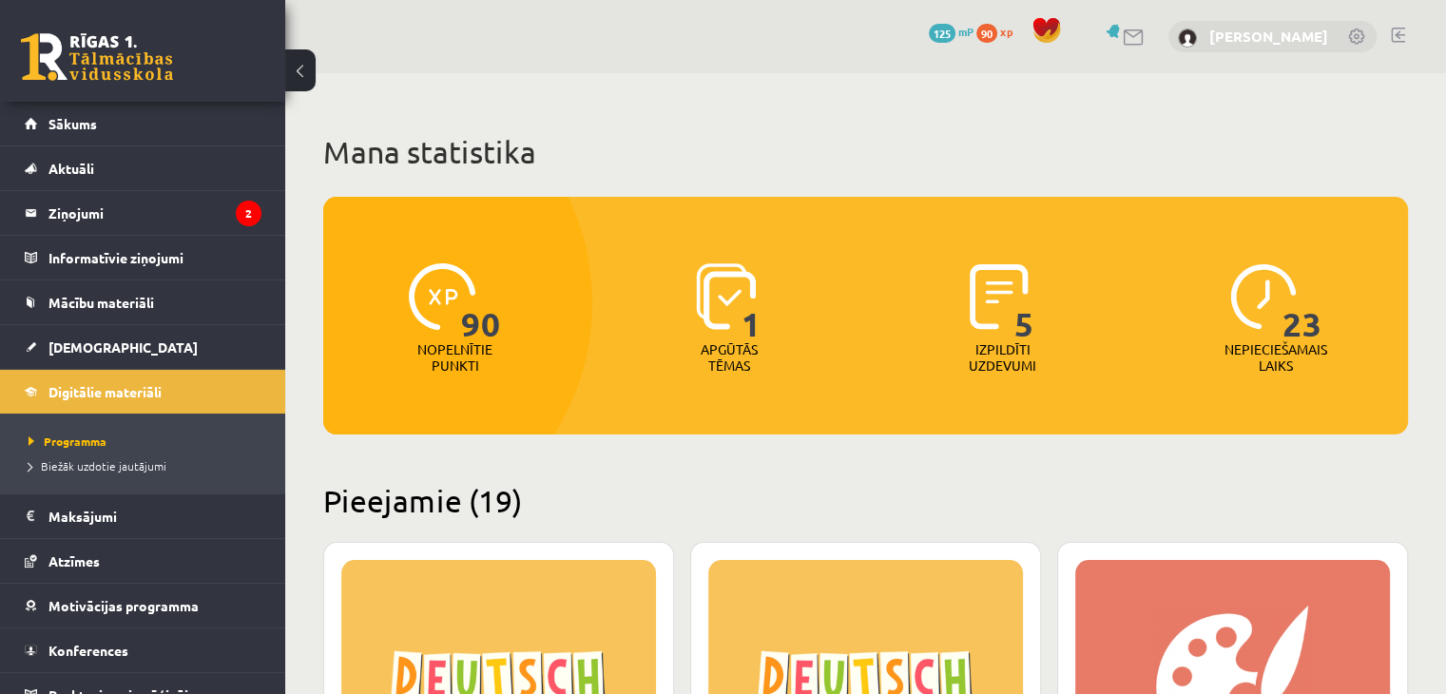
click at [1263, 29] on link "[PERSON_NAME]" at bounding box center [1268, 36] width 119 height 19
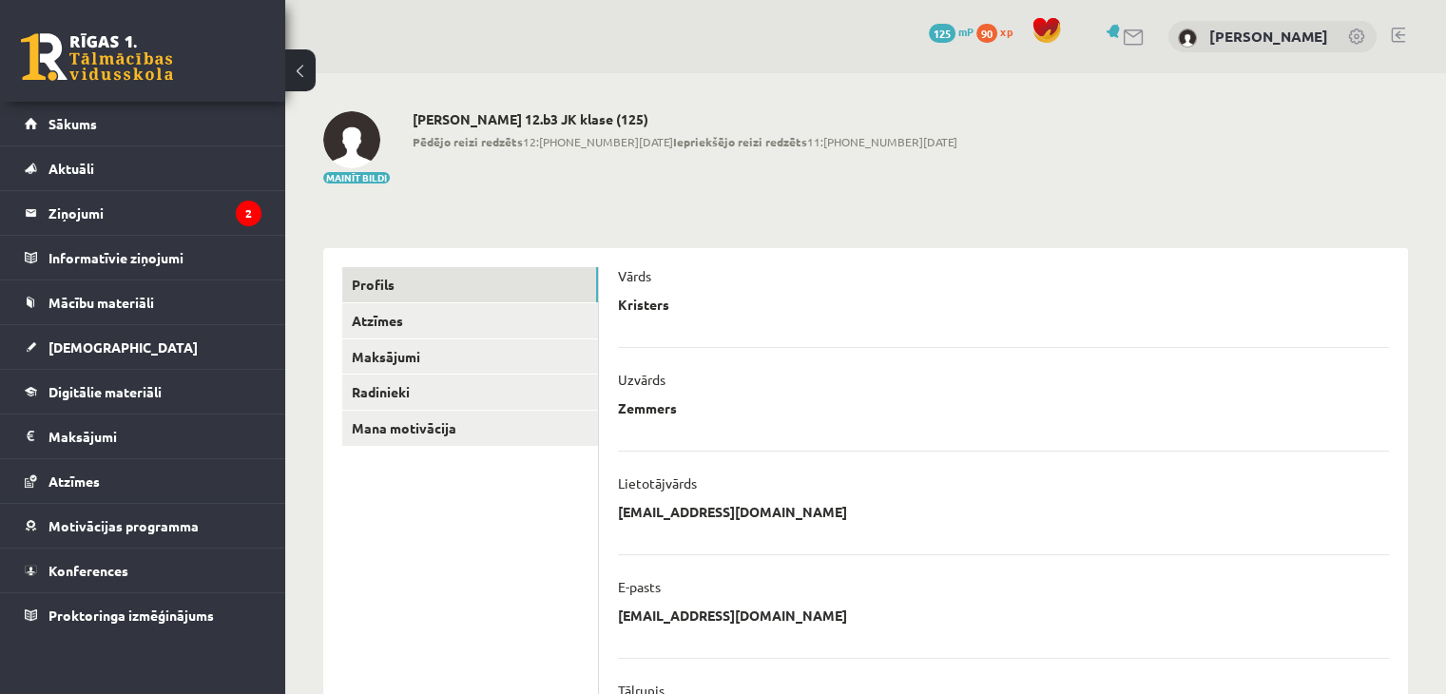
click at [1128, 39] on link at bounding box center [1134, 37] width 23 height 16
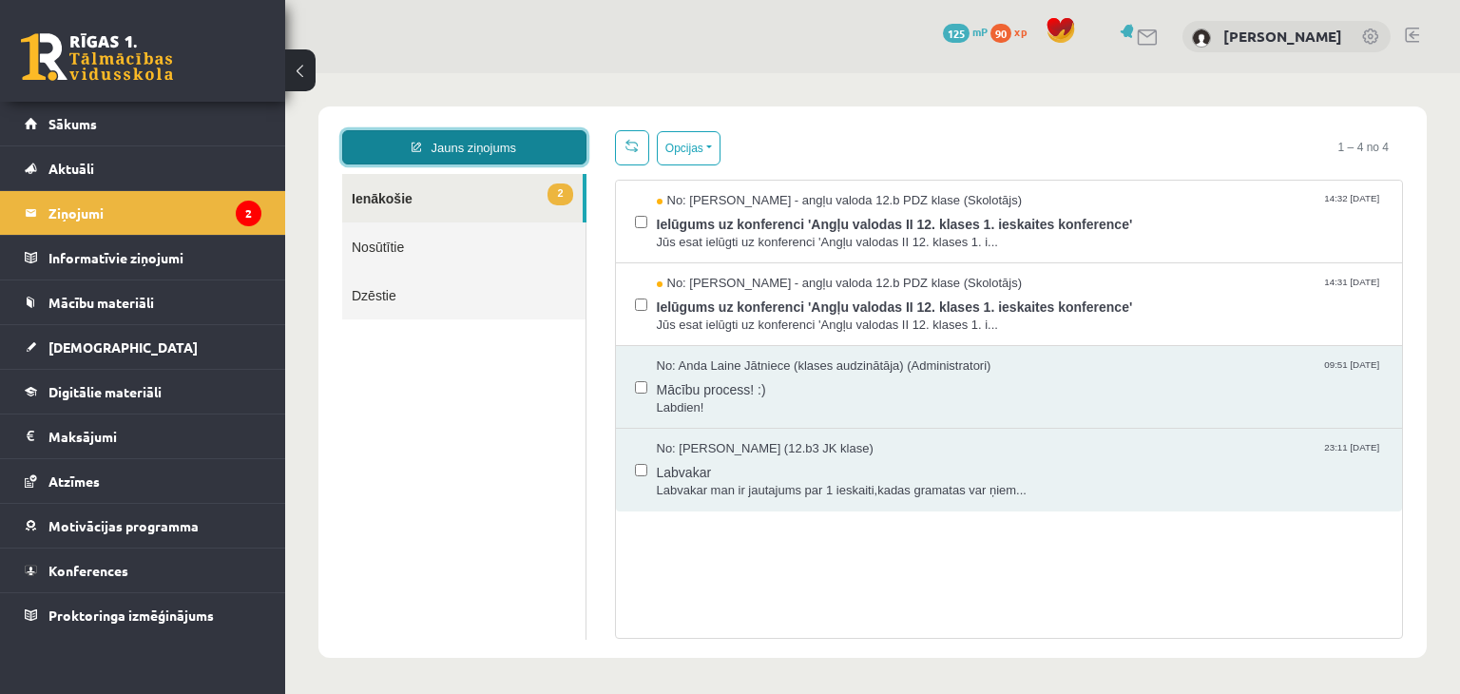
click at [475, 145] on link "Jauns ziņojums" at bounding box center [464, 147] width 244 height 34
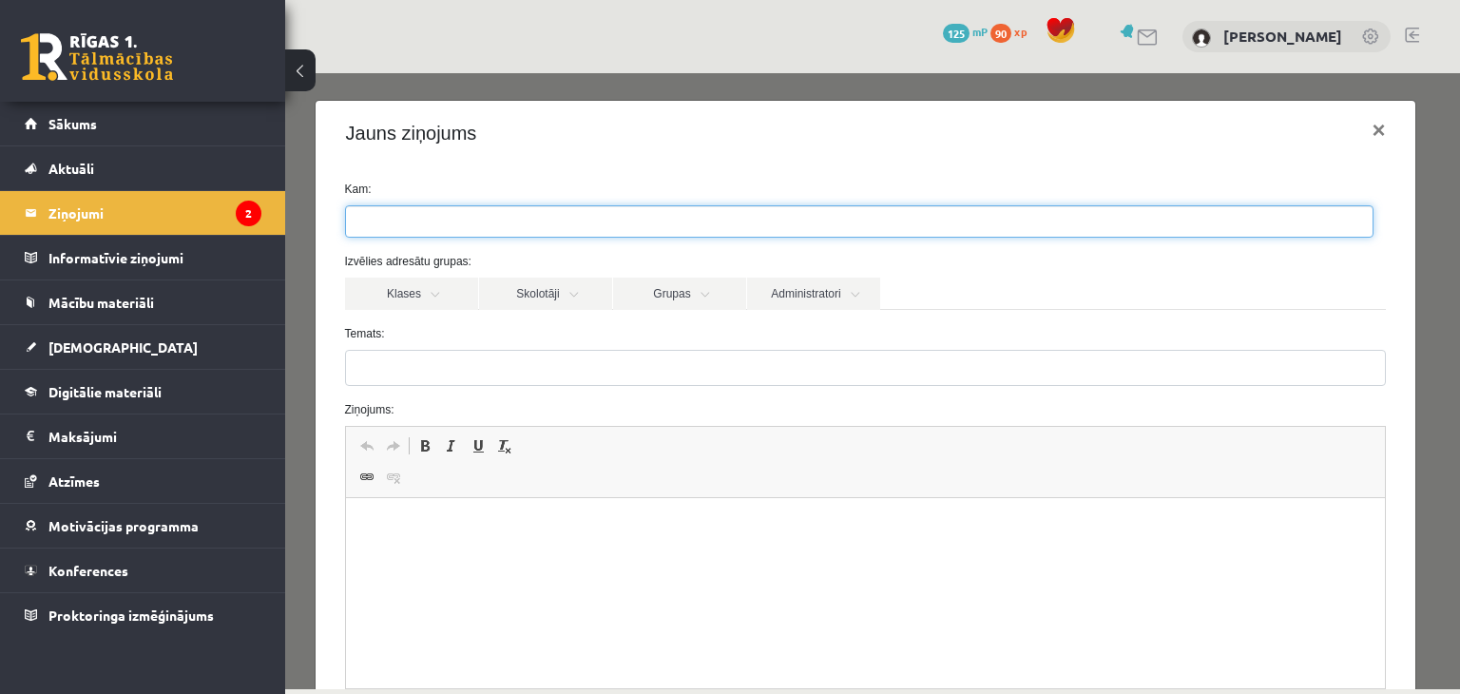
click at [547, 230] on ul at bounding box center [859, 221] width 1027 height 30
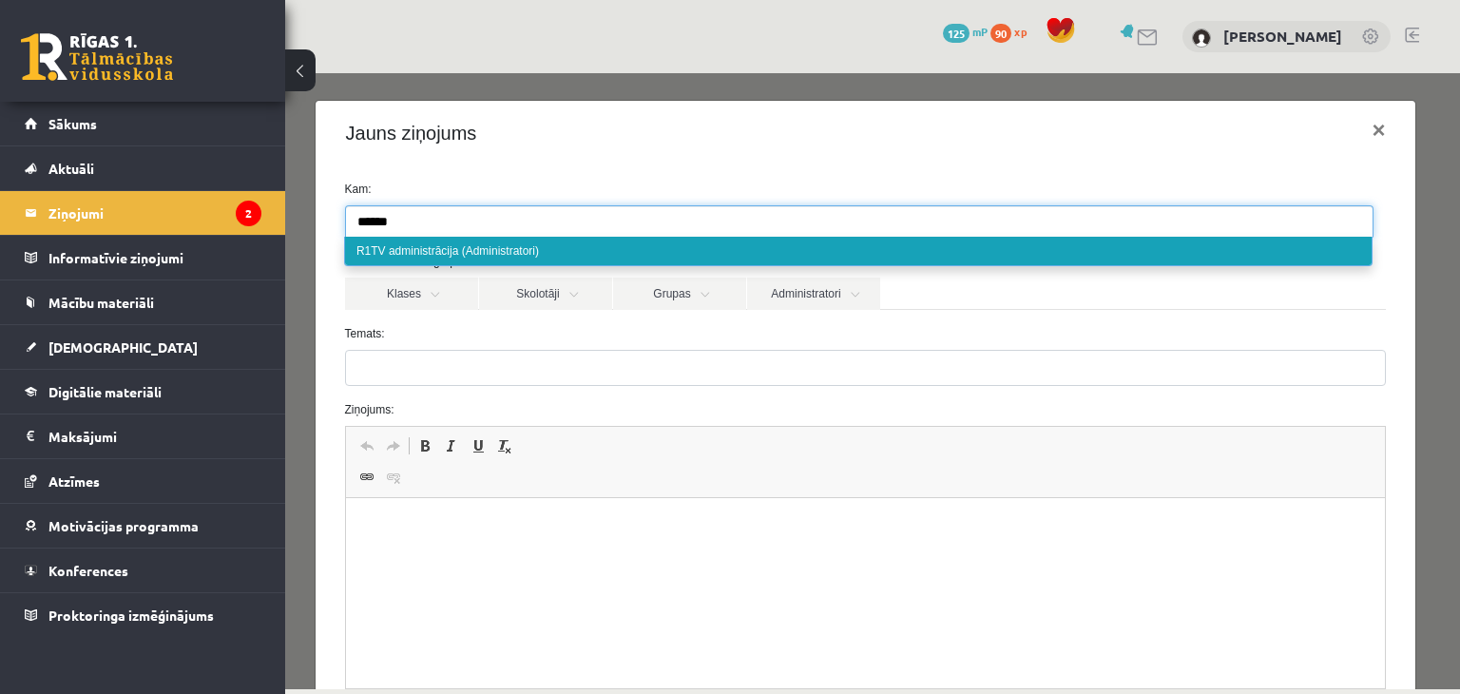
type input "******"
select select "*****"
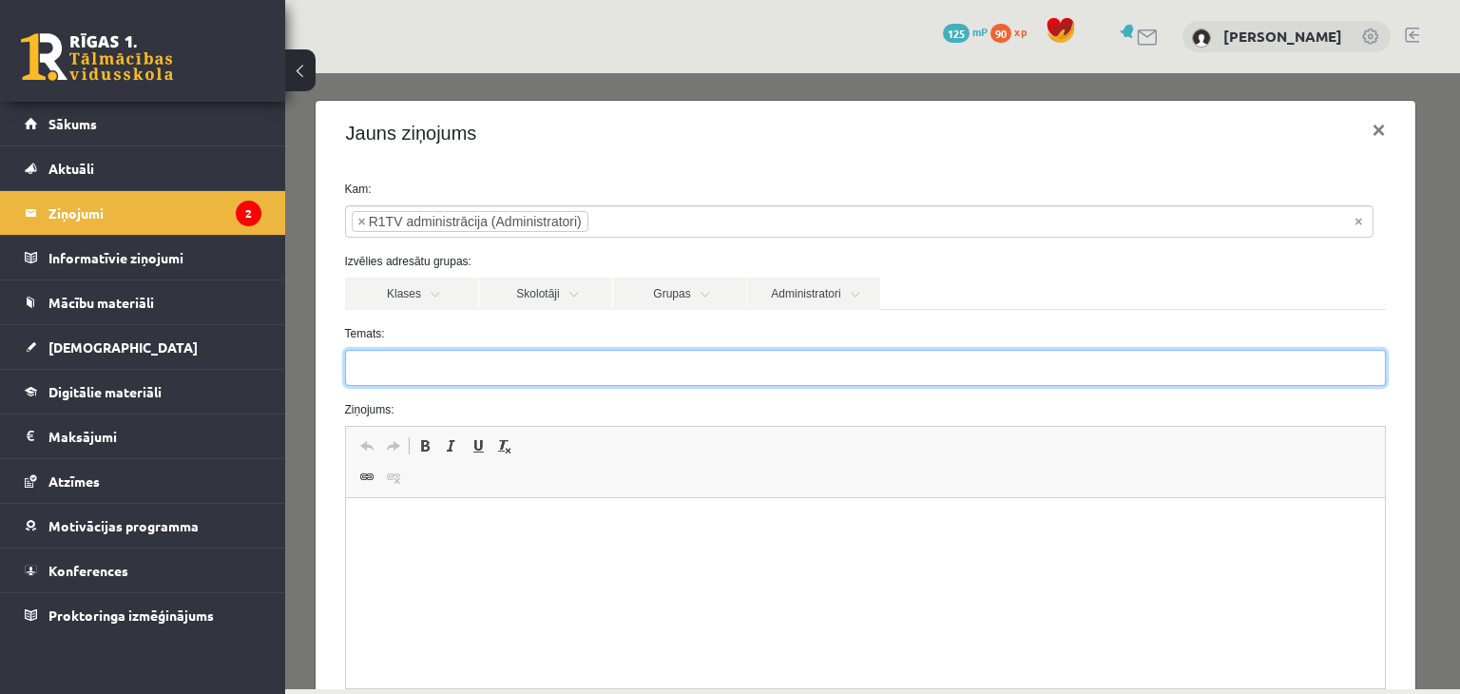
click at [469, 373] on input "Temats:" at bounding box center [866, 368] width 1042 height 36
type input "**********"
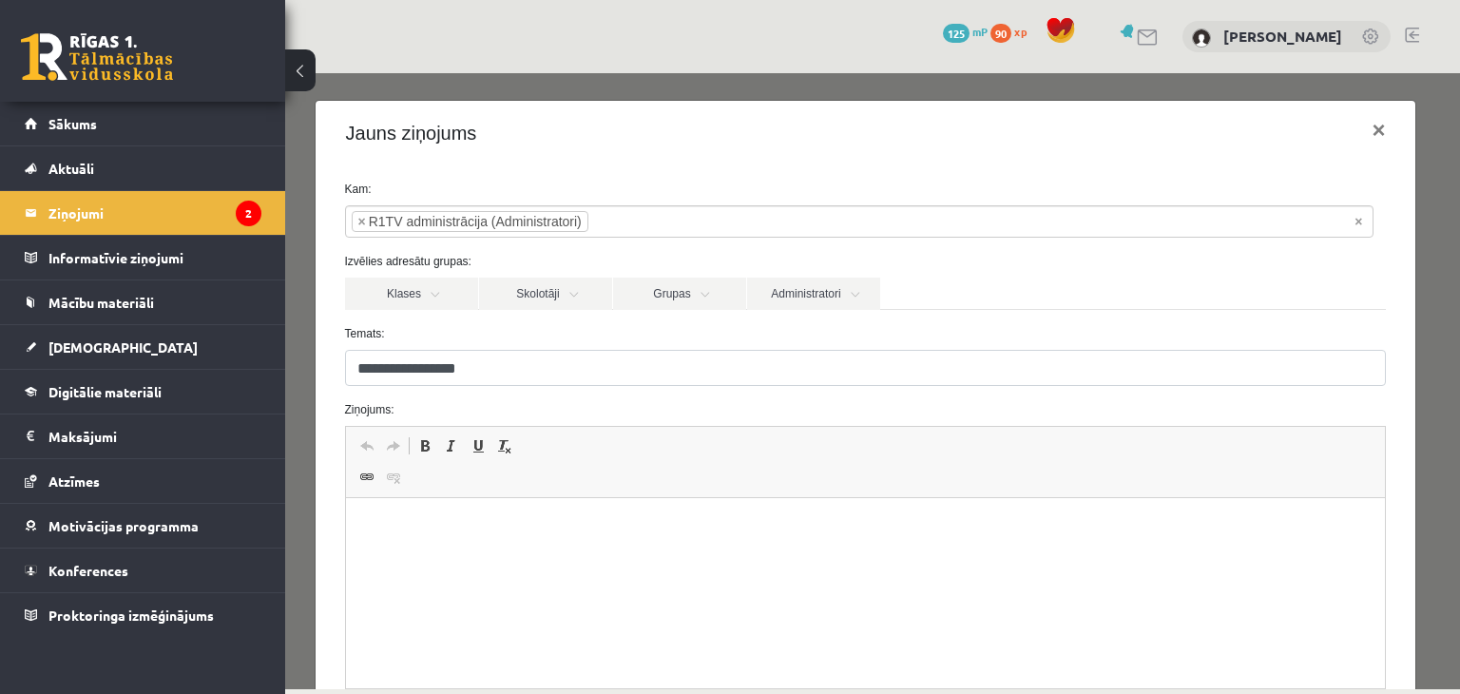
click at [367, 546] on html at bounding box center [865, 527] width 1040 height 58
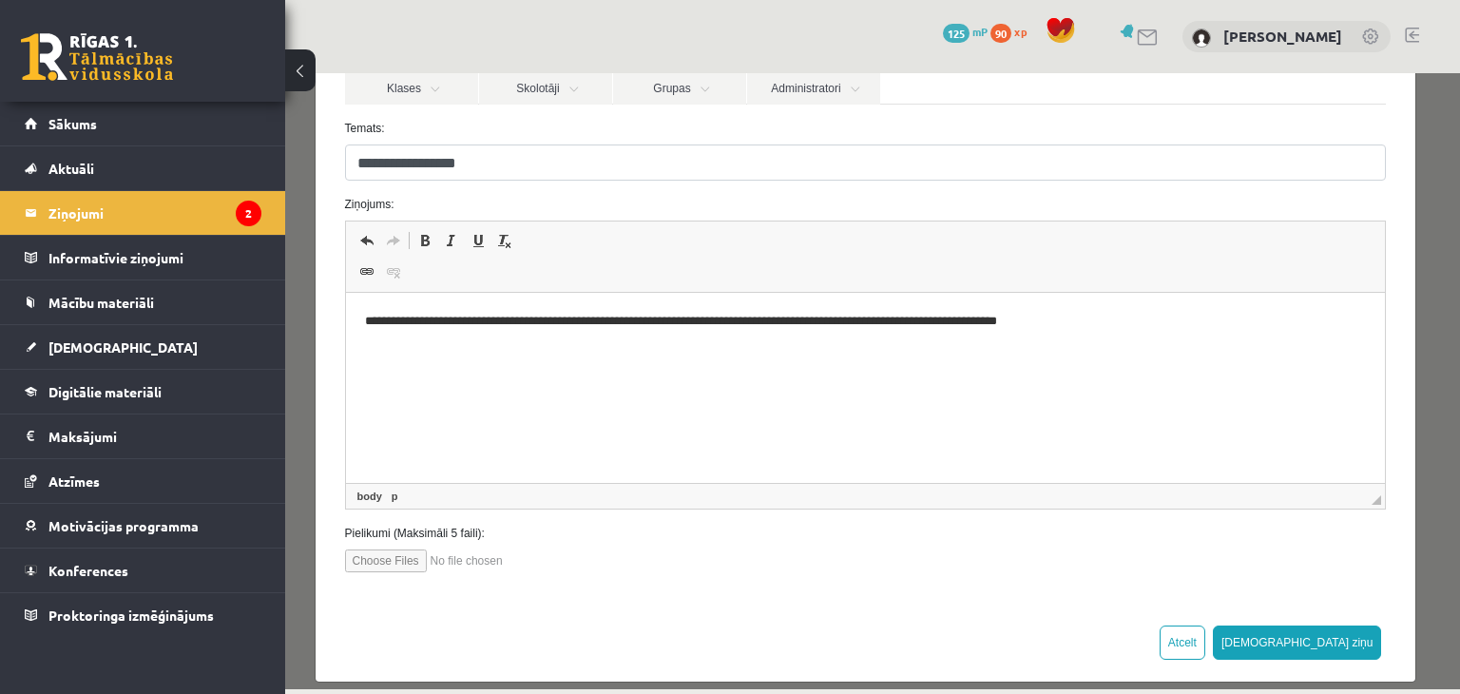
scroll to position [211, 0]
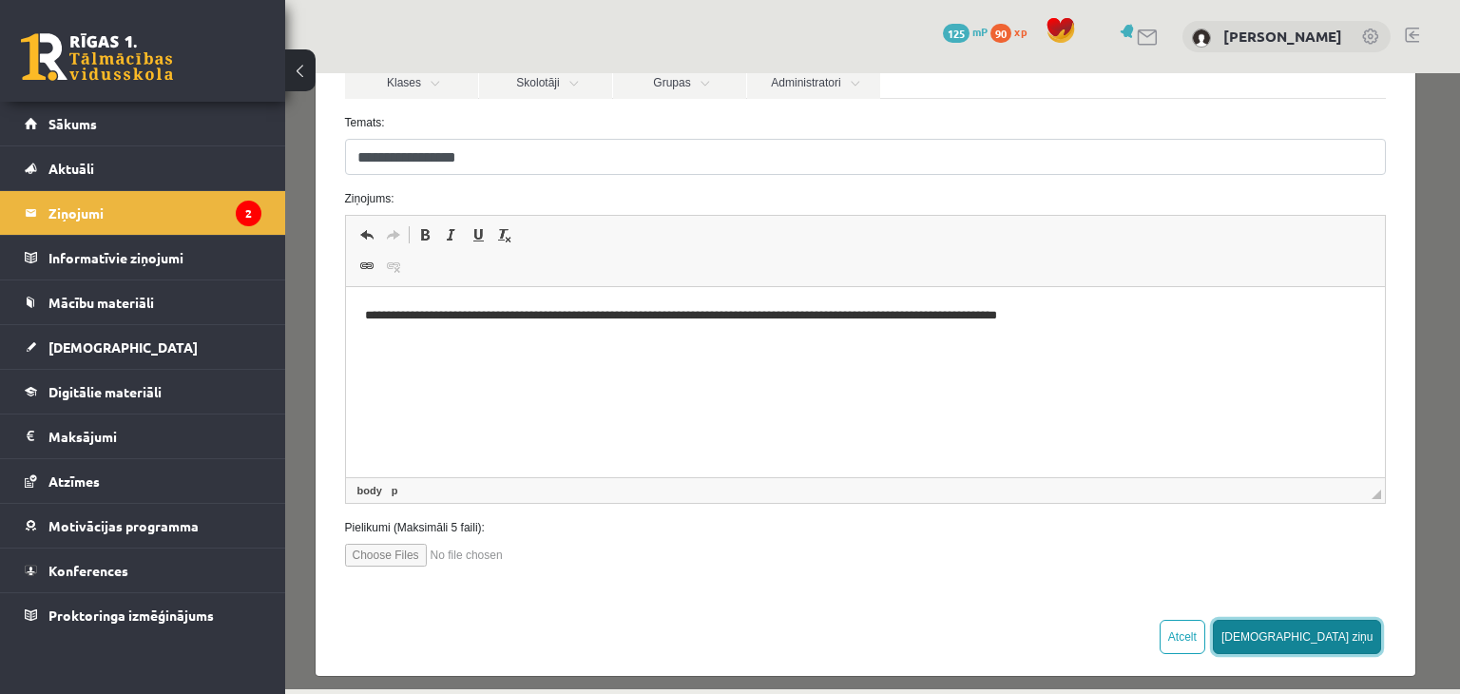
click at [1322, 638] on button "Sūtīt ziņu" at bounding box center [1297, 637] width 169 height 34
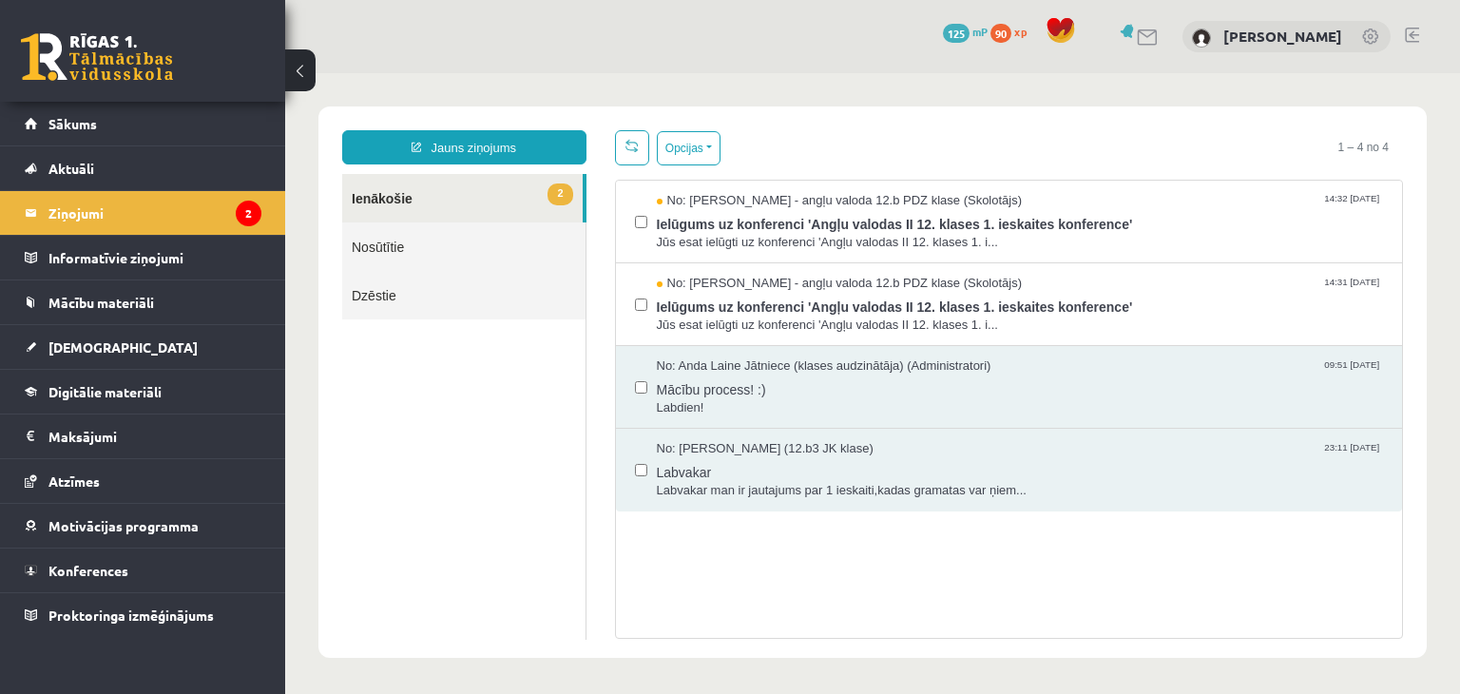
scroll to position [0, 0]
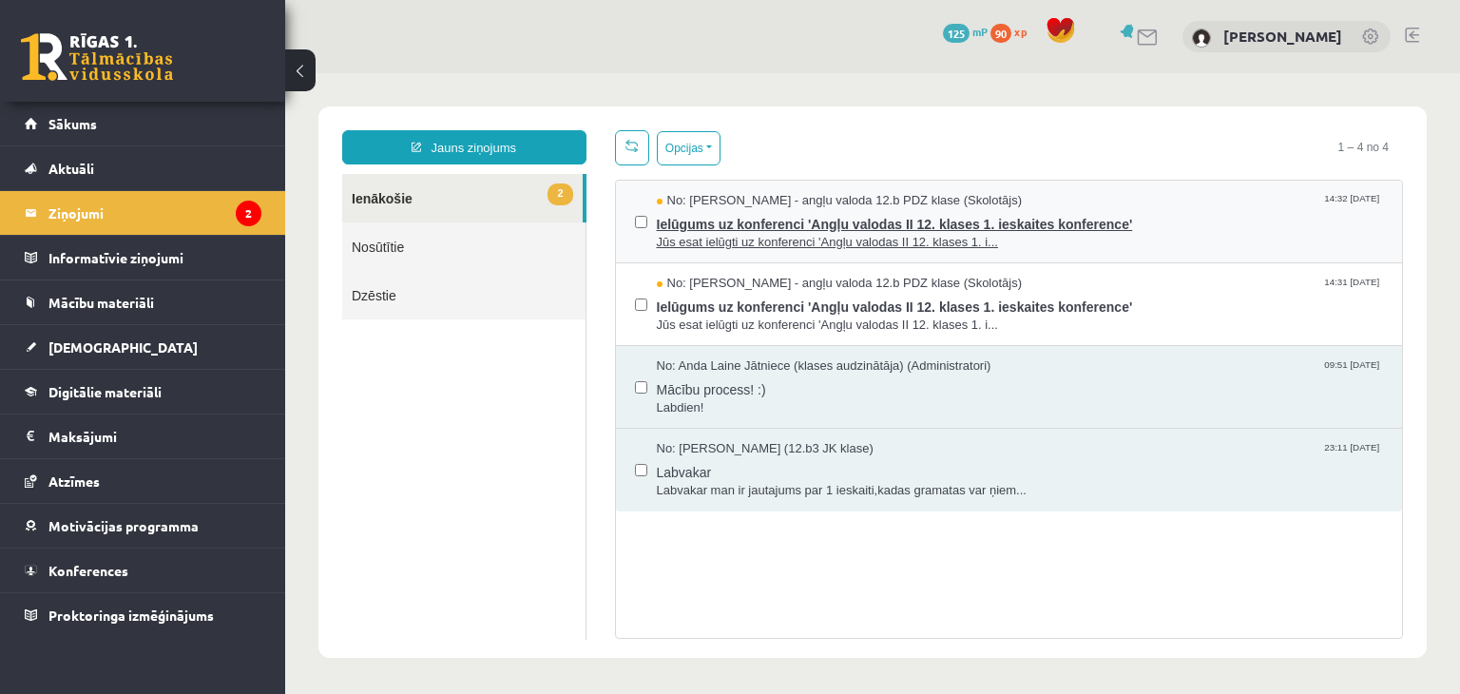
click at [796, 226] on span "Ielūgums uz konferenci 'Angļu valodas II 12. klases 1. ieskaites konference'" at bounding box center [1020, 222] width 727 height 24
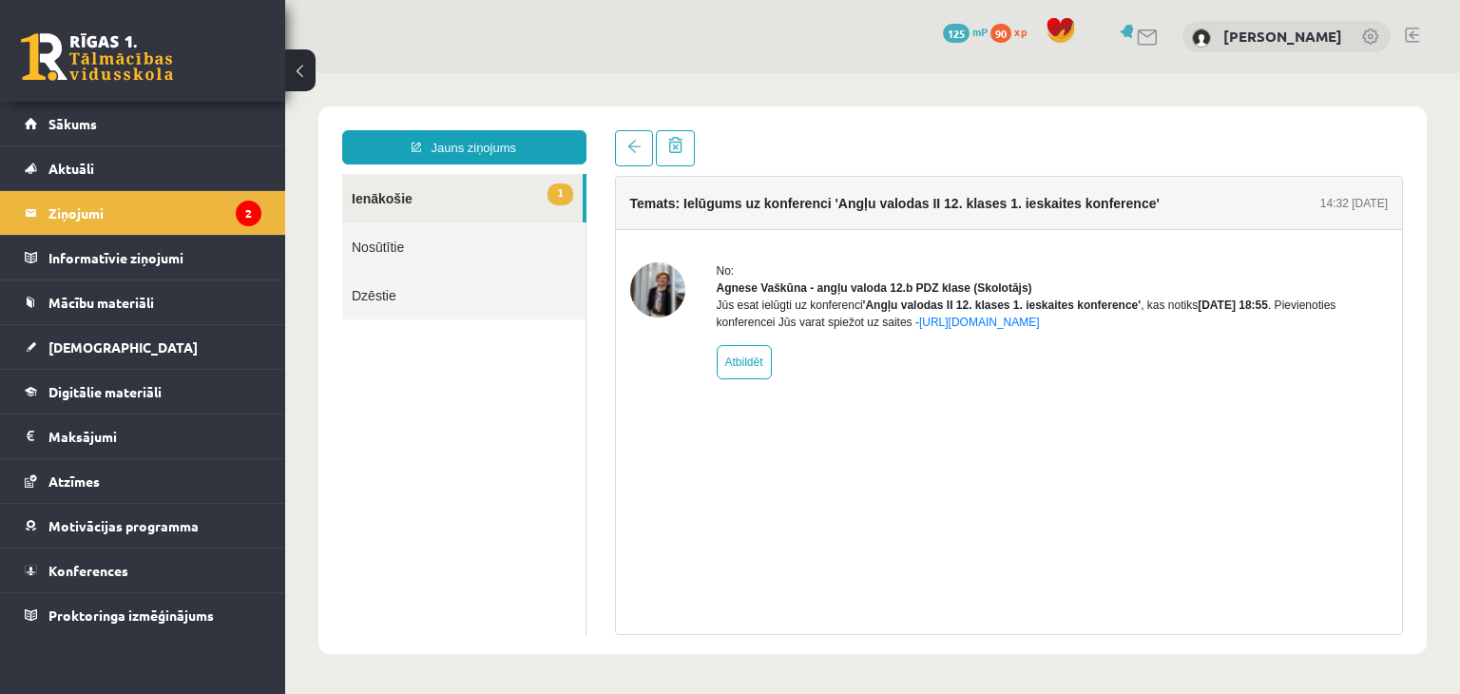
click at [428, 201] on link "1 Ienākošie" at bounding box center [462, 198] width 241 height 48
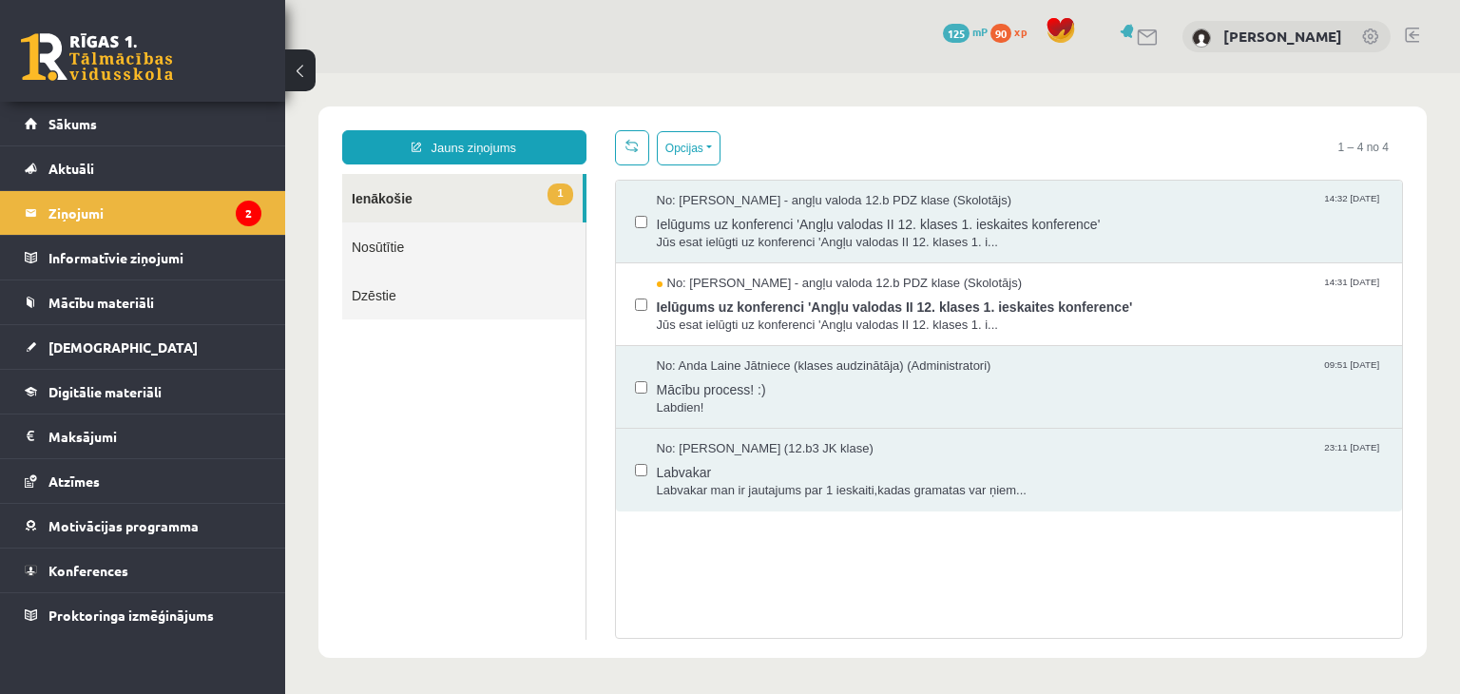
click at [428, 201] on link "1 Ienākošie" at bounding box center [462, 198] width 241 height 48
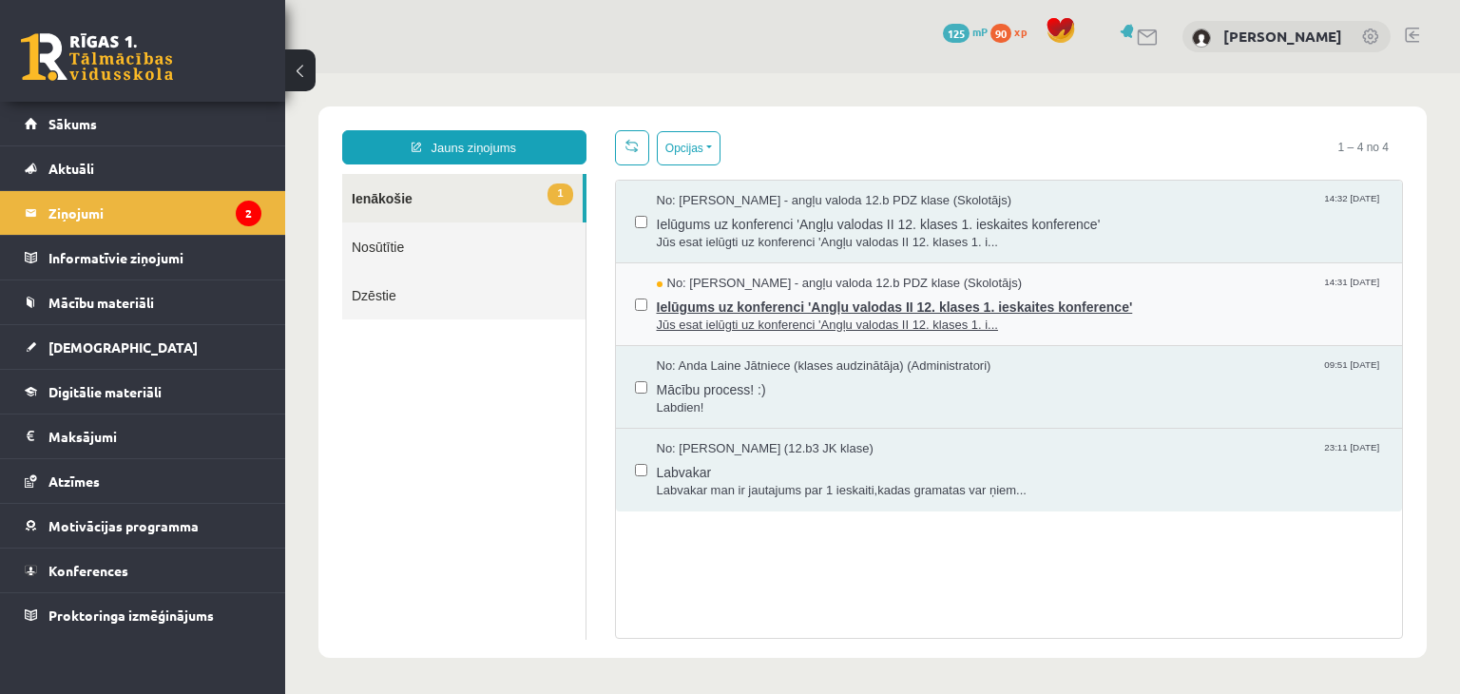
click at [764, 303] on span "Ielūgums uz konferenci 'Angļu valodas II 12. klases 1. ieskaites konference'" at bounding box center [1020, 305] width 727 height 24
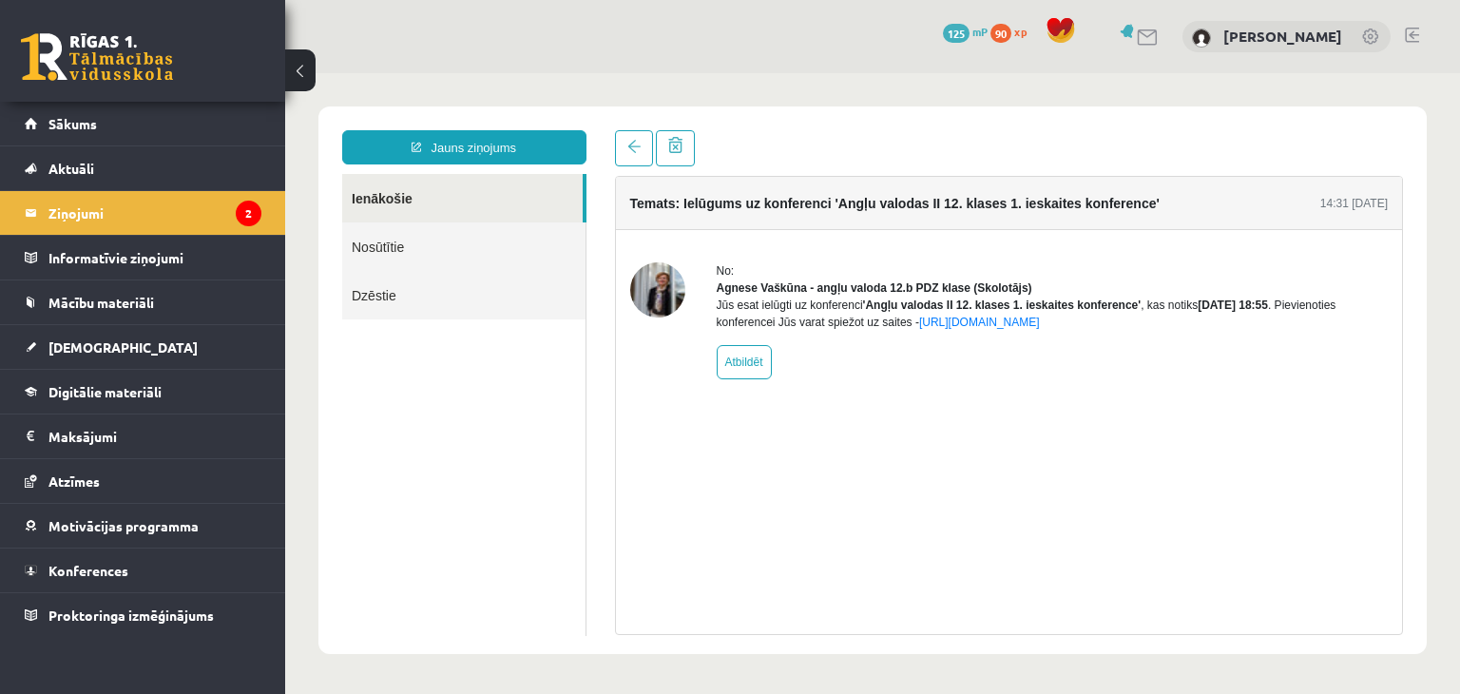
click at [468, 204] on link "Ienākošie" at bounding box center [462, 198] width 241 height 48
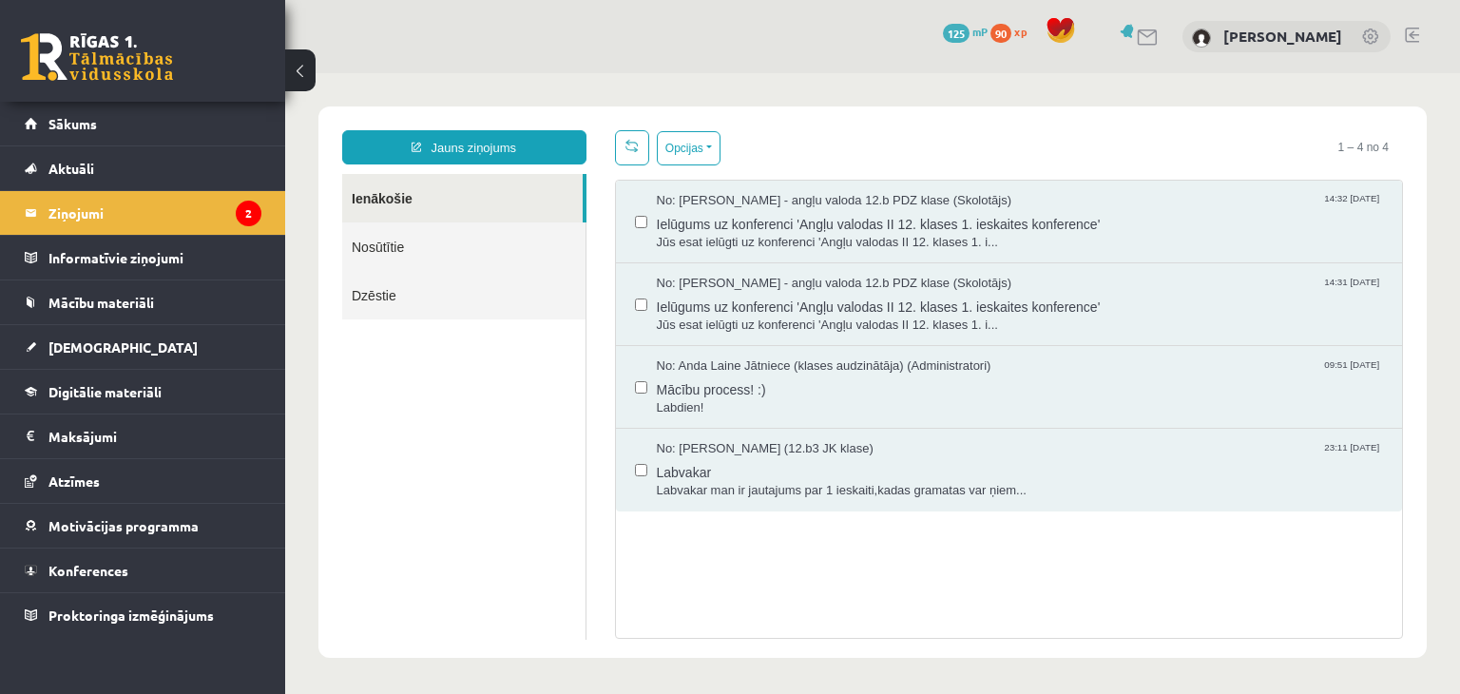
click at [410, 255] on link "Nosūtītie" at bounding box center [463, 246] width 243 height 48
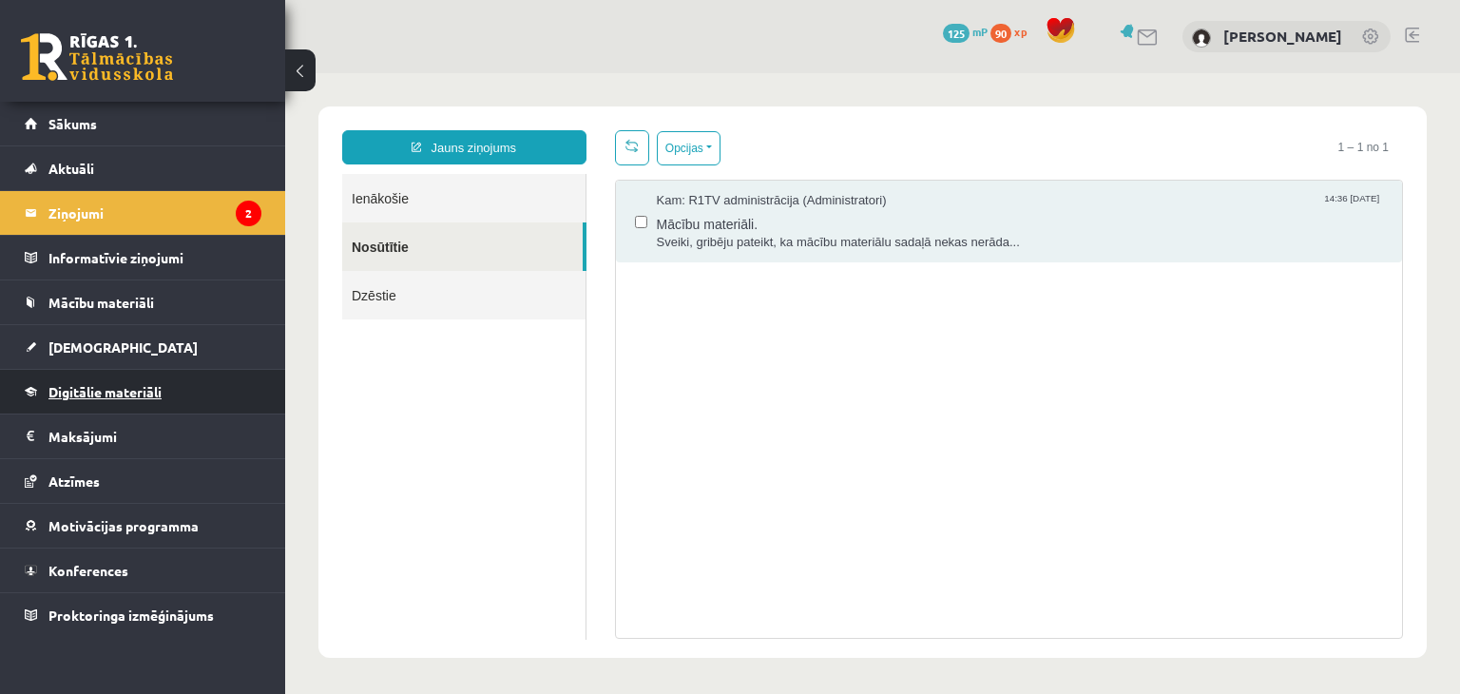
click at [144, 381] on link "Digitālie materiāli" at bounding box center [143, 392] width 237 height 44
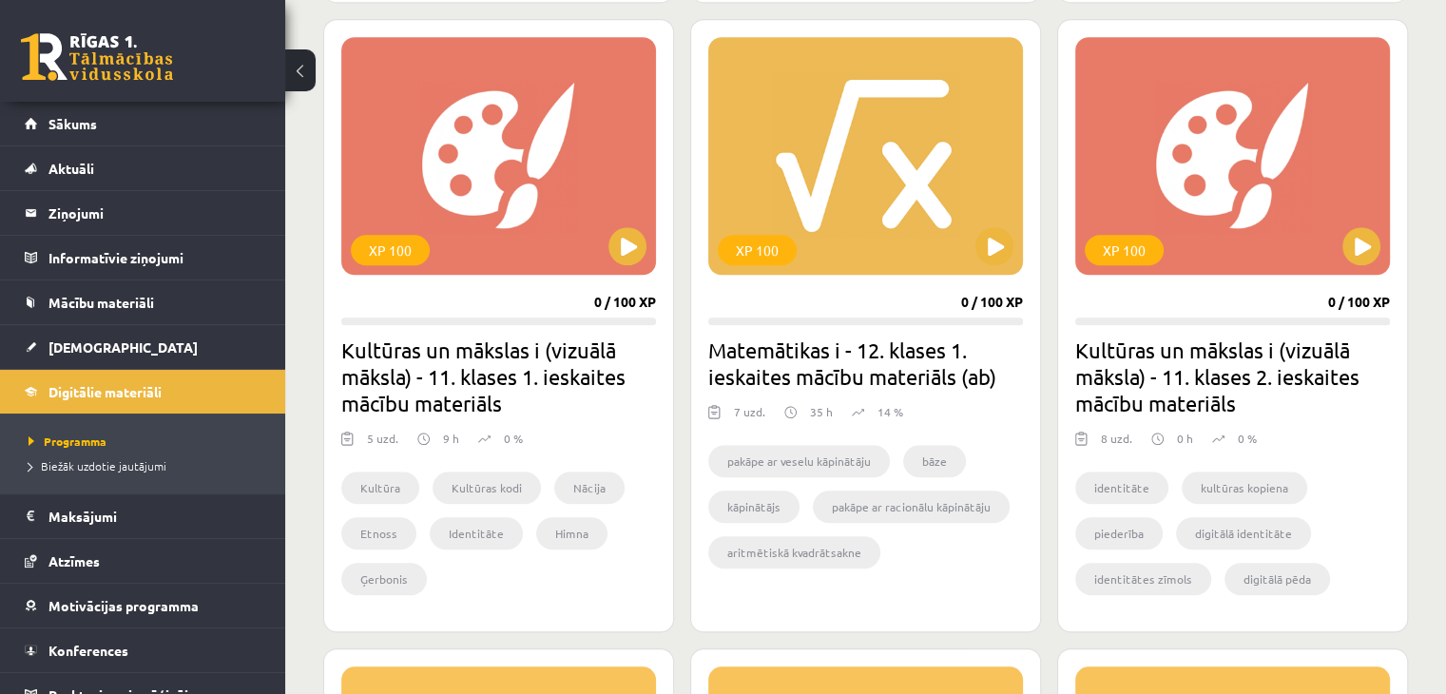
scroll to position [1559, 0]
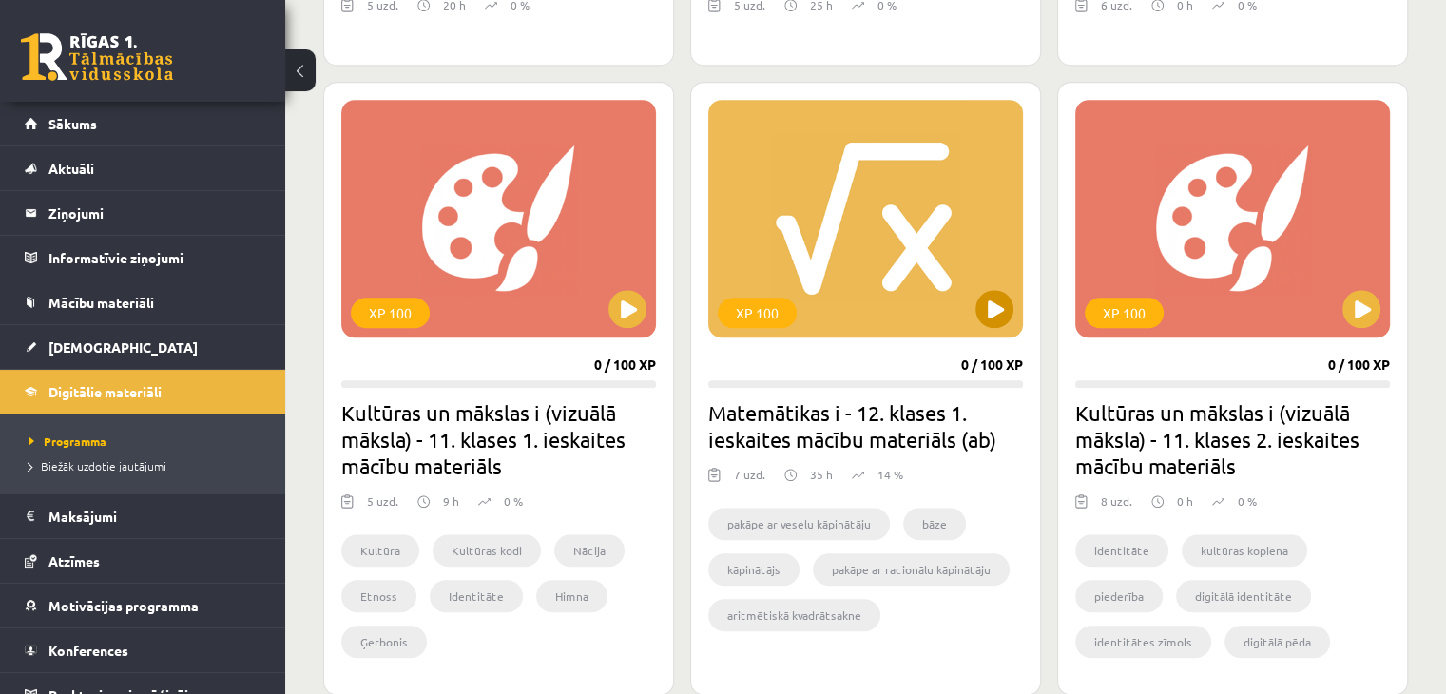
click at [903, 293] on div "XP 100" at bounding box center [865, 219] width 315 height 238
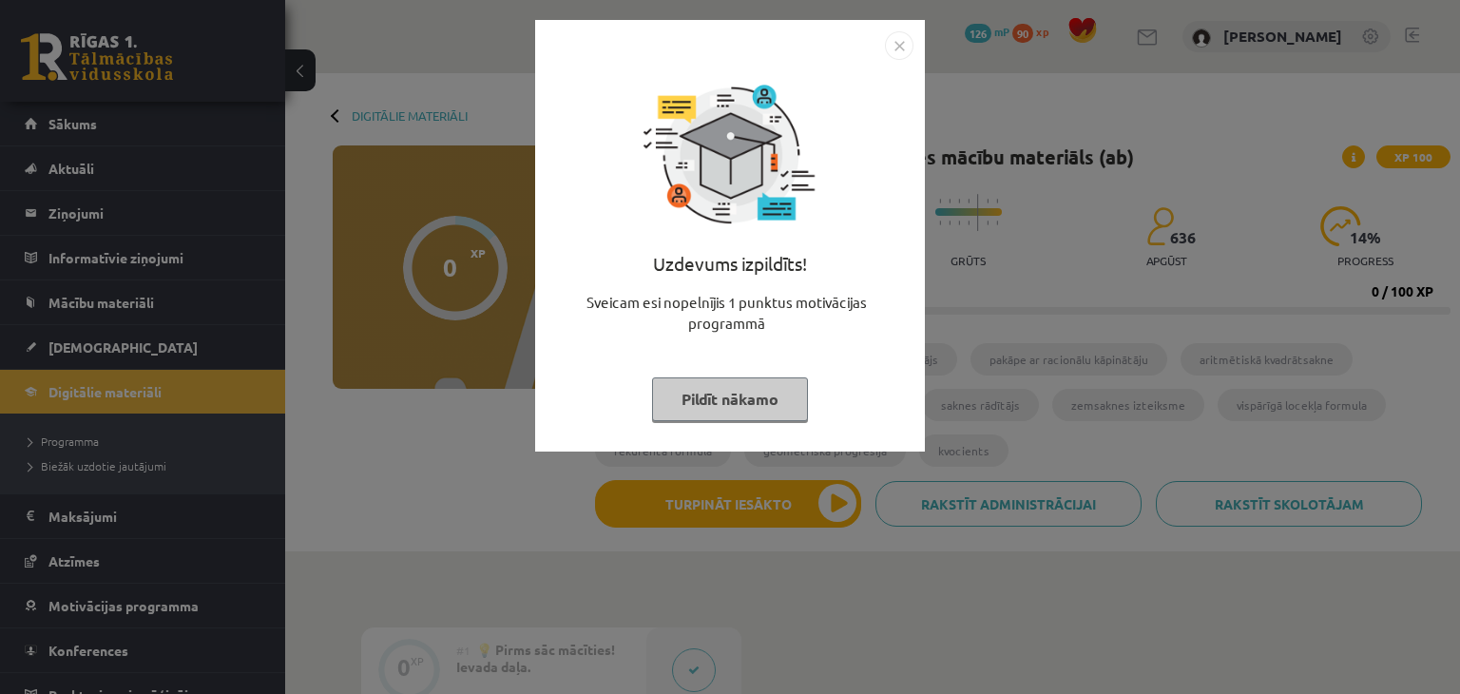
click at [894, 44] on img "Close" at bounding box center [899, 45] width 29 height 29
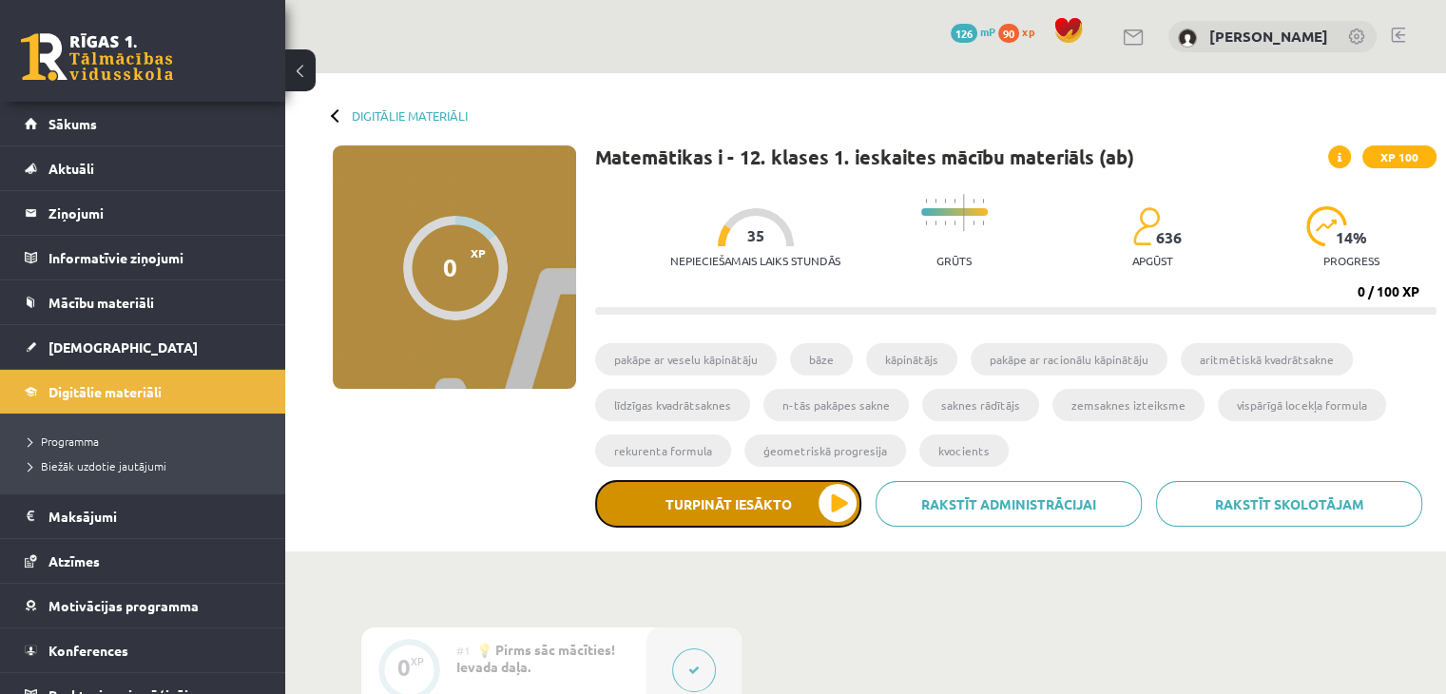
click at [843, 513] on button "Turpināt iesākto" at bounding box center [728, 504] width 266 height 48
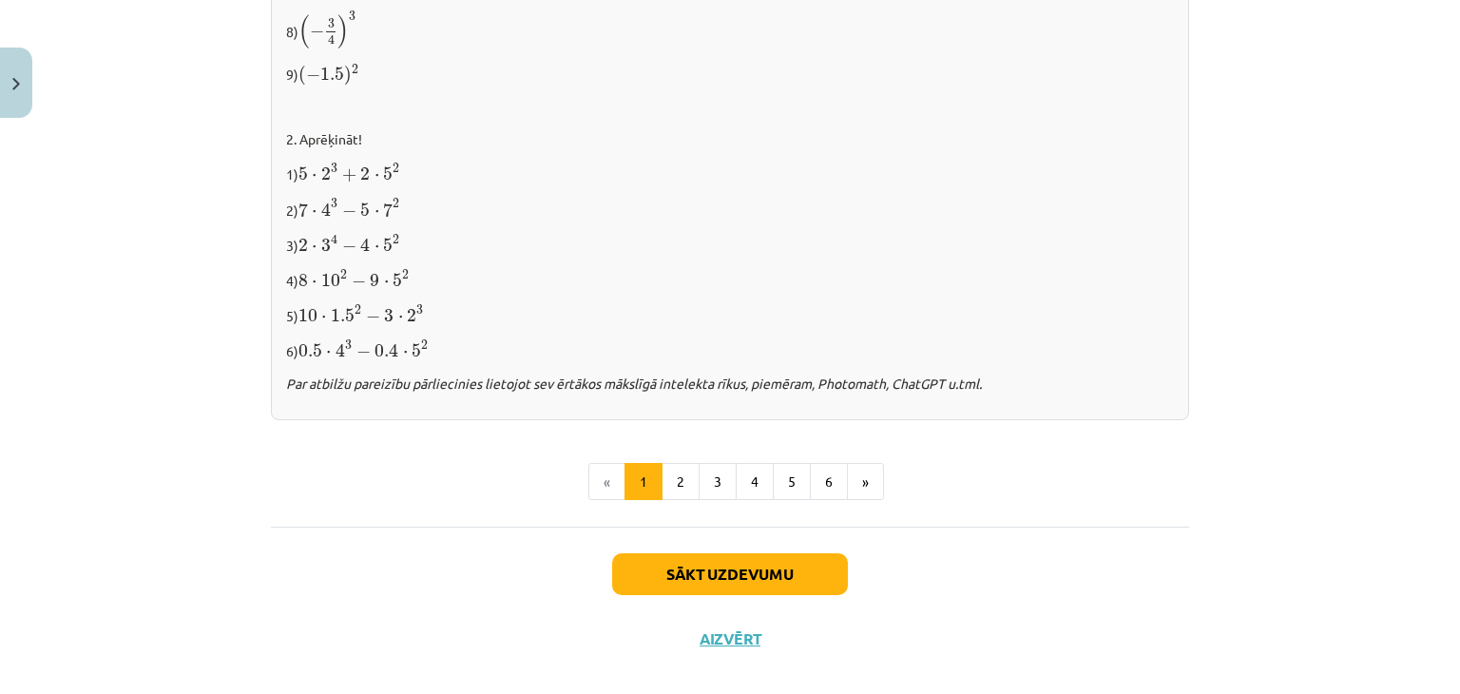
scroll to position [2006, 0]
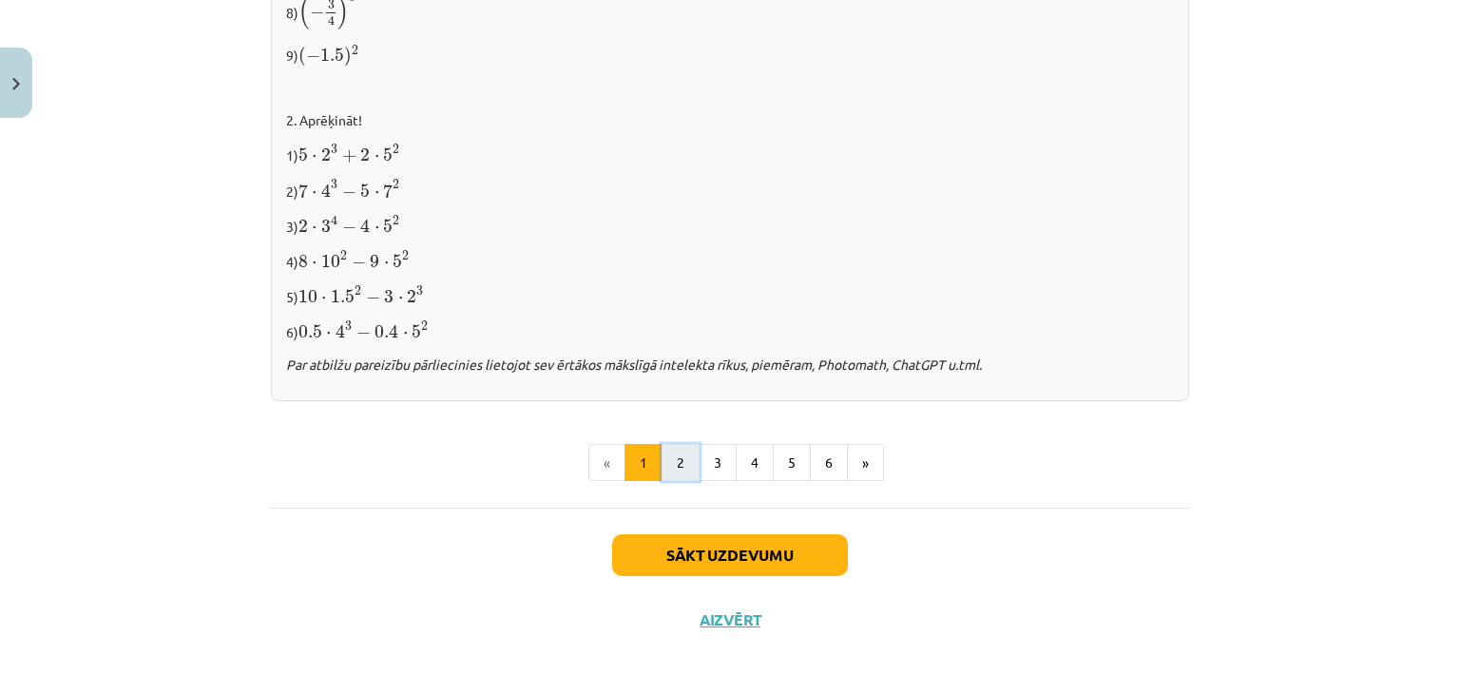
click at [669, 465] on button "2" at bounding box center [681, 463] width 38 height 38
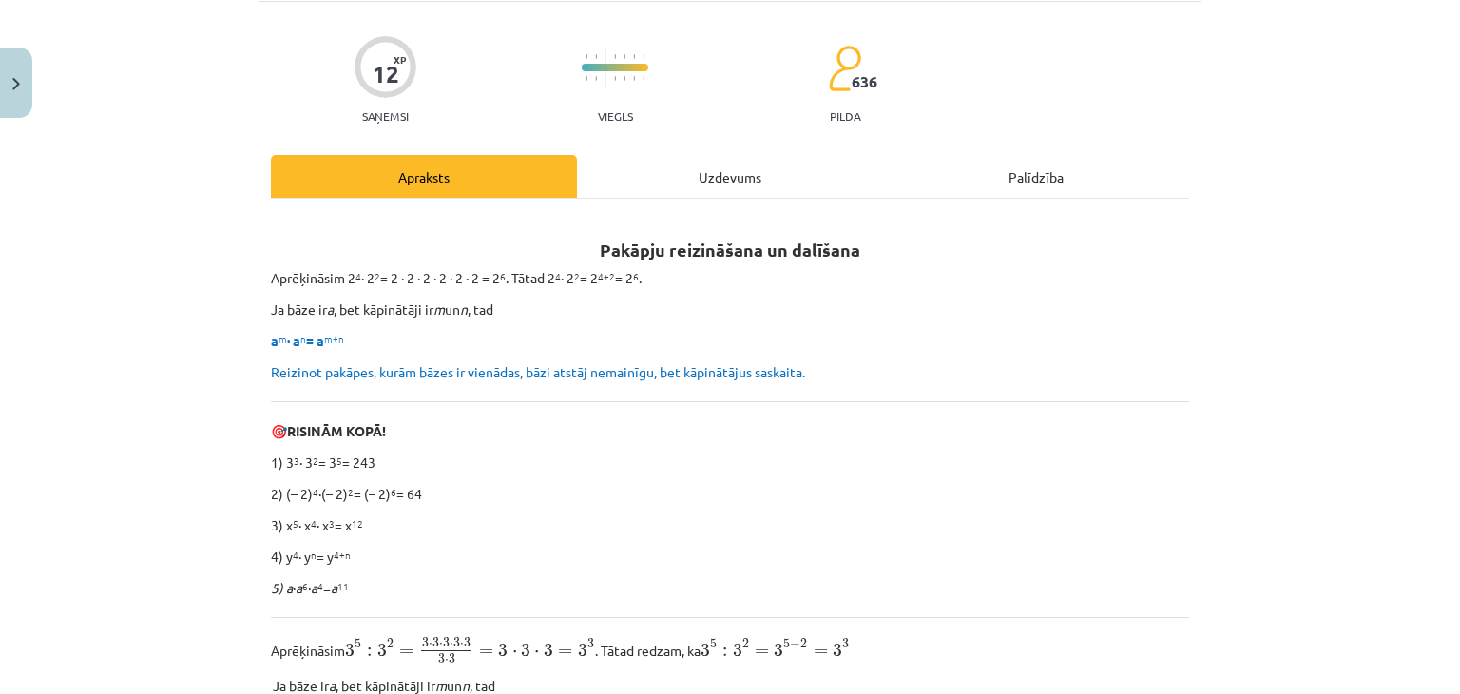
scroll to position [126, 0]
click at [714, 169] on div "Uzdevums" at bounding box center [730, 174] width 306 height 43
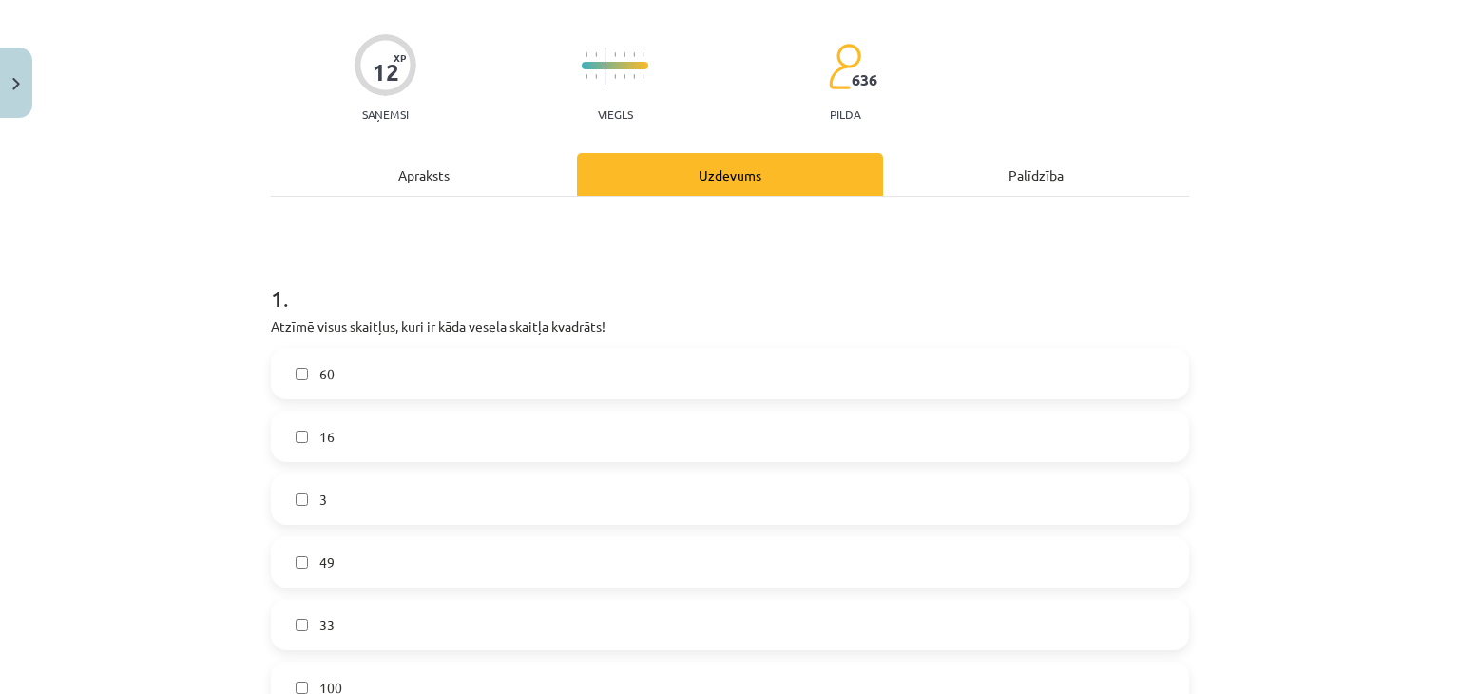
scroll to position [48, 0]
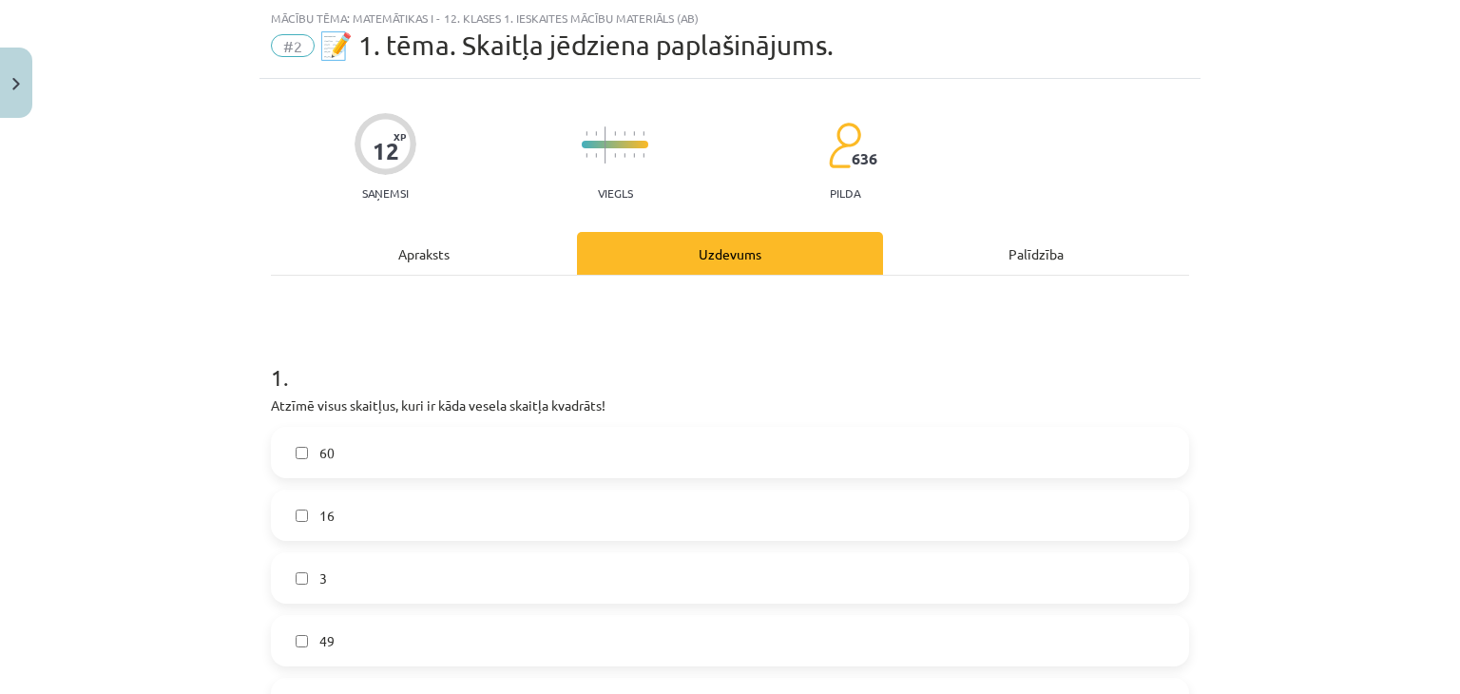
click at [468, 266] on div "Apraksts" at bounding box center [424, 253] width 306 height 43
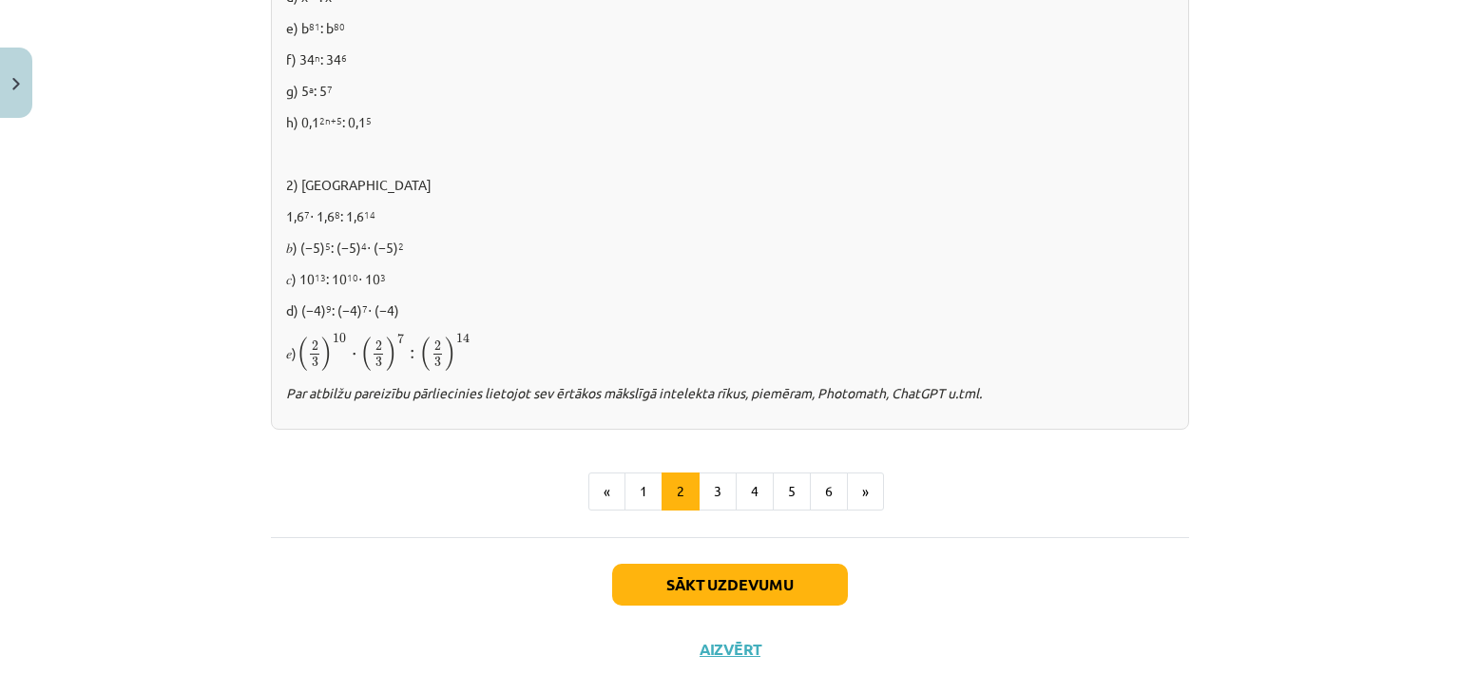
scroll to position [1323, 0]
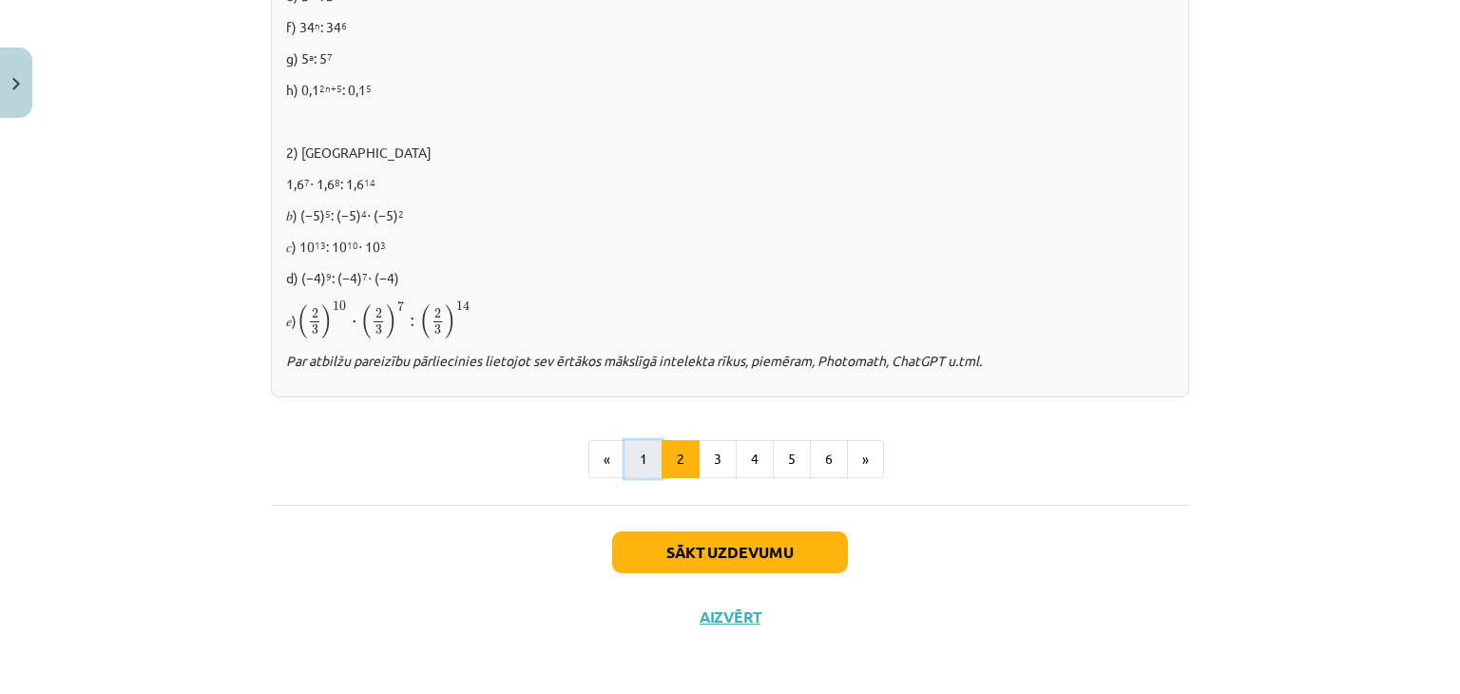
click at [637, 447] on button "1" at bounding box center [644, 459] width 38 height 38
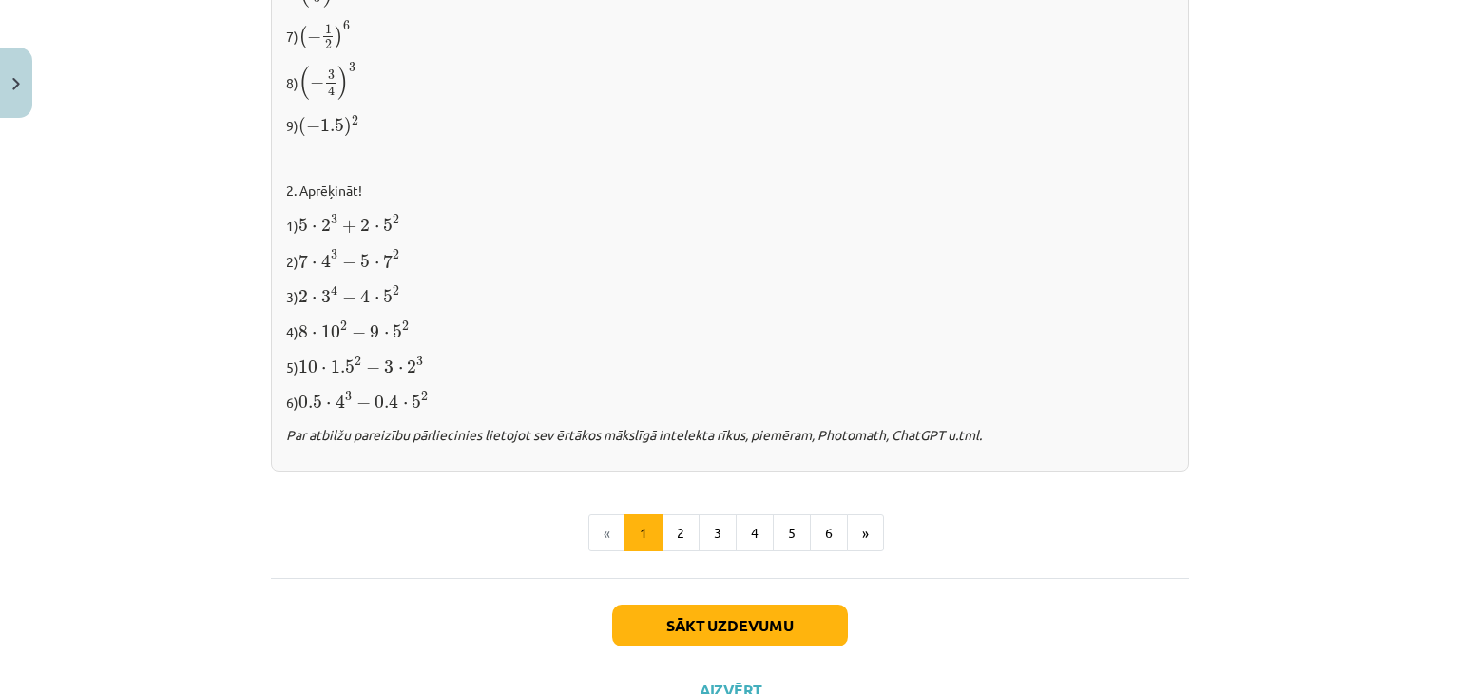
scroll to position [1948, 0]
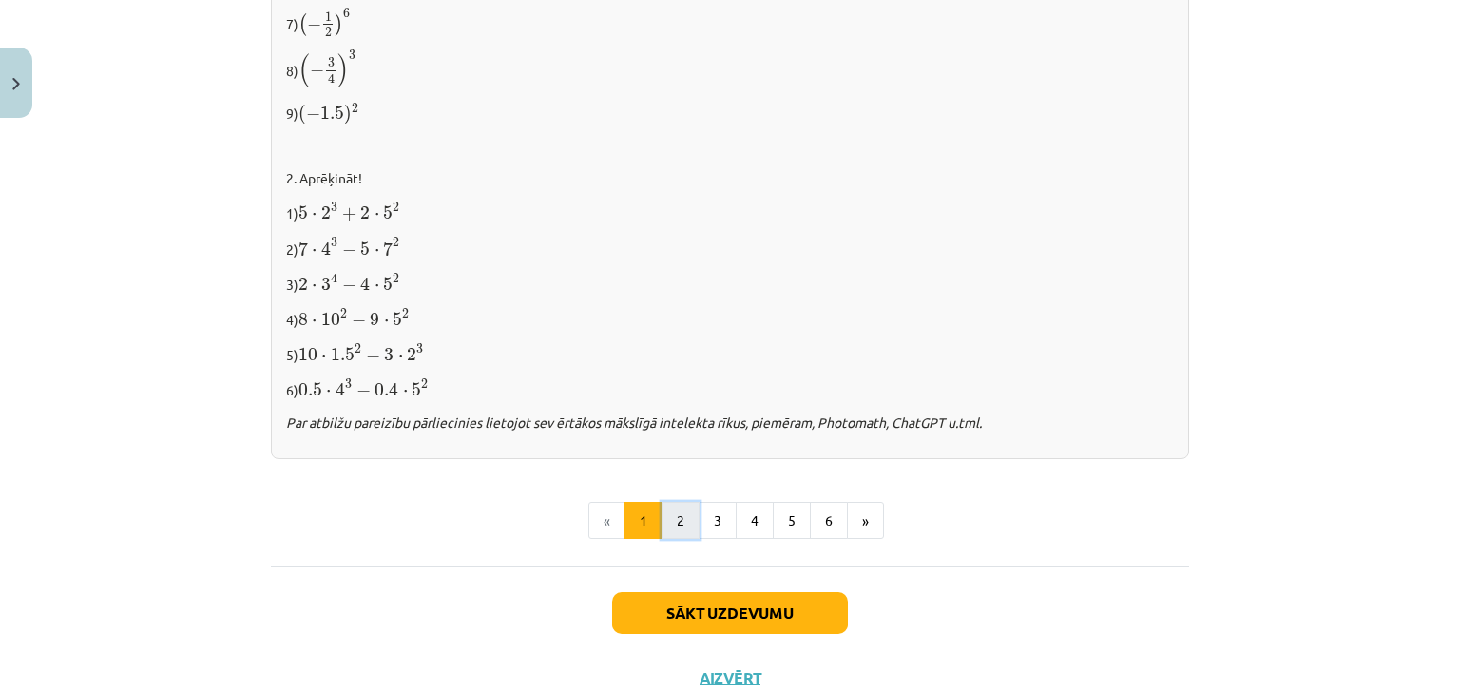
click at [674, 513] on button "2" at bounding box center [681, 521] width 38 height 38
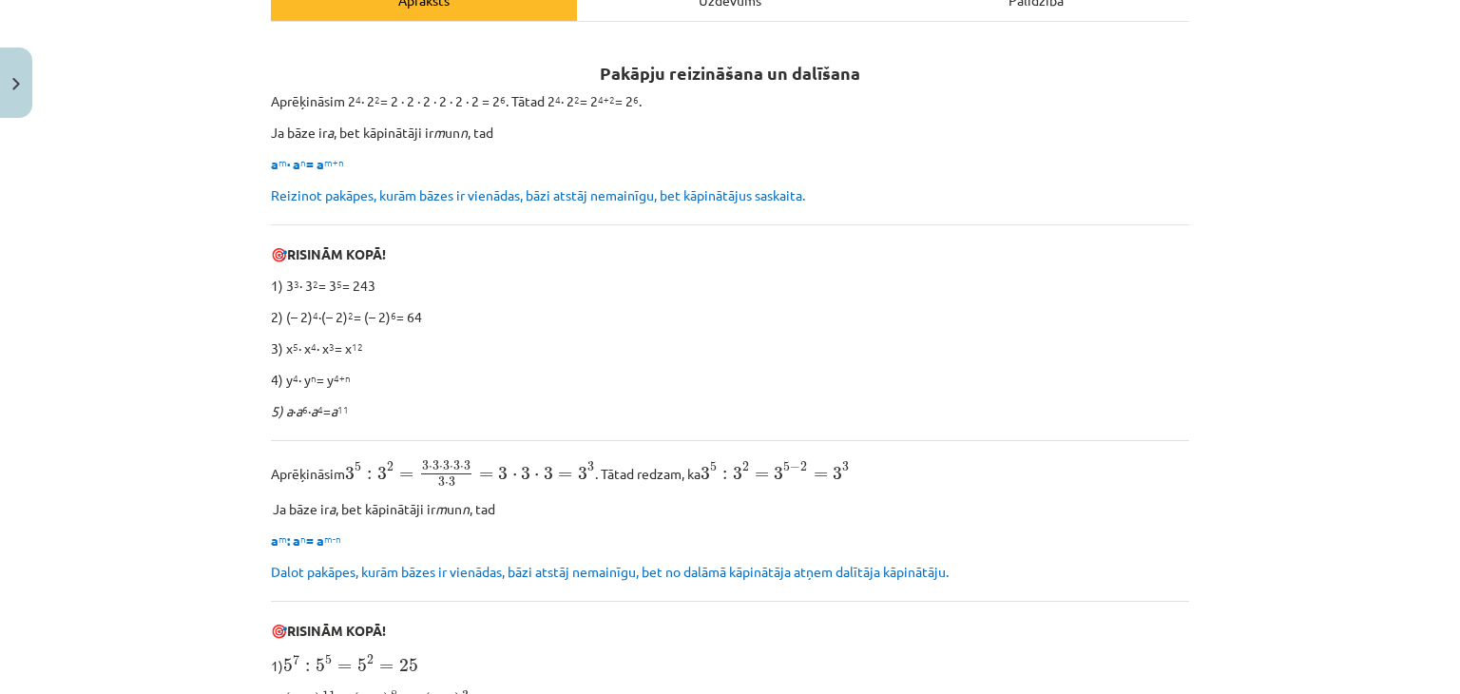
scroll to position [311, 0]
